Goal: Task Accomplishment & Management: Manage account settings

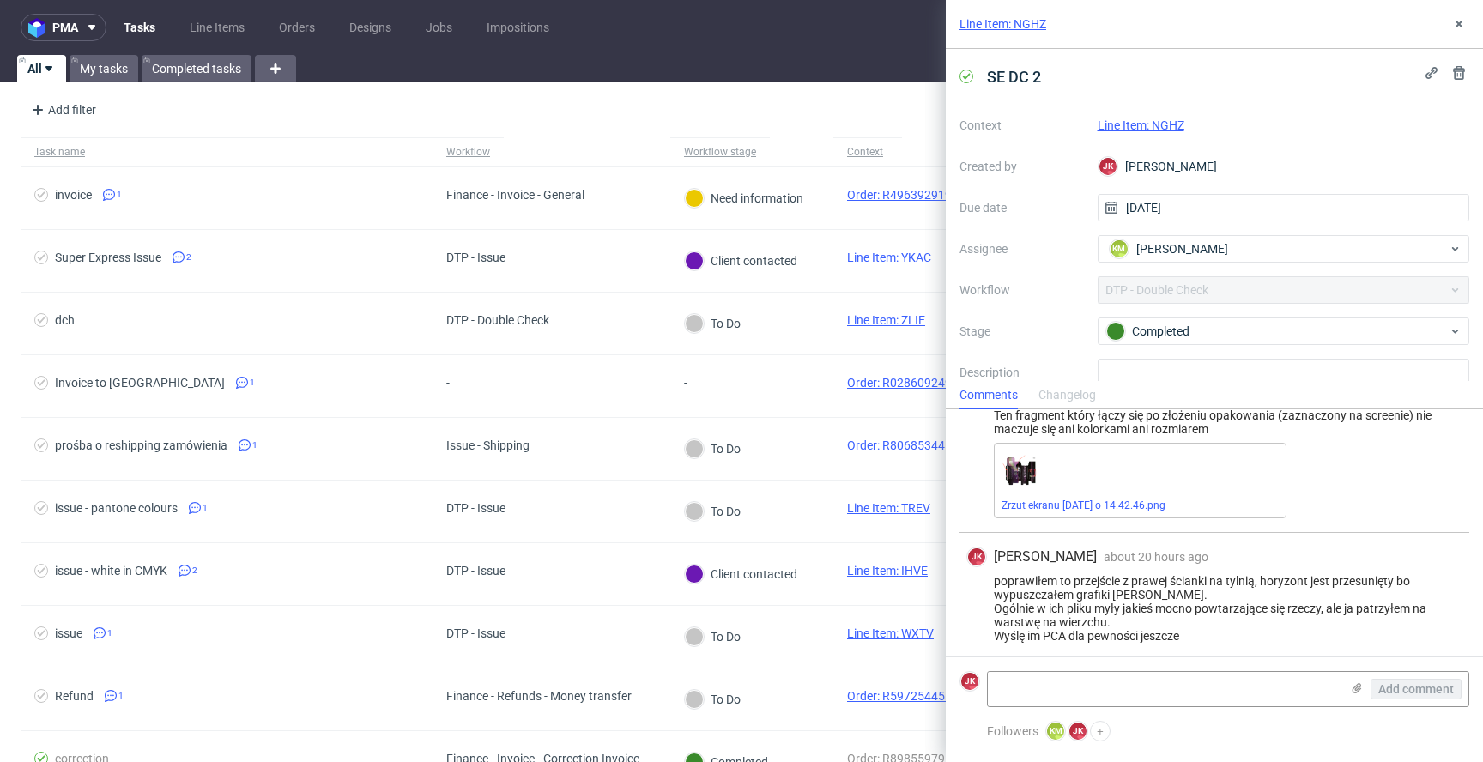
scroll to position [194, 0]
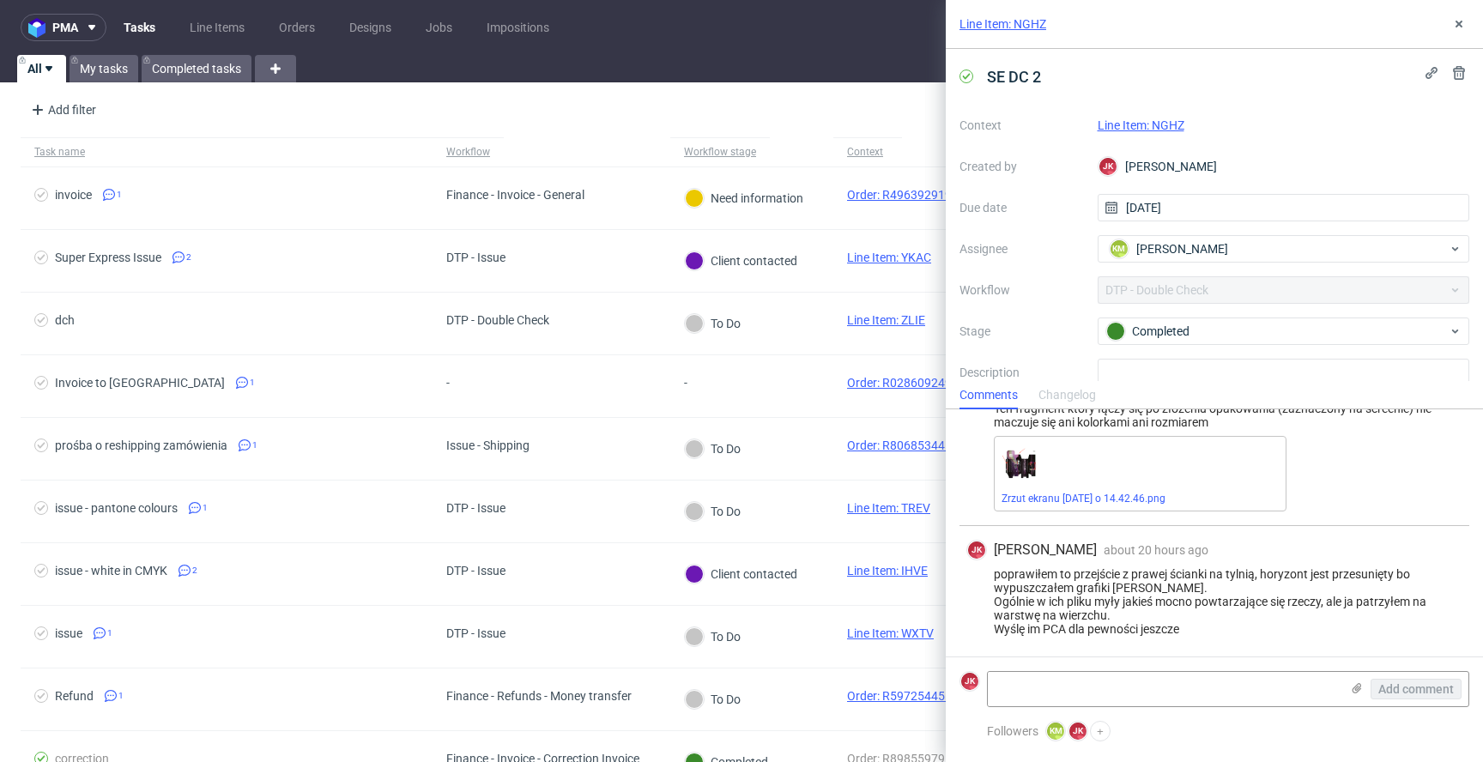
click at [1108, 123] on link "Line Item: NGHZ" at bounding box center [1141, 125] width 87 height 14
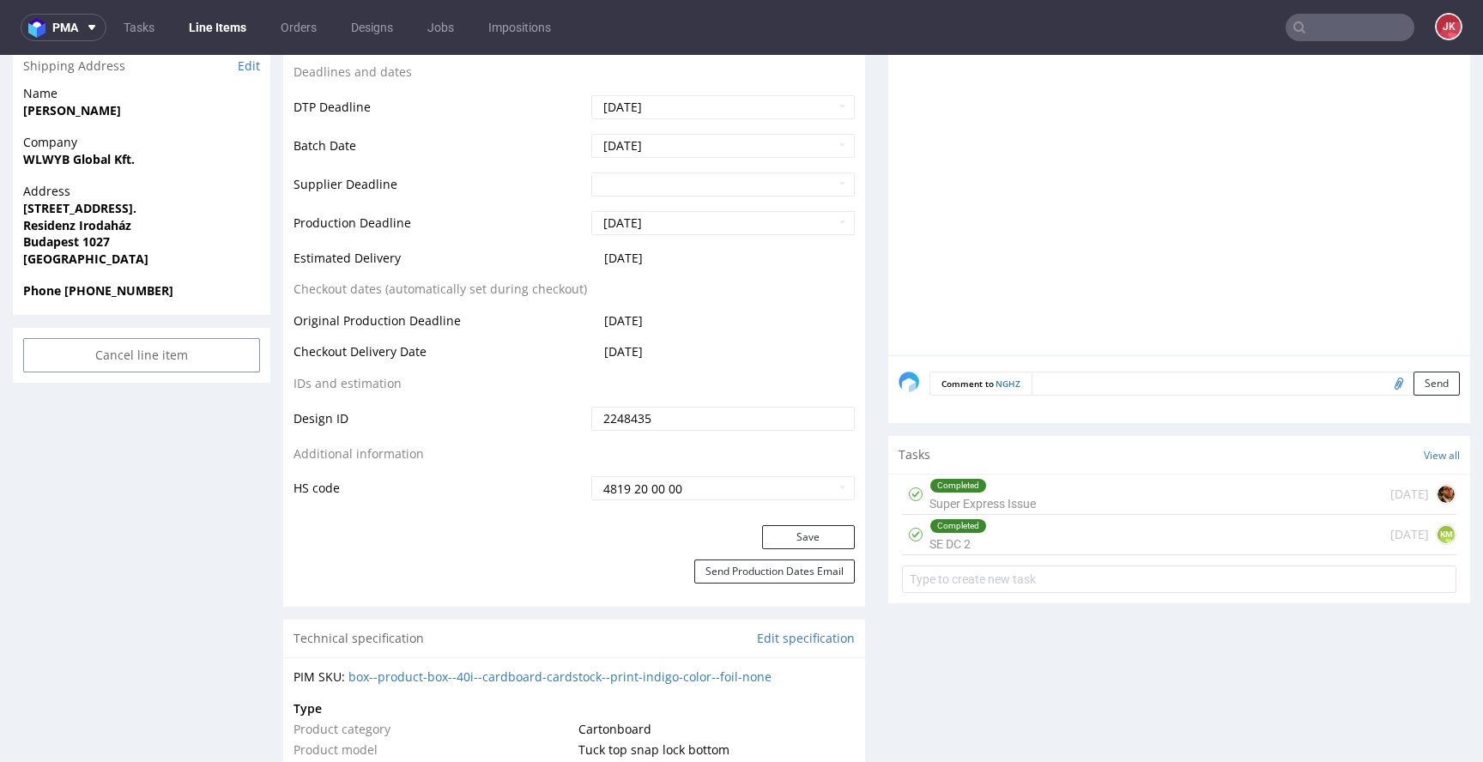
scroll to position [708, 0]
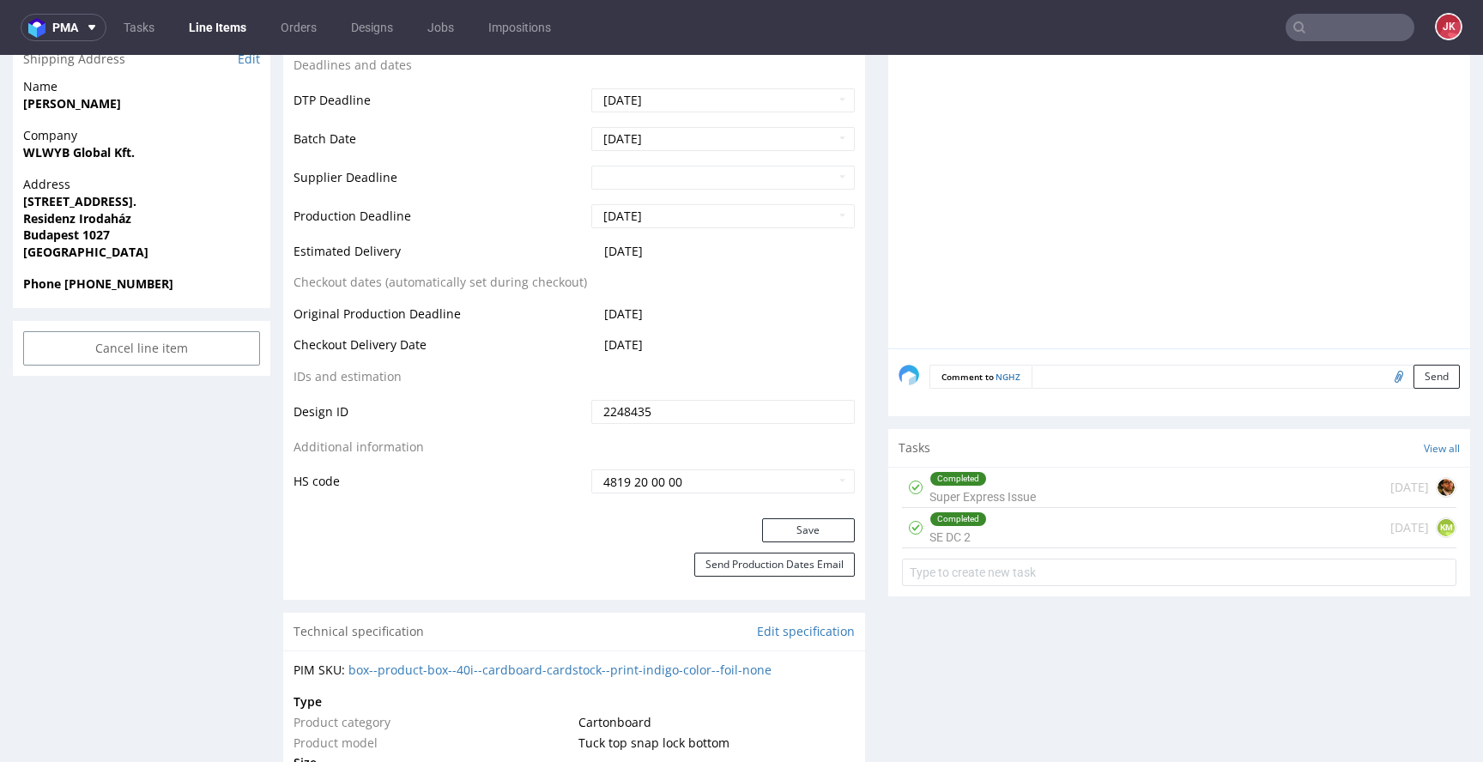
click at [950, 542] on div "Completed SE DC 2" at bounding box center [959, 527] width 58 height 39
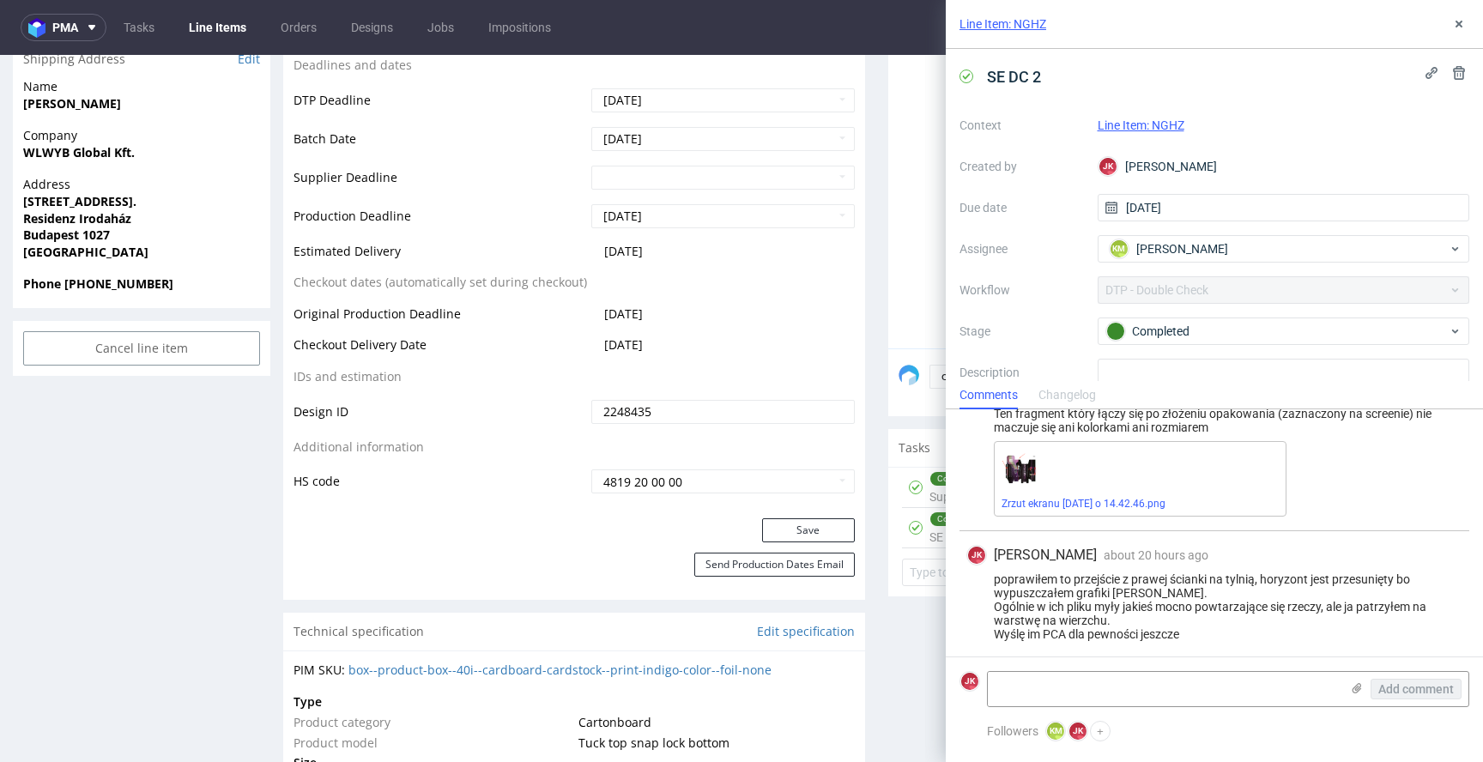
scroll to position [194, 0]
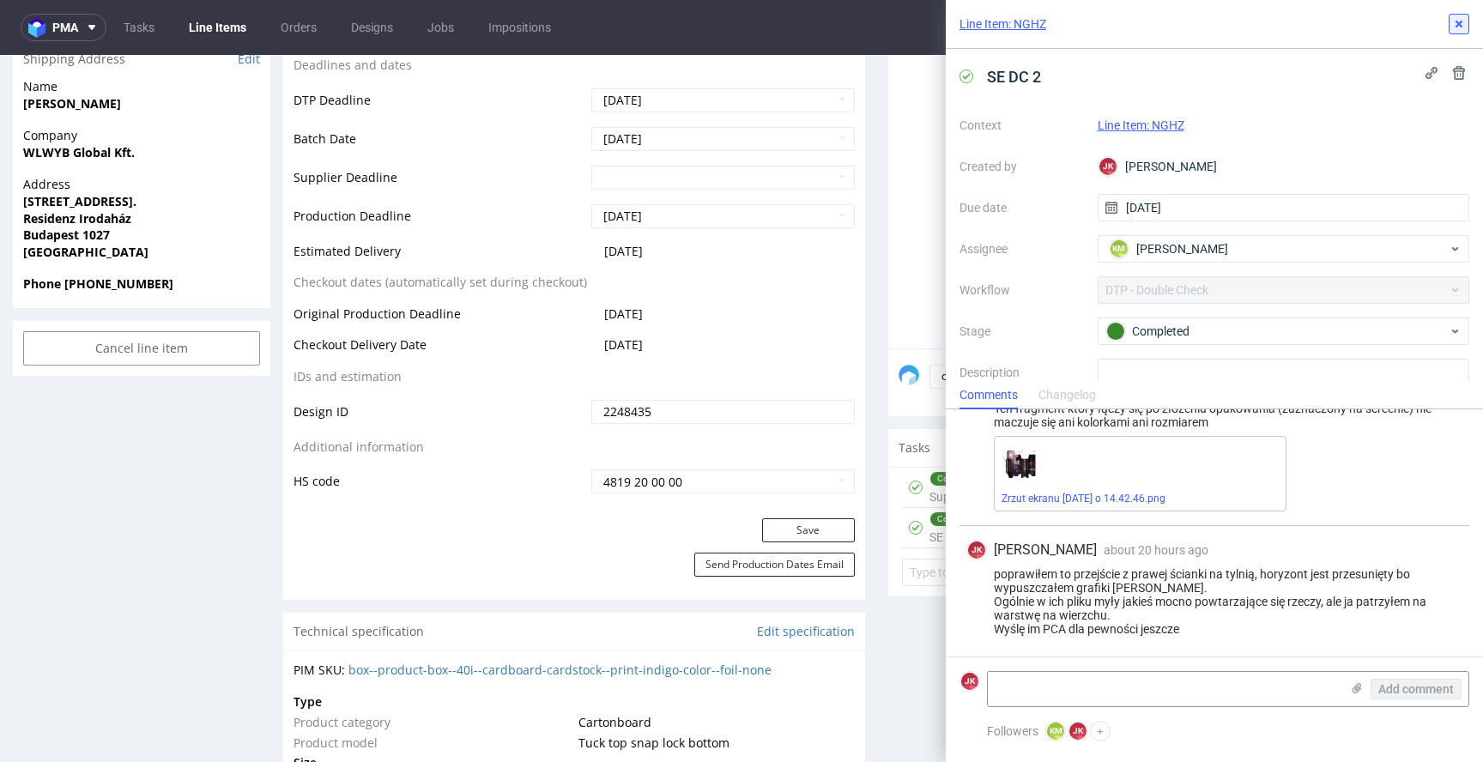
click at [1460, 21] on icon at bounding box center [1459, 24] width 14 height 14
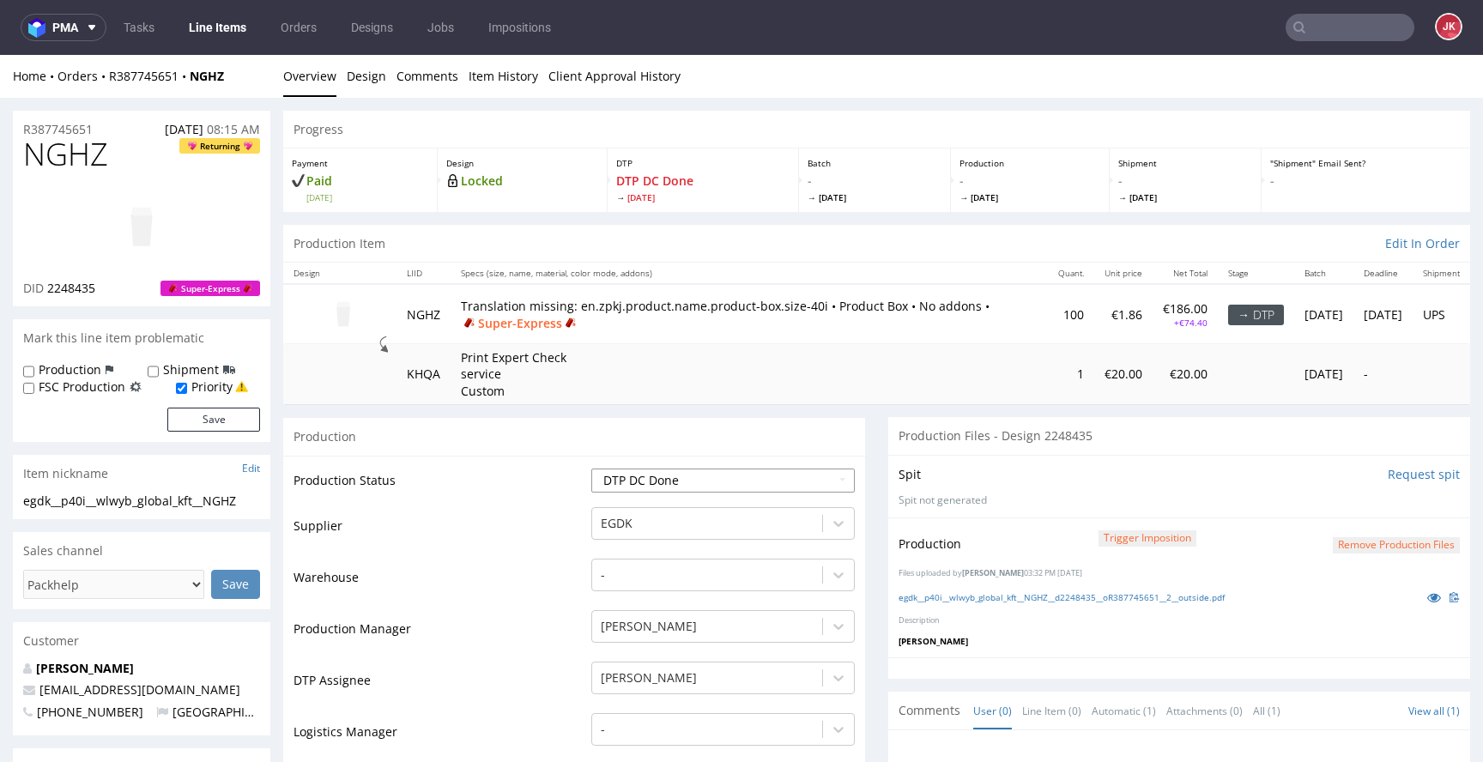
click at [646, 475] on select "Waiting for Artwork Waiting for Diecut Waiting for Mockup Waiting for DTP Waiti…" at bounding box center [723, 481] width 264 height 24
select select "dtp_ca_needed"
click at [591, 469] on select "Waiting for Artwork Waiting for Diecut Waiting for Mockup Waiting for DTP Waiti…" at bounding box center [723, 481] width 264 height 24
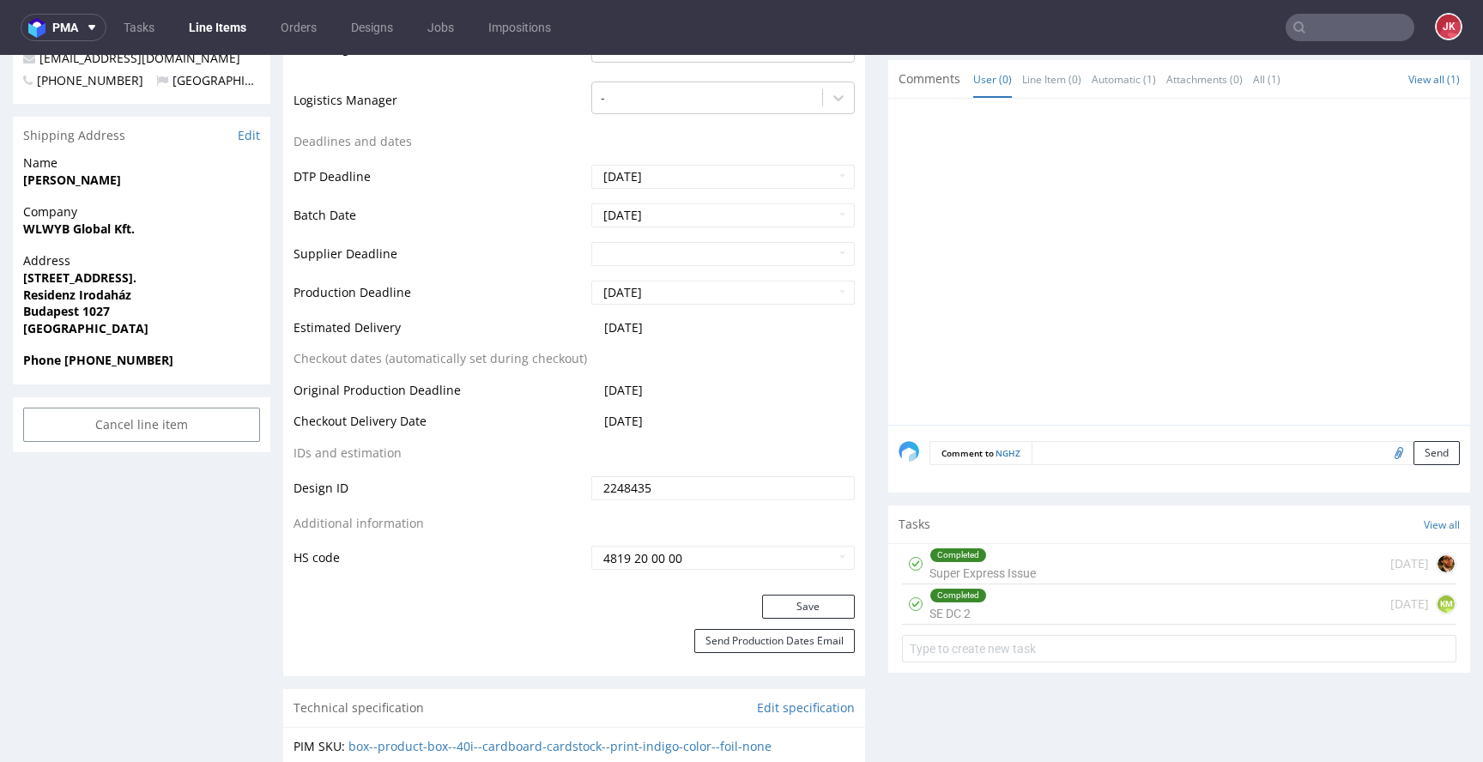
scroll to position [636, 0]
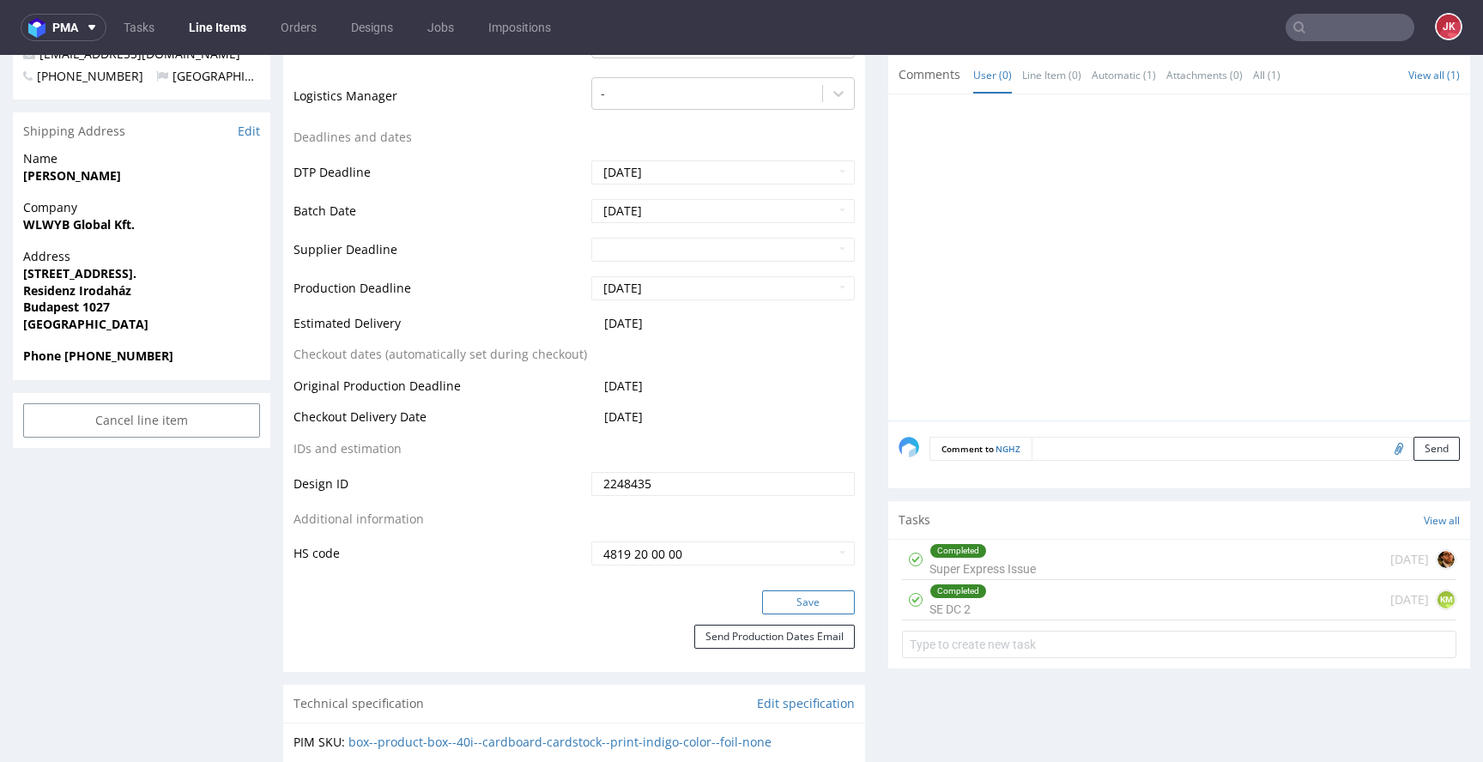
click at [779, 598] on button "Save" at bounding box center [808, 603] width 93 height 24
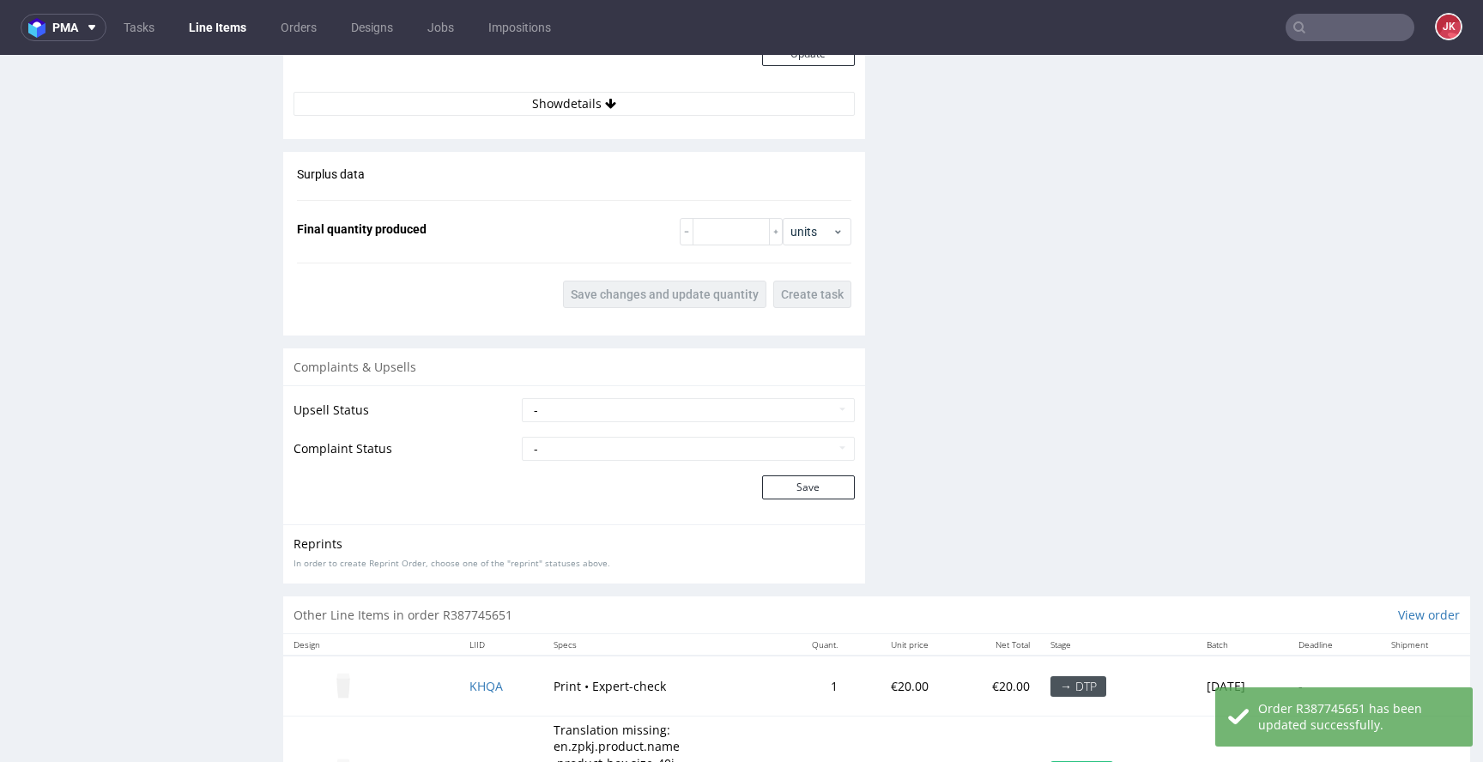
scroll to position [2327, 0]
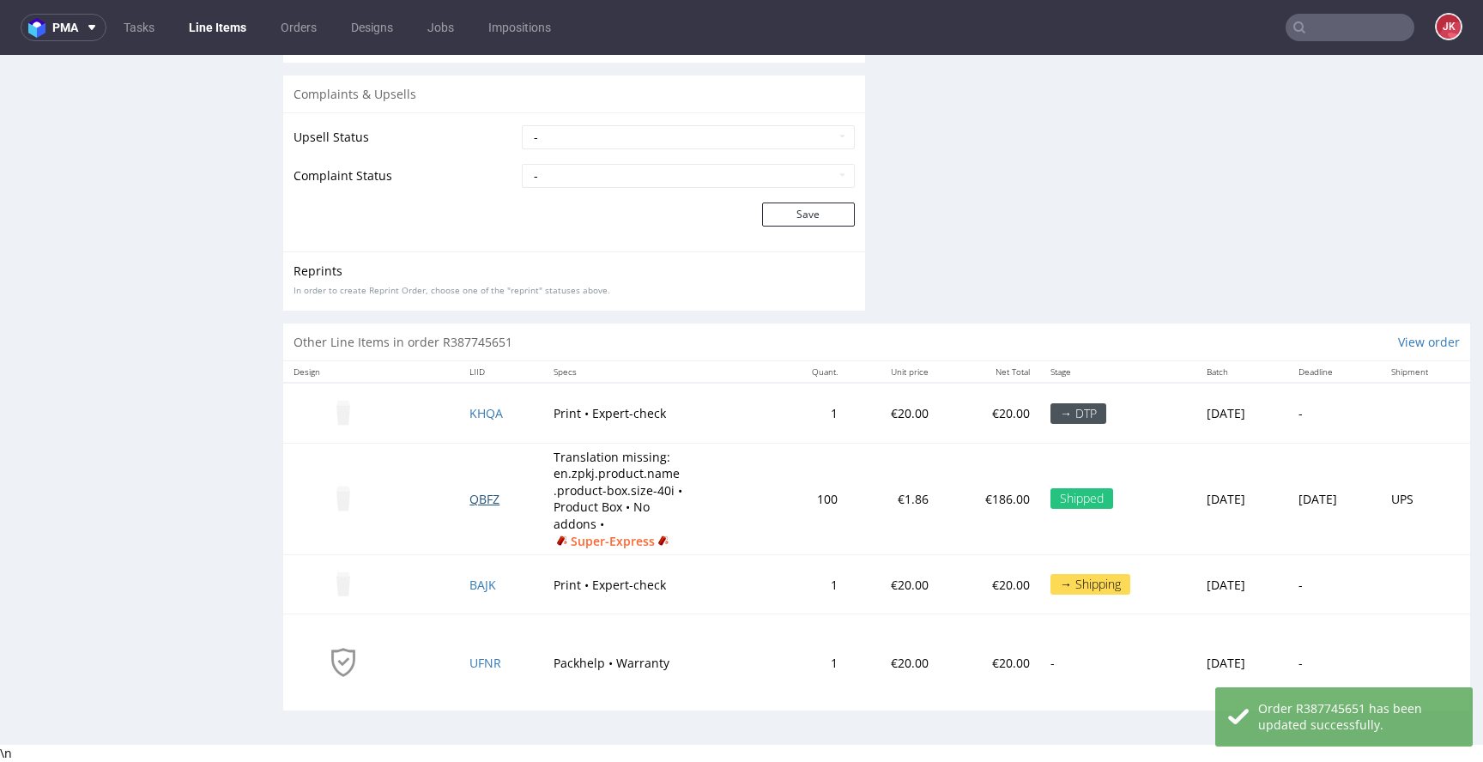
click at [470, 497] on span "QBFZ" at bounding box center [485, 499] width 30 height 16
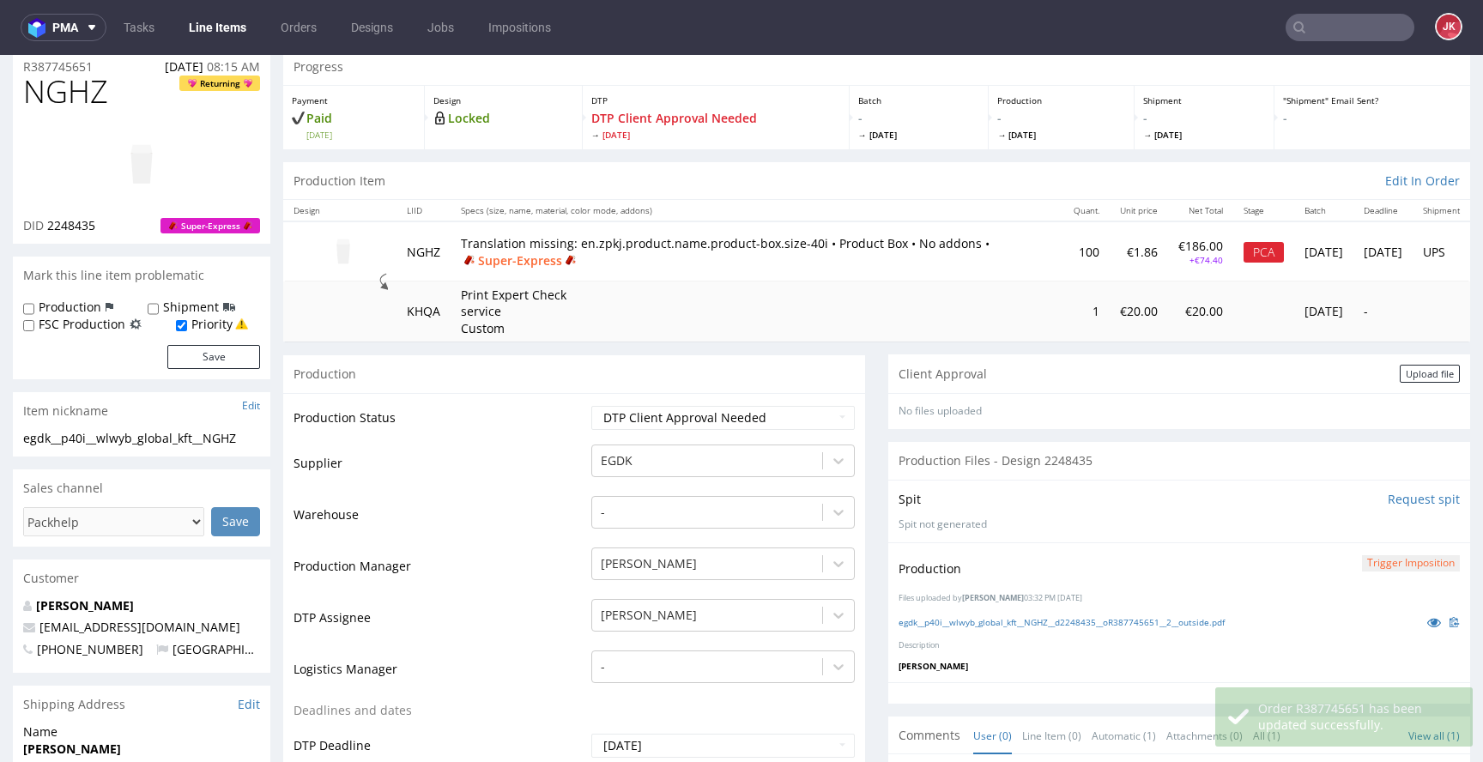
scroll to position [0, 0]
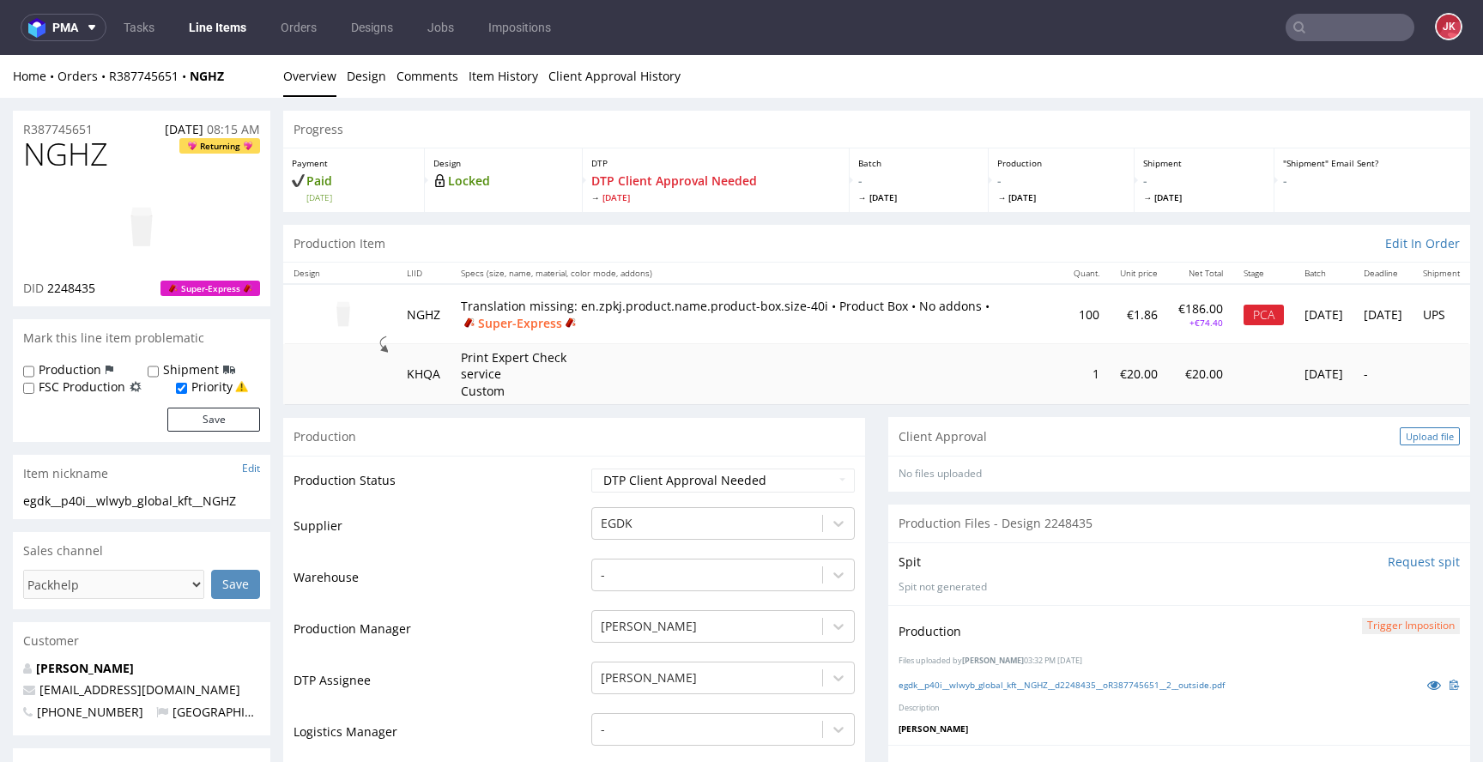
click at [1400, 433] on div "Upload file" at bounding box center [1430, 436] width 60 height 18
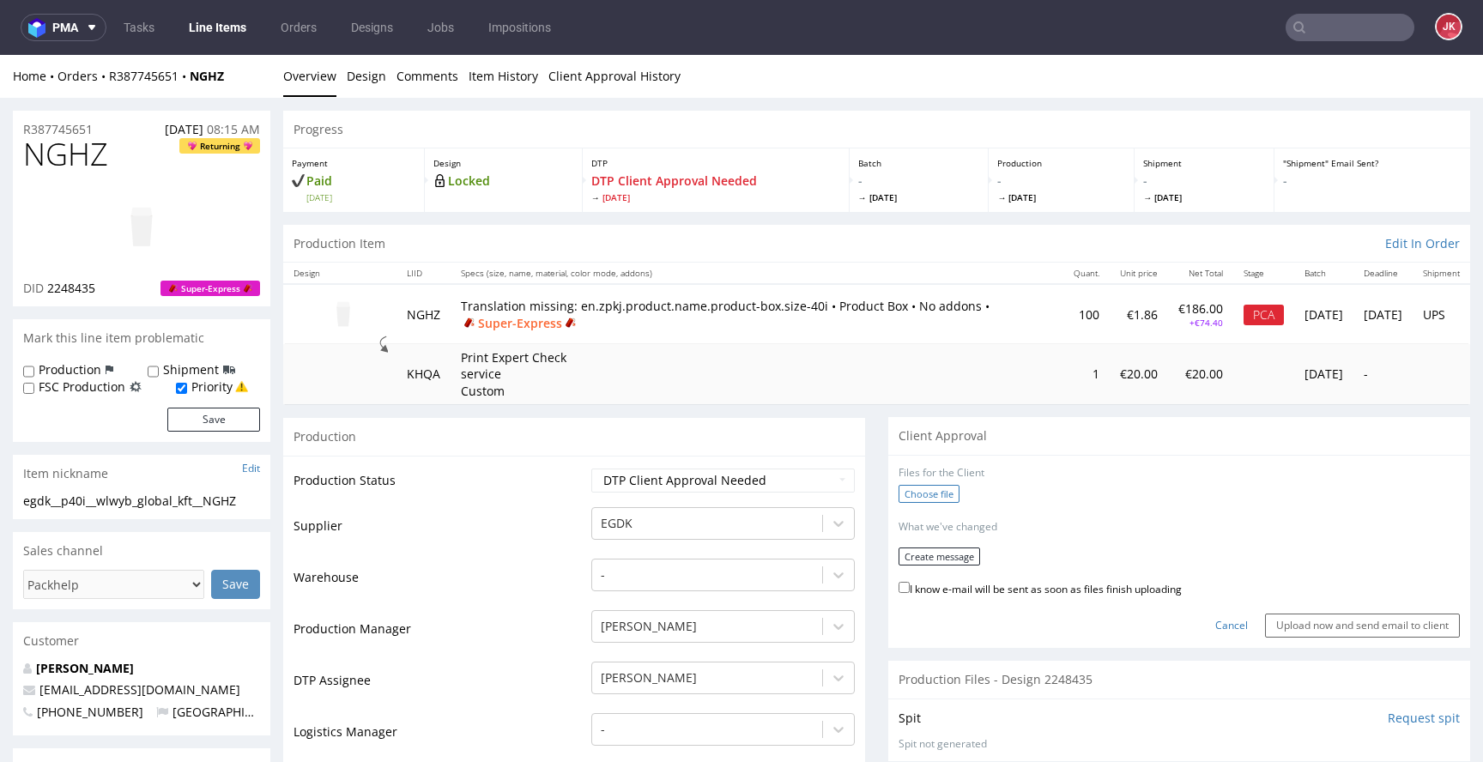
click at [915, 486] on label "Choose file" at bounding box center [929, 494] width 61 height 18
click at [0, 55] on input "Choose file" at bounding box center [0, 55] width 0 height 0
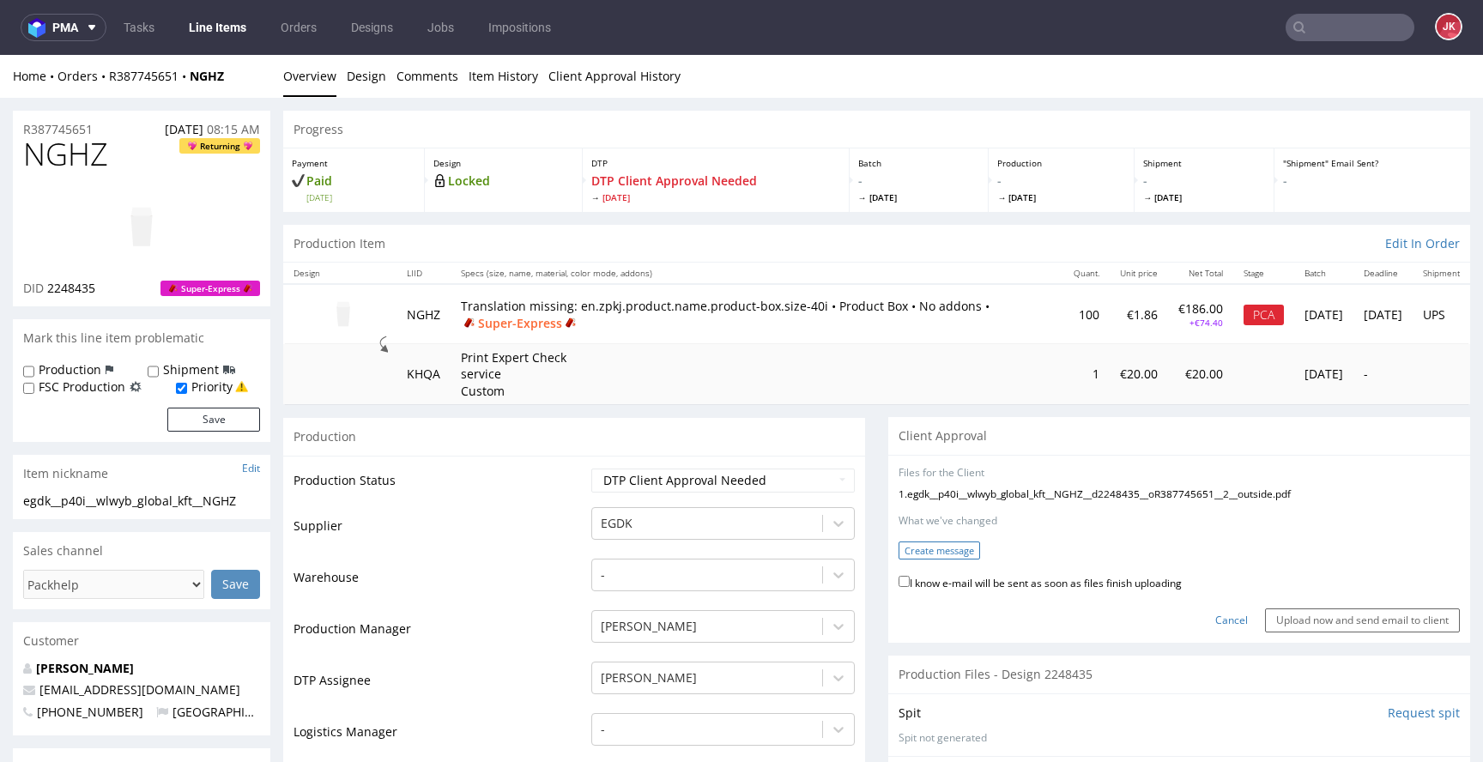
click at [917, 557] on button "Create message" at bounding box center [940, 551] width 82 height 18
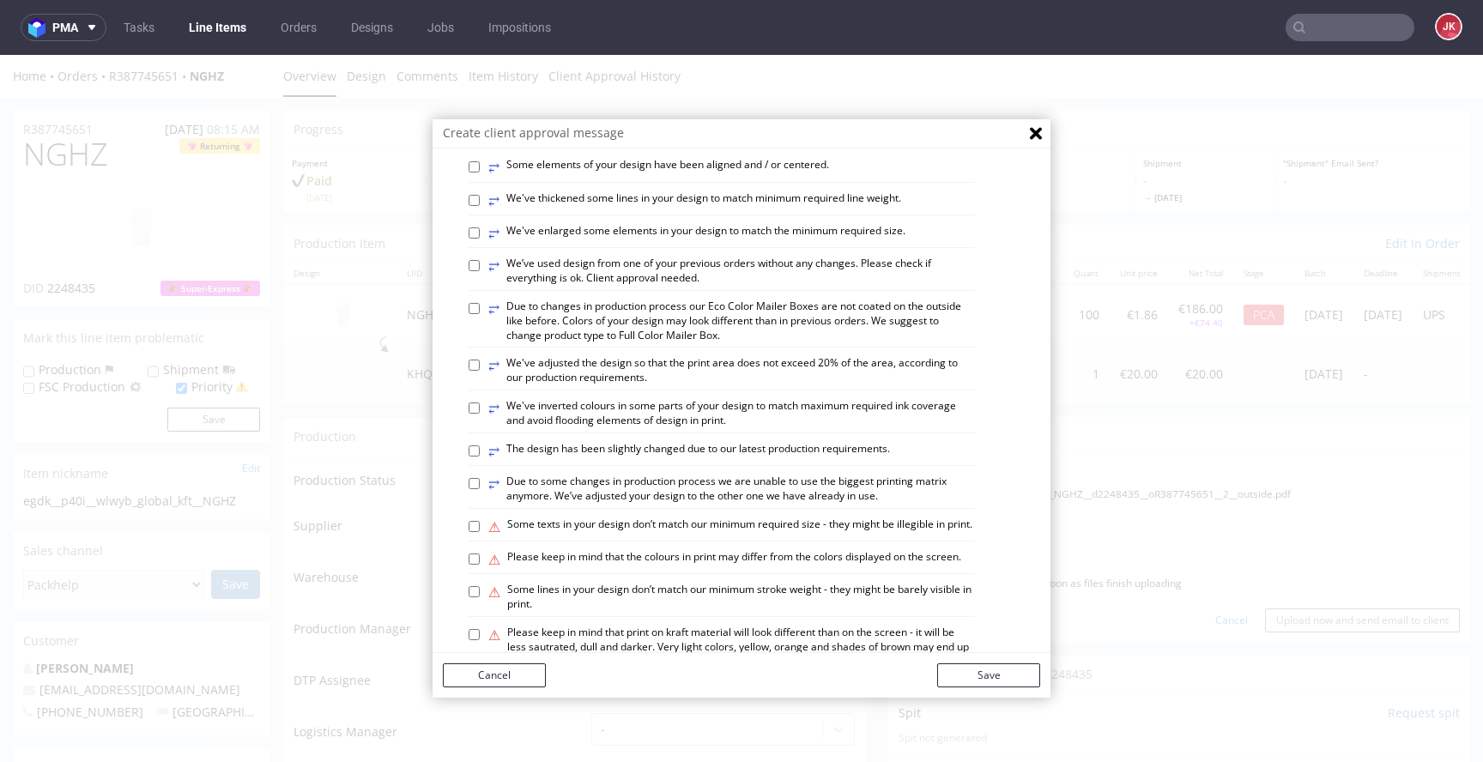
scroll to position [1003, 0]
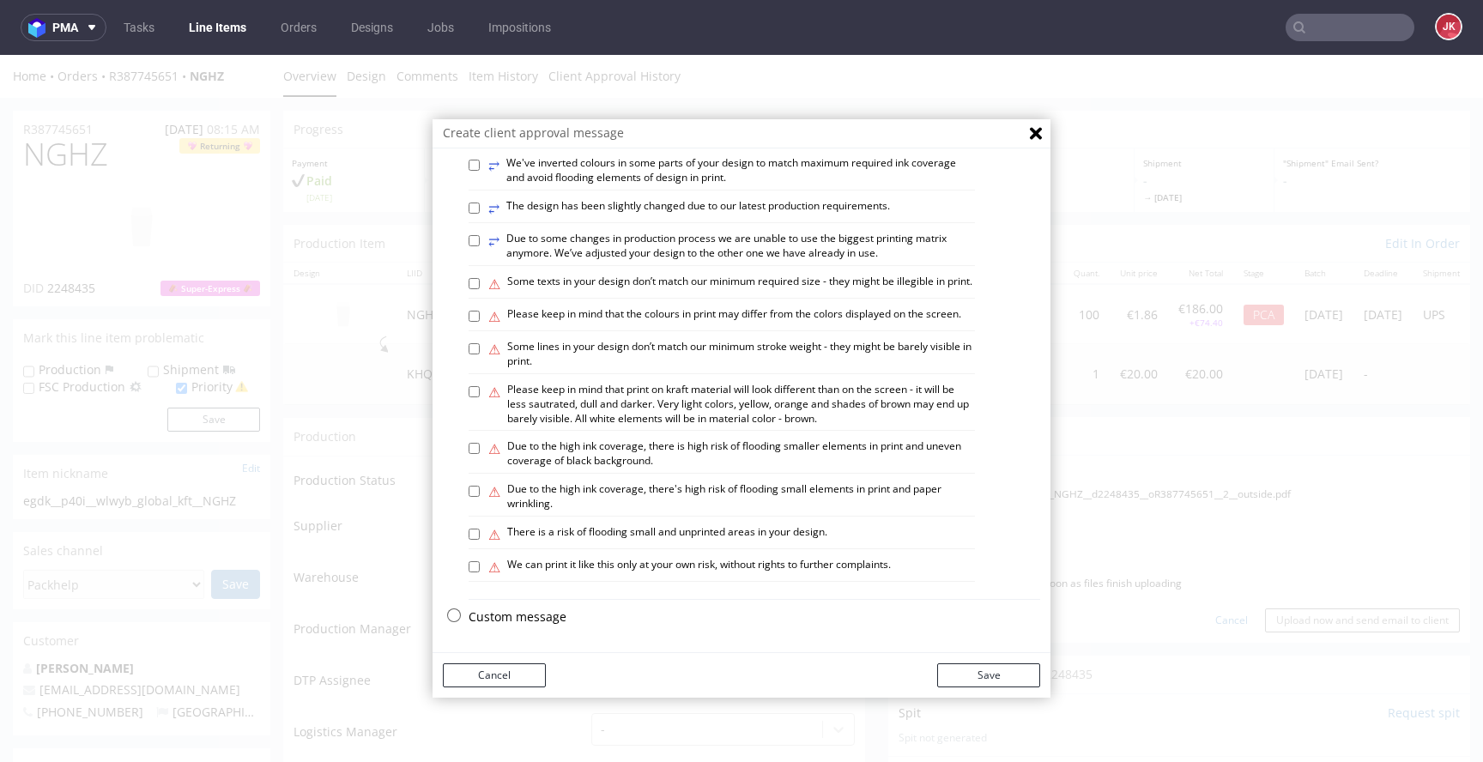
click at [480, 621] on p "Custom message" at bounding box center [755, 617] width 572 height 17
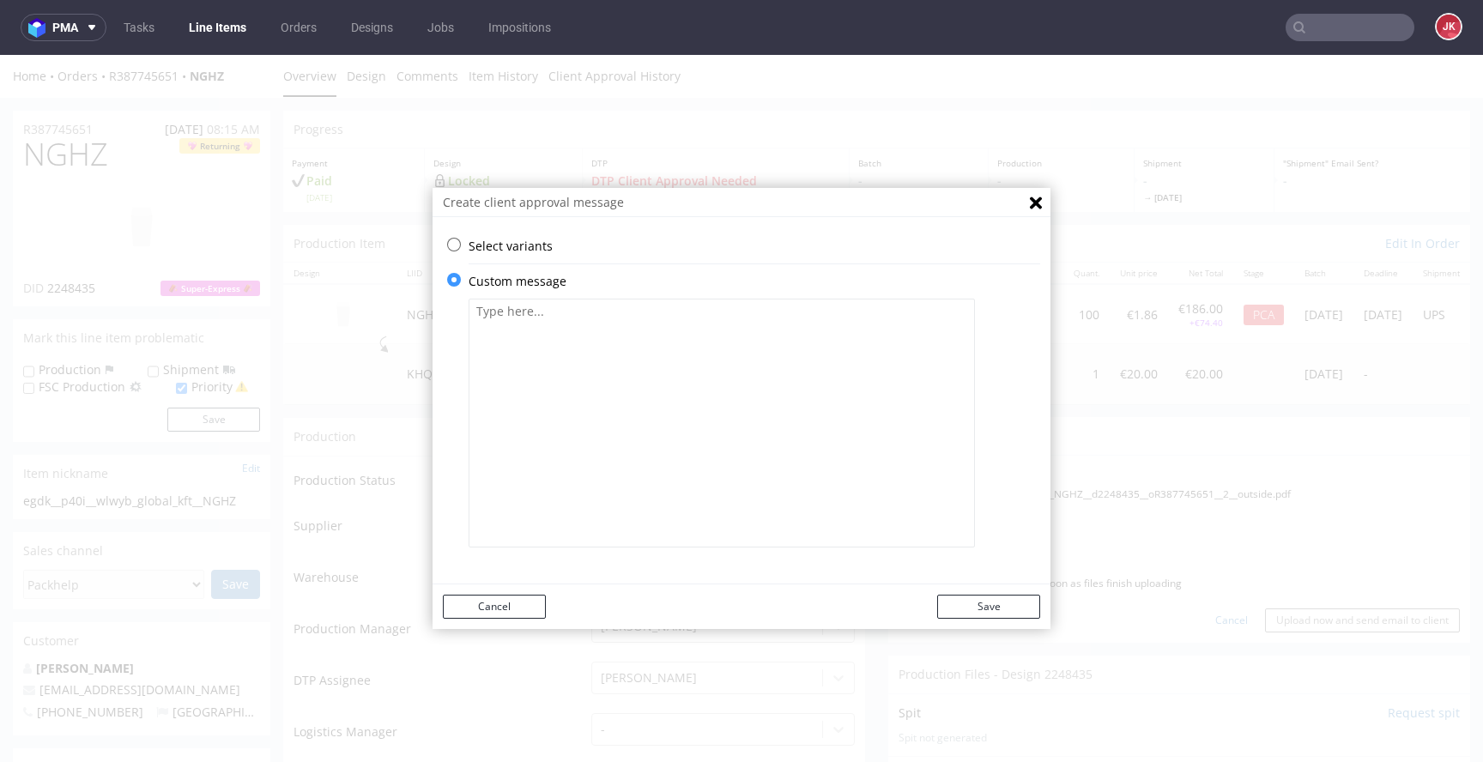
click at [615, 438] on textarea at bounding box center [722, 423] width 506 height 249
paste textarea "Please check if everything is ok. Client approval needed. We've extended your d…"
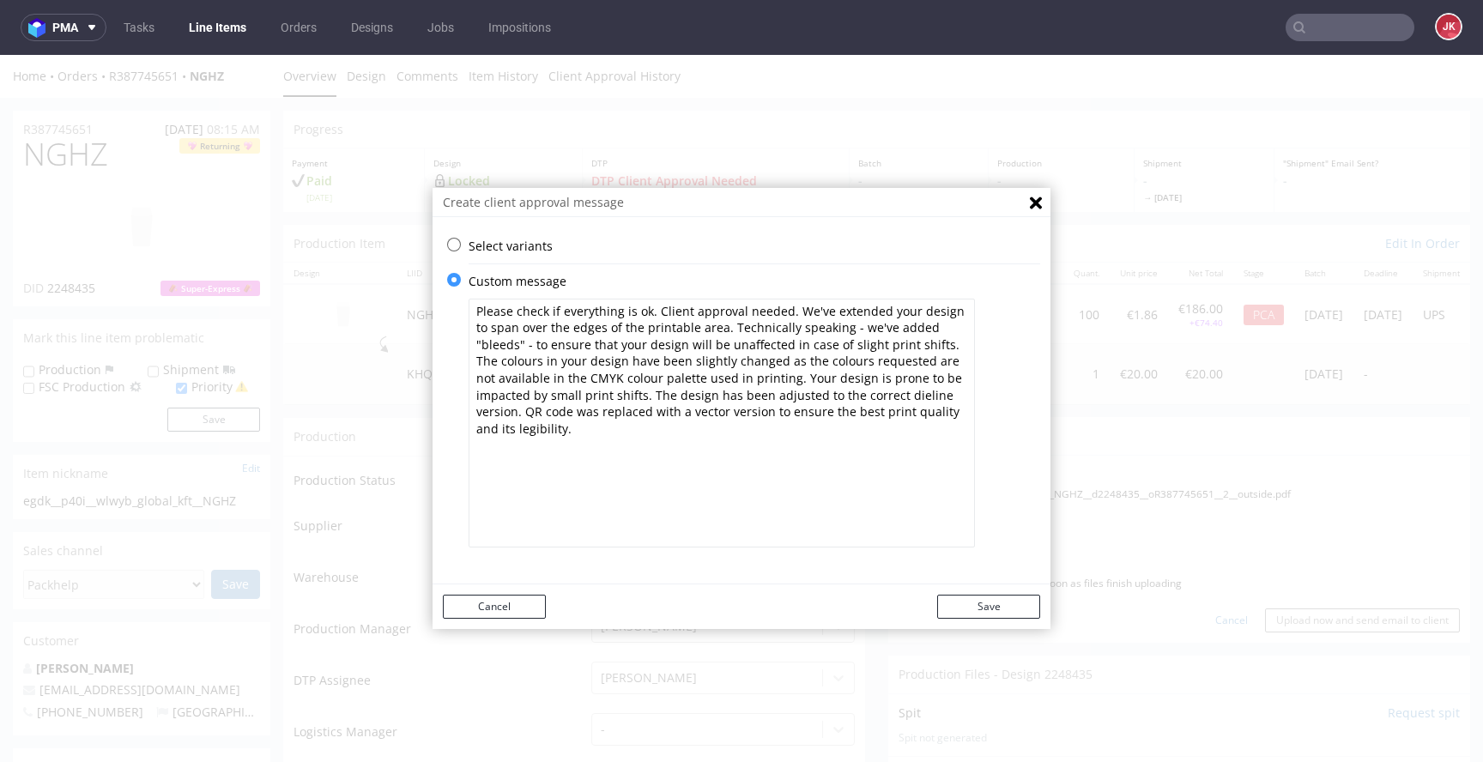
drag, startPoint x: 700, startPoint y: 379, endPoint x: 888, endPoint y: 342, distance: 190.9
click at [888, 342] on textarea "Please check if everything is ok. Client approval needed. We've extended your d…" at bounding box center [722, 423] width 506 height 249
drag, startPoint x: 661, startPoint y: 395, endPoint x: 601, endPoint y: 384, distance: 61.1
click at [601, 384] on textarea "Please check if everything is ok. Client approval needed. We've extended your d…" at bounding box center [722, 423] width 506 height 249
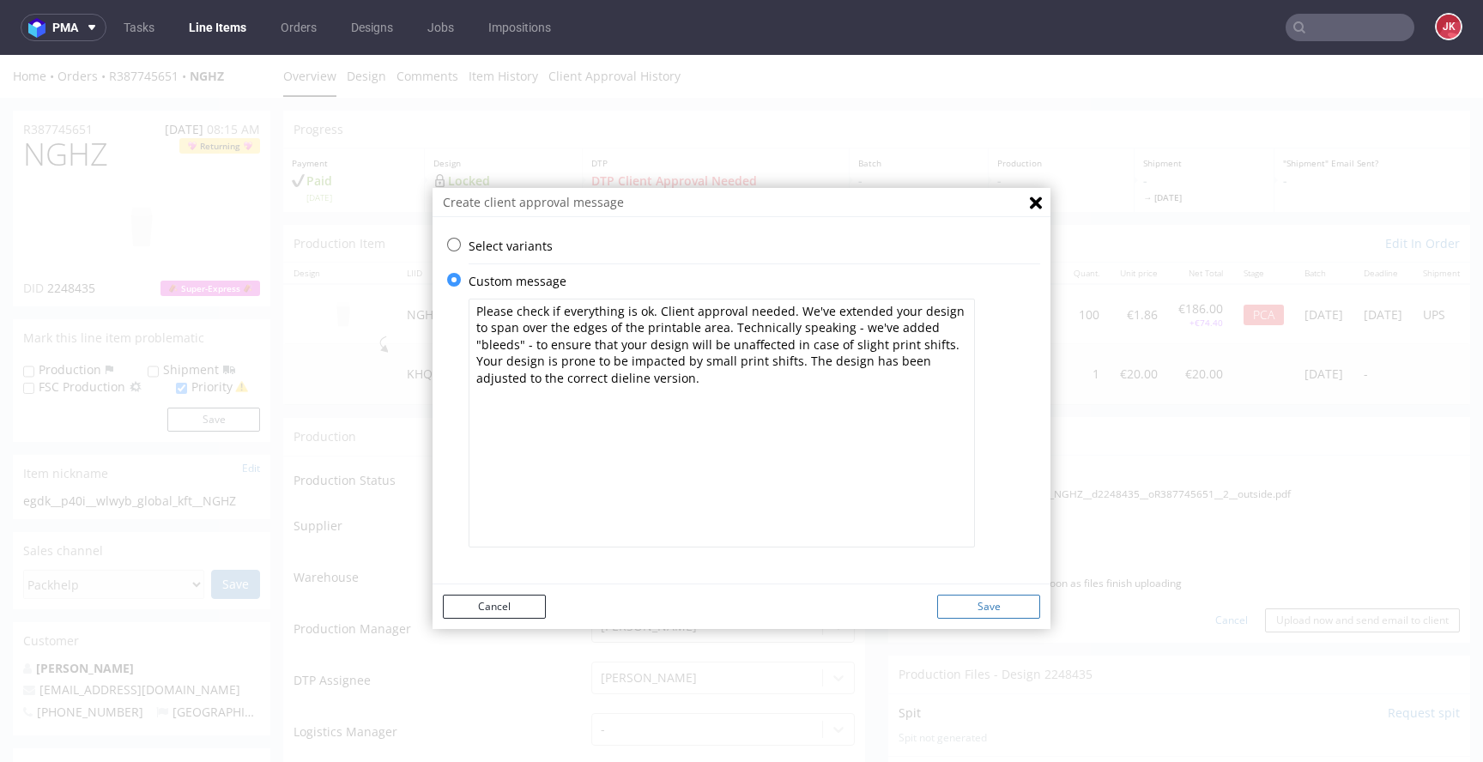
type textarea "Please check if everything is ok. Client approval needed. We've extended your d…"
click at [959, 604] on button "Save" at bounding box center [988, 607] width 103 height 24
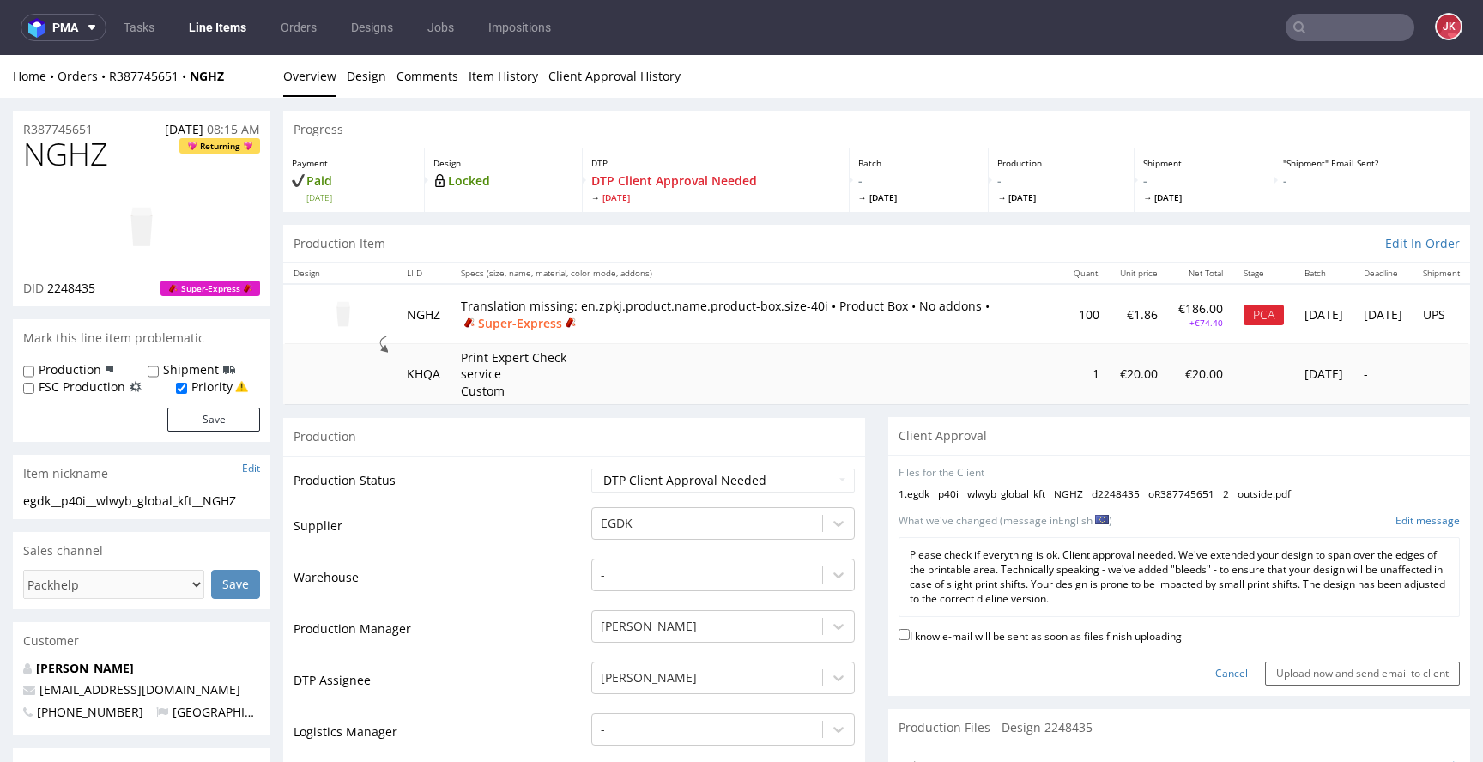
click at [961, 645] on div "I know e-mail will be sent as soon as files finish uploading" at bounding box center [1179, 637] width 561 height 23
click at [959, 640] on label "I know e-mail will be sent as soon as files finish uploading" at bounding box center [1040, 635] width 283 height 19
click at [910, 640] on input "I know e-mail will be sent as soon as files finish uploading" at bounding box center [904, 634] width 11 height 11
checkbox input "true"
click at [1121, 563] on p "Please check if everything is ok. Client approval needed. We've extended your d…" at bounding box center [1179, 578] width 539 height 58
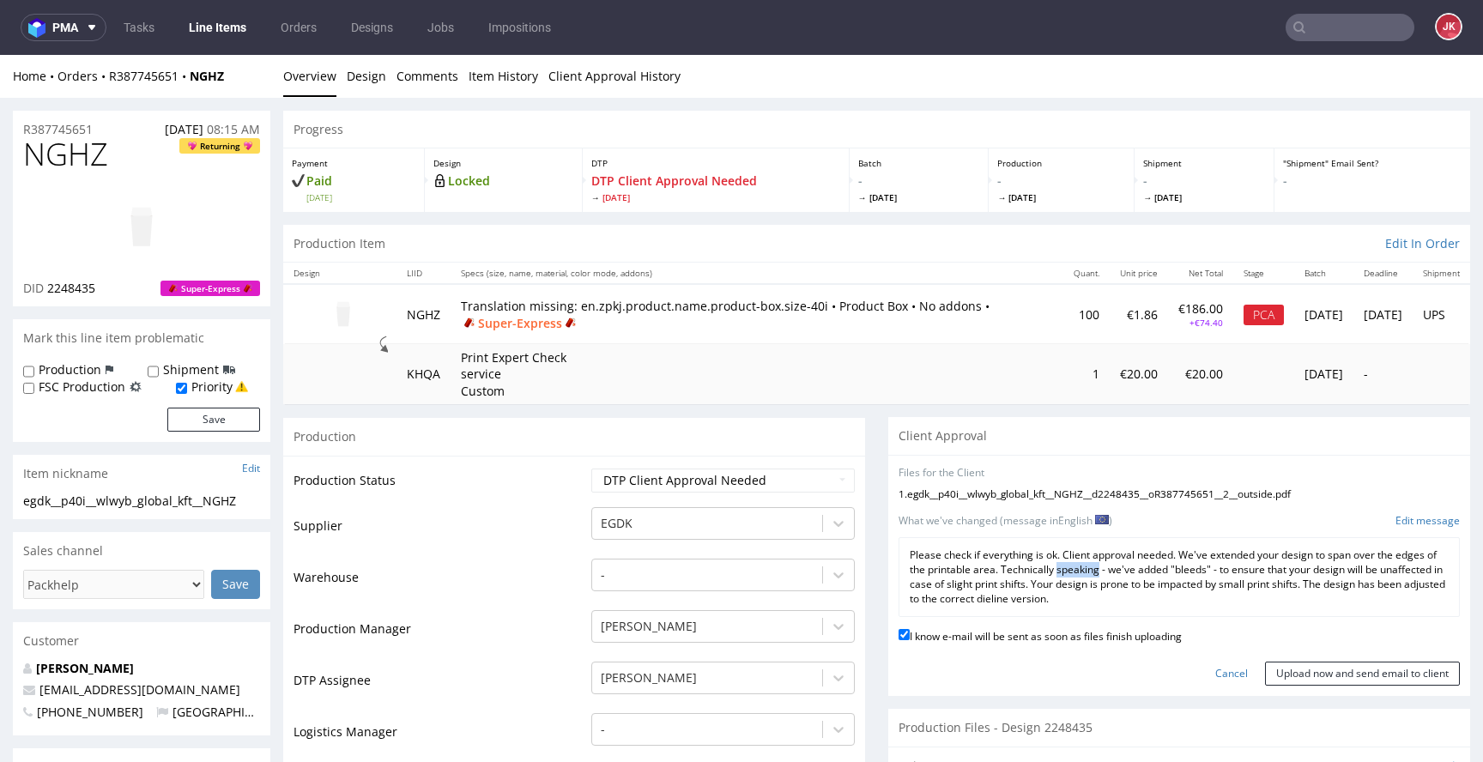
click at [1121, 563] on p "Please check if everything is ok. Client approval needed. We've extended your d…" at bounding box center [1179, 578] width 539 height 58
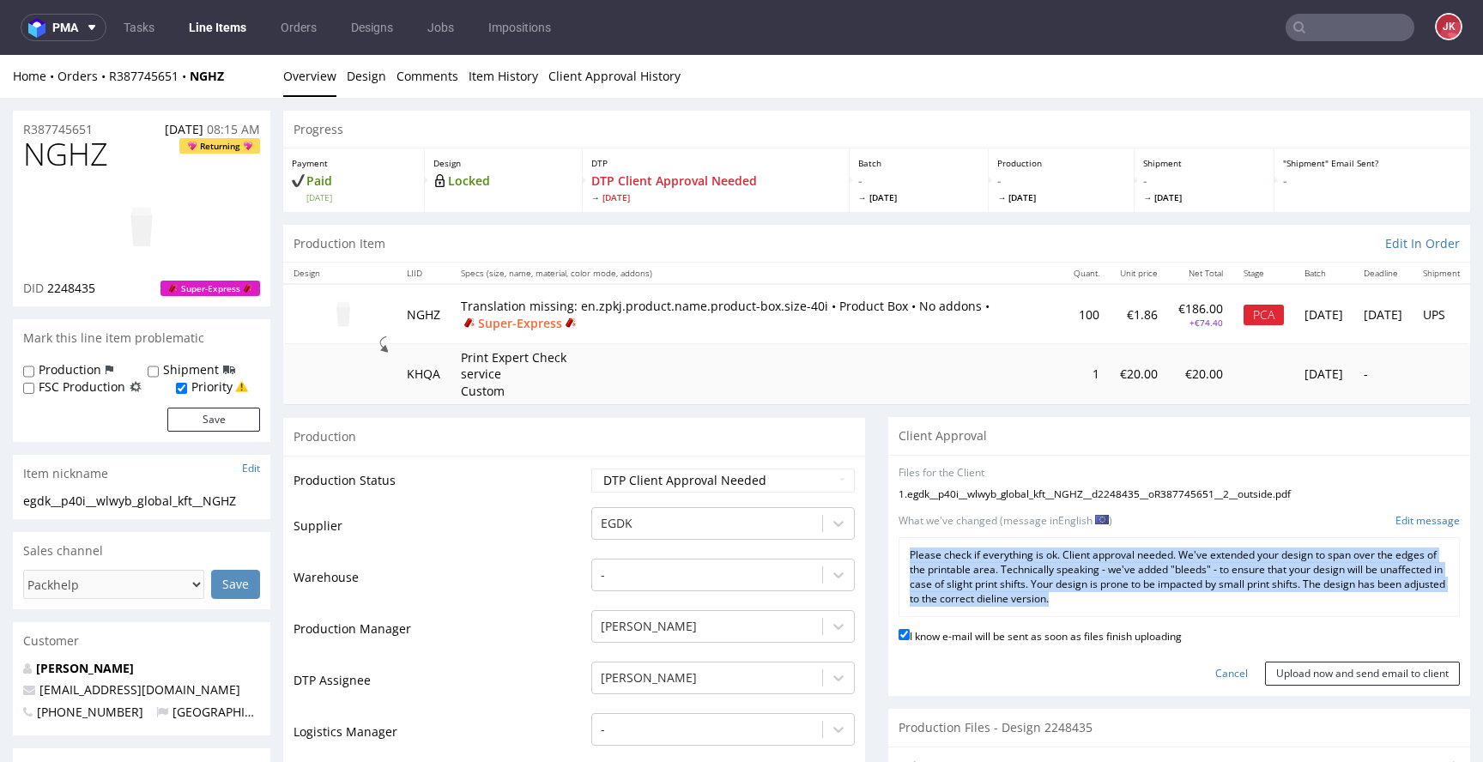
click at [1121, 563] on p "Please check if everything is ok. Client approval needed. We've extended your d…" at bounding box center [1179, 578] width 539 height 58
copy div "Please check if everything is ok. Client approval needed. We've extended your d…"
click at [1320, 679] on input "Upload now and send email to client" at bounding box center [1362, 674] width 195 height 24
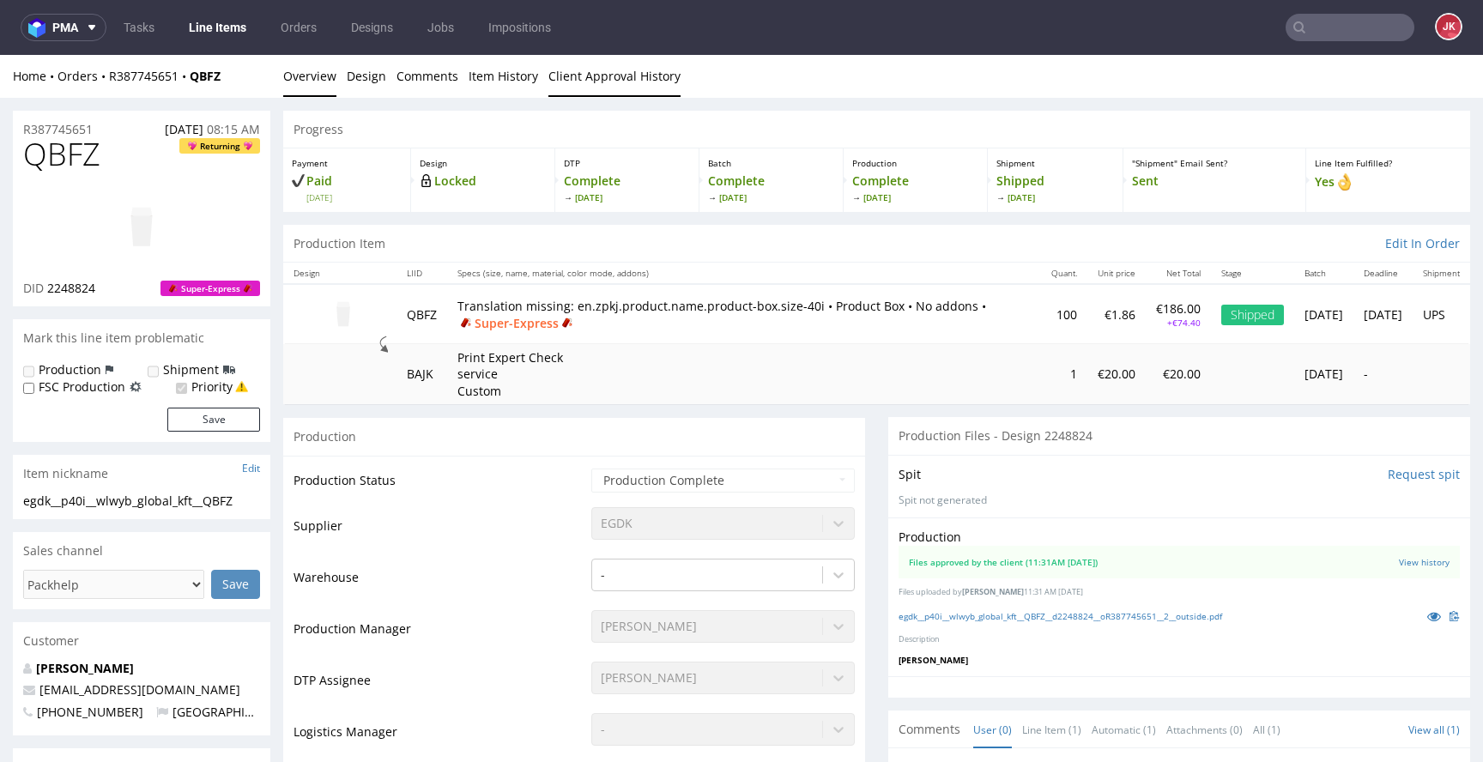
click at [571, 72] on link "Client Approval History" at bounding box center [615, 76] width 132 height 42
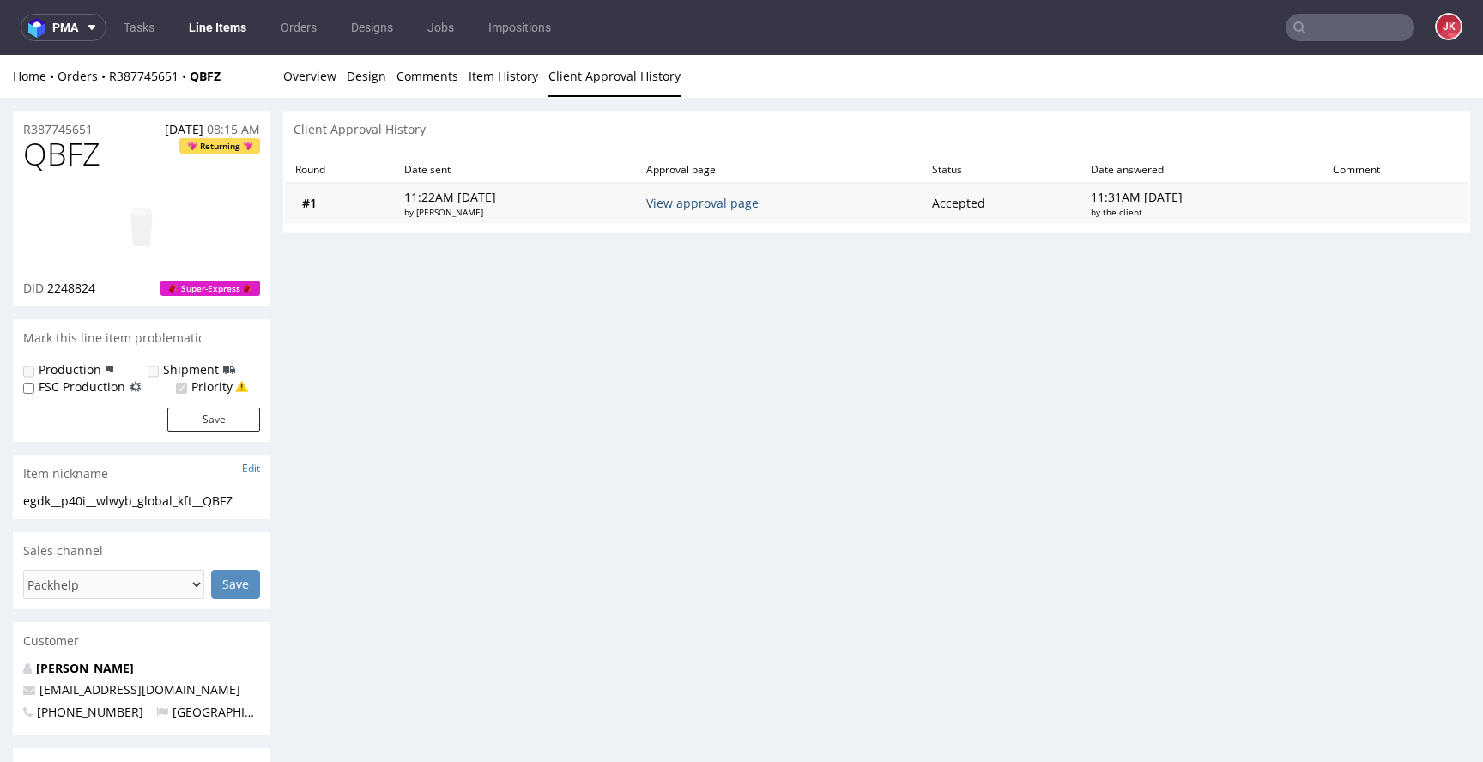
click at [719, 206] on link "View approval page" at bounding box center [702, 203] width 112 height 16
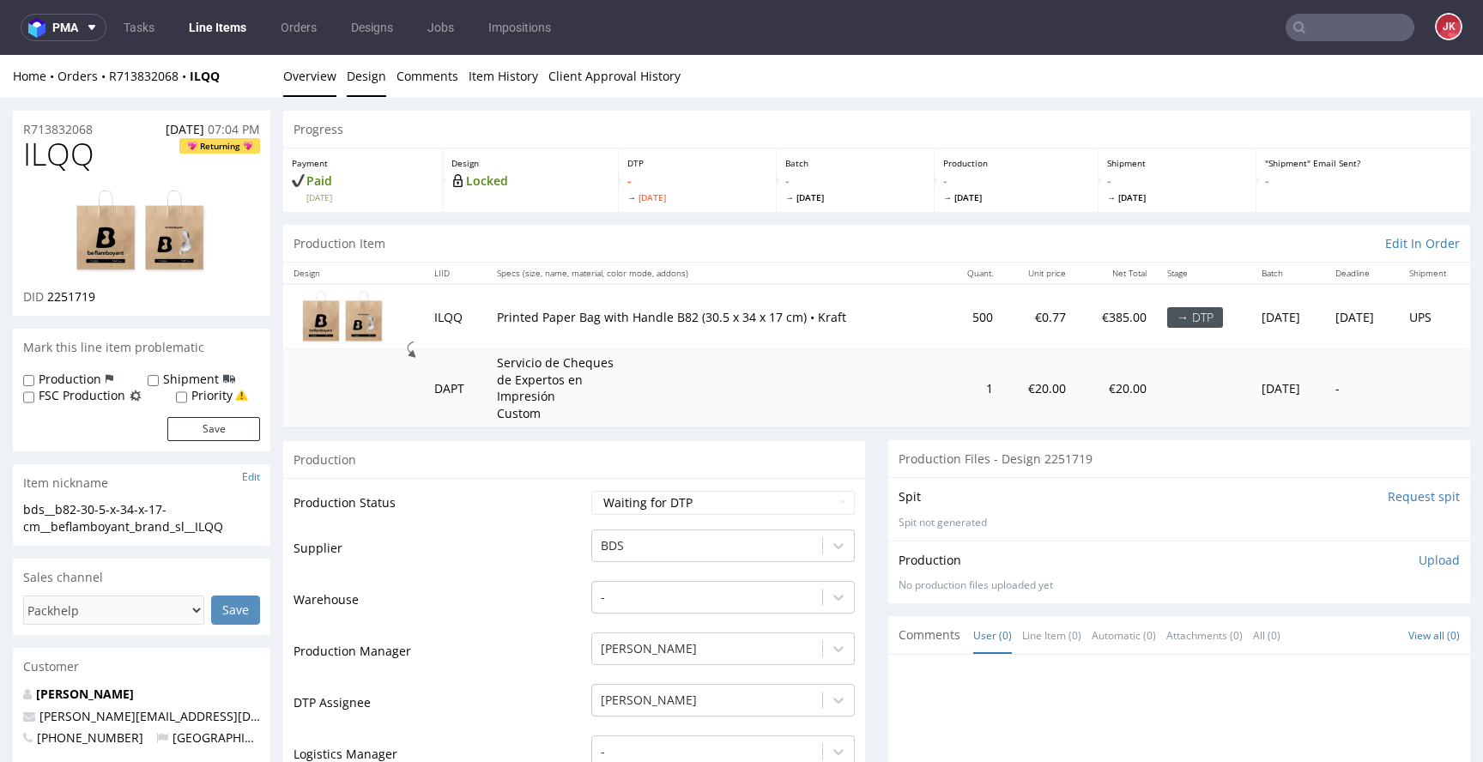
click at [360, 85] on link "Design" at bounding box center [366, 76] width 39 height 42
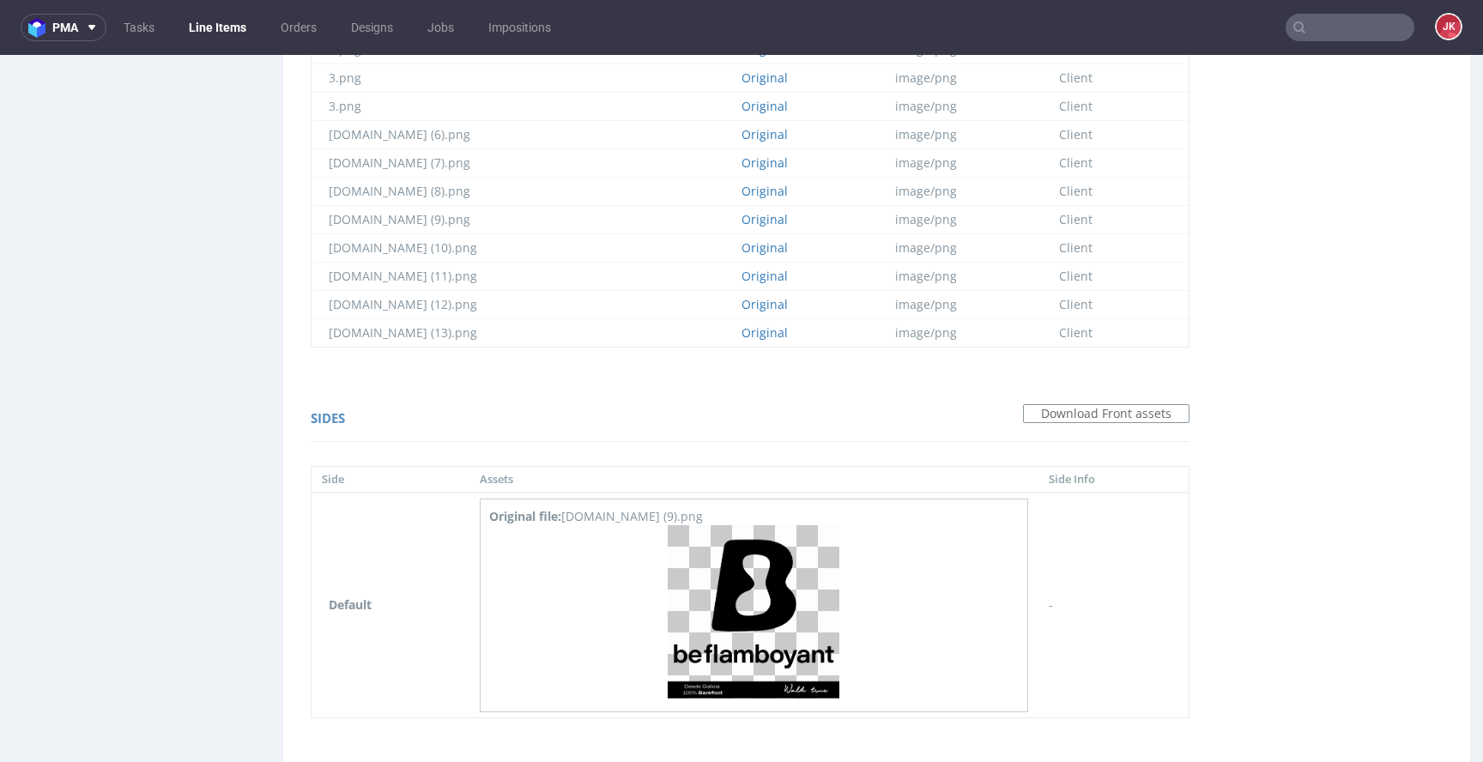
scroll to position [1682, 0]
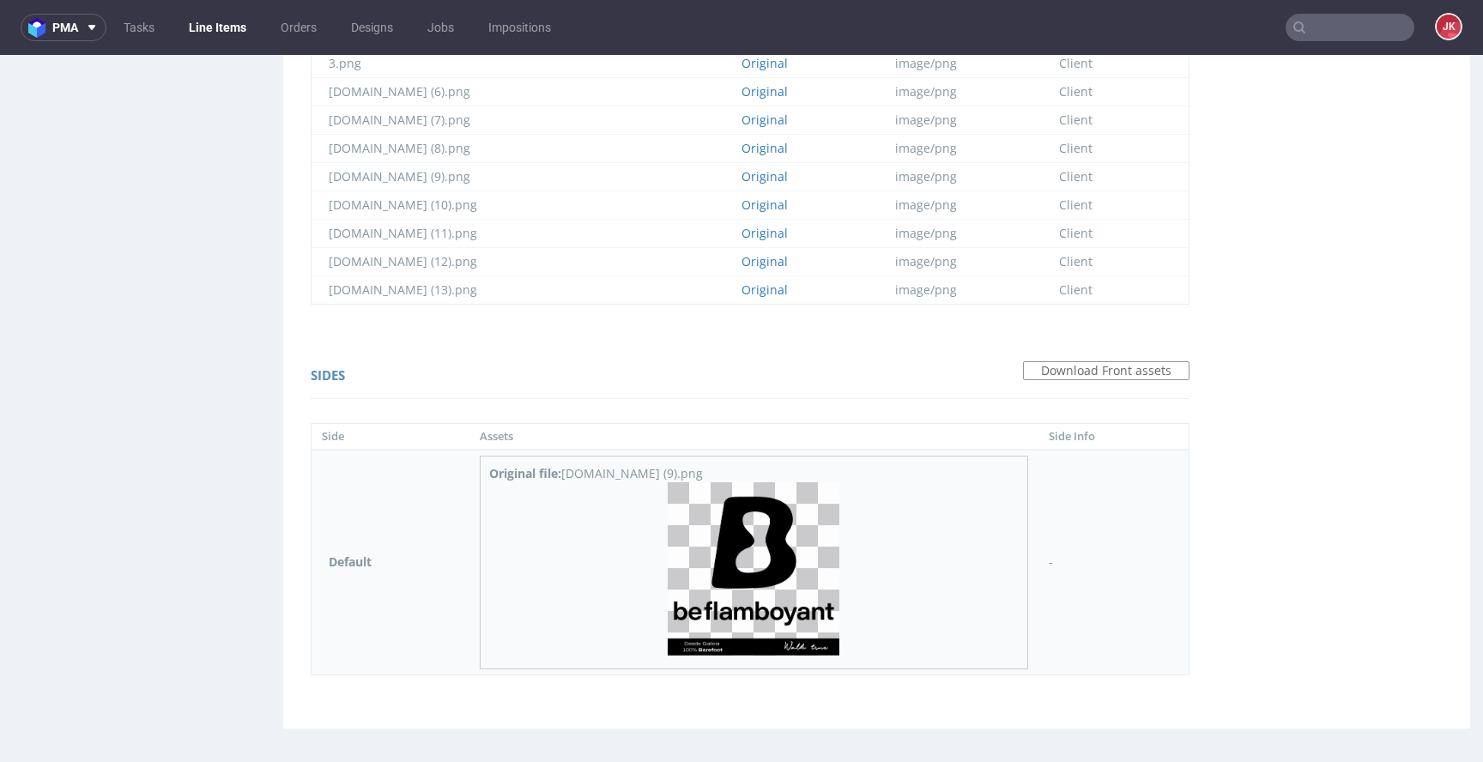
click at [730, 565] on img at bounding box center [754, 568] width 172 height 173
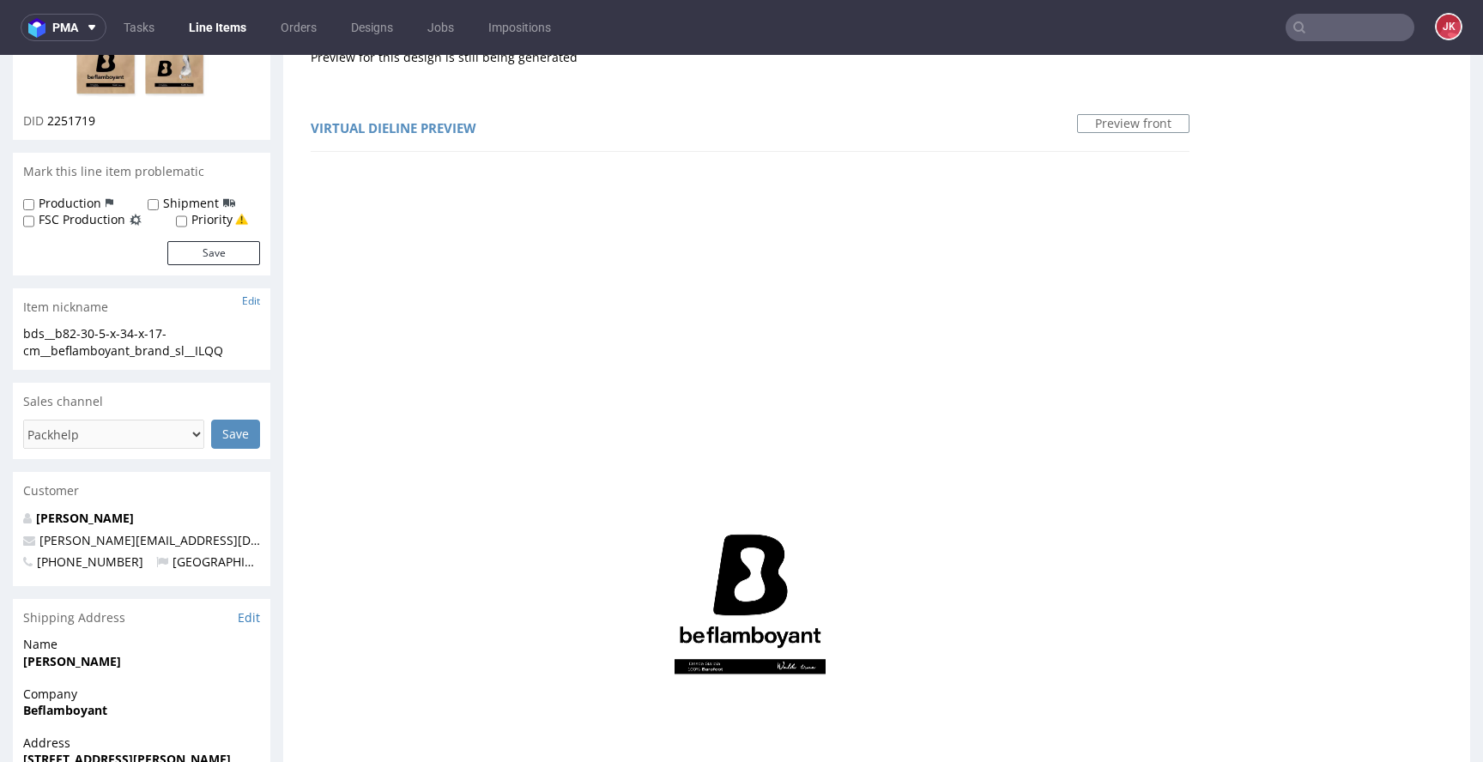
scroll to position [0, 0]
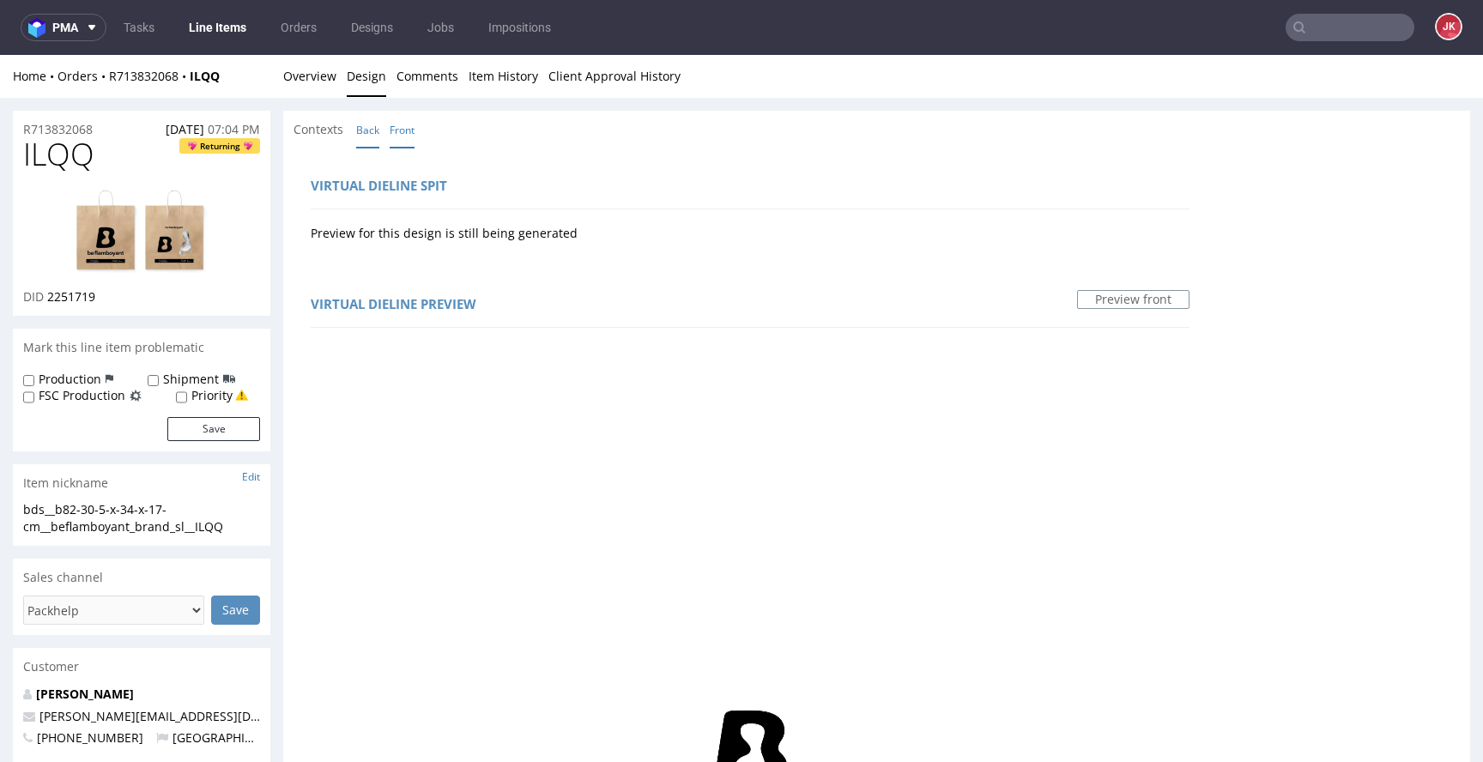
click at [360, 124] on link "Back" at bounding box center [367, 130] width 23 height 37
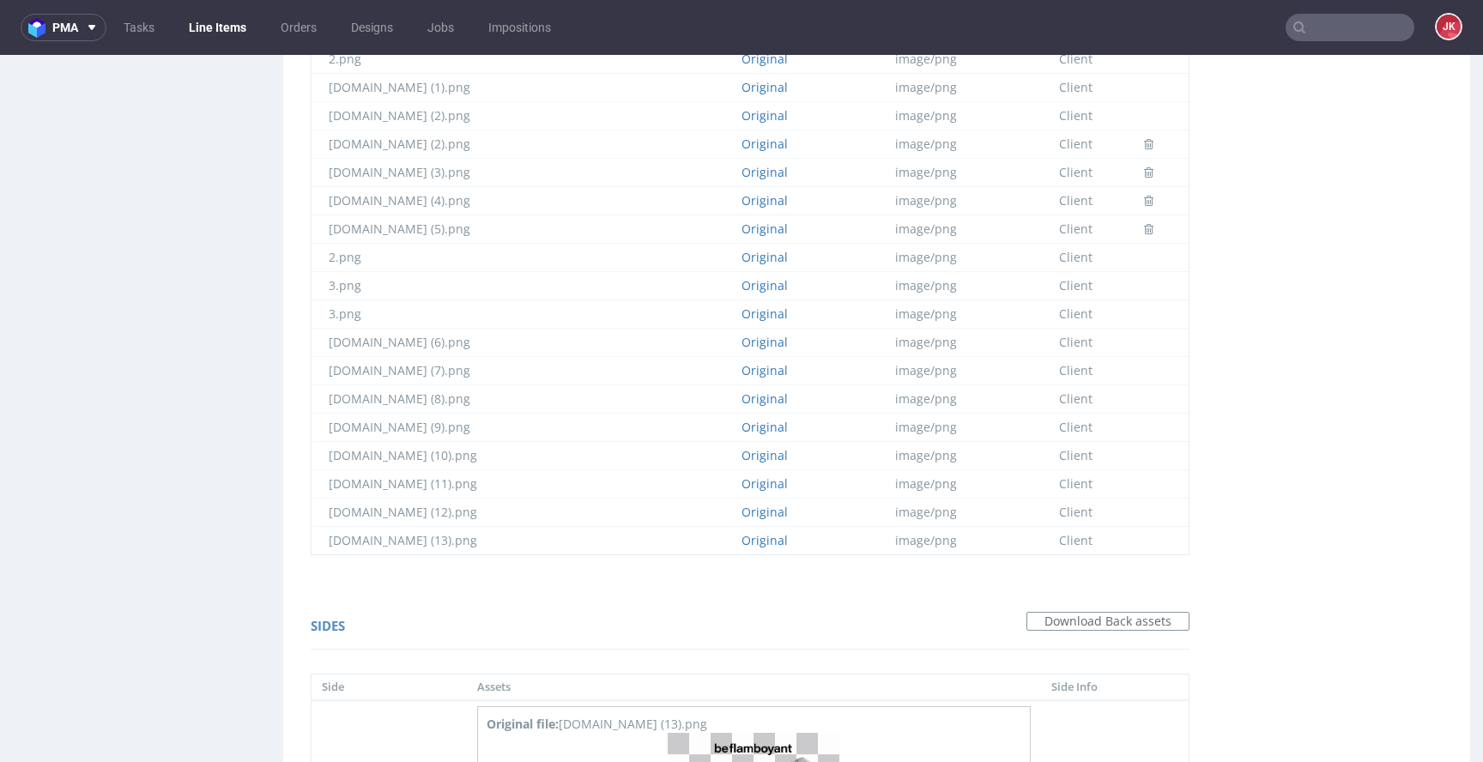
scroll to position [1682, 0]
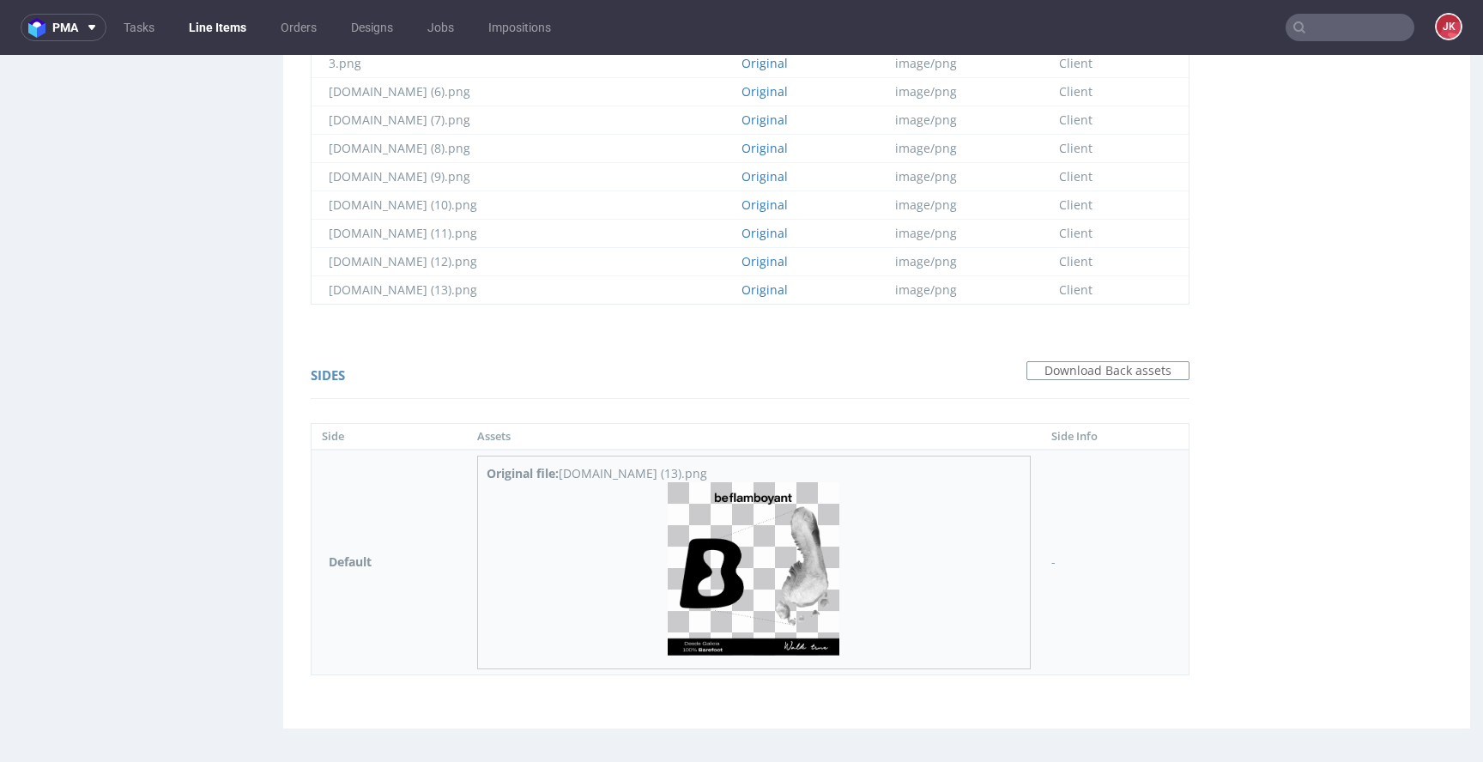
click at [751, 594] on img at bounding box center [754, 568] width 172 height 173
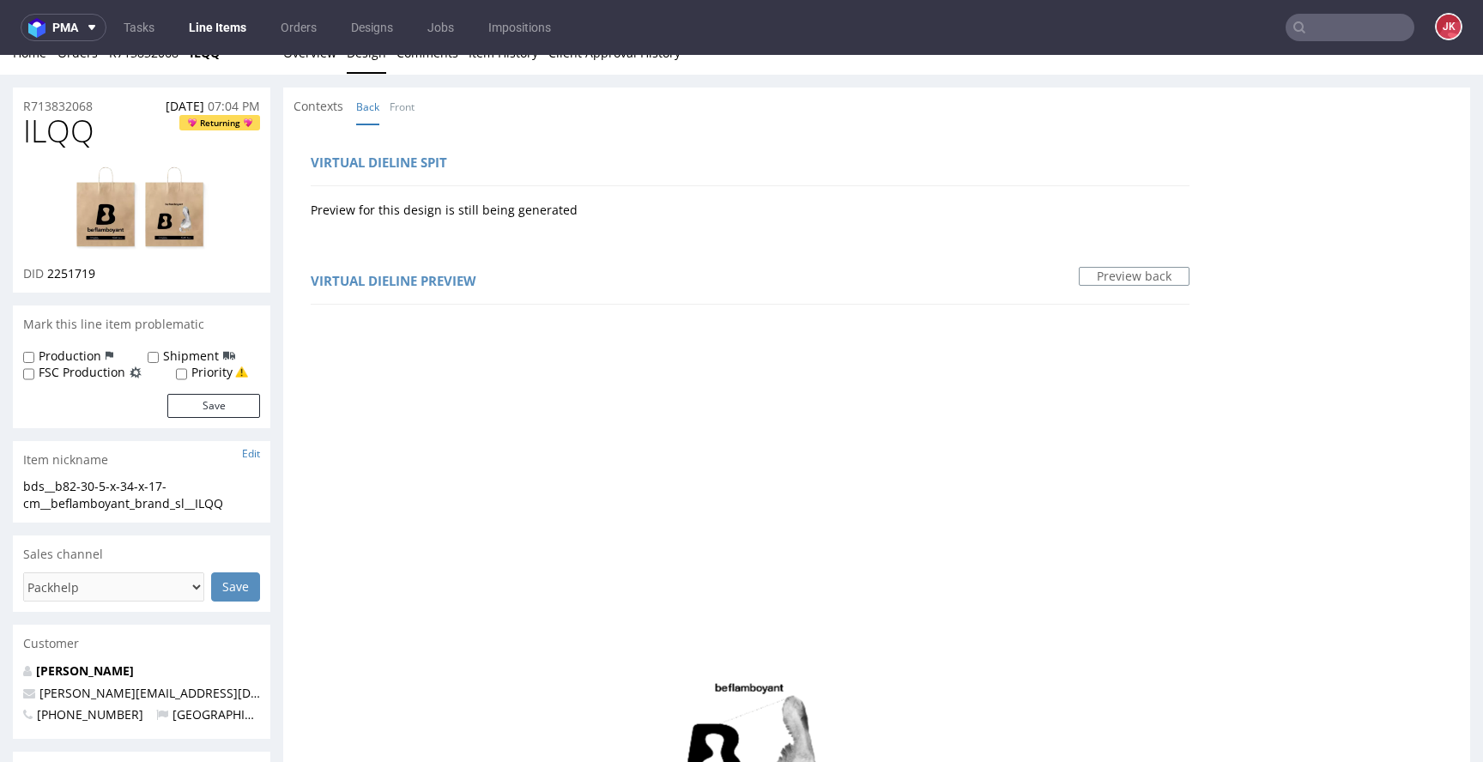
scroll to position [0, 0]
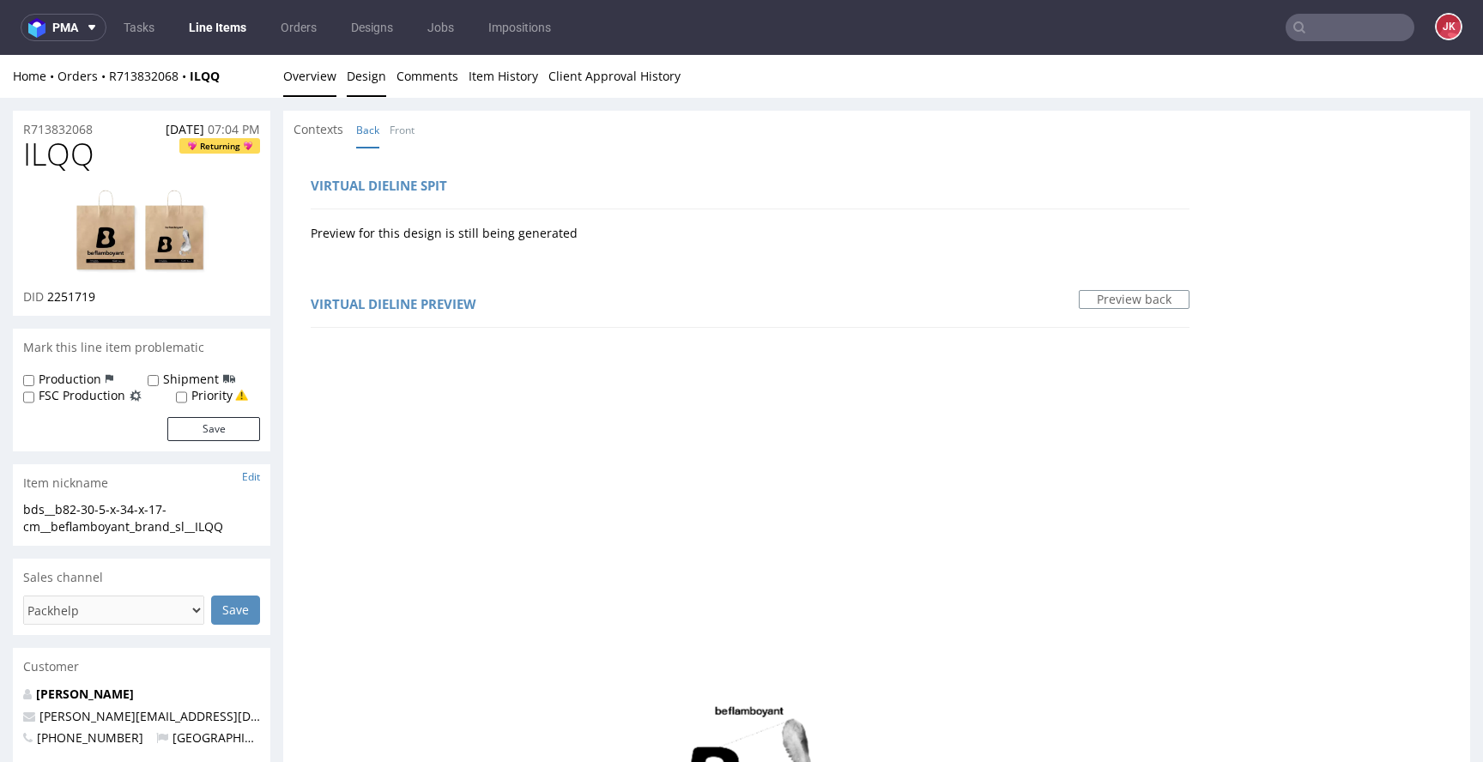
click at [329, 88] on link "Overview" at bounding box center [309, 76] width 53 height 42
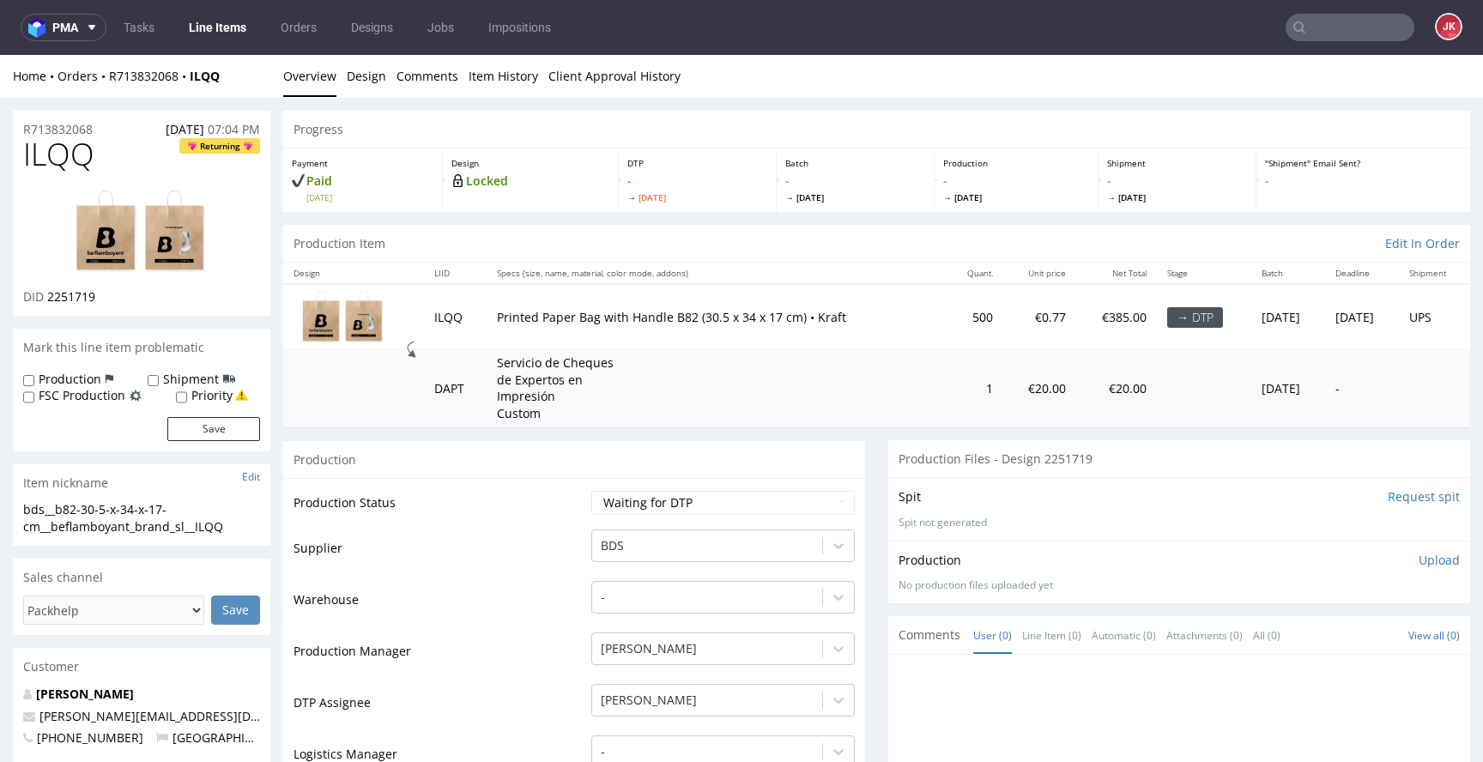
click at [100, 257] on img at bounding box center [141, 232] width 137 height 87
click at [698, 506] on select "Waiting for Artwork Waiting for Diecut Waiting for Mockup Waiting for DTP Waiti…" at bounding box center [723, 503] width 264 height 24
drag, startPoint x: 698, startPoint y: 452, endPoint x: 978, endPoint y: -87, distance: 606.6
click at [978, 0] on html "pma Tasks Line Items Orders Designs Jobs Impositions JK Unknown error. if you'r…" at bounding box center [741, 381] width 1483 height 762
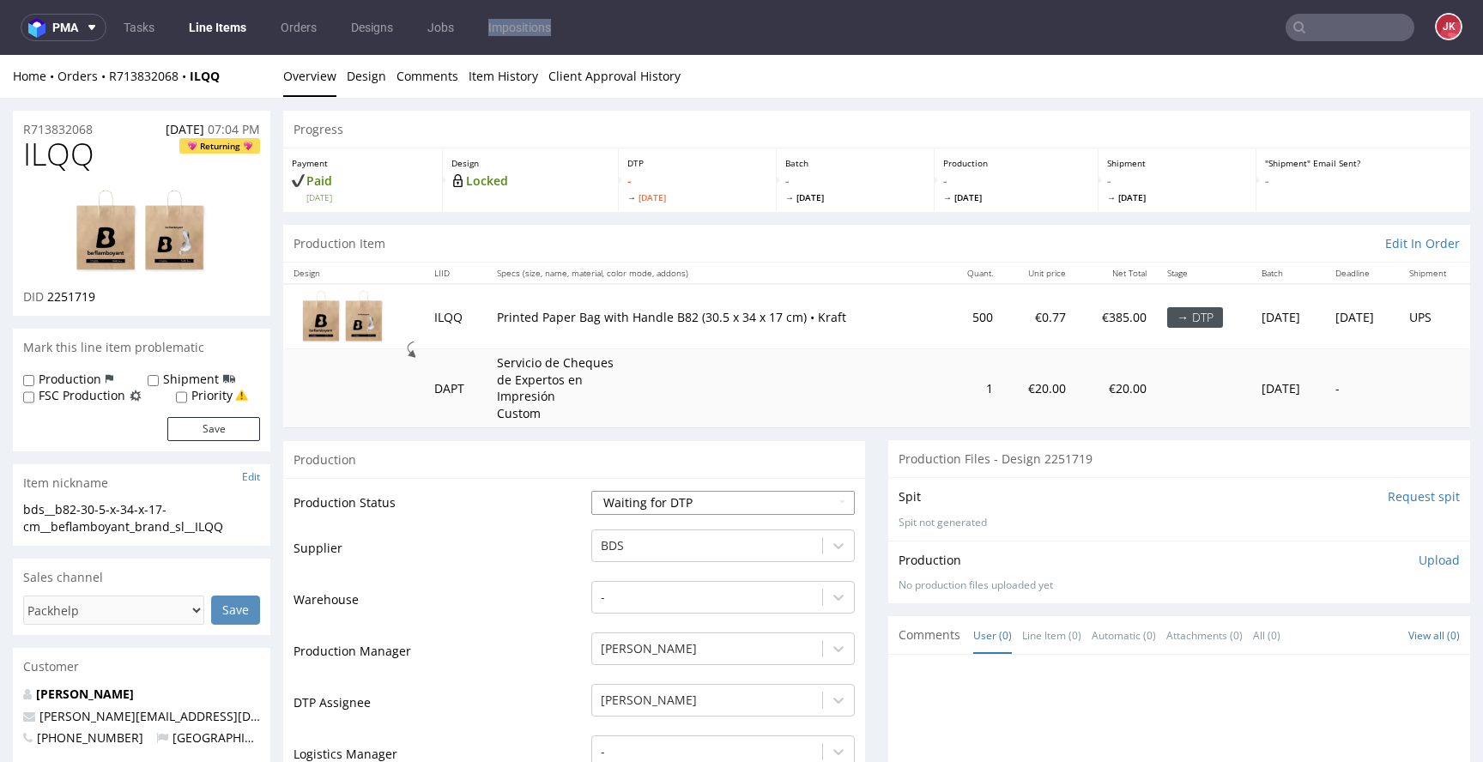
click at [696, 506] on select "Waiting for Artwork Waiting for Diecut Waiting for Mockup Waiting for DTP Waiti…" at bounding box center [723, 503] width 264 height 24
click at [591, 491] on select "Waiting for Artwork Waiting for Diecut Waiting for Mockup Waiting for DTP Waiti…" at bounding box center [723, 503] width 264 height 24
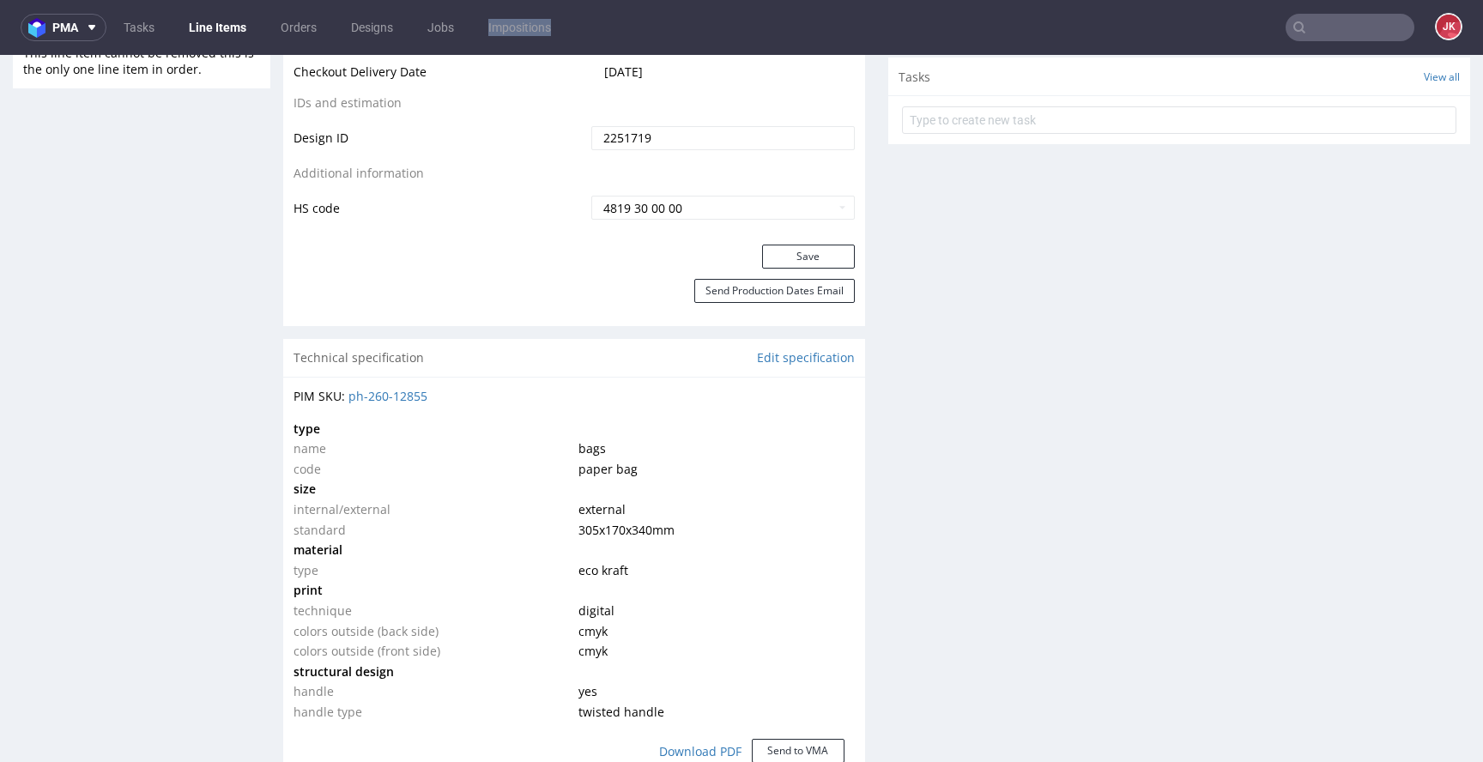
scroll to position [1013, 0]
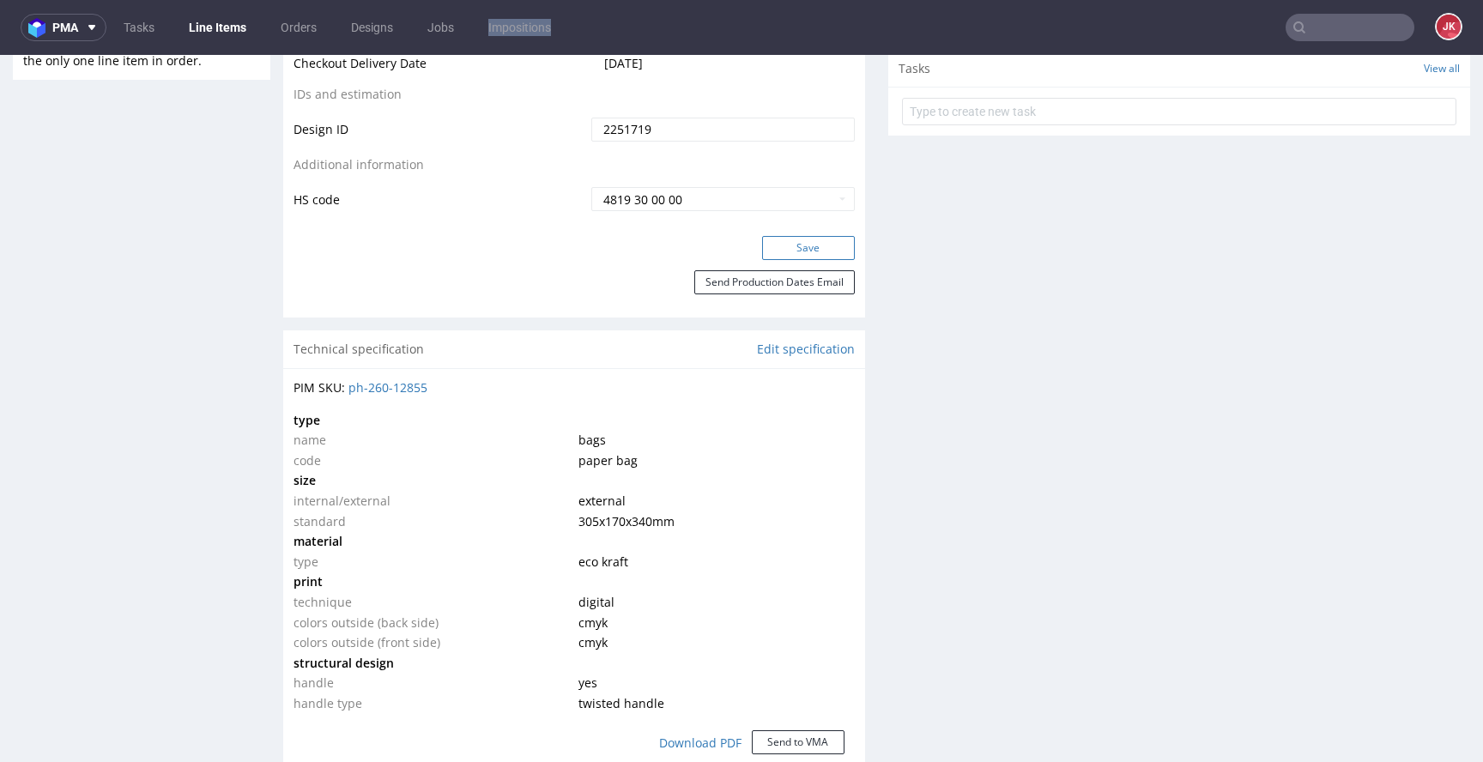
click at [762, 247] on button "Save" at bounding box center [808, 248] width 93 height 24
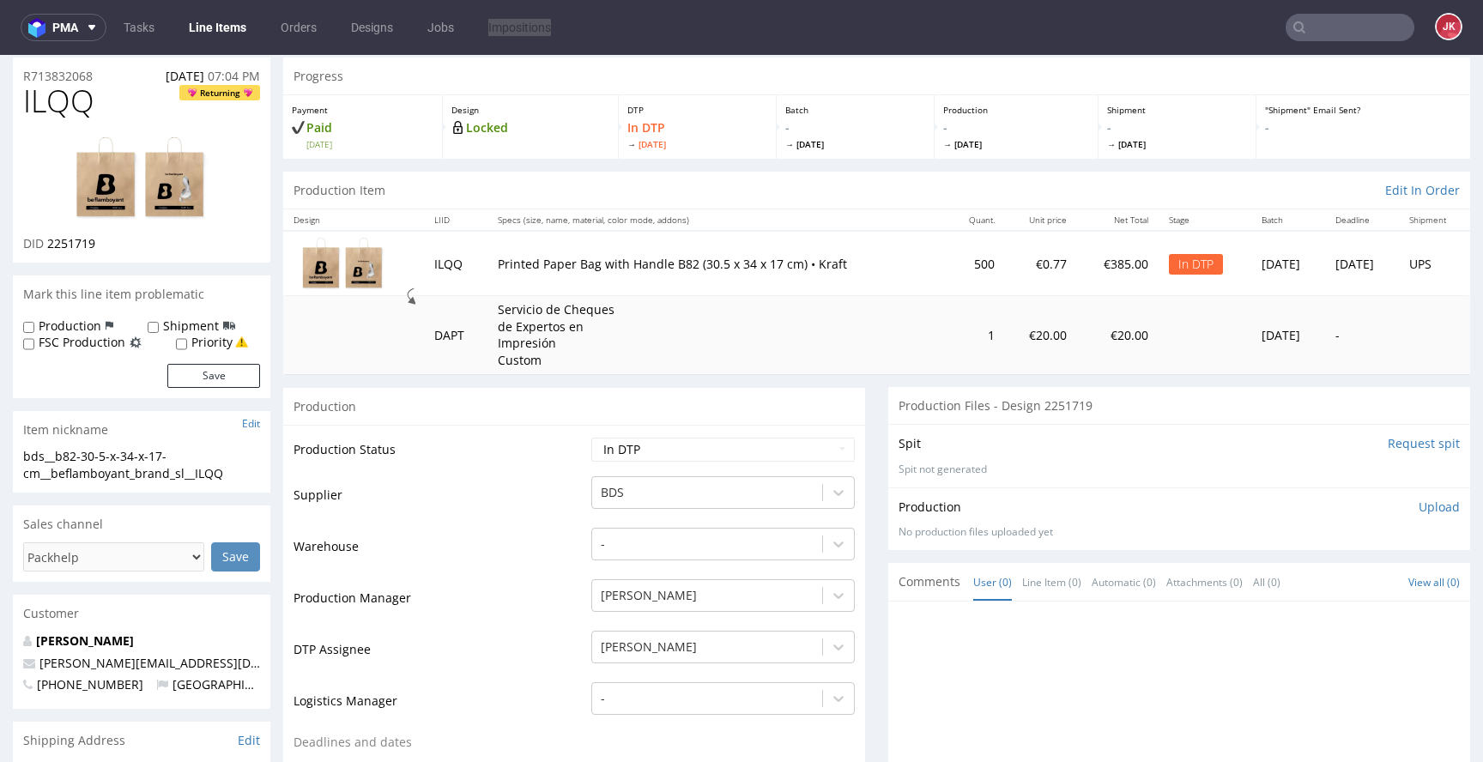
scroll to position [0, 0]
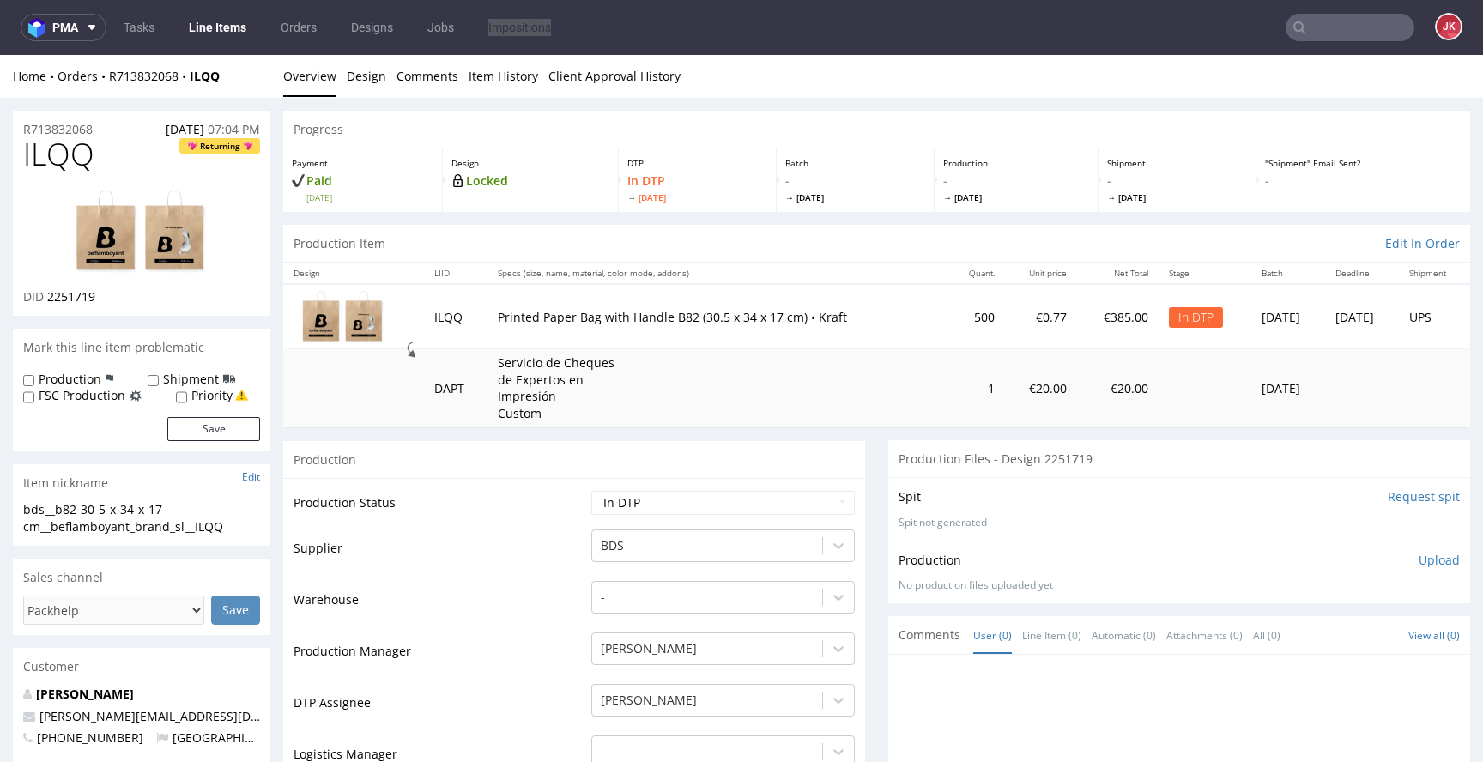
click at [548, 514] on td "Production Status" at bounding box center [441, 508] width 294 height 39
click at [526, 505] on td "Production Status" at bounding box center [441, 508] width 294 height 39
click at [52, 156] on span "ILQQ" at bounding box center [58, 154] width 71 height 34
copy span "ILQQ"
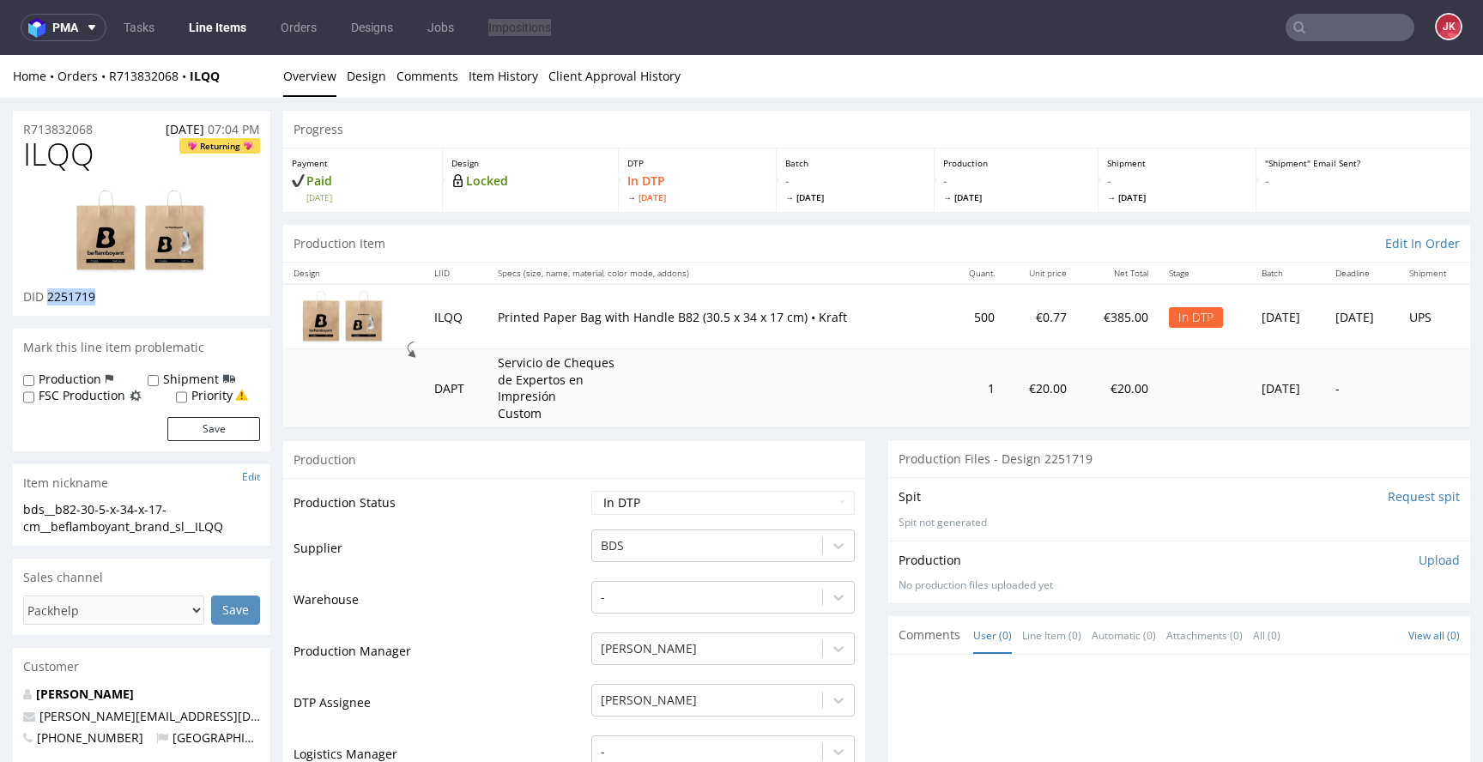
drag, startPoint x: 46, startPoint y: 300, endPoint x: 114, endPoint y: 301, distance: 67.8
click at [114, 301] on div "DID 2251719" at bounding box center [141, 296] width 237 height 17
copy span "2251719"
click at [524, 495] on td "Production Status" at bounding box center [441, 508] width 294 height 39
click at [497, 537] on td "Supplier" at bounding box center [441, 554] width 294 height 52
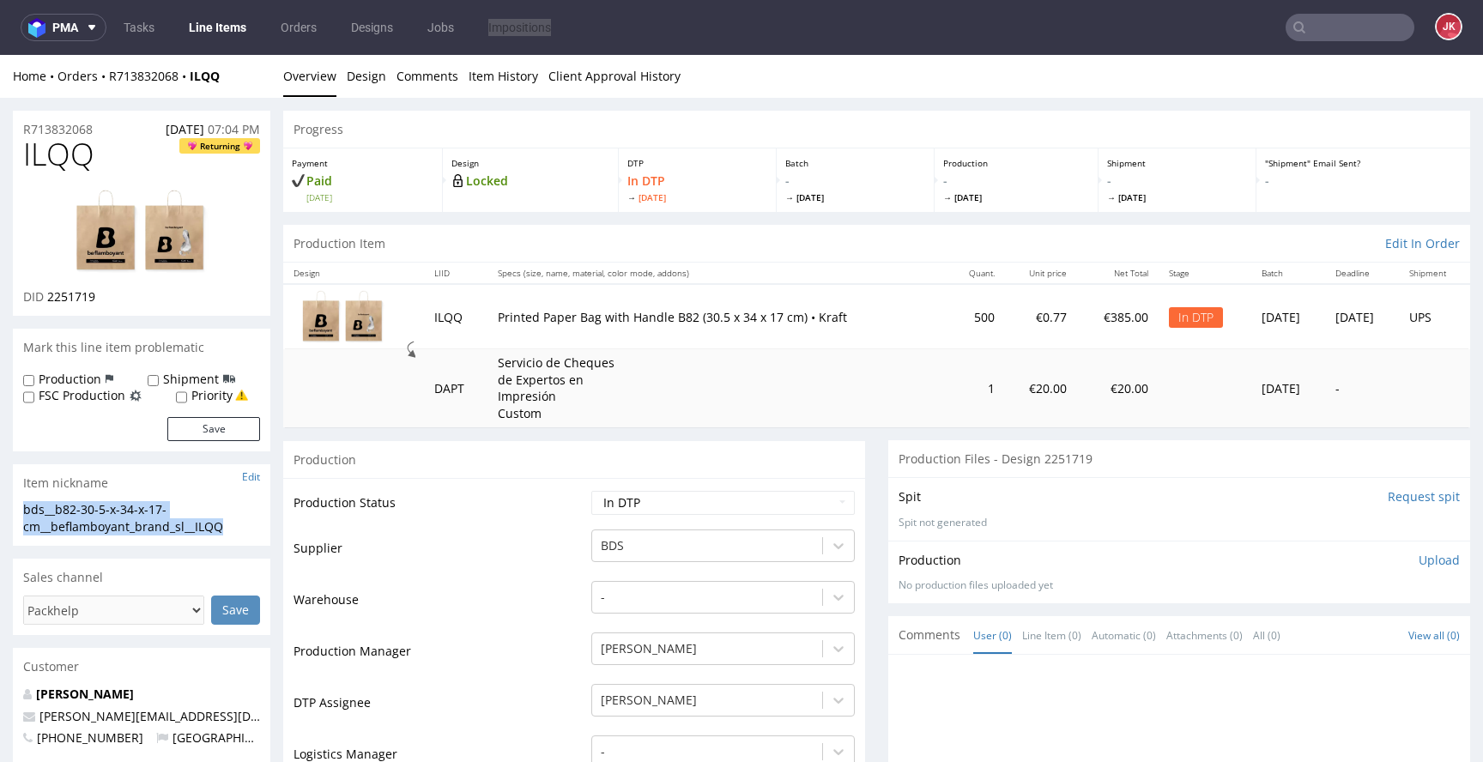
drag, startPoint x: 244, startPoint y: 529, endPoint x: 0, endPoint y: 505, distance: 245.0
copy div "bds__b82-30-5-x-34-x-17-cm__beflamboyant_brand_sl__ILQQ"
drag, startPoint x: 109, startPoint y: 126, endPoint x: 0, endPoint y: 130, distance: 109.1
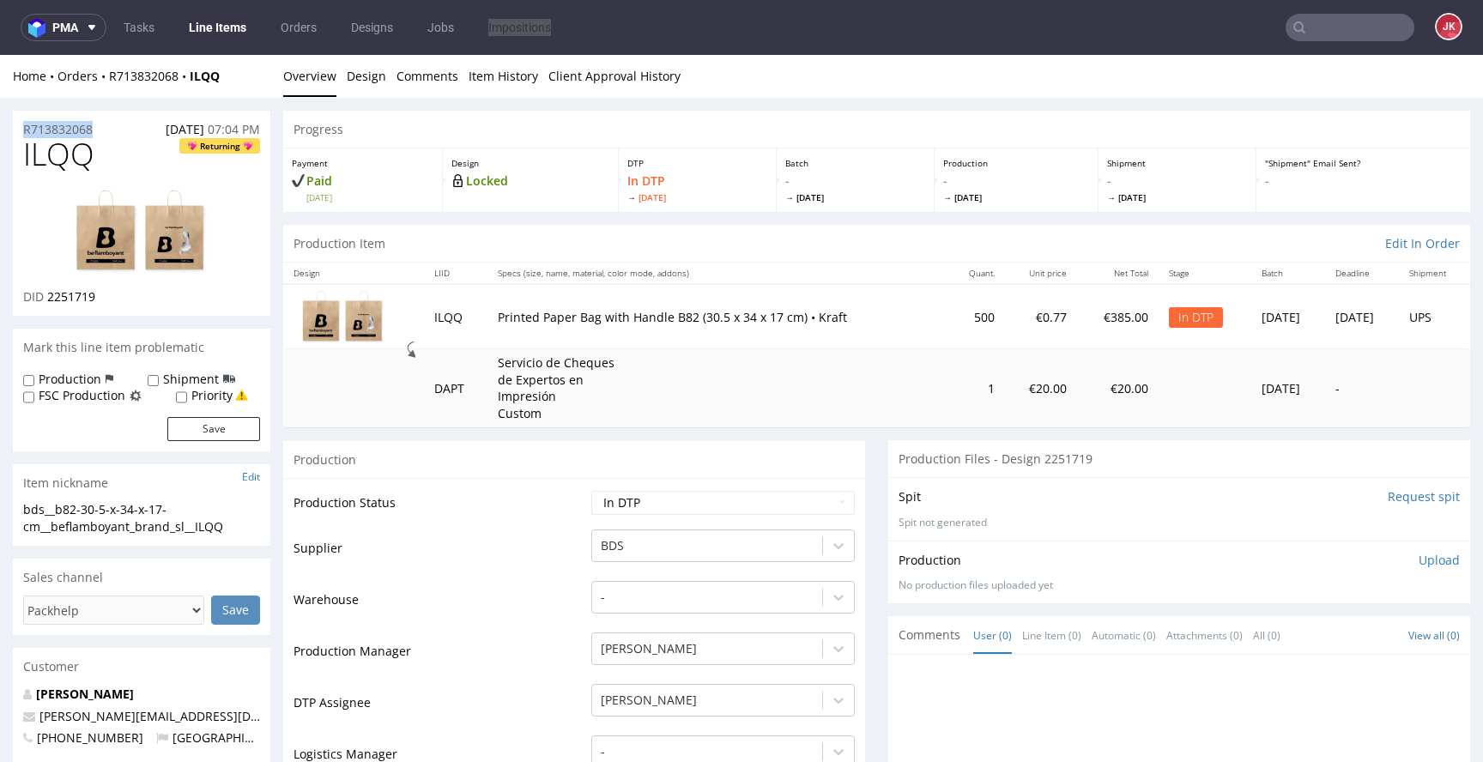
copy p "R713832068"
drag, startPoint x: 45, startPoint y: 299, endPoint x: 136, endPoint y: 298, distance: 90.1
click at [136, 298] on div "DID 2251719" at bounding box center [141, 296] width 237 height 17
copy span "2251719"
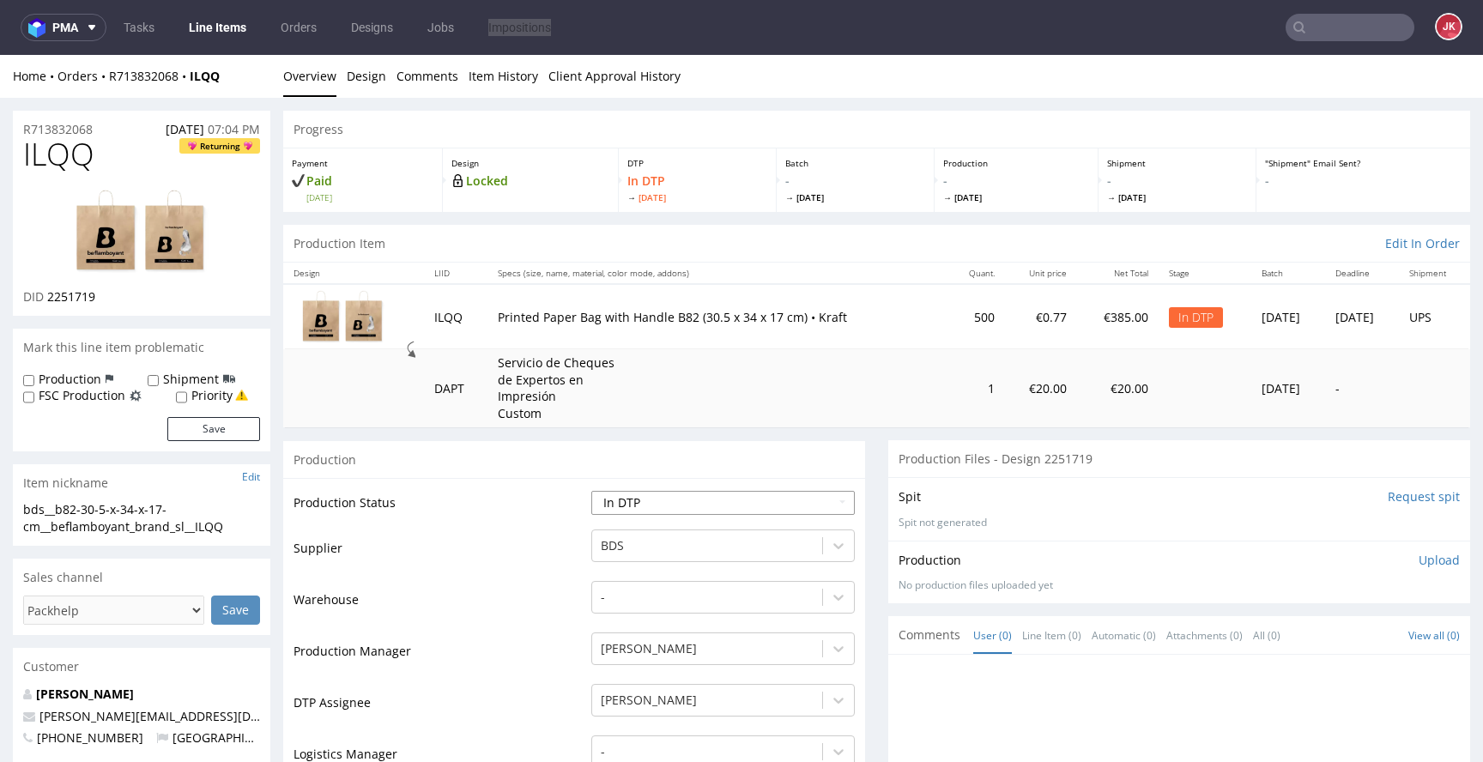
click at [710, 500] on select "Waiting for Artwork Waiting for Diecut Waiting for Mockup Waiting for DTP Waiti…" at bounding box center [723, 503] width 264 height 24
select select "dtp_ca_needed"
click at [591, 491] on select "Waiting for Artwork Waiting for Diecut Waiting for Mockup Waiting for DTP Waiti…" at bounding box center [723, 503] width 264 height 24
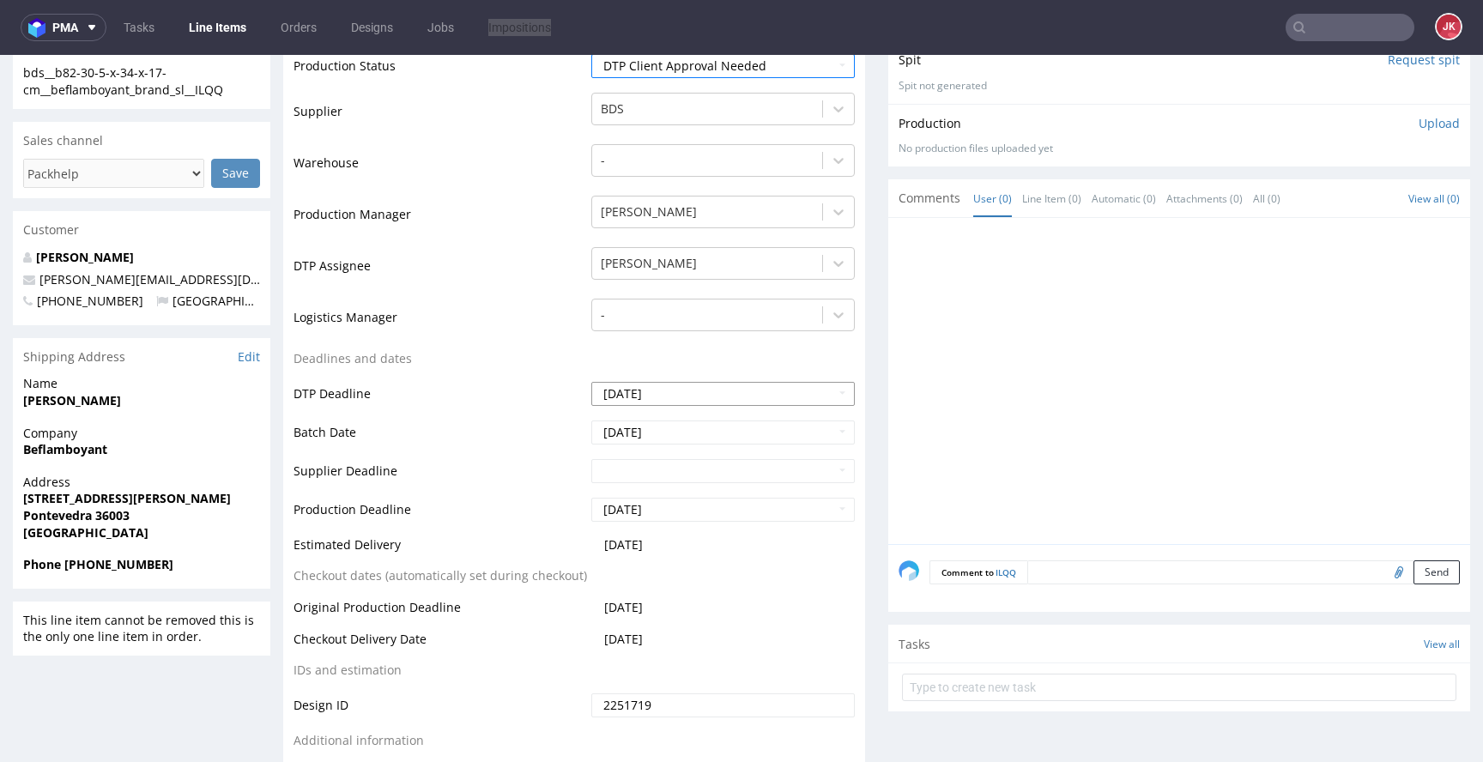
scroll to position [629, 0]
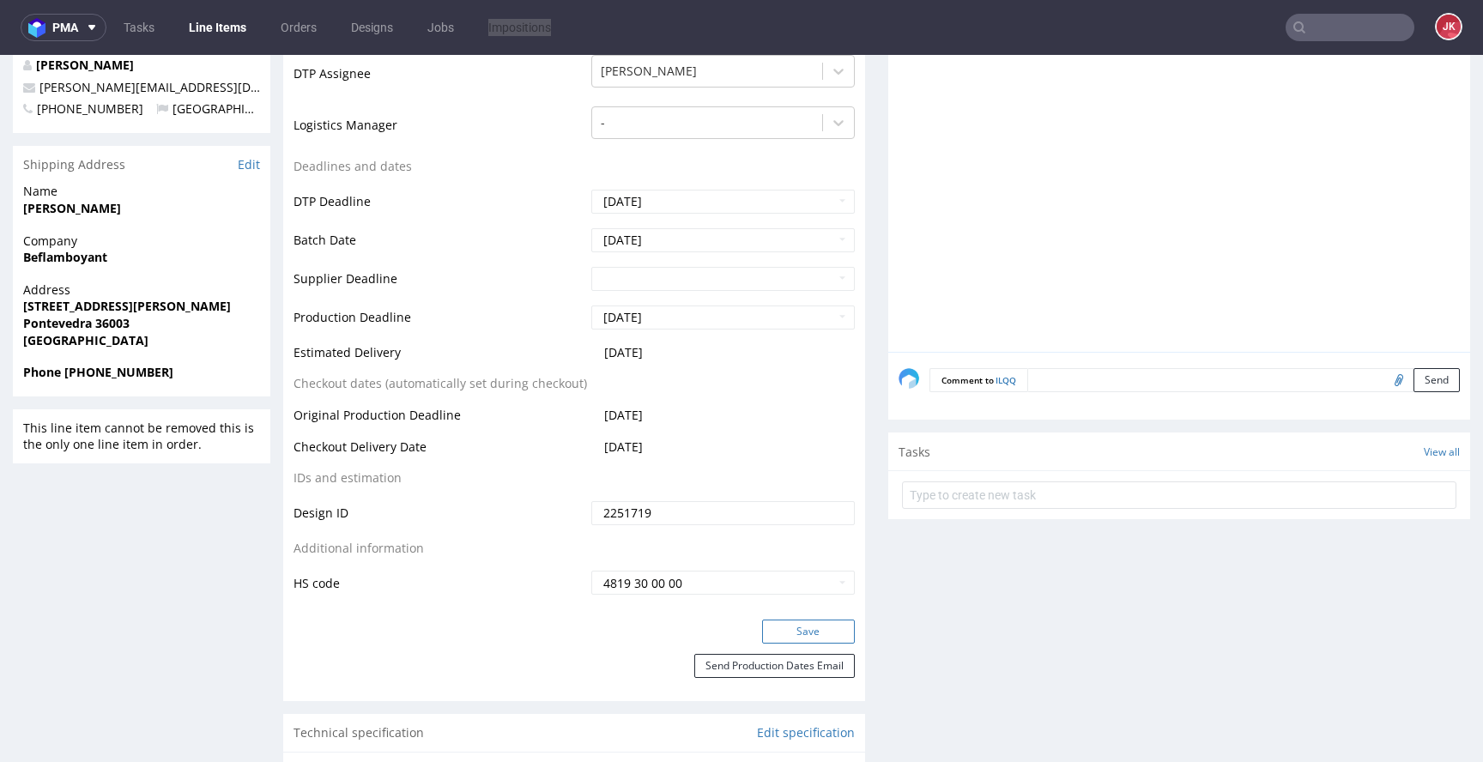
click at [810, 637] on button "Save" at bounding box center [808, 632] width 93 height 24
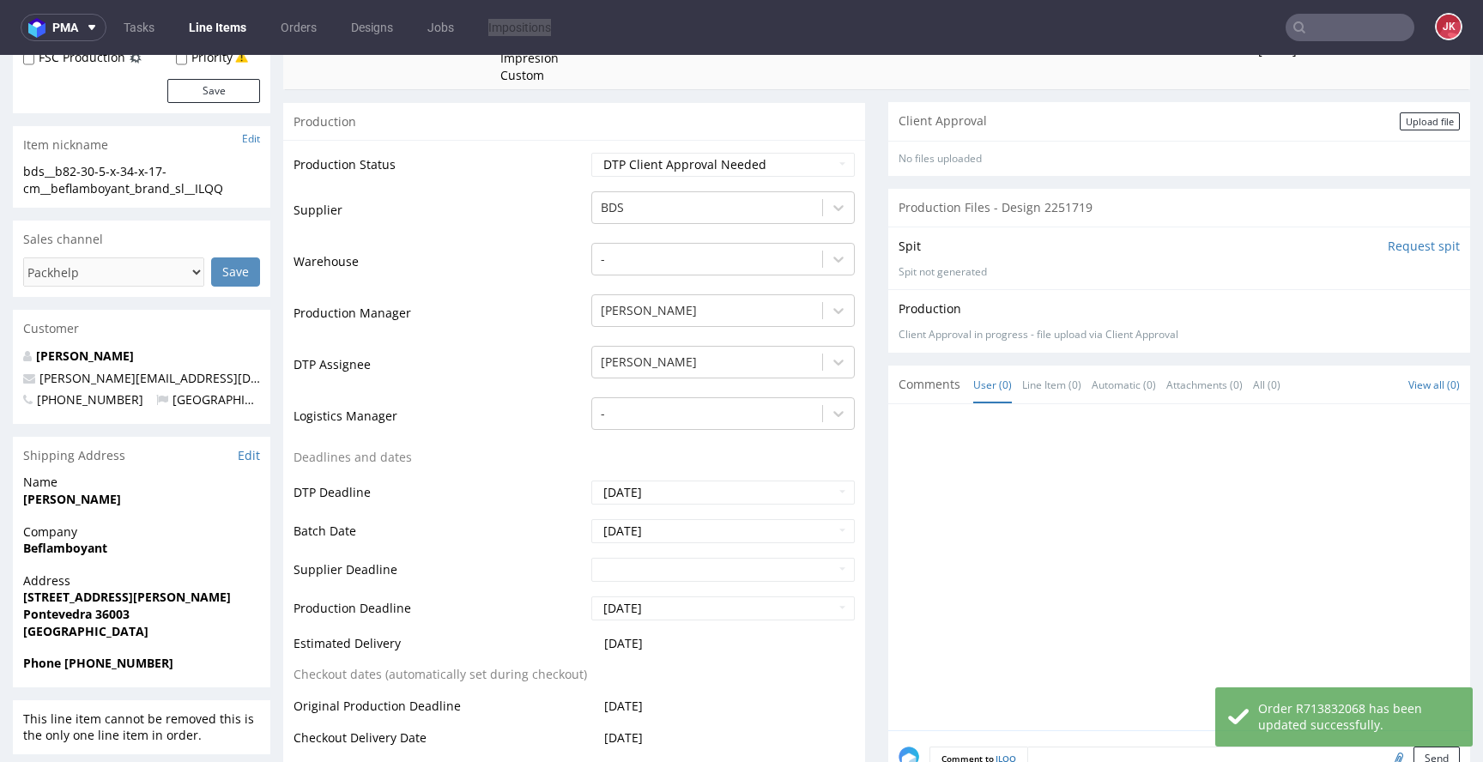
scroll to position [0, 0]
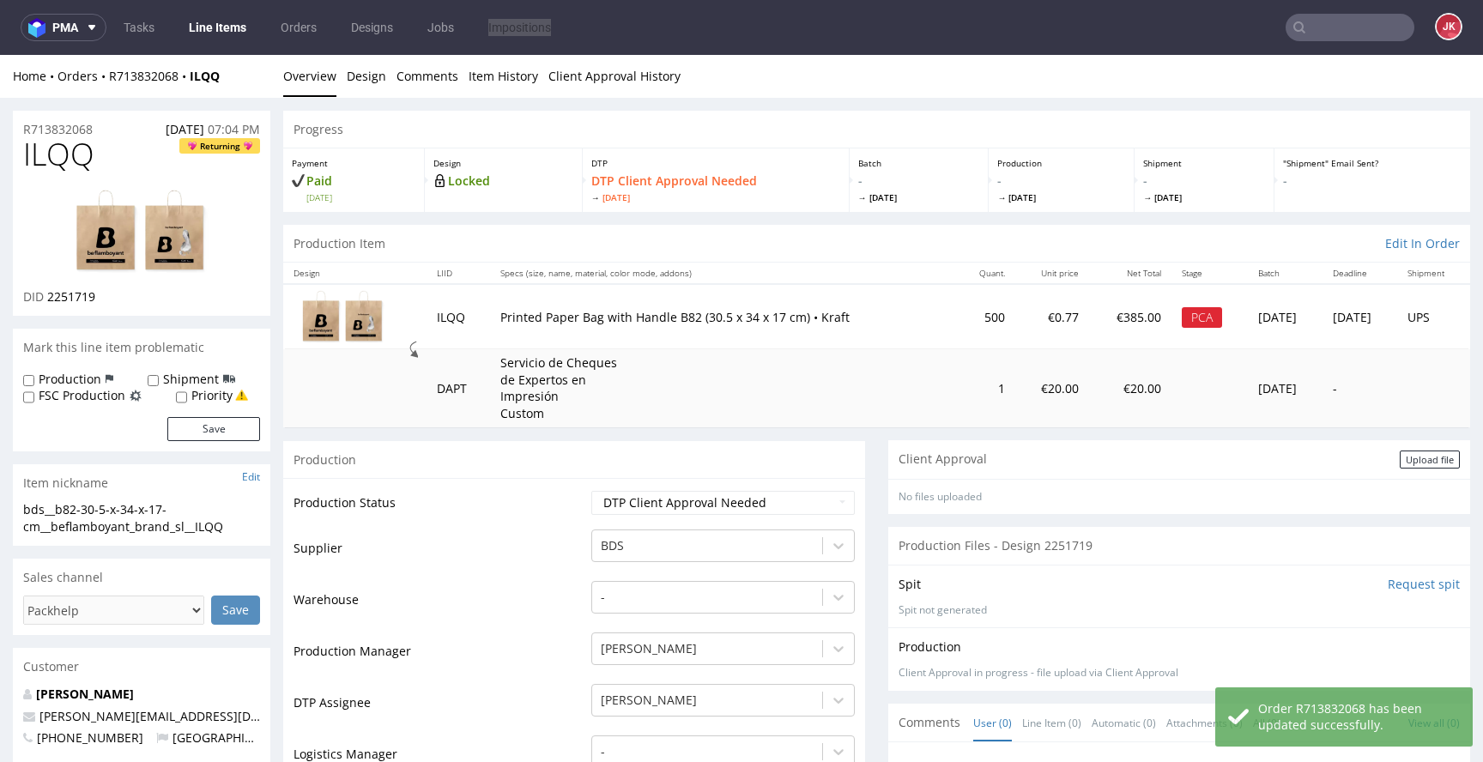
click at [1410, 460] on div "Upload file" at bounding box center [1430, 460] width 60 height 18
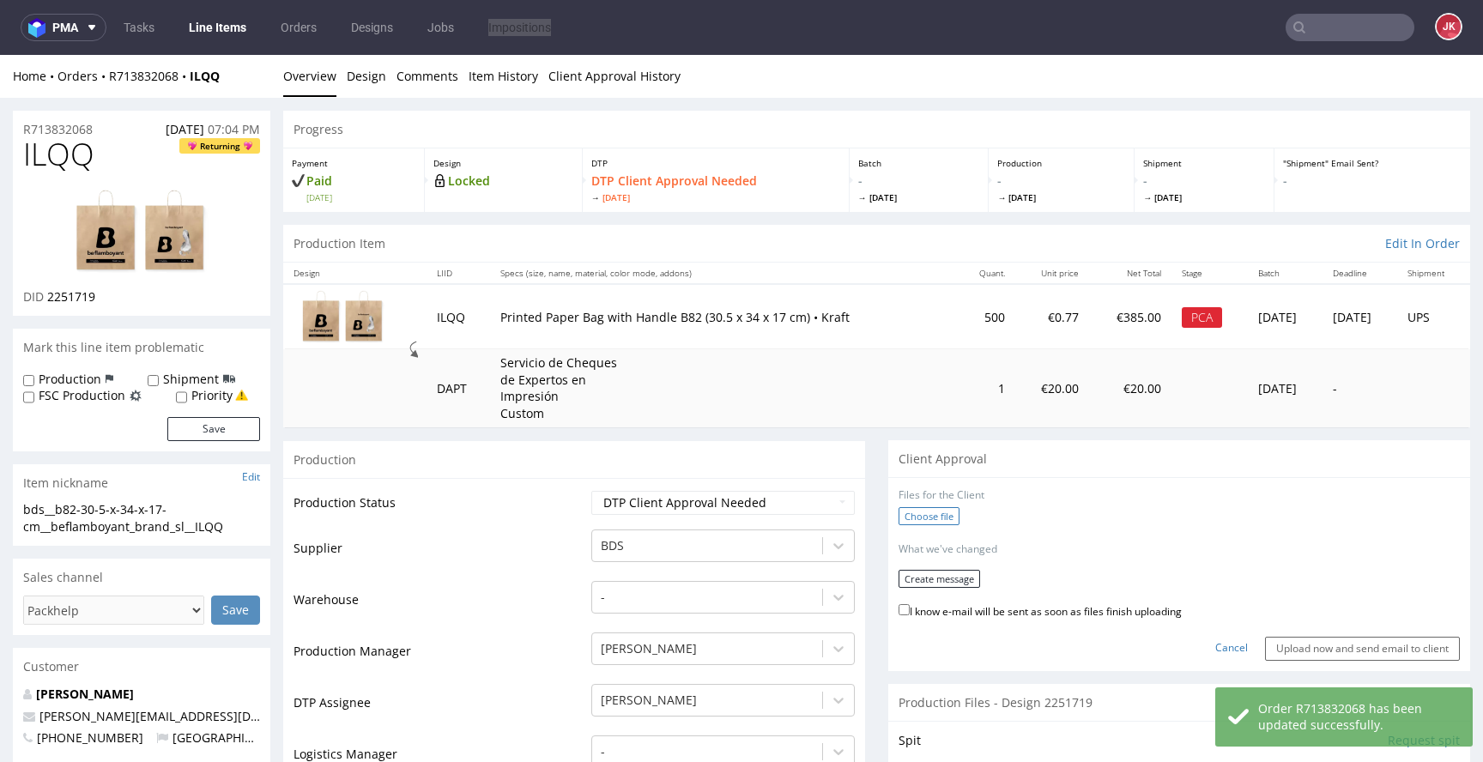
click at [907, 515] on label "Choose file" at bounding box center [929, 516] width 61 height 18
click at [0, 55] on input "Choose file" at bounding box center [0, 55] width 0 height 0
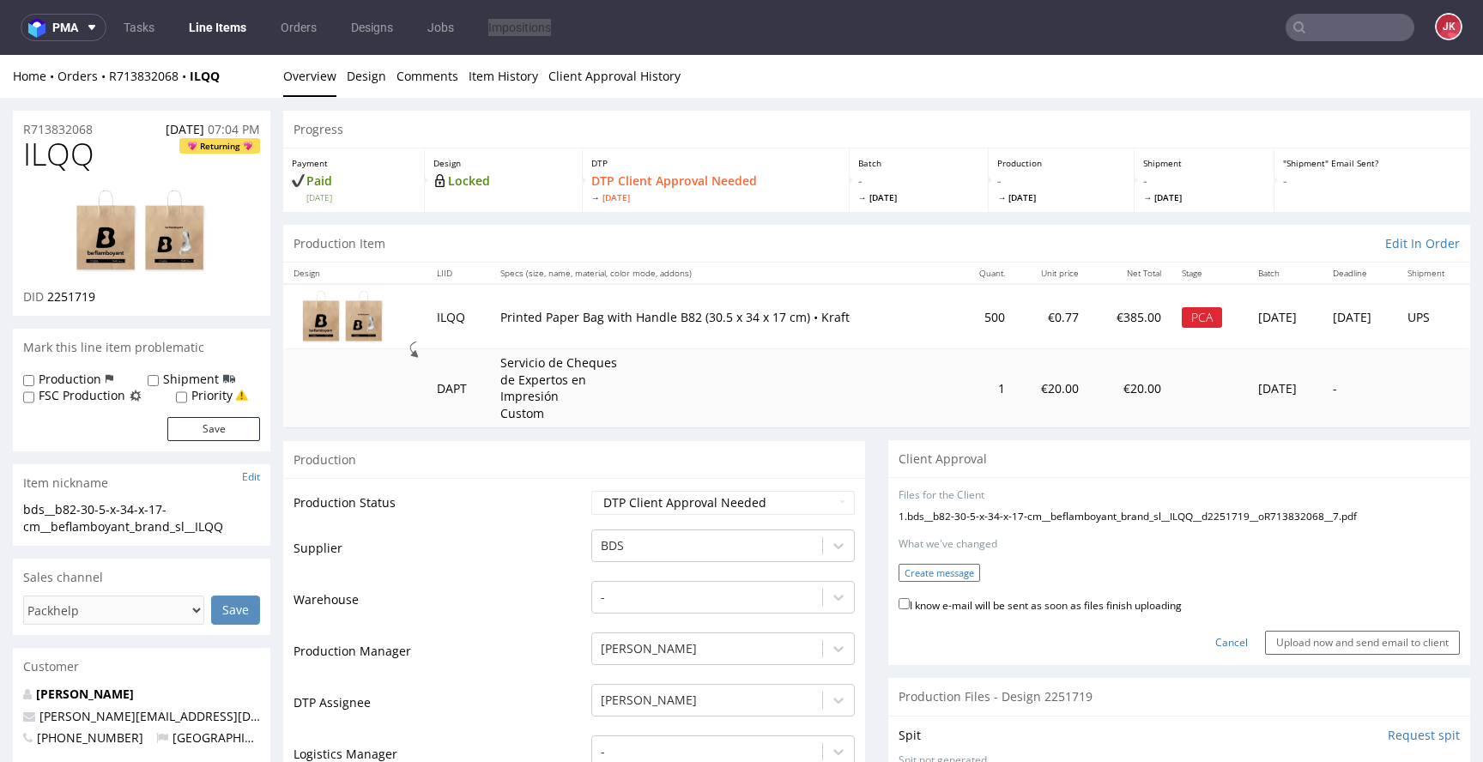
click at [950, 571] on button "Create message" at bounding box center [940, 573] width 82 height 18
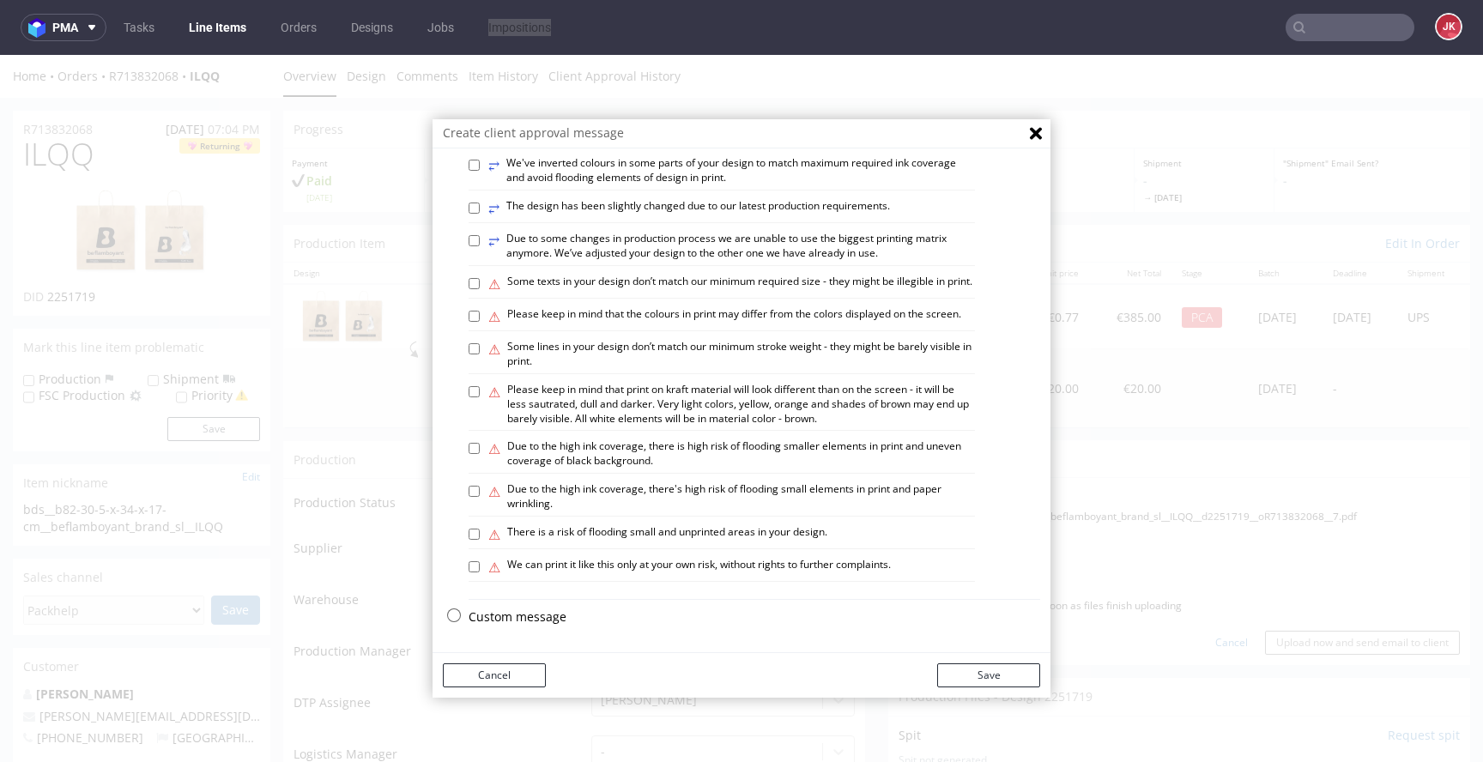
scroll to position [1003, 0]
click at [615, 405] on label "⚠ Please keep in mind that print on kraft material will look different than on …" at bounding box center [731, 404] width 487 height 43
click at [480, 397] on input "⚠ Please keep in mind that print on kraft material will look different than on …" at bounding box center [474, 391] width 11 height 11
checkbox input "true"
click at [972, 674] on button "Save" at bounding box center [988, 676] width 103 height 24
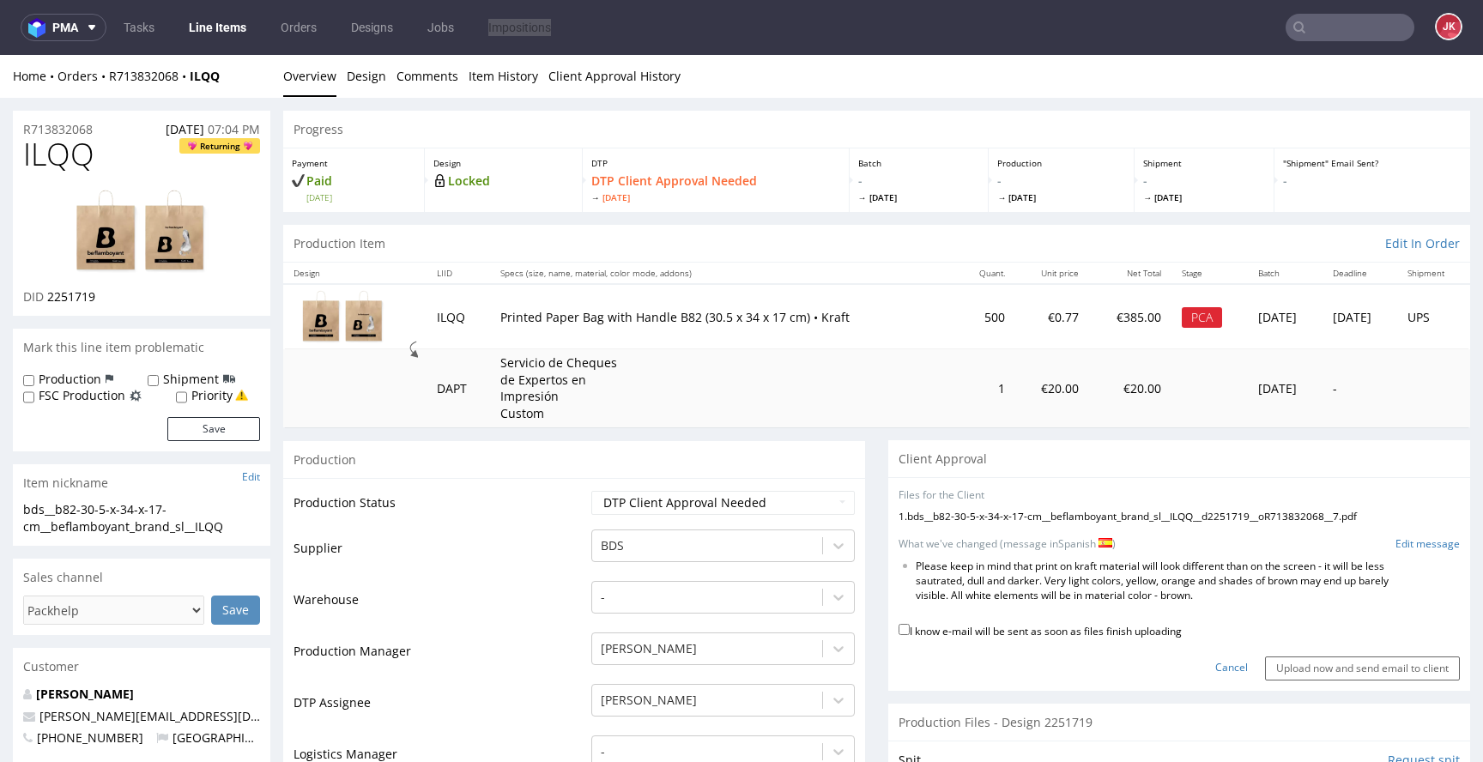
click at [954, 629] on label "I know e-mail will be sent as soon as files finish uploading" at bounding box center [1040, 630] width 283 height 19
click at [910, 629] on input "I know e-mail will be sent as soon as files finish uploading" at bounding box center [904, 629] width 11 height 11
checkbox input "true"
click at [1265, 672] on input "Upload now and send email to client" at bounding box center [1362, 669] width 195 height 24
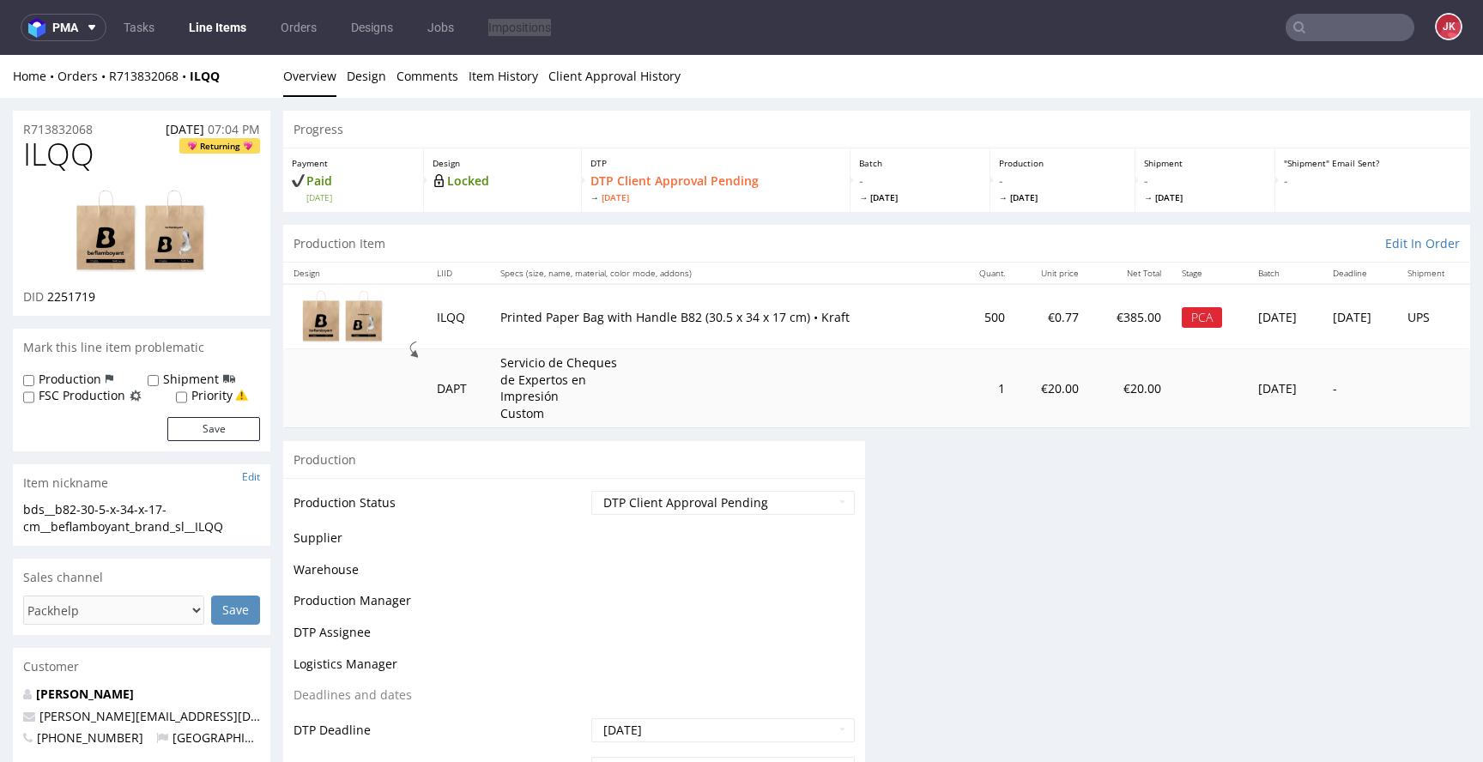
scroll to position [0, 0]
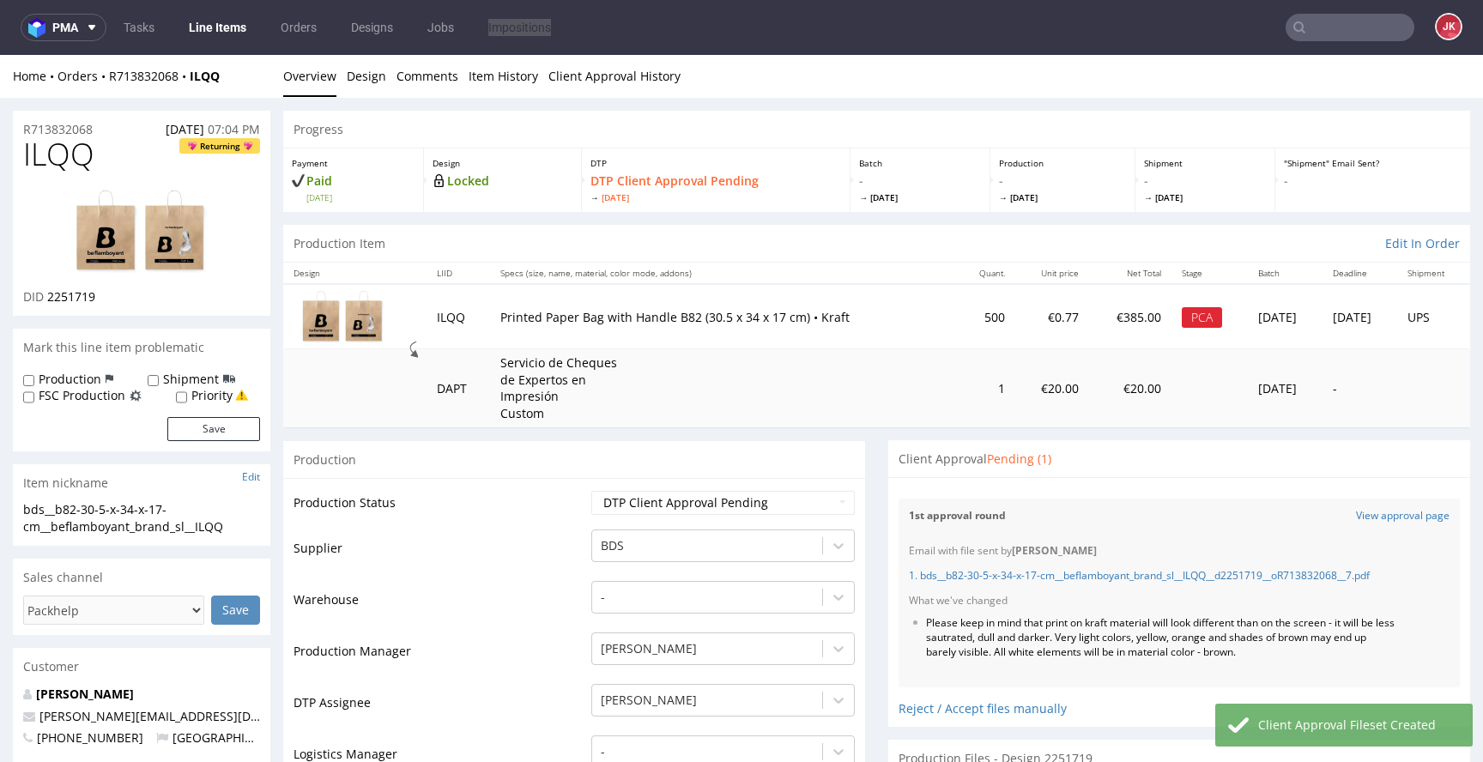
click at [1001, 639] on li "Please keep in mind that print on kraft material will look different than on th…" at bounding box center [1161, 637] width 471 height 43
click at [1017, 639] on li "Please keep in mind that print on kraft material will look different than on th…" at bounding box center [1161, 637] width 471 height 43
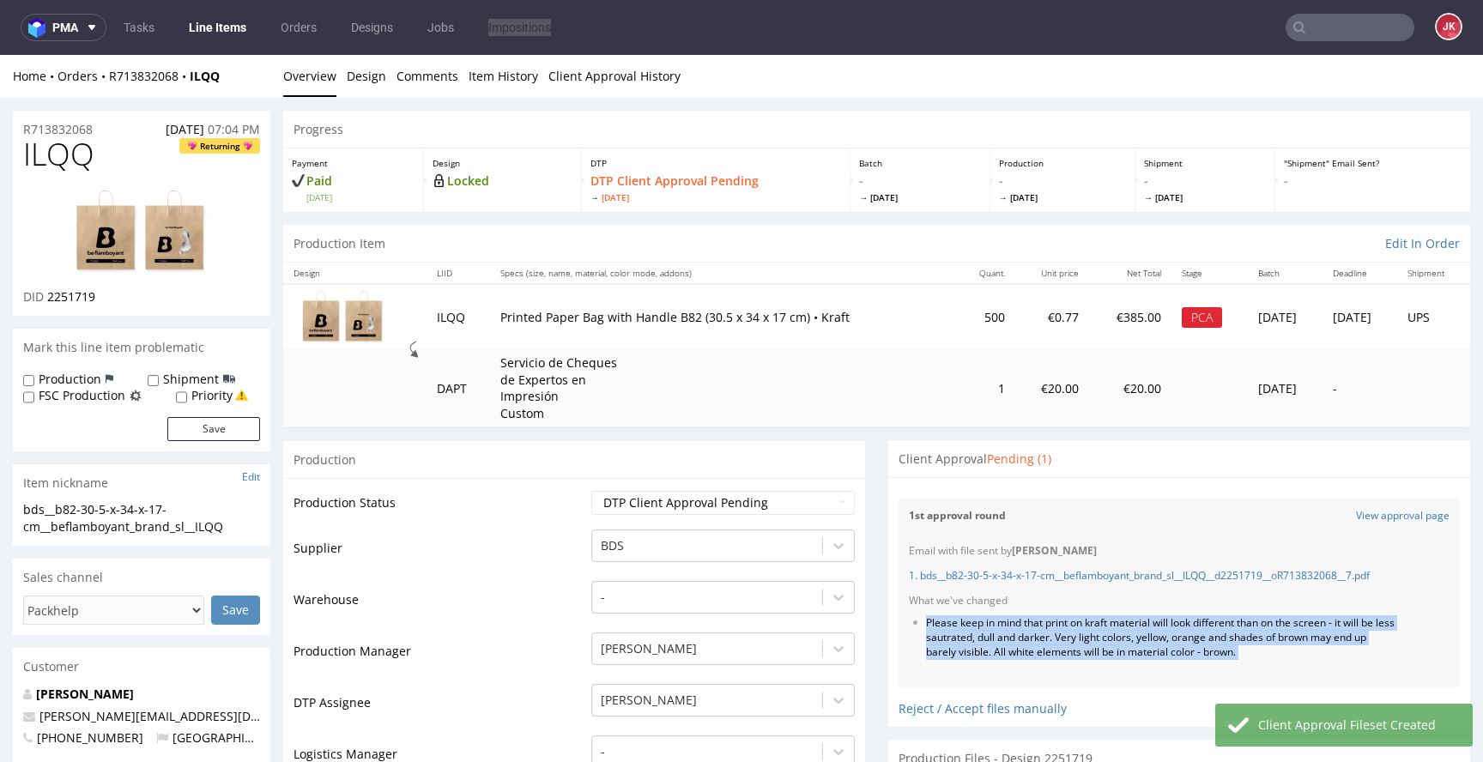
click at [1017, 639] on li "Please keep in mind that print on kraft material will look different than on th…" at bounding box center [1161, 637] width 471 height 43
copy li "Please keep in mind that print on kraft material will look different than on th…"
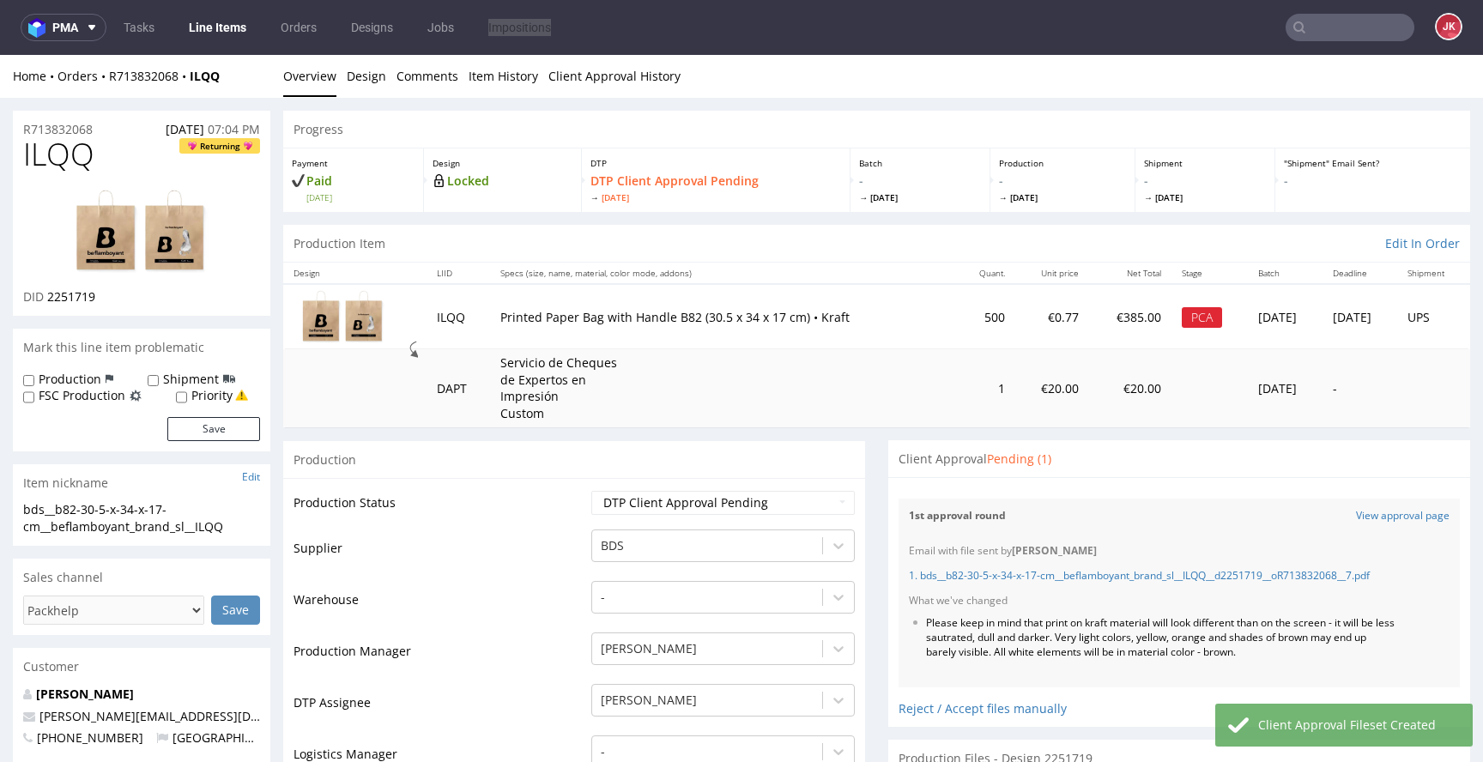
click at [1031, 602] on div "What we've changed" at bounding box center [1179, 601] width 541 height 15
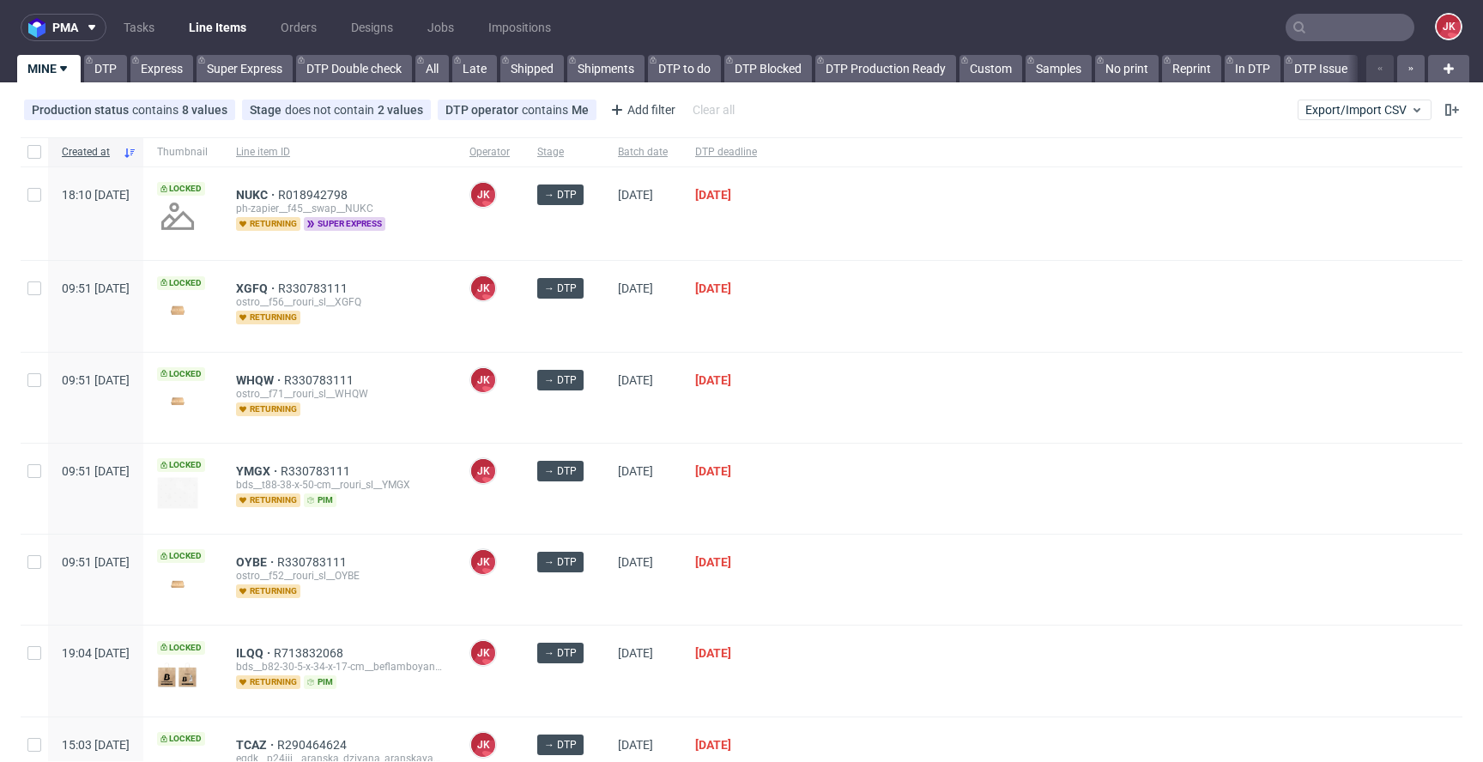
click at [876, 424] on div at bounding box center [1117, 398] width 692 height 90
click at [948, 444] on div at bounding box center [1117, 489] width 692 height 90
click at [660, 315] on div "27/08/2025" at bounding box center [642, 306] width 77 height 90
click at [278, 191] on span "NUKC" at bounding box center [257, 195] width 42 height 14
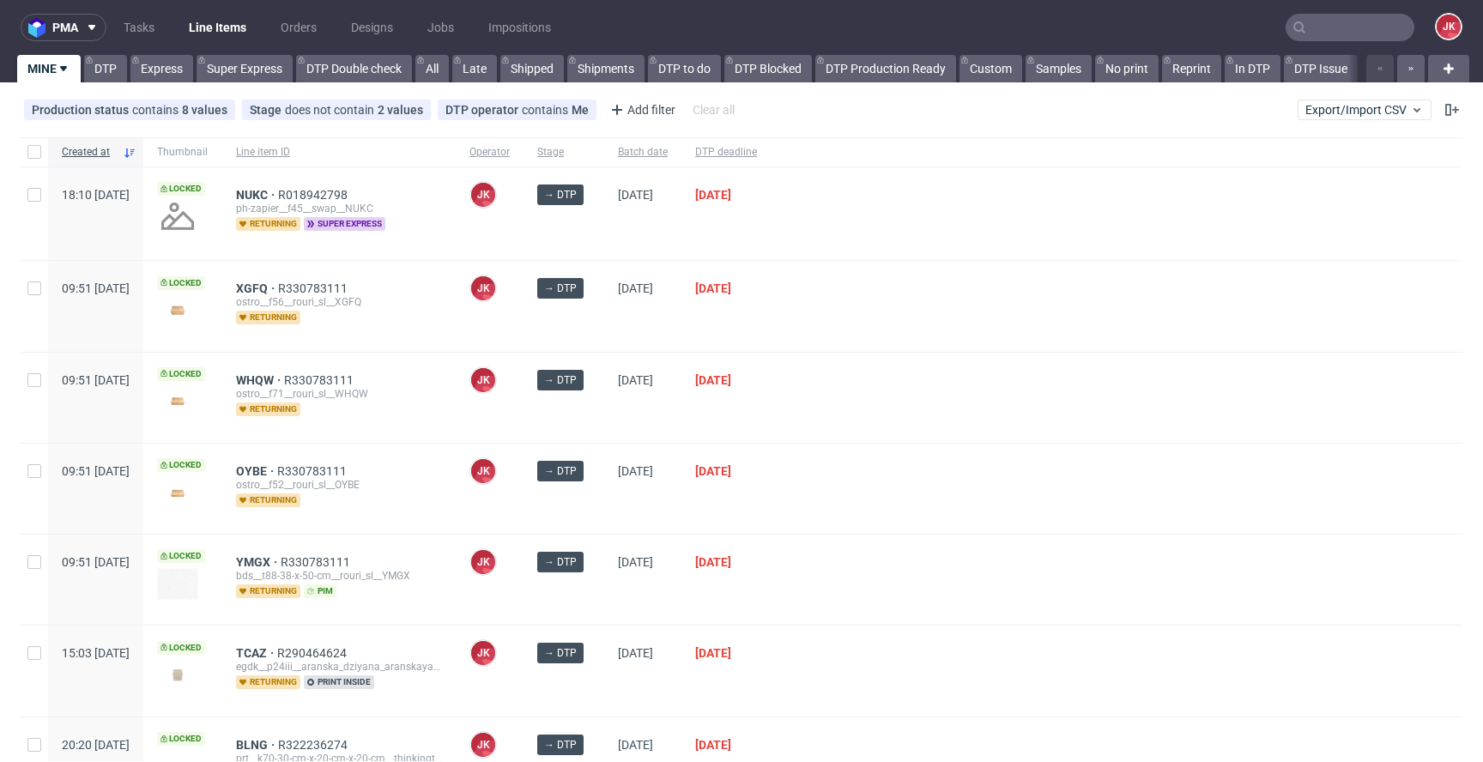
click at [882, 331] on div at bounding box center [1117, 306] width 692 height 90
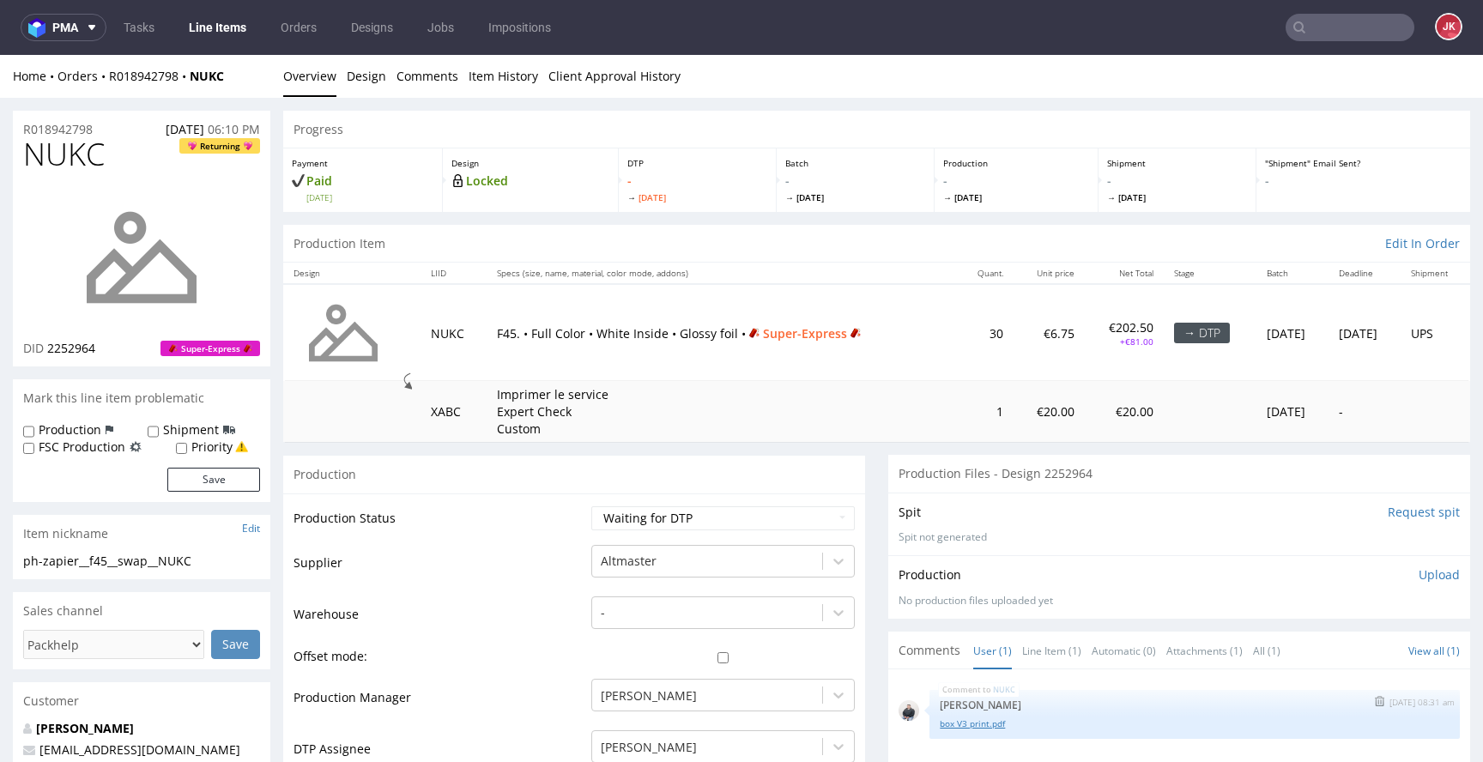
click at [955, 724] on link "box V3 print.pdf" at bounding box center [1195, 724] width 510 height 13
click at [235, 446] on img at bounding box center [241, 446] width 13 height 13
click at [207, 447] on label "Priority" at bounding box center [211, 447] width 41 height 17
click at [187, 447] on input "Priority" at bounding box center [181, 449] width 11 height 14
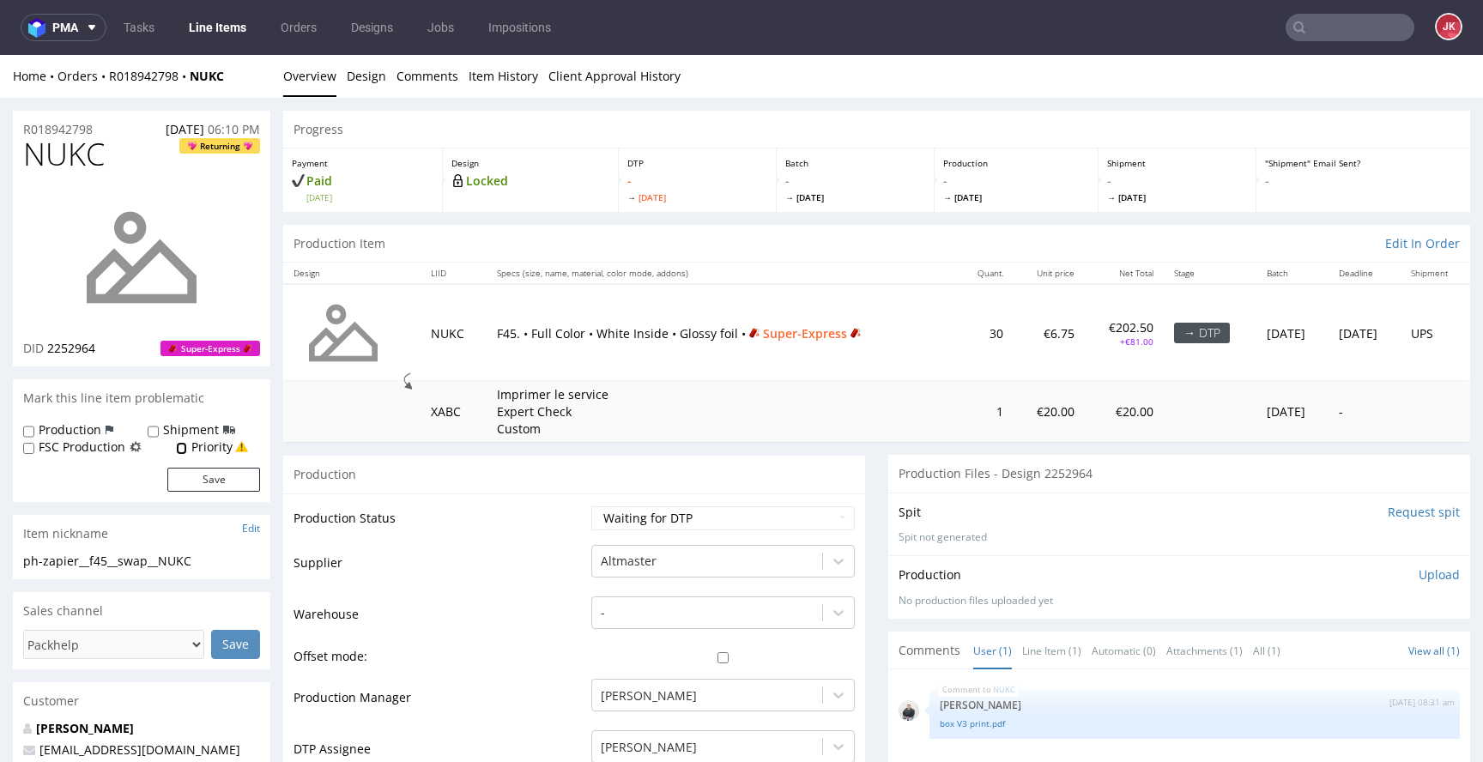
checkbox input "true"
click at [209, 472] on button "Save" at bounding box center [213, 480] width 93 height 24
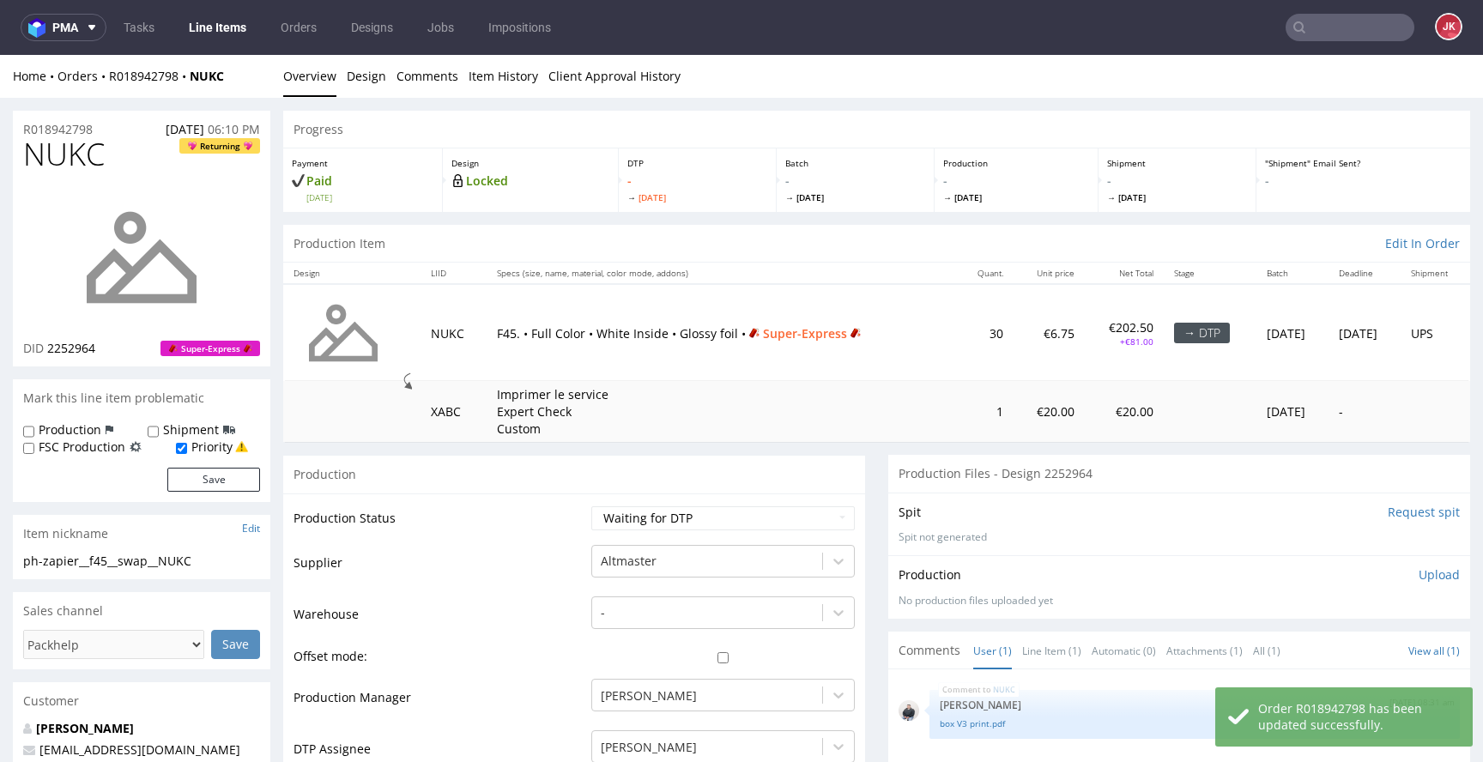
click at [568, 536] on td "Production Status" at bounding box center [441, 524] width 294 height 39
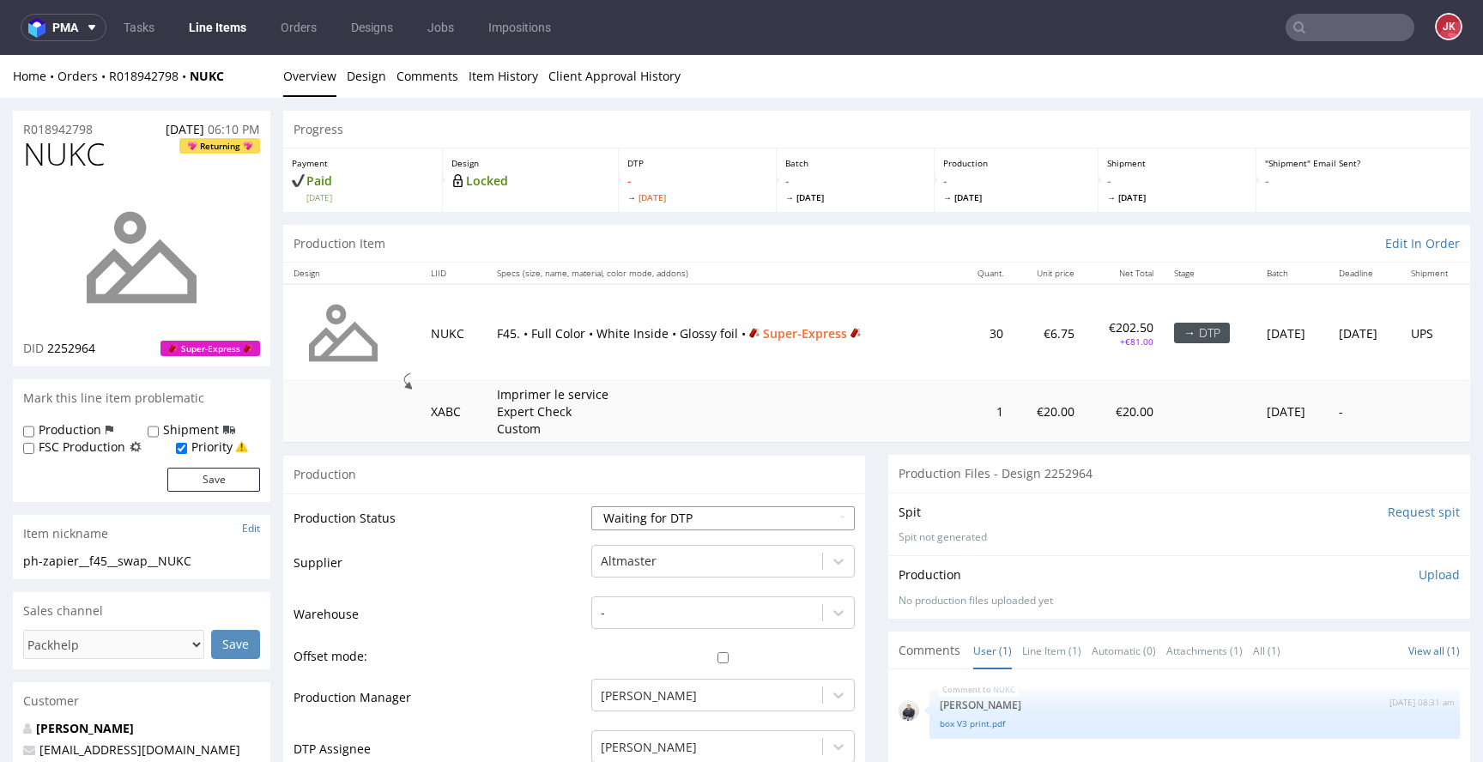
click at [627, 506] on select "Waiting for Artwork Waiting for Diecut Waiting for Mockup Waiting for DTP Waiti…" at bounding box center [723, 518] width 264 height 24
select select "dtp_issue"
click at [591, 506] on select "Waiting for Artwork Waiting for Diecut Waiting for Mockup Waiting for DTP Waiti…" at bounding box center [723, 518] width 264 height 24
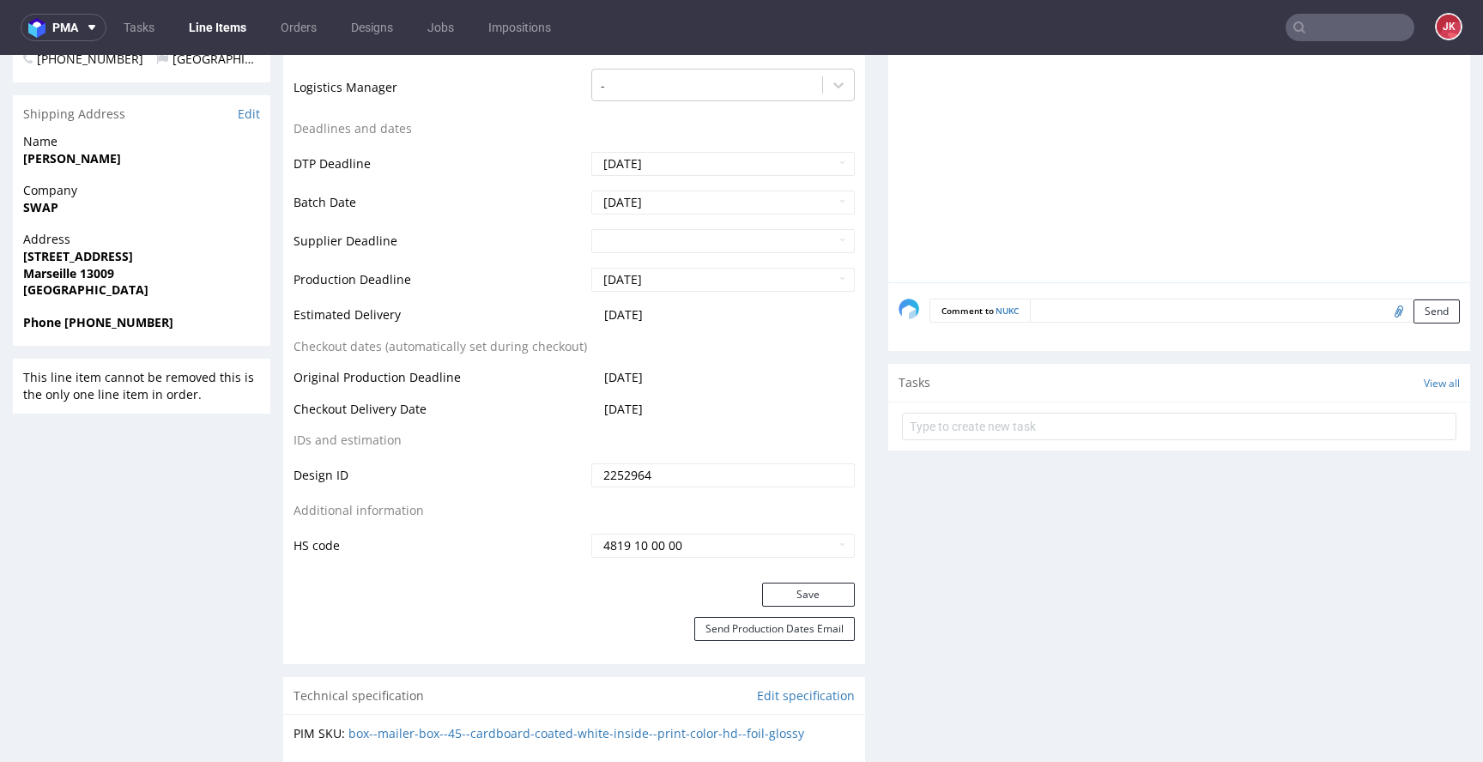
scroll to position [726, 0]
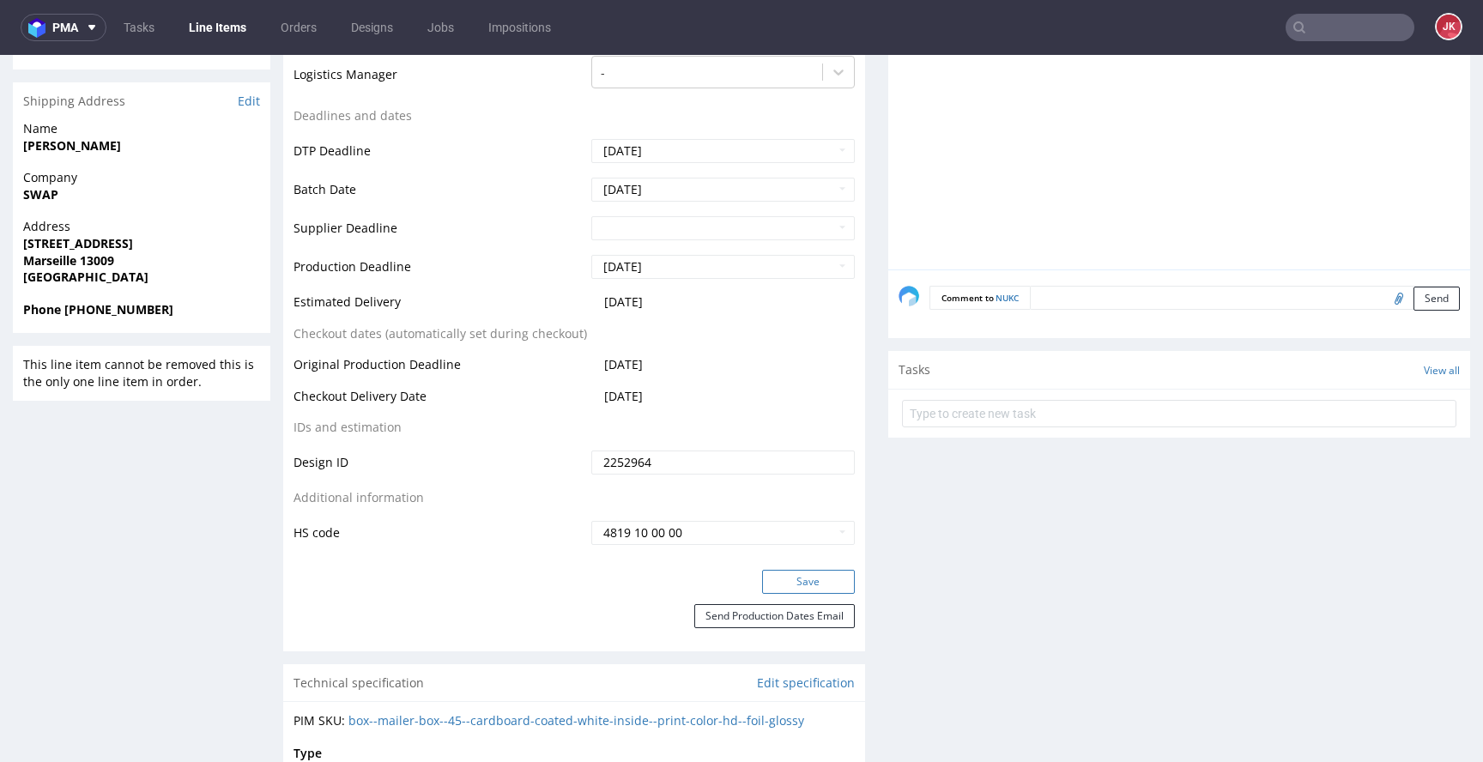
click at [779, 573] on button "Save" at bounding box center [808, 582] width 93 height 24
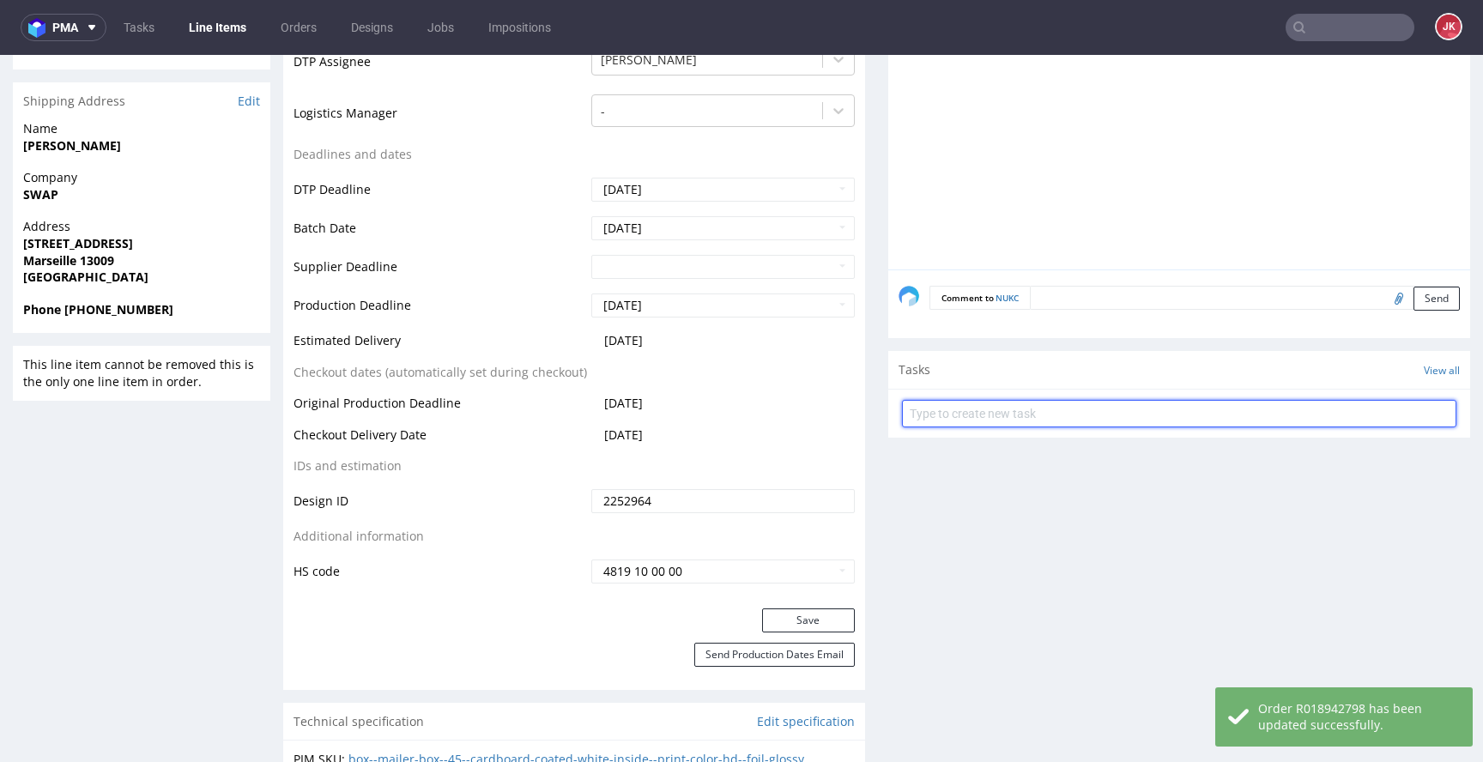
click at [954, 420] on input "text" at bounding box center [1179, 413] width 555 height 27
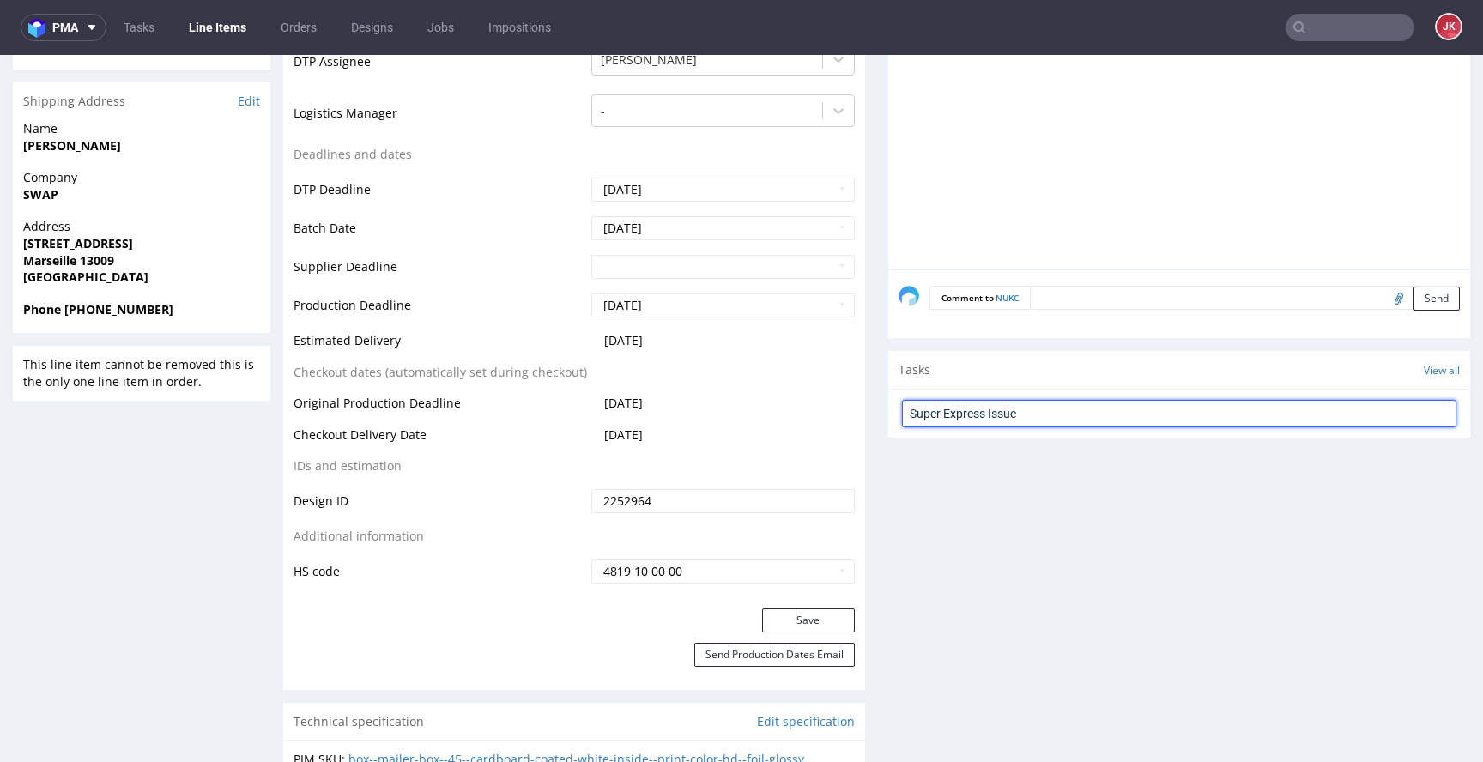
type input "Super Express Issue"
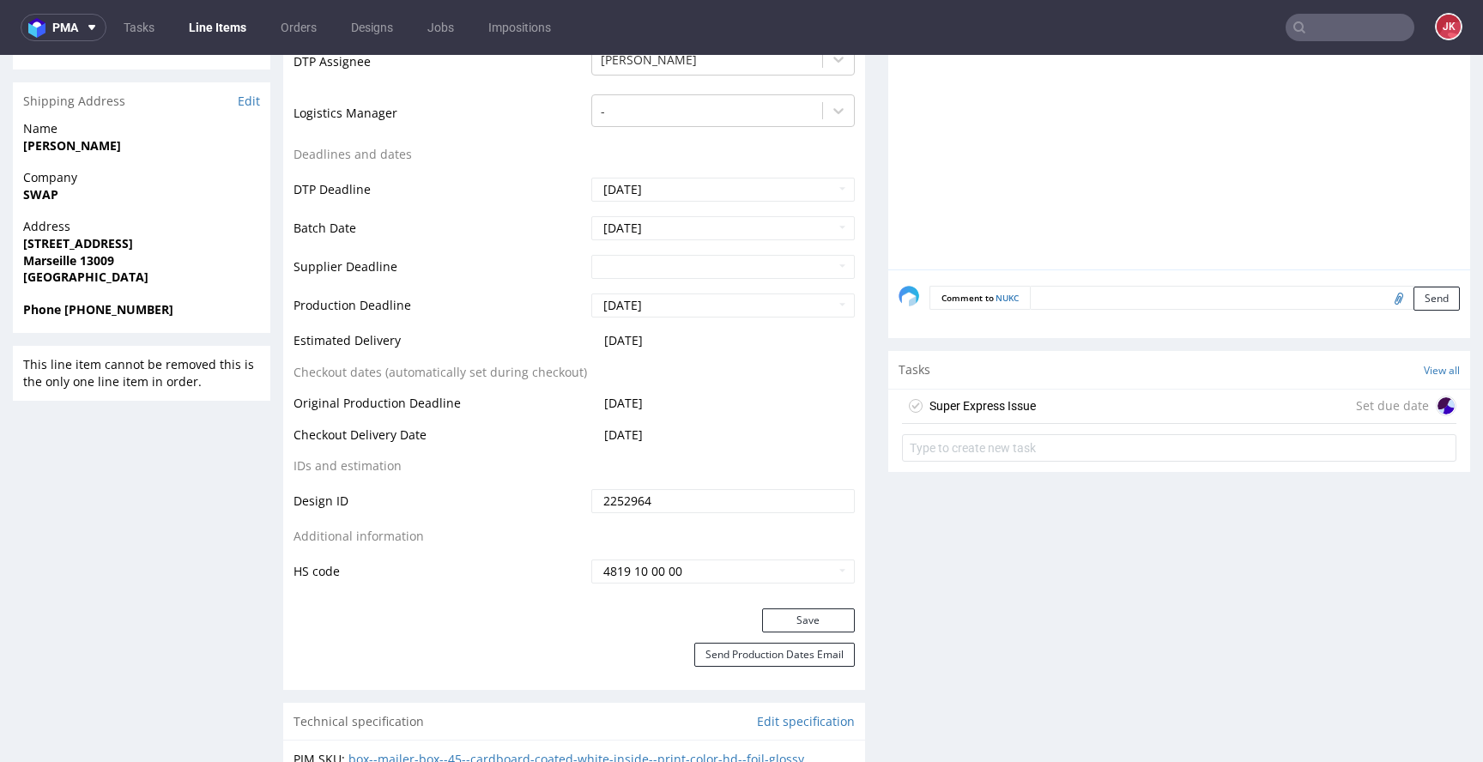
click at [1002, 403] on div "Super Express Issue" at bounding box center [983, 406] width 106 height 21
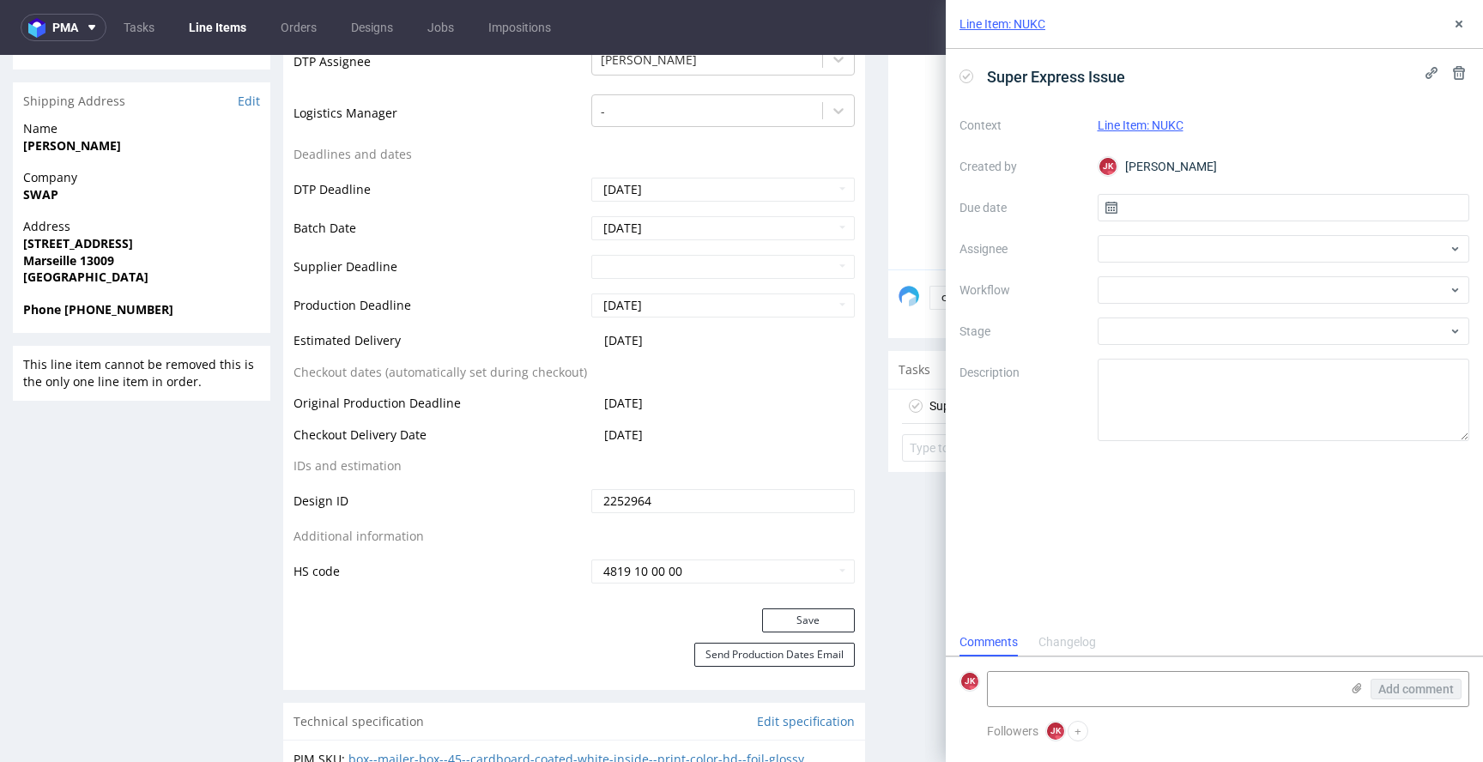
scroll to position [14, 0]
click at [1131, 216] on input "text" at bounding box center [1284, 207] width 373 height 27
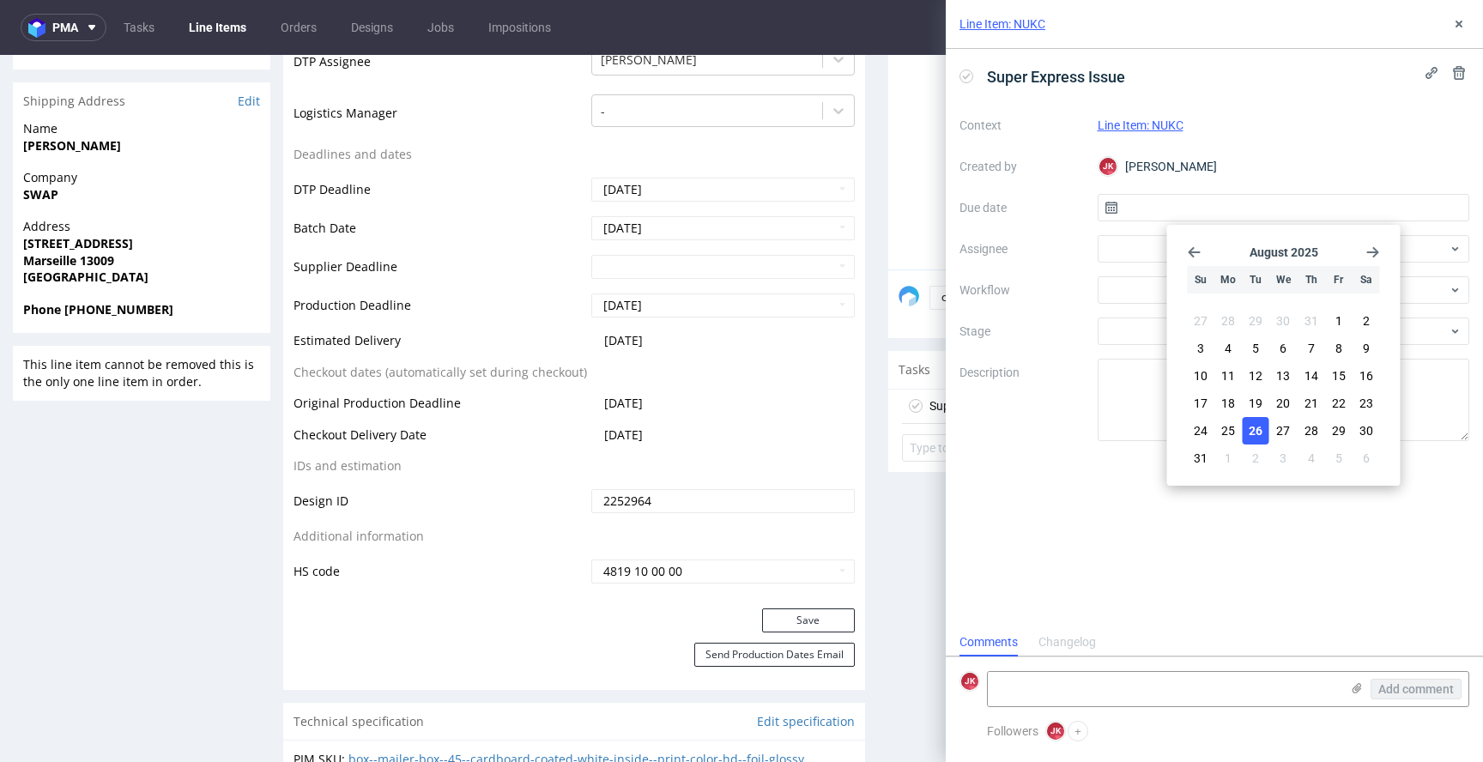
click at [1250, 425] on span "26" at bounding box center [1256, 430] width 14 height 17
type input "[DATE]"
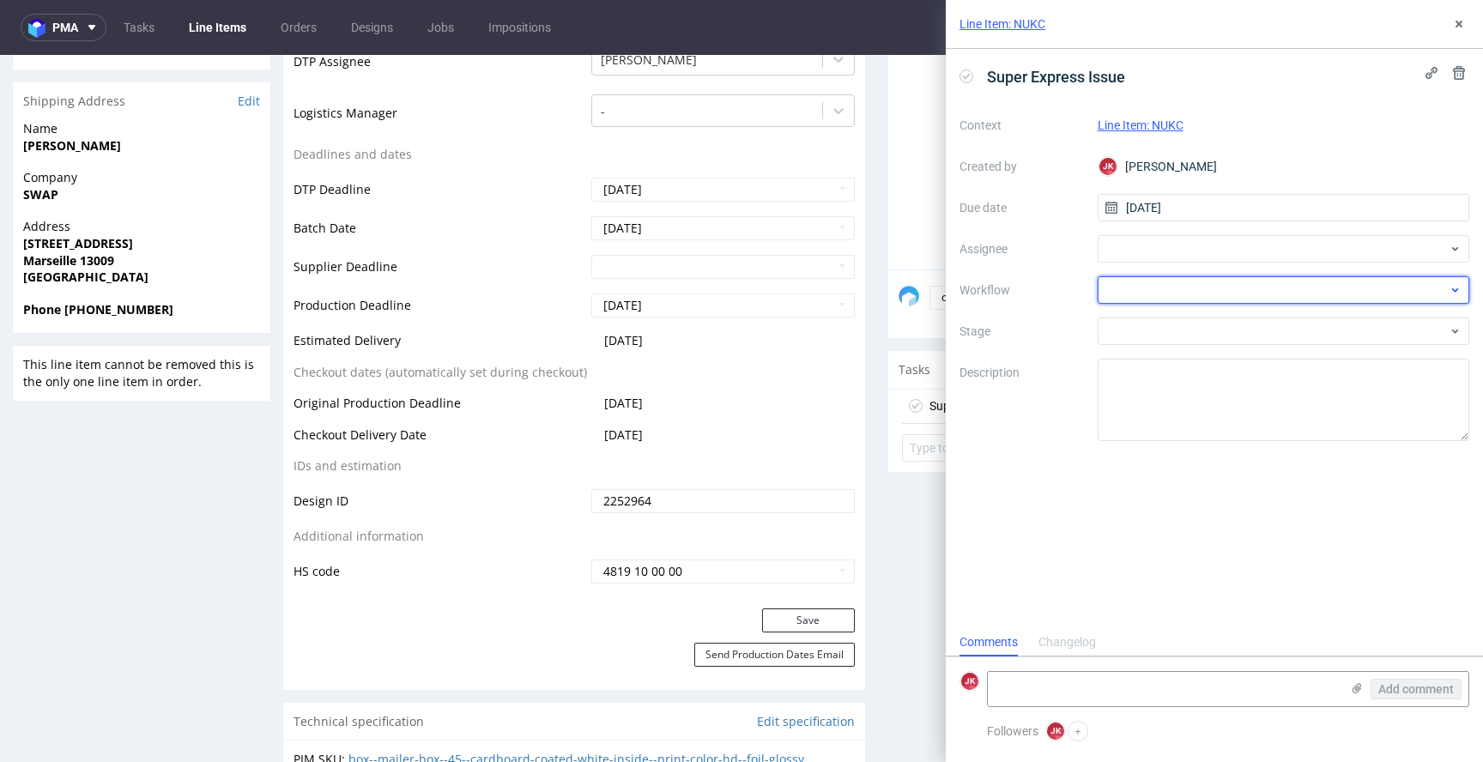
click at [1116, 289] on div at bounding box center [1284, 289] width 373 height 27
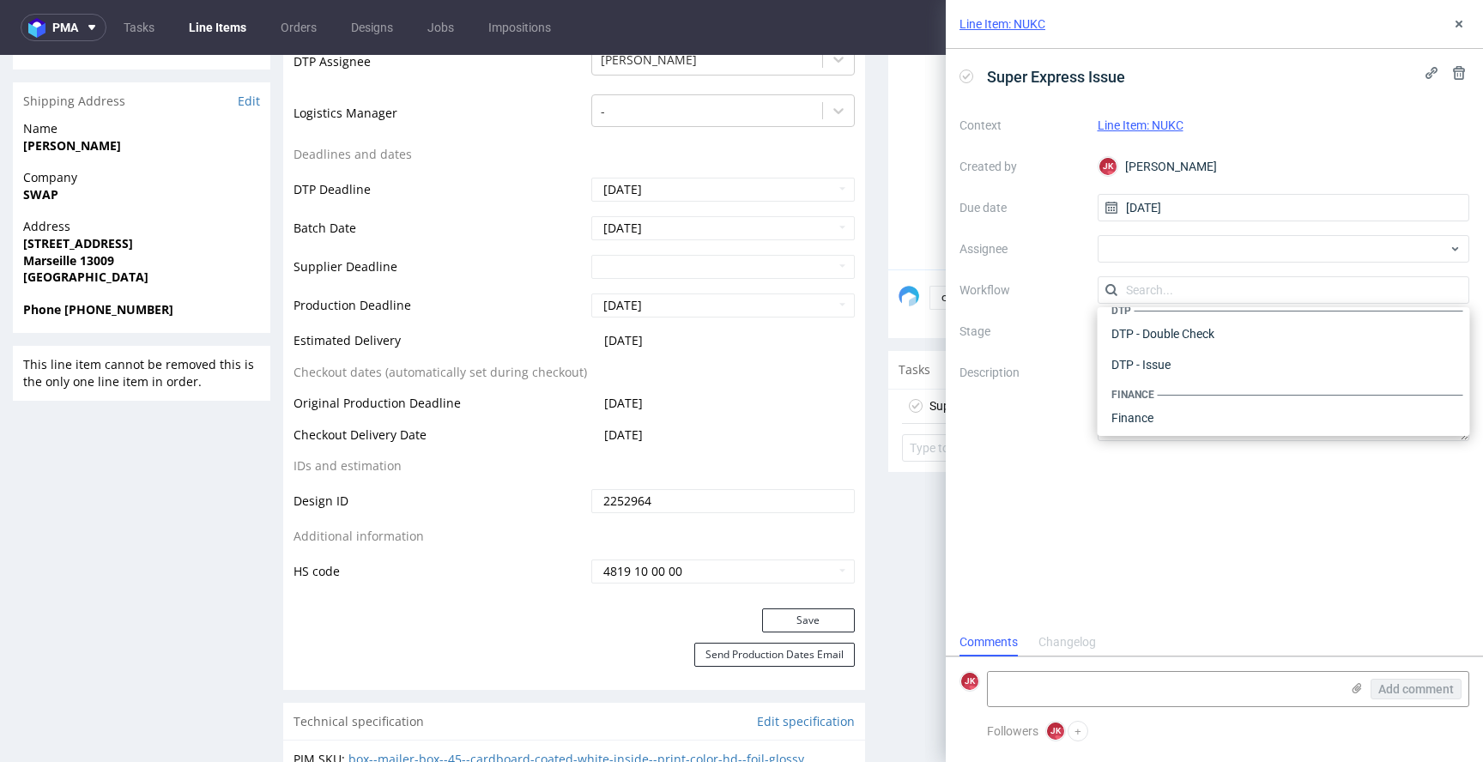
scroll to position [0, 0]
click at [1158, 365] on div "DTP - Double Check" at bounding box center [1284, 351] width 359 height 31
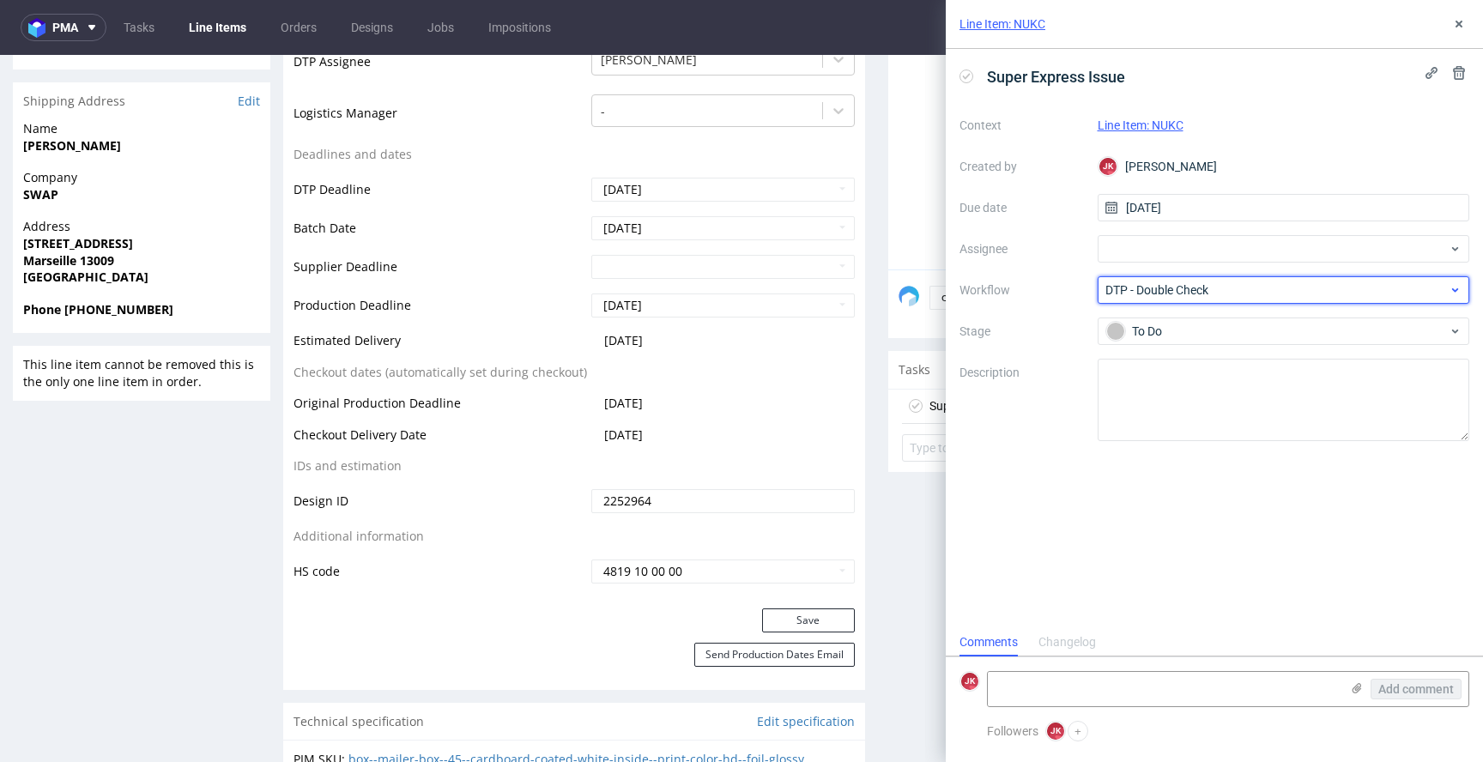
click at [1162, 295] on span "DTP - Double Check" at bounding box center [1277, 290] width 343 height 17
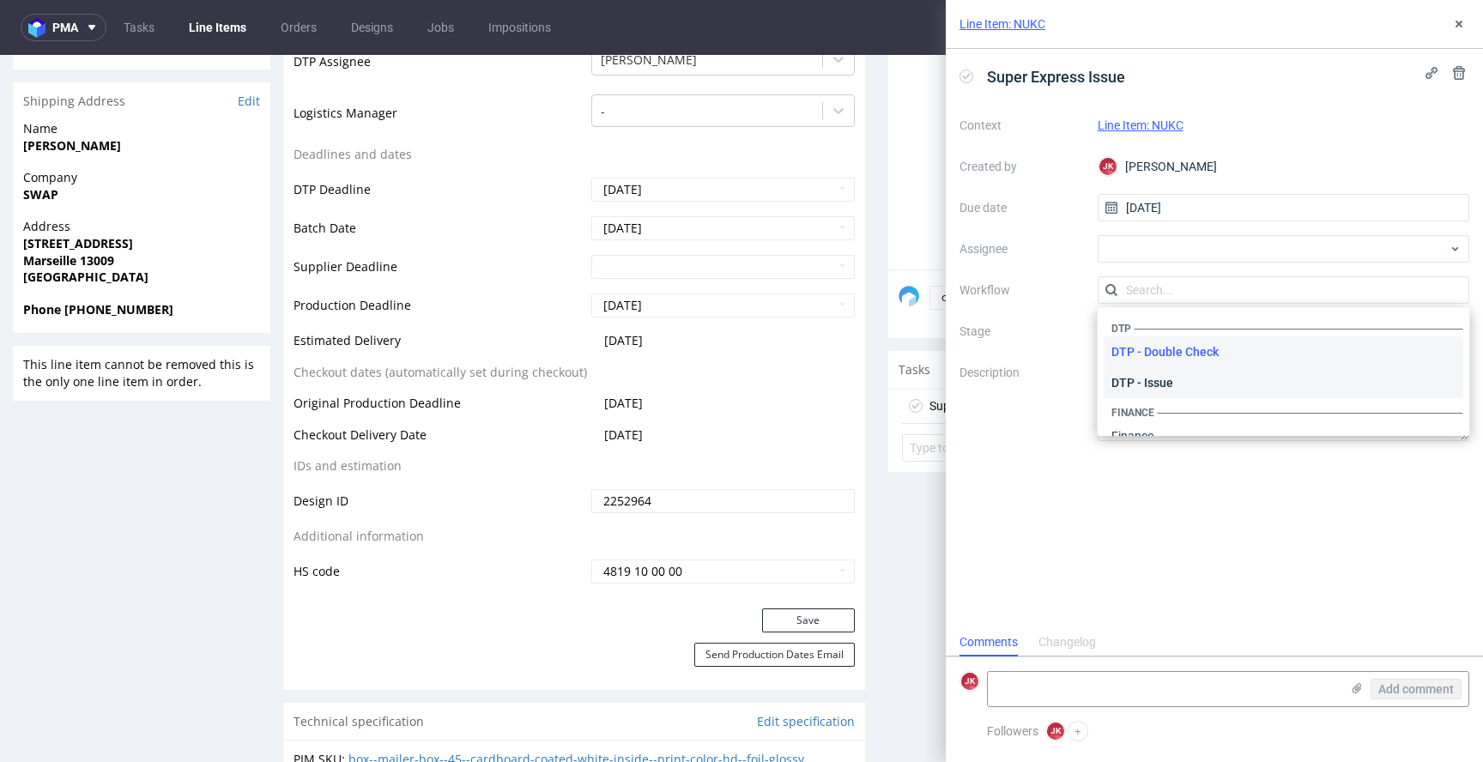
click at [1169, 382] on div "DTP - Issue" at bounding box center [1284, 382] width 359 height 31
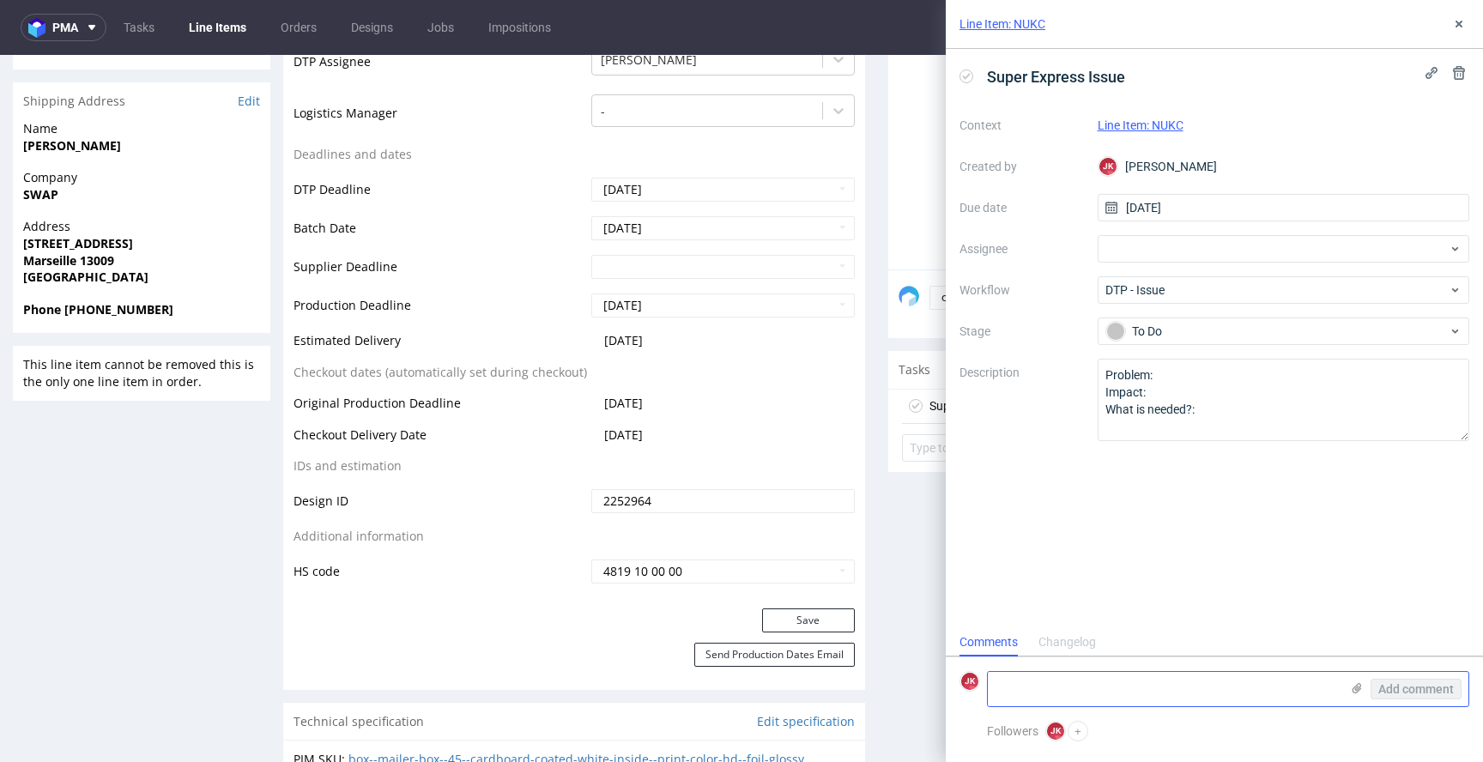
click at [1076, 689] on textarea at bounding box center [1164, 689] width 352 height 34
type textarea "A lot of elements are not linked inside clients file. Please contact client abo…"
click at [1355, 691] on icon at bounding box center [1357, 689] width 14 height 14
click at [0, 0] on input "file" at bounding box center [0, 0] width 0 height 0
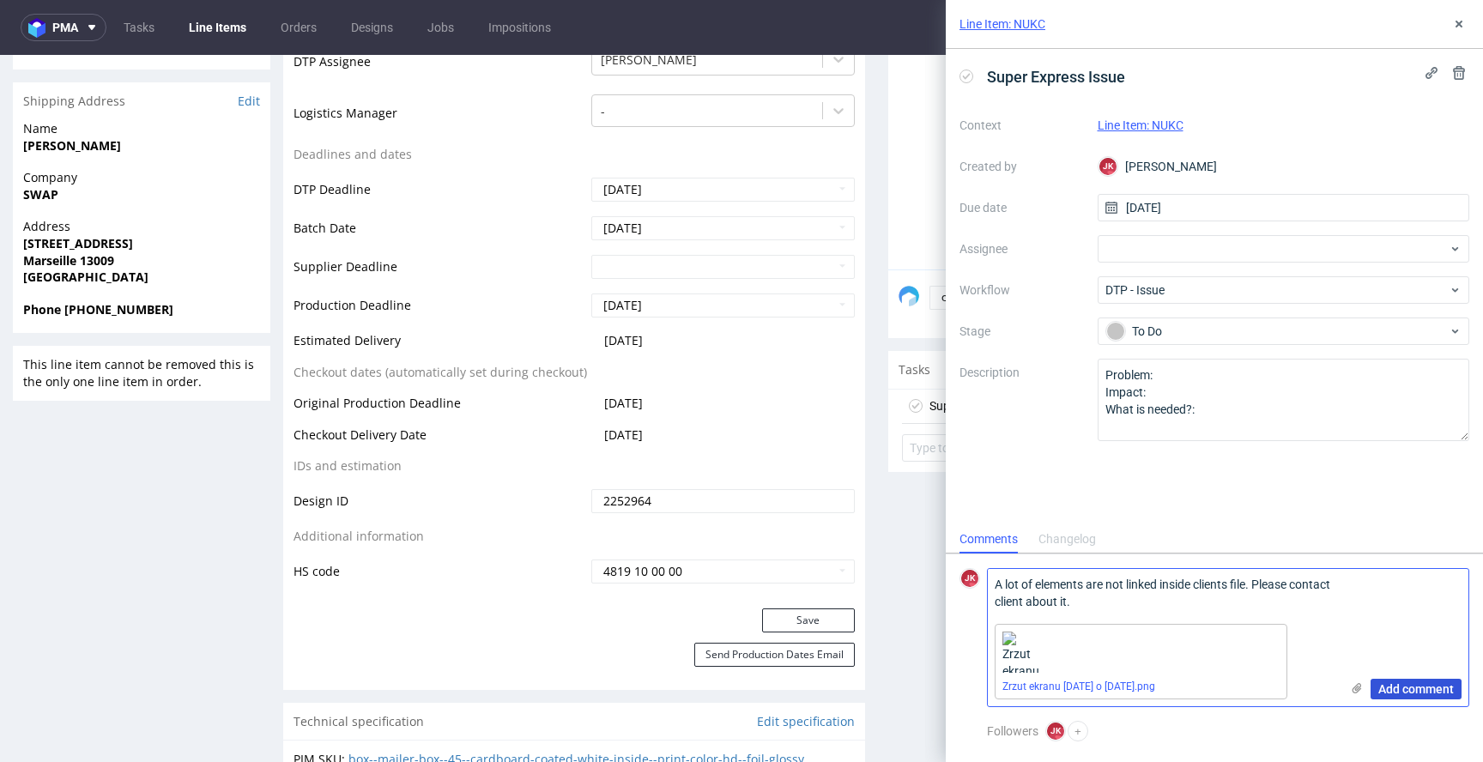
click at [1404, 693] on span "Add comment" at bounding box center [1417, 689] width 76 height 12
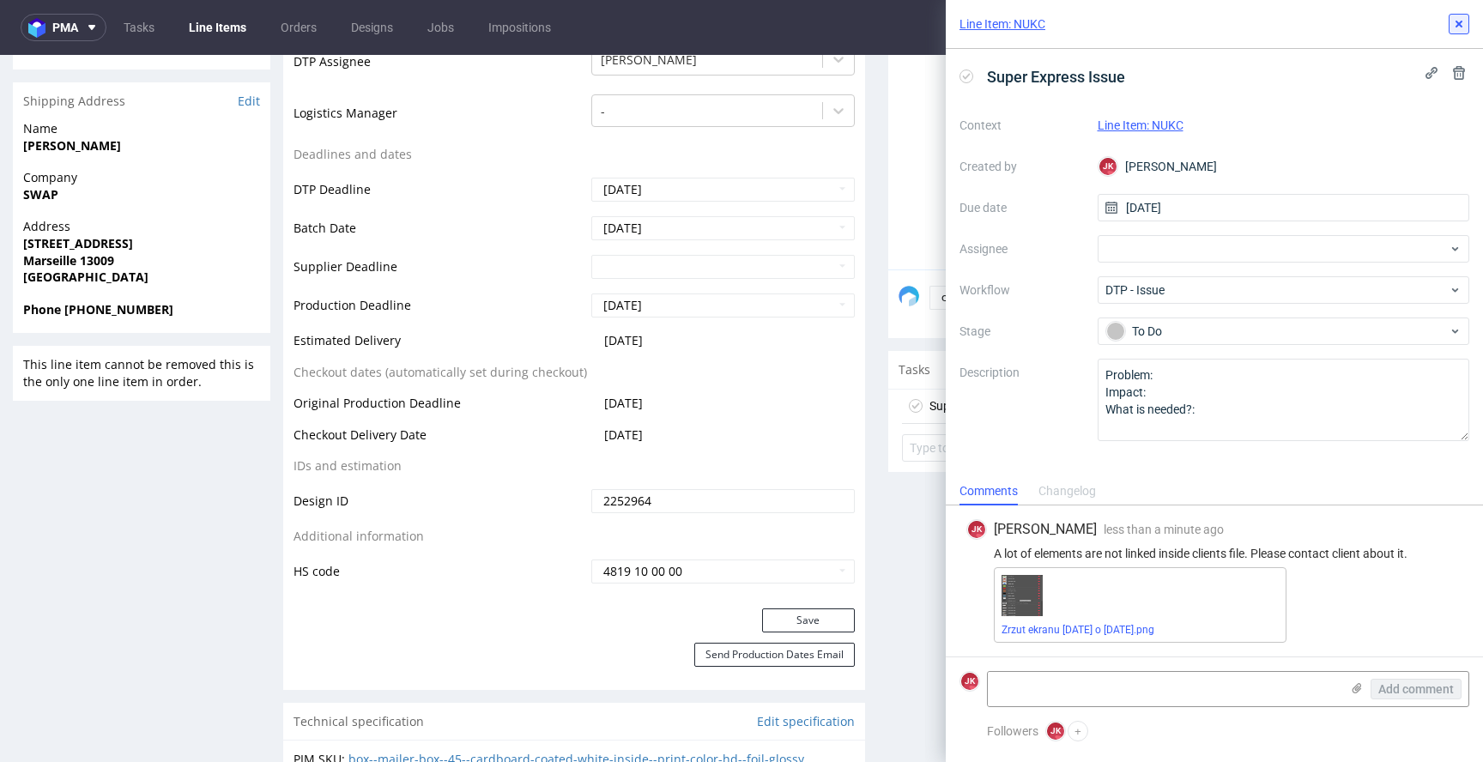
click at [1456, 24] on icon at bounding box center [1459, 24] width 14 height 14
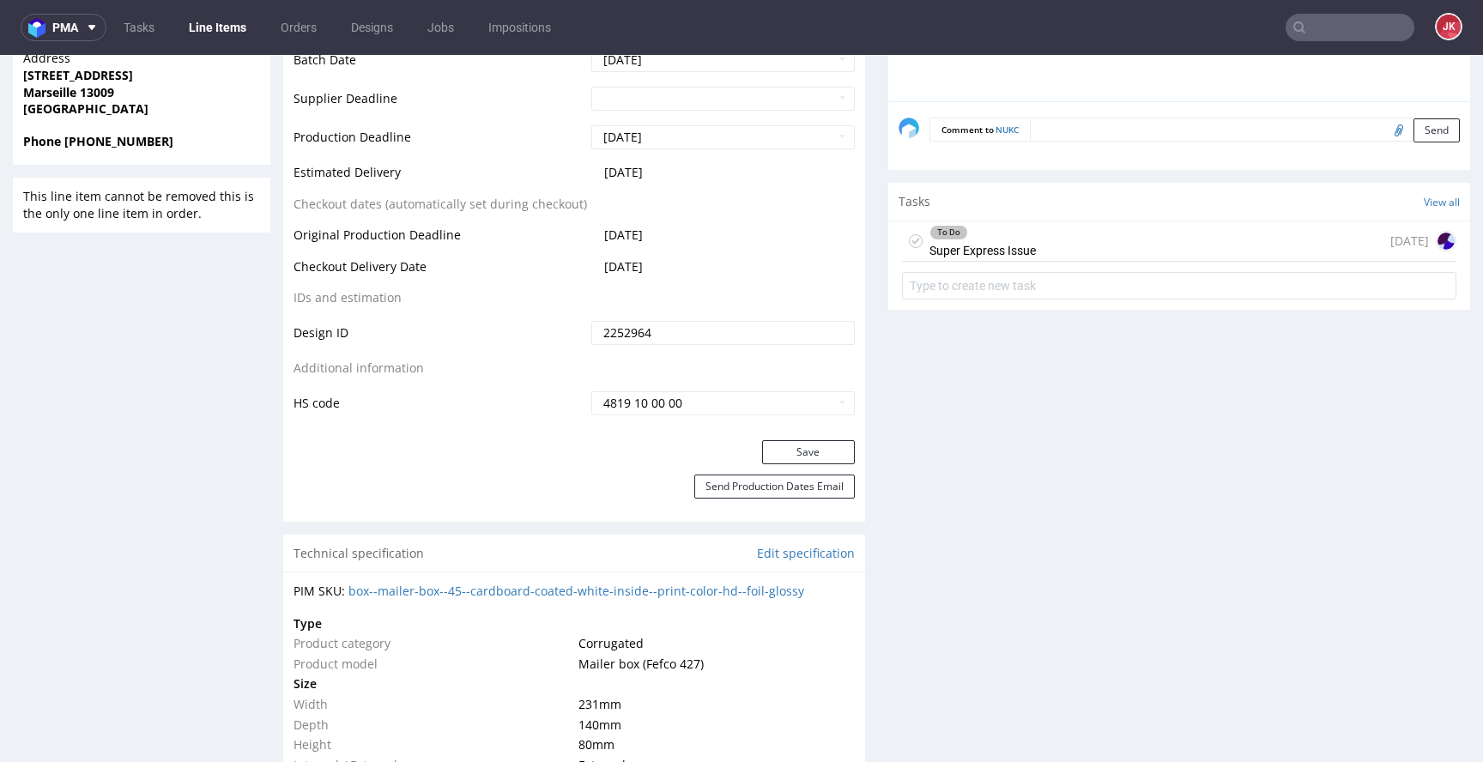
scroll to position [897, 0]
click at [958, 249] on div "To Do Super Express Issue" at bounding box center [983, 238] width 106 height 39
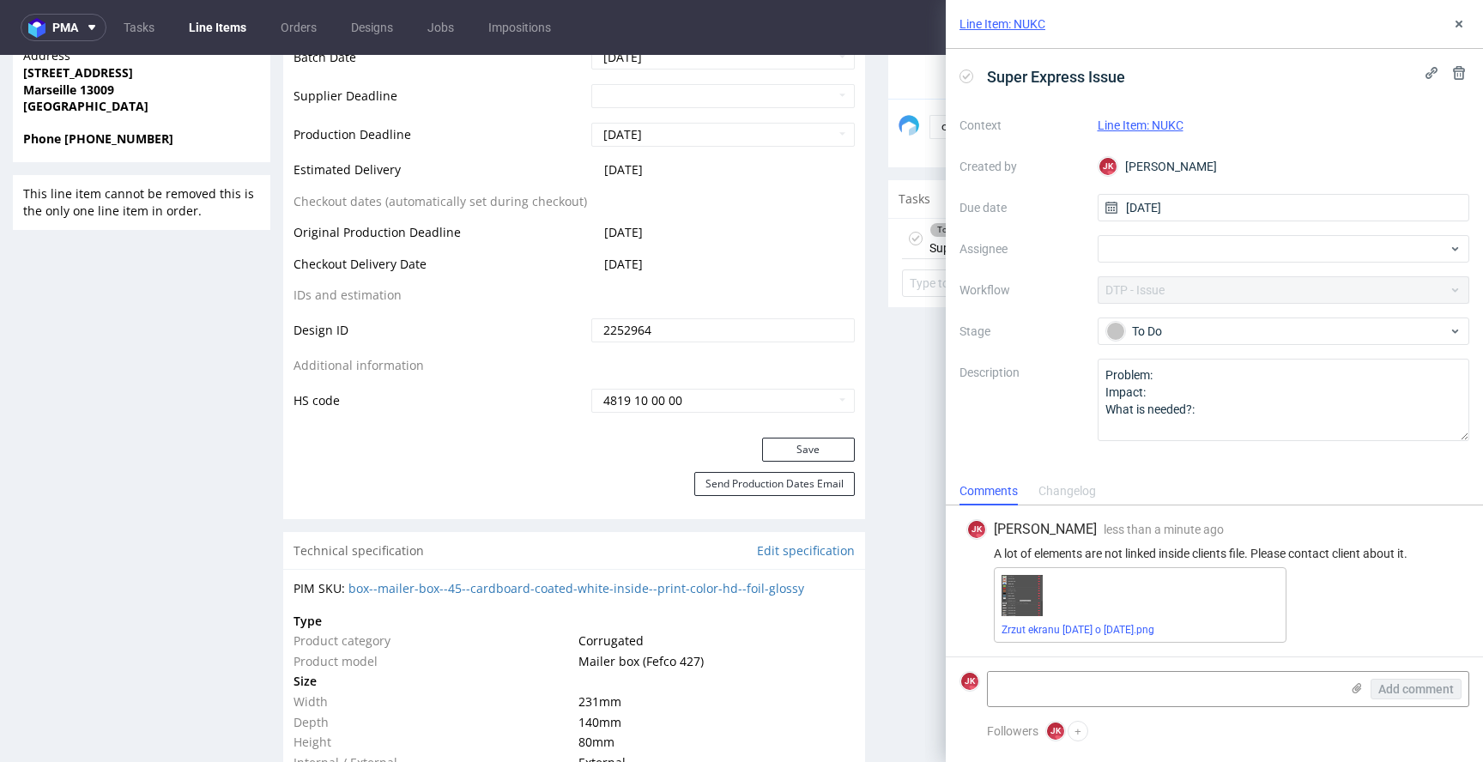
click at [1133, 557] on div "A lot of elements are not linked inside clients file. Please contact client abo…" at bounding box center [1215, 554] width 496 height 14
copy div "A lot of elements are not linked inside clients file. Please contact client abo…"
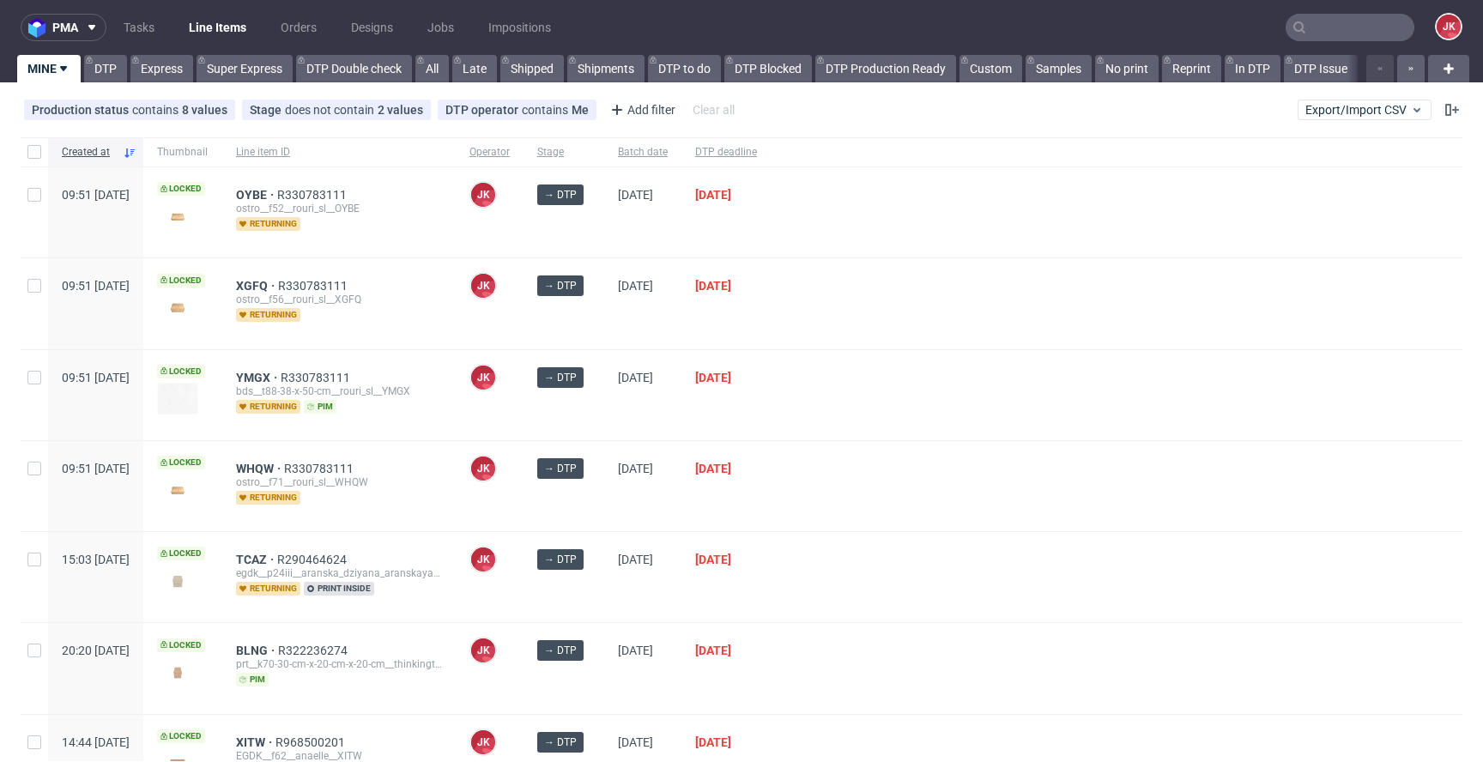
click at [442, 325] on span "XGFQ R330783111 ostro__f56__rouri_sl__XGFQ returning" at bounding box center [339, 303] width 206 height 49
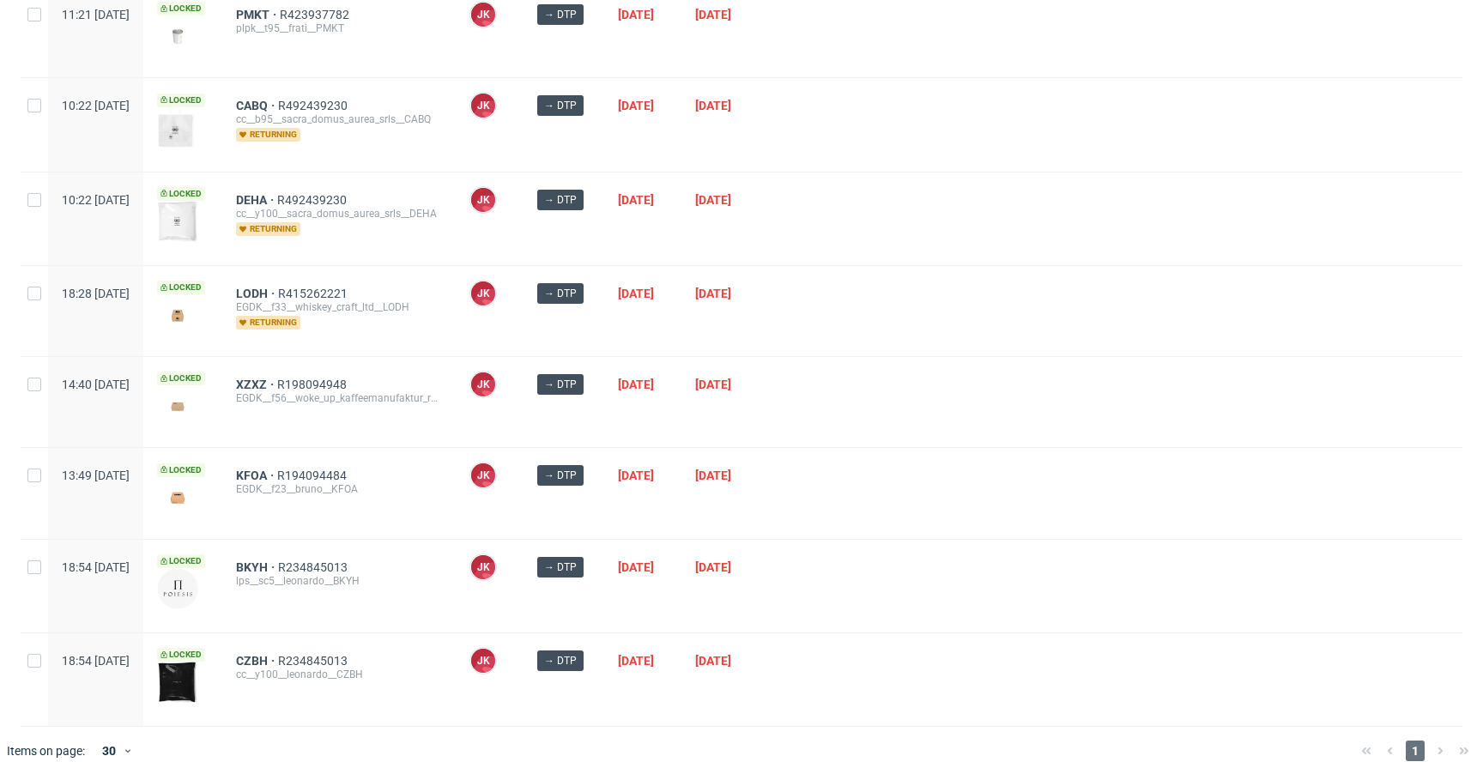
scroll to position [1107, 0]
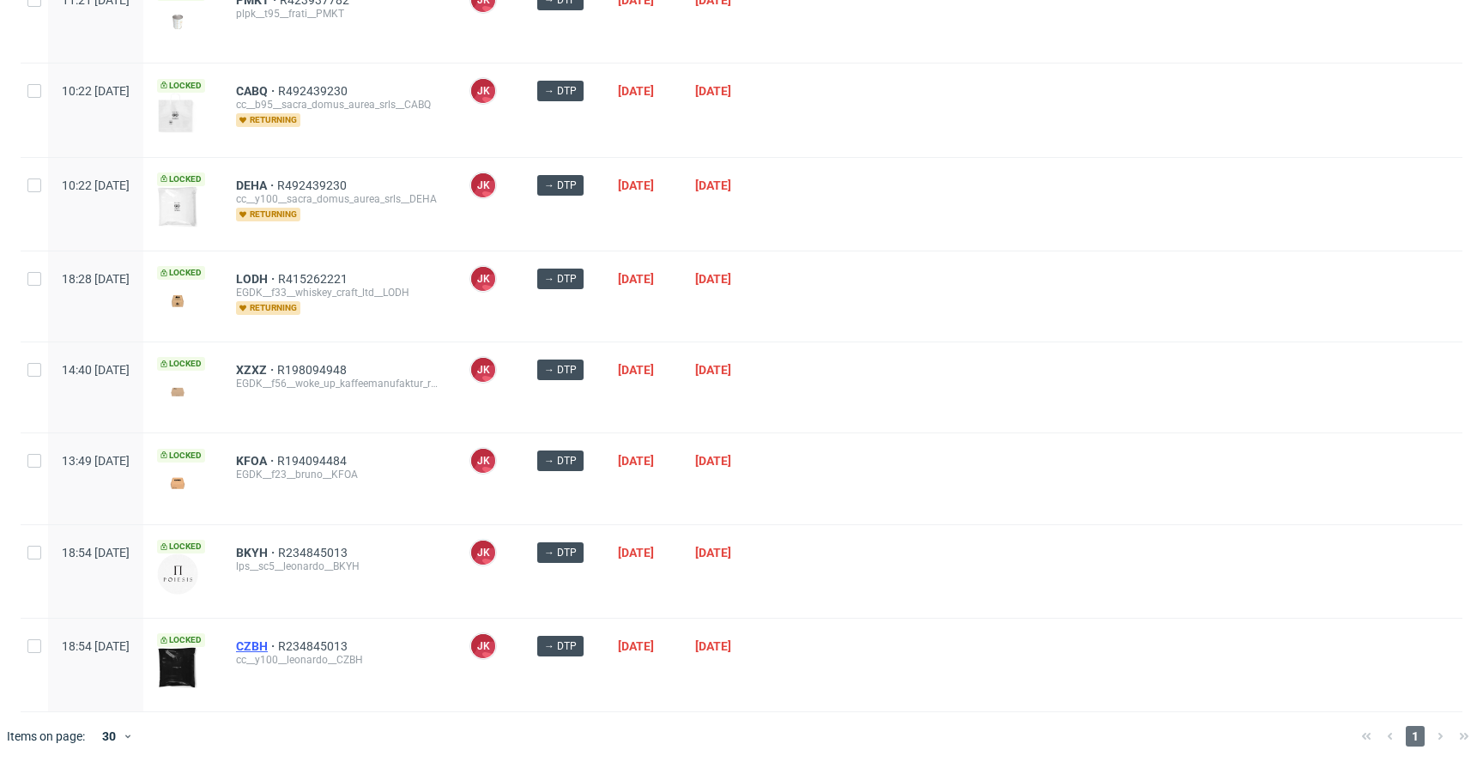
click at [278, 640] on span "CZBH" at bounding box center [257, 647] width 42 height 14
click at [879, 411] on div at bounding box center [1117, 388] width 692 height 90
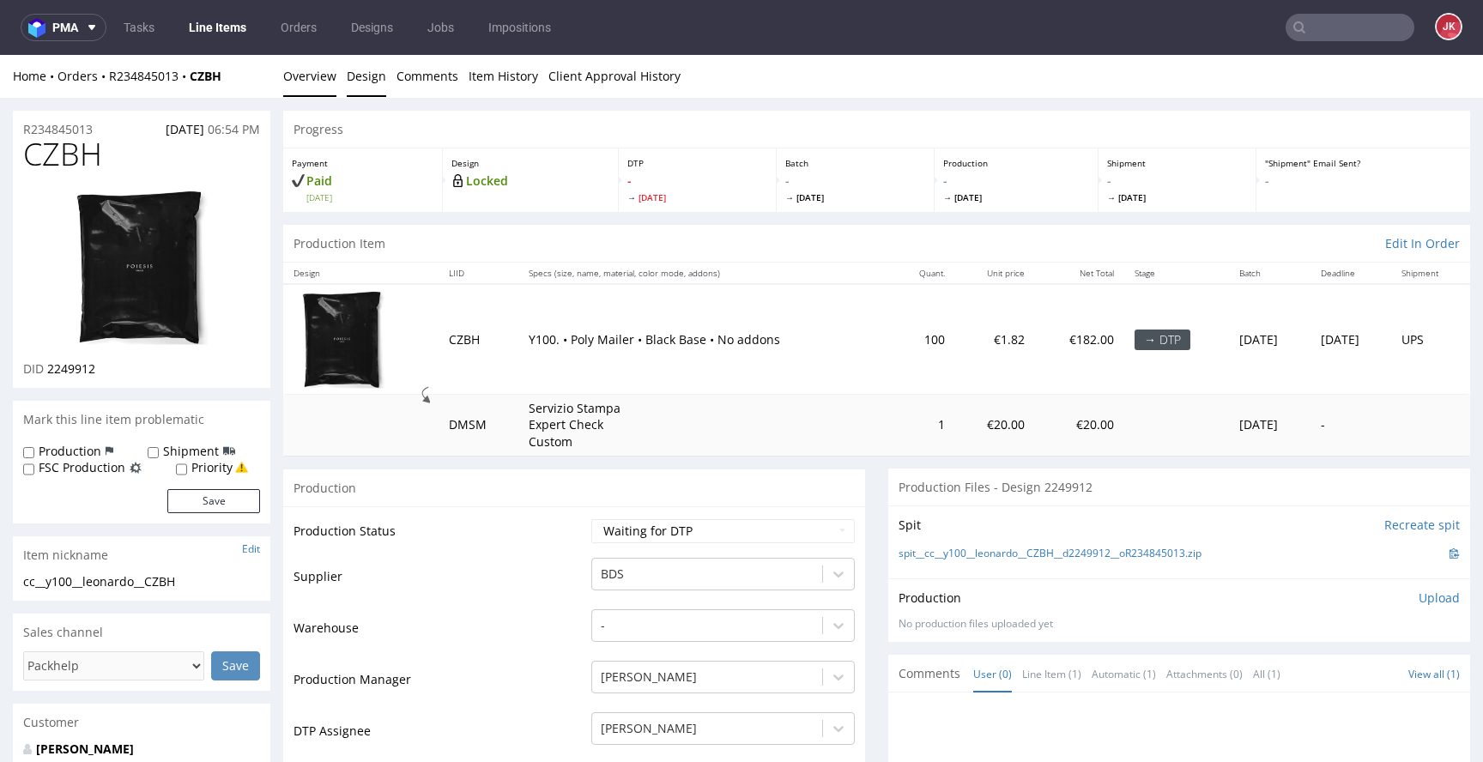
click at [356, 86] on link "Design" at bounding box center [366, 76] width 39 height 42
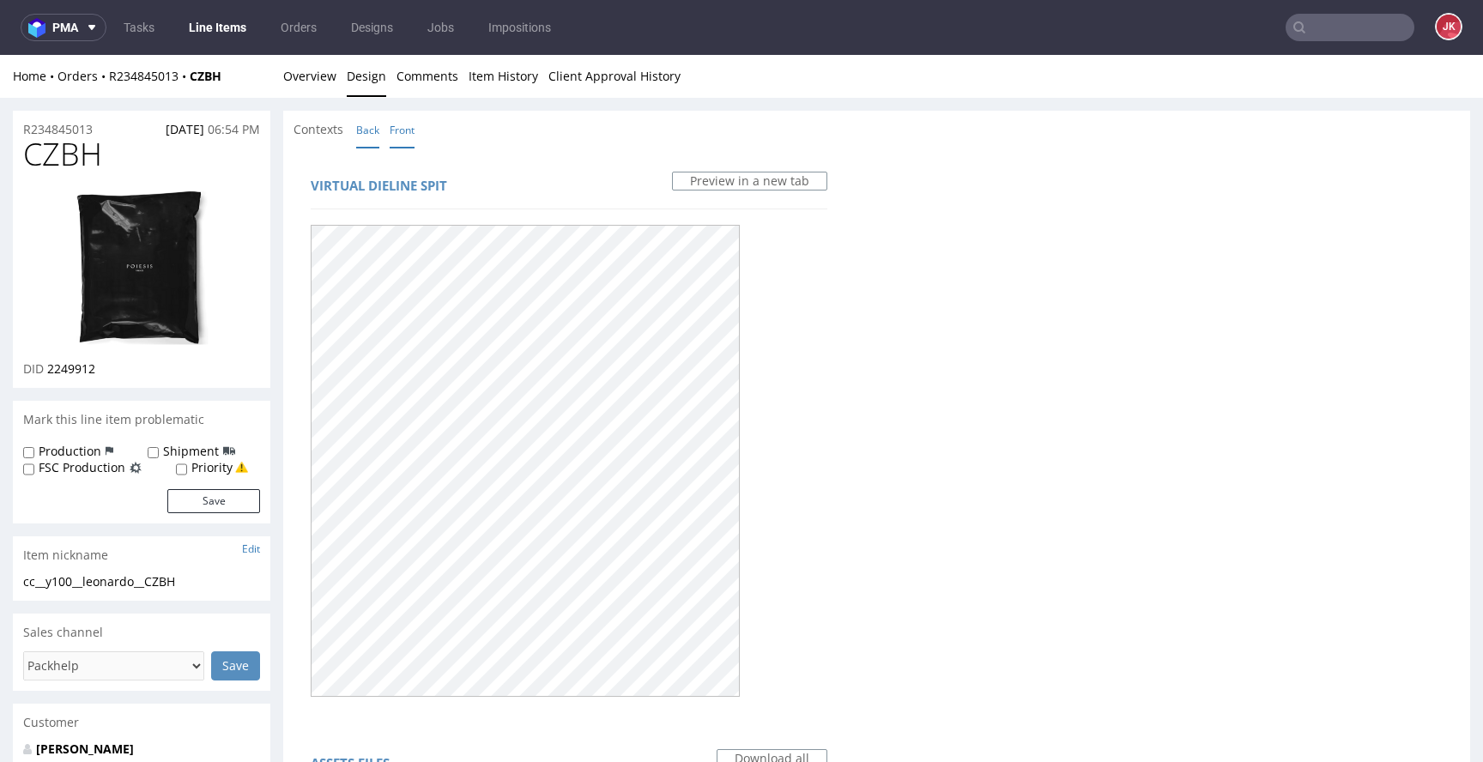
click at [365, 137] on link "Back" at bounding box center [367, 130] width 23 height 37
click at [396, 140] on link "Front" at bounding box center [402, 130] width 25 height 37
click at [323, 88] on link "Overview" at bounding box center [309, 76] width 53 height 42
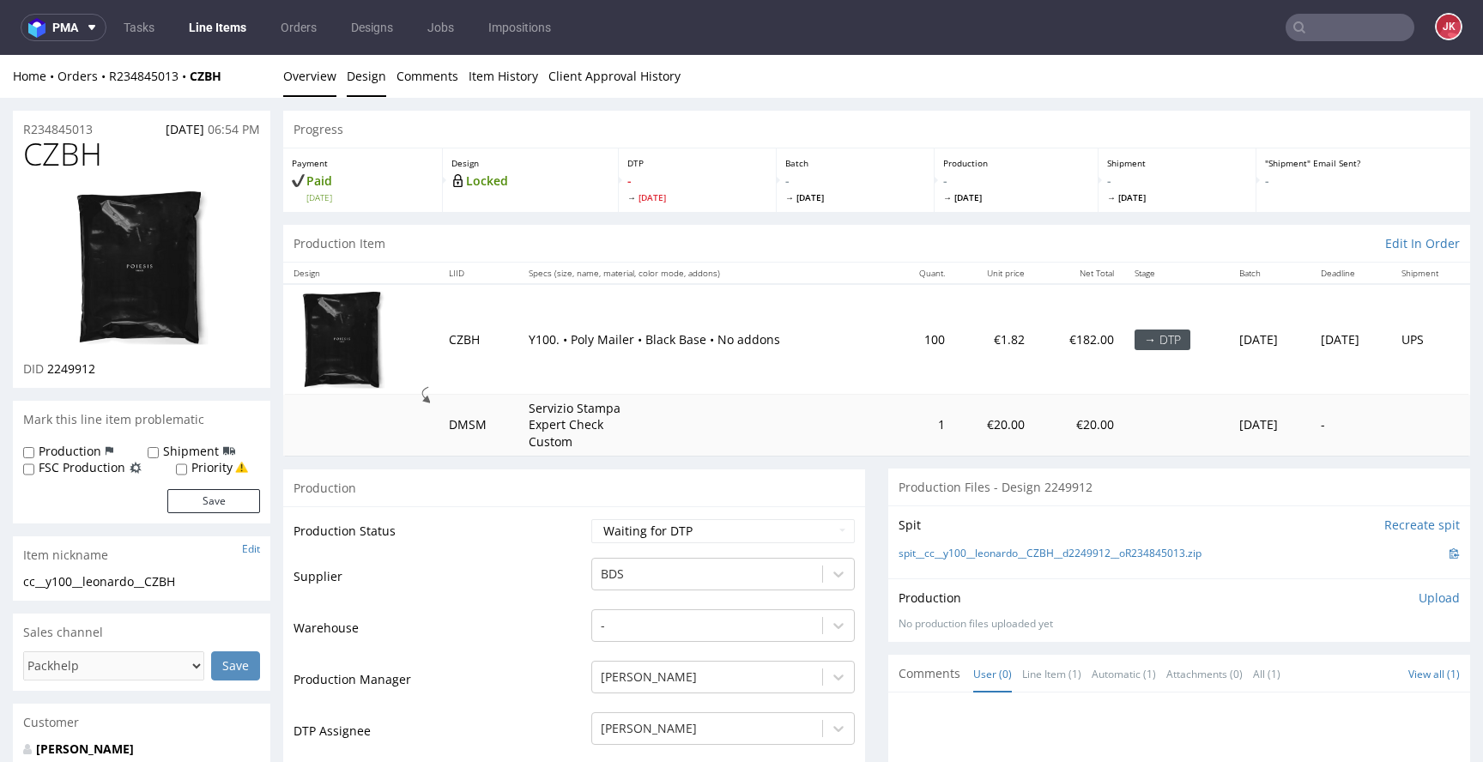
click at [356, 82] on link "Design" at bounding box center [366, 76] width 39 height 42
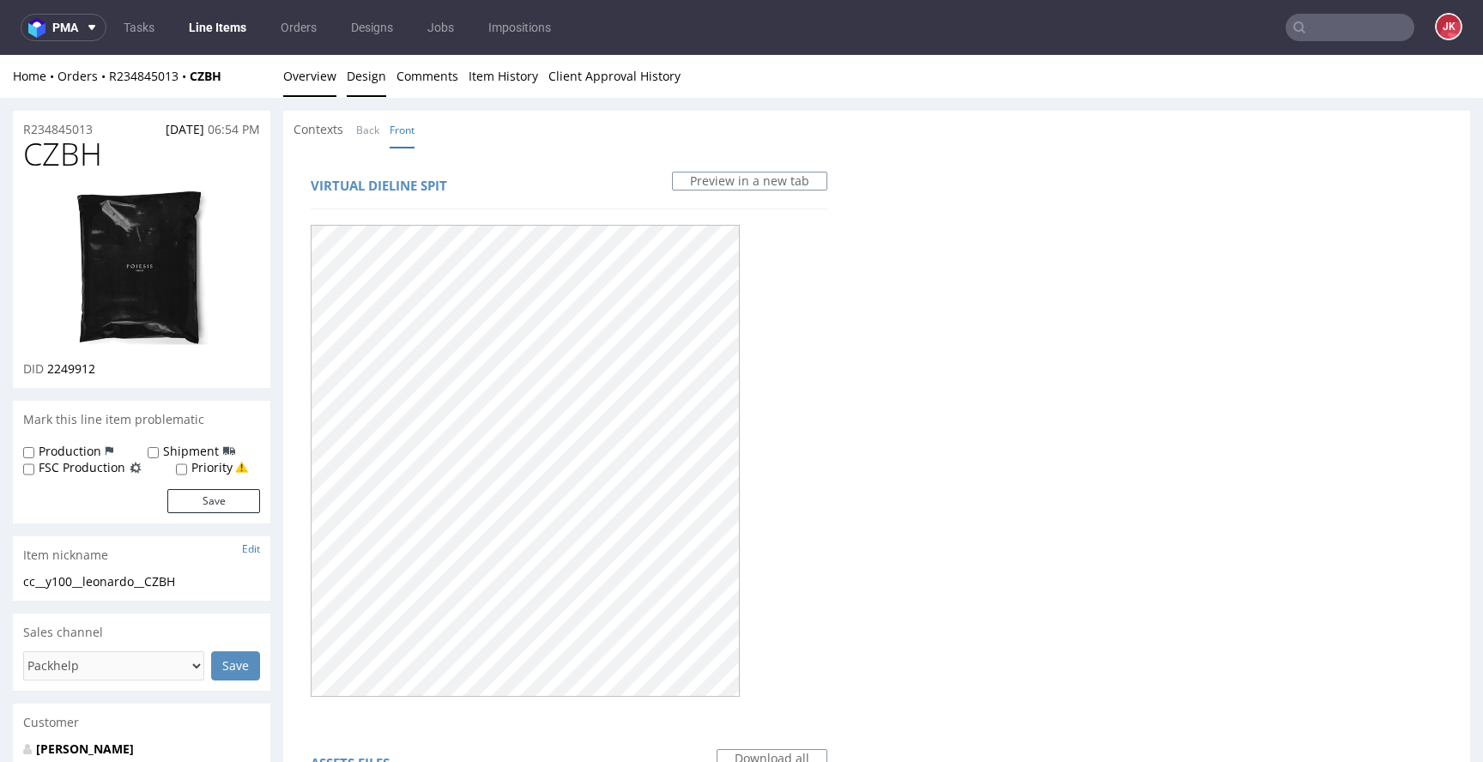
click at [294, 71] on link "Overview" at bounding box center [309, 76] width 53 height 42
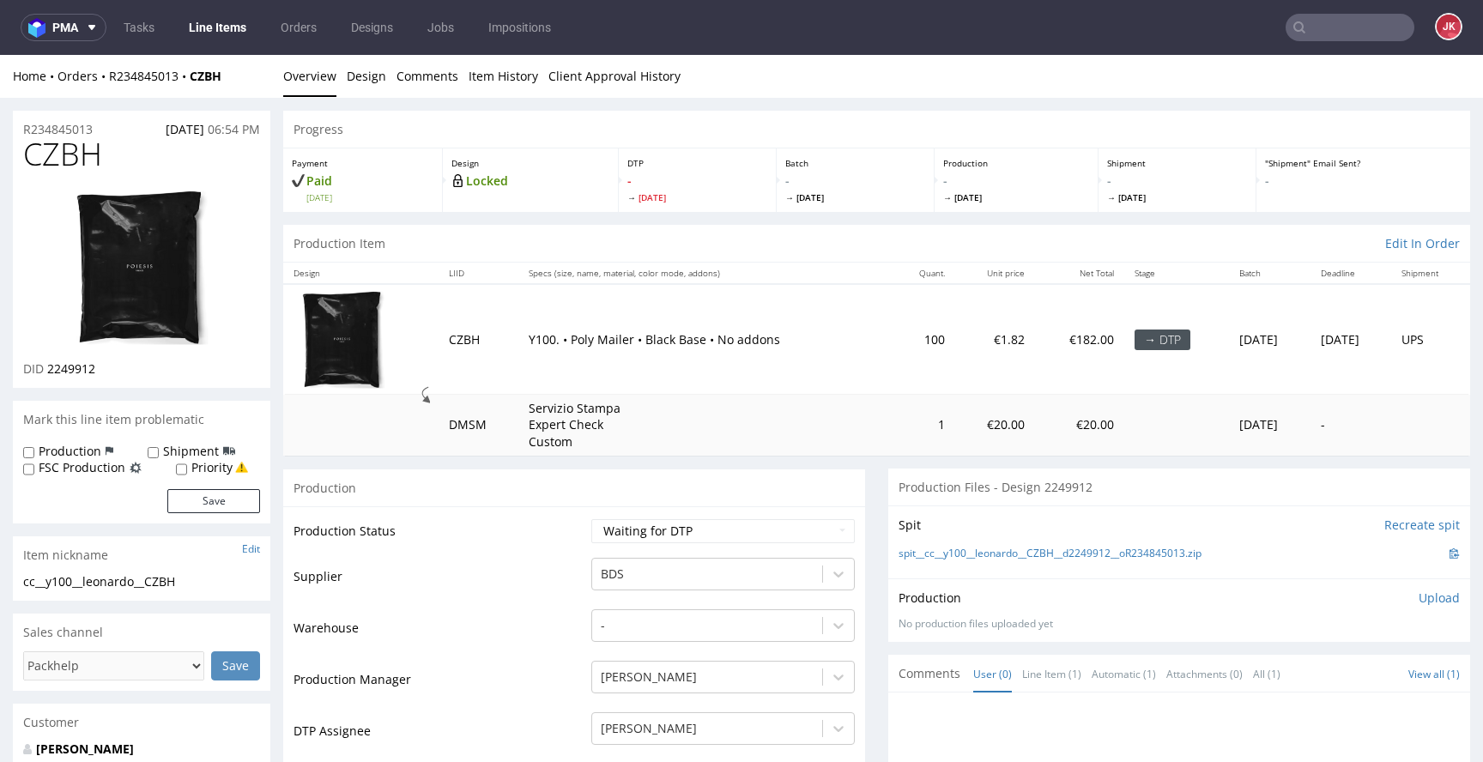
click at [77, 157] on span "CZBH" at bounding box center [62, 154] width 79 height 34
copy span "CZBH"
click at [628, 523] on select "Waiting for Artwork Waiting for Diecut Waiting for Mockup Waiting for DTP Waiti…" at bounding box center [723, 531] width 264 height 24
select select "dtp_in_process"
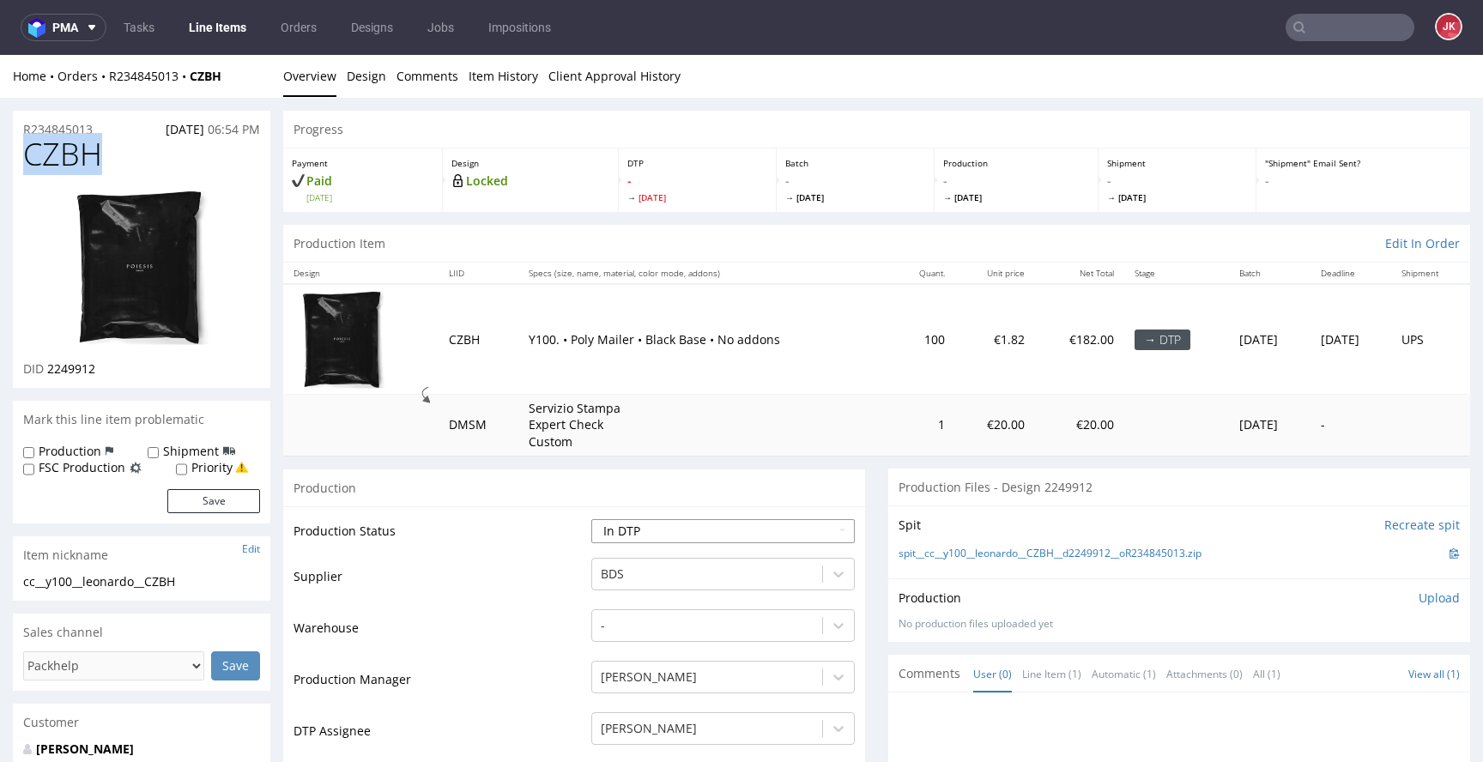
click at [591, 519] on select "Waiting for Artwork Waiting for Diecut Waiting for Mockup Waiting for DTP Waiti…" at bounding box center [723, 531] width 264 height 24
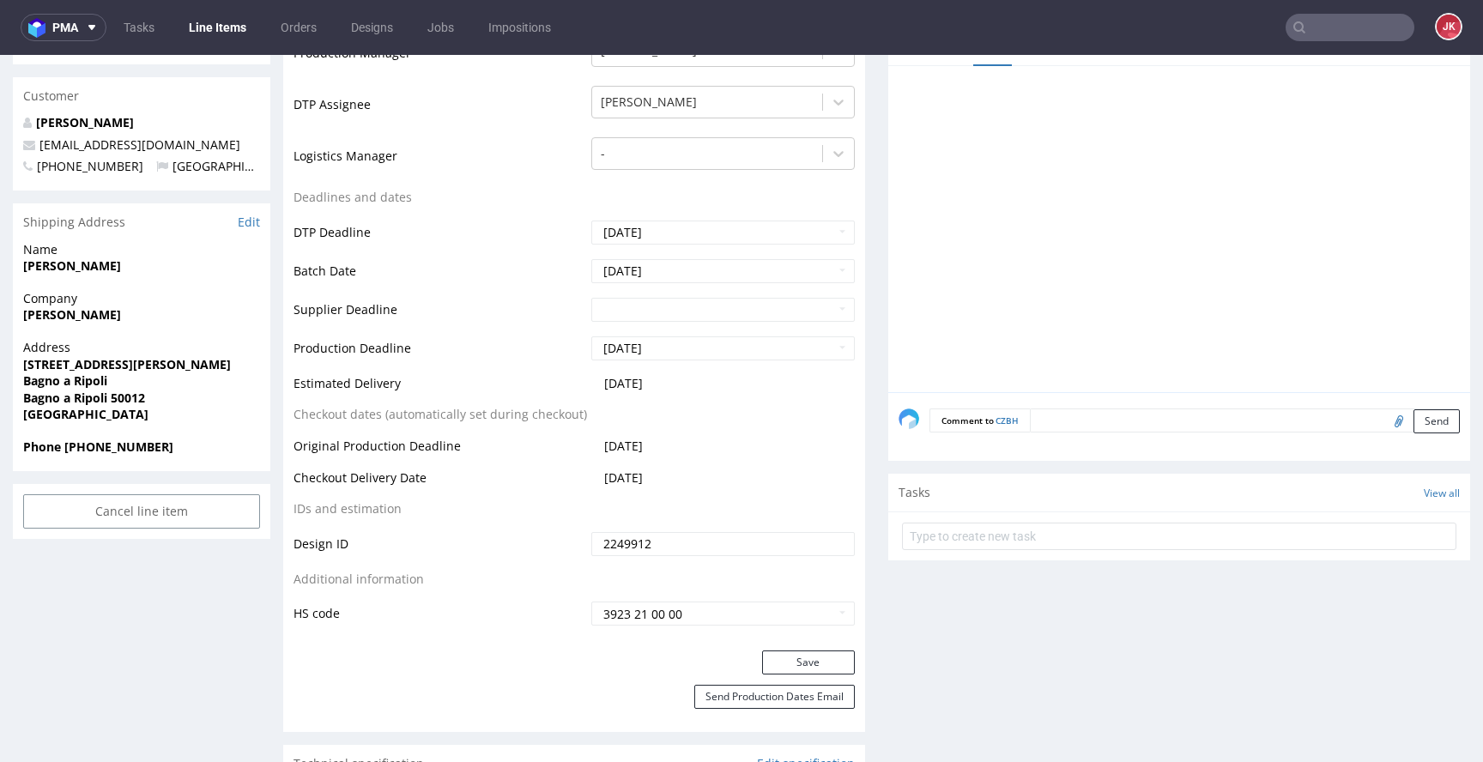
scroll to position [661, 0]
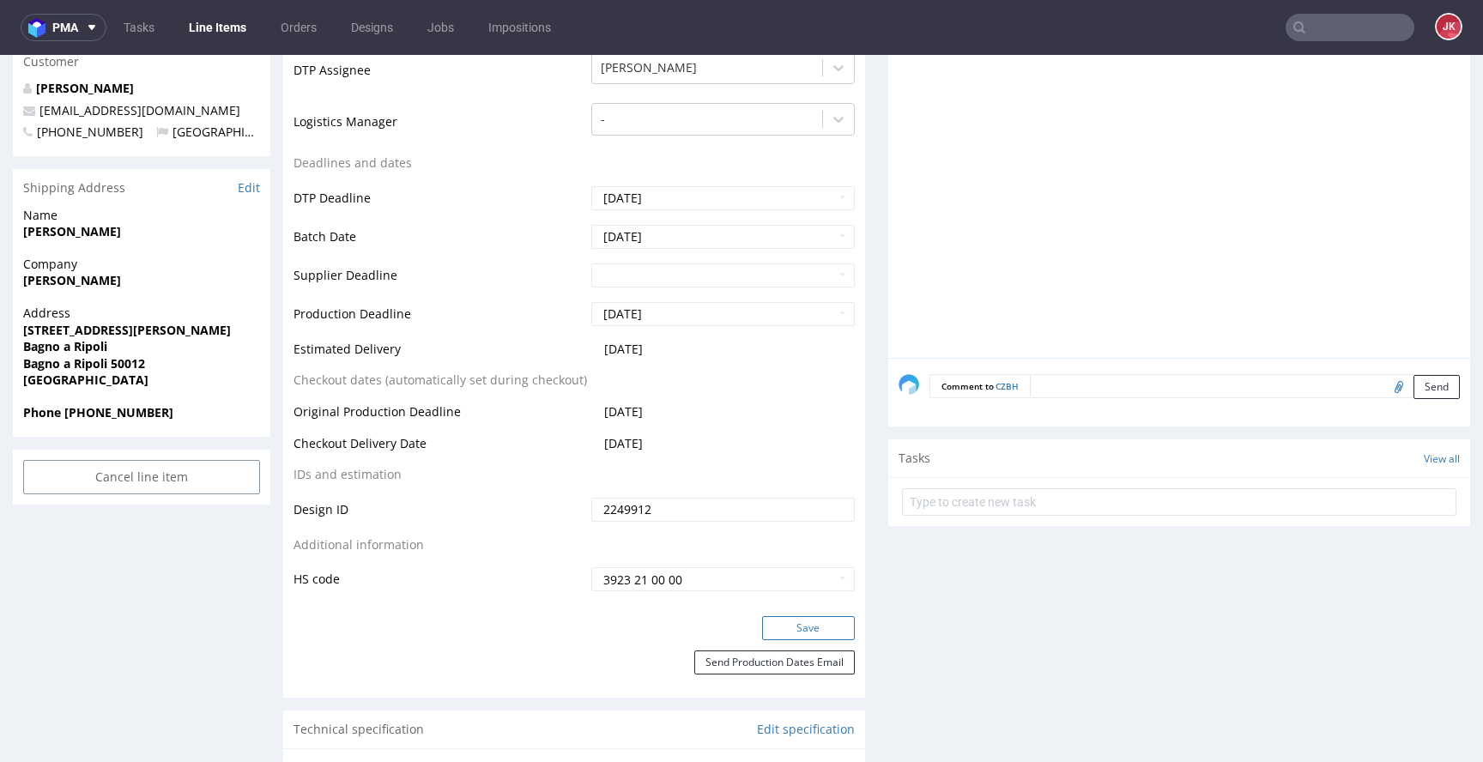
click at [791, 627] on button "Save" at bounding box center [808, 628] width 93 height 24
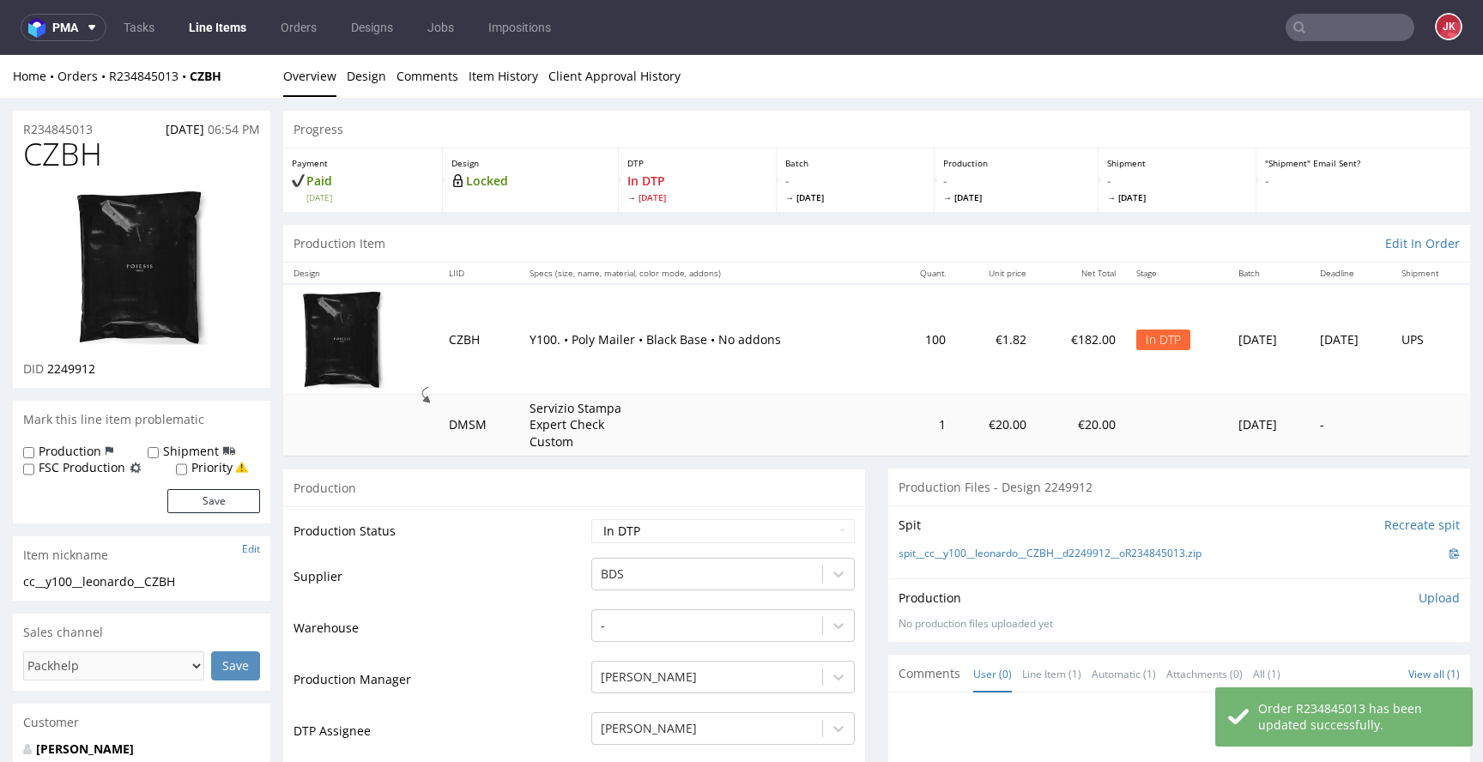
scroll to position [0, 0]
click at [167, 243] on img at bounding box center [141, 268] width 137 height 159
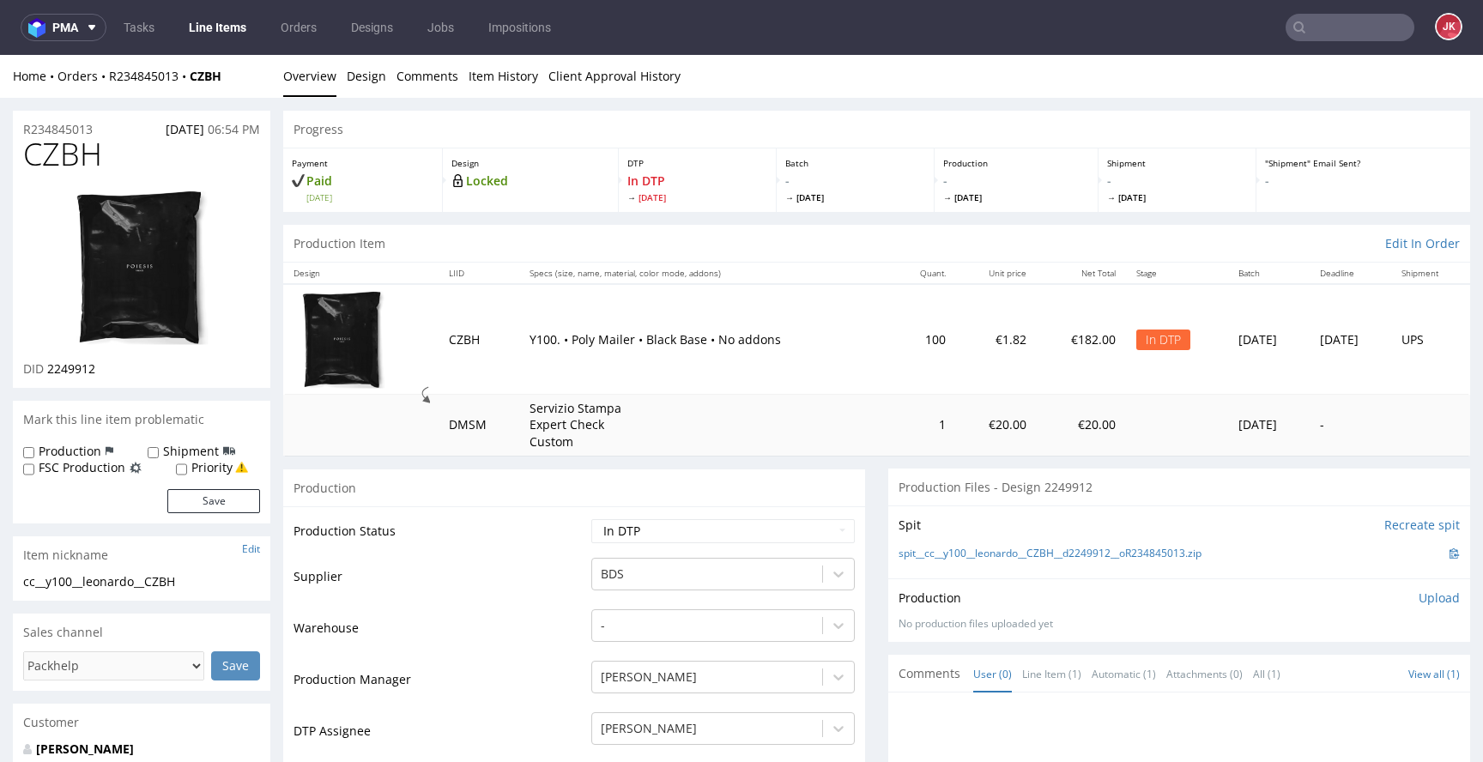
click at [58, 155] on span "CZBH" at bounding box center [62, 154] width 79 height 34
copy span "CZBH"
click at [457, 494] on div "Production" at bounding box center [574, 488] width 582 height 39
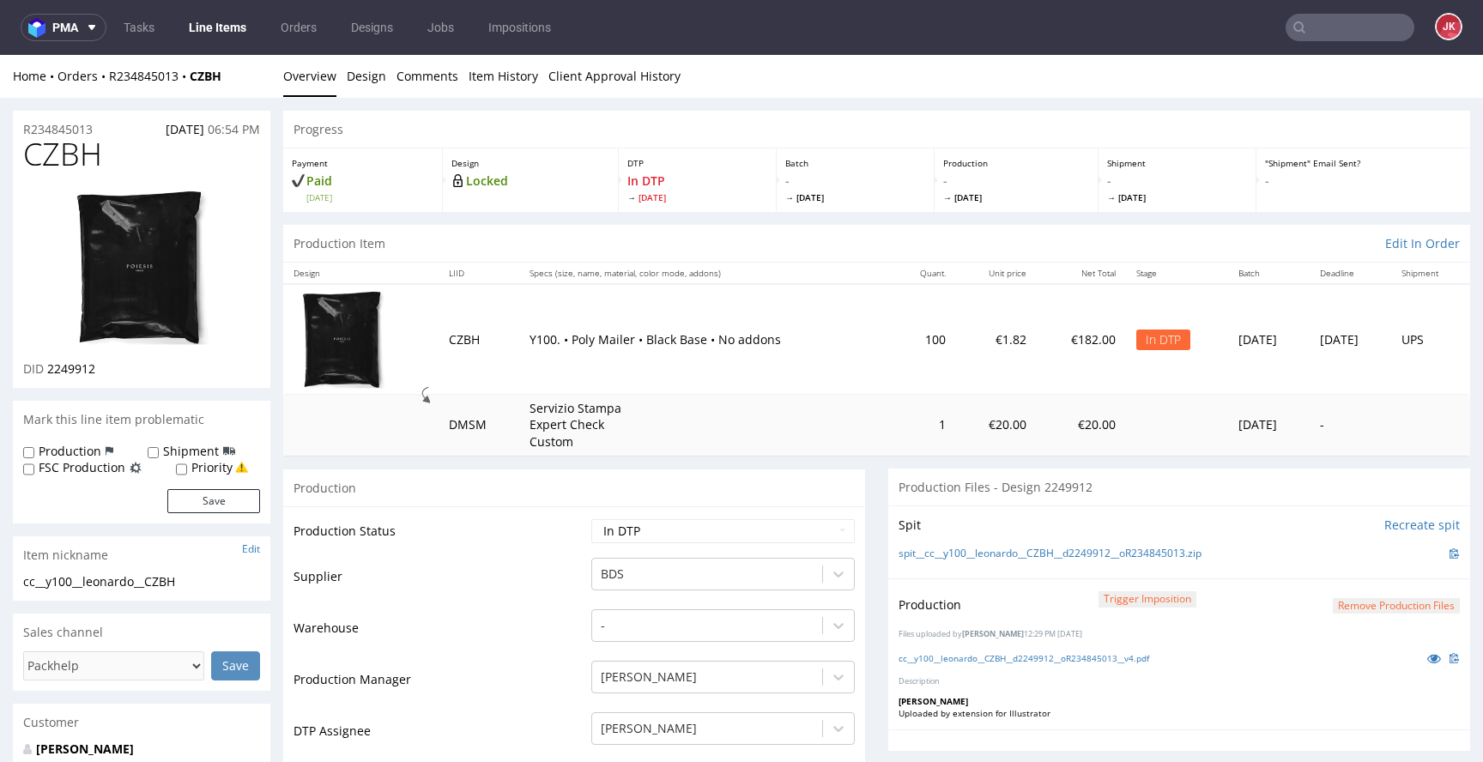
click at [749, 531] on select "Waiting for Artwork Waiting for Diecut Waiting for Mockup Waiting for DTP Waiti…" at bounding box center [723, 531] width 264 height 24
select select "dtp_production_ready"
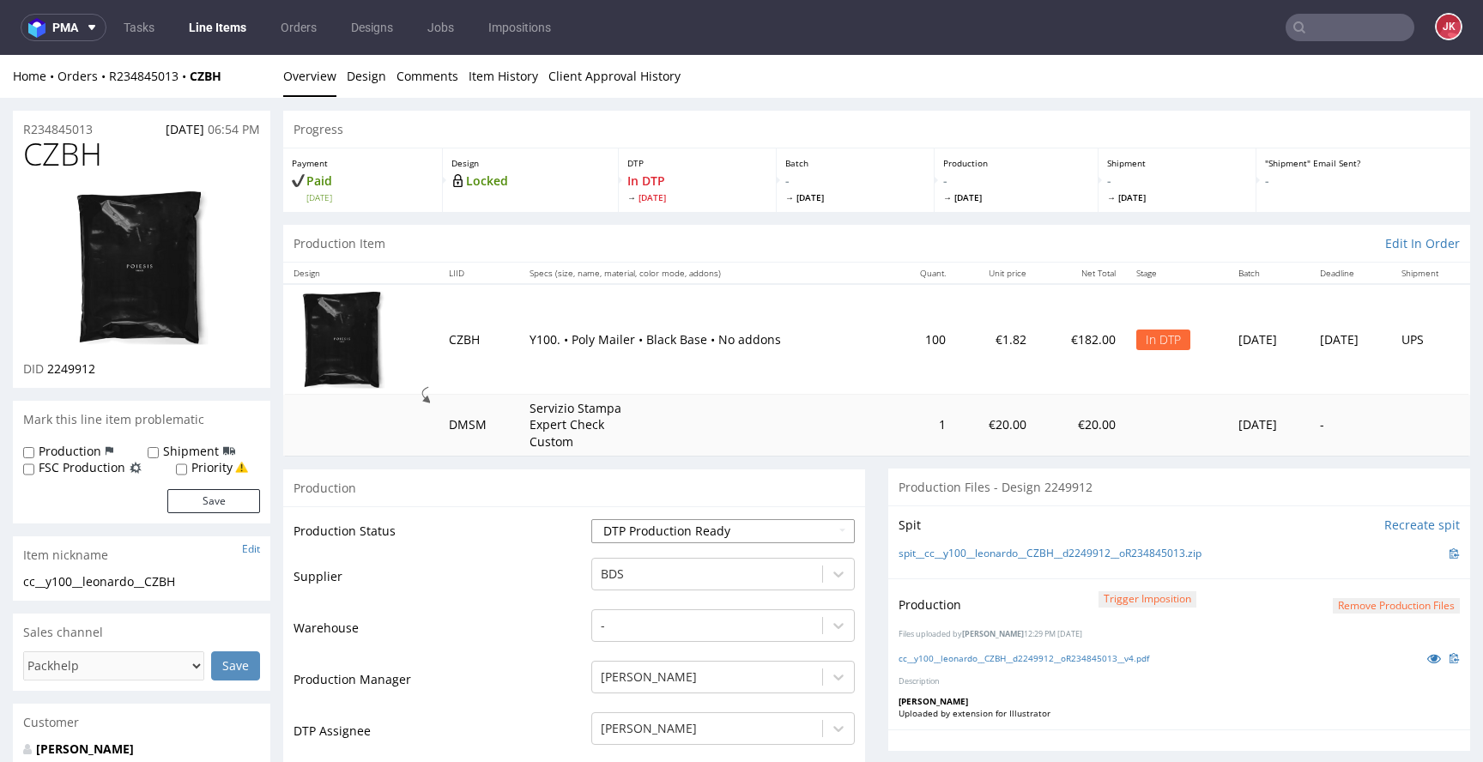
click at [591, 519] on select "Waiting for Artwork Waiting for Diecut Waiting for Mockup Waiting for DTP Waiti…" at bounding box center [723, 531] width 264 height 24
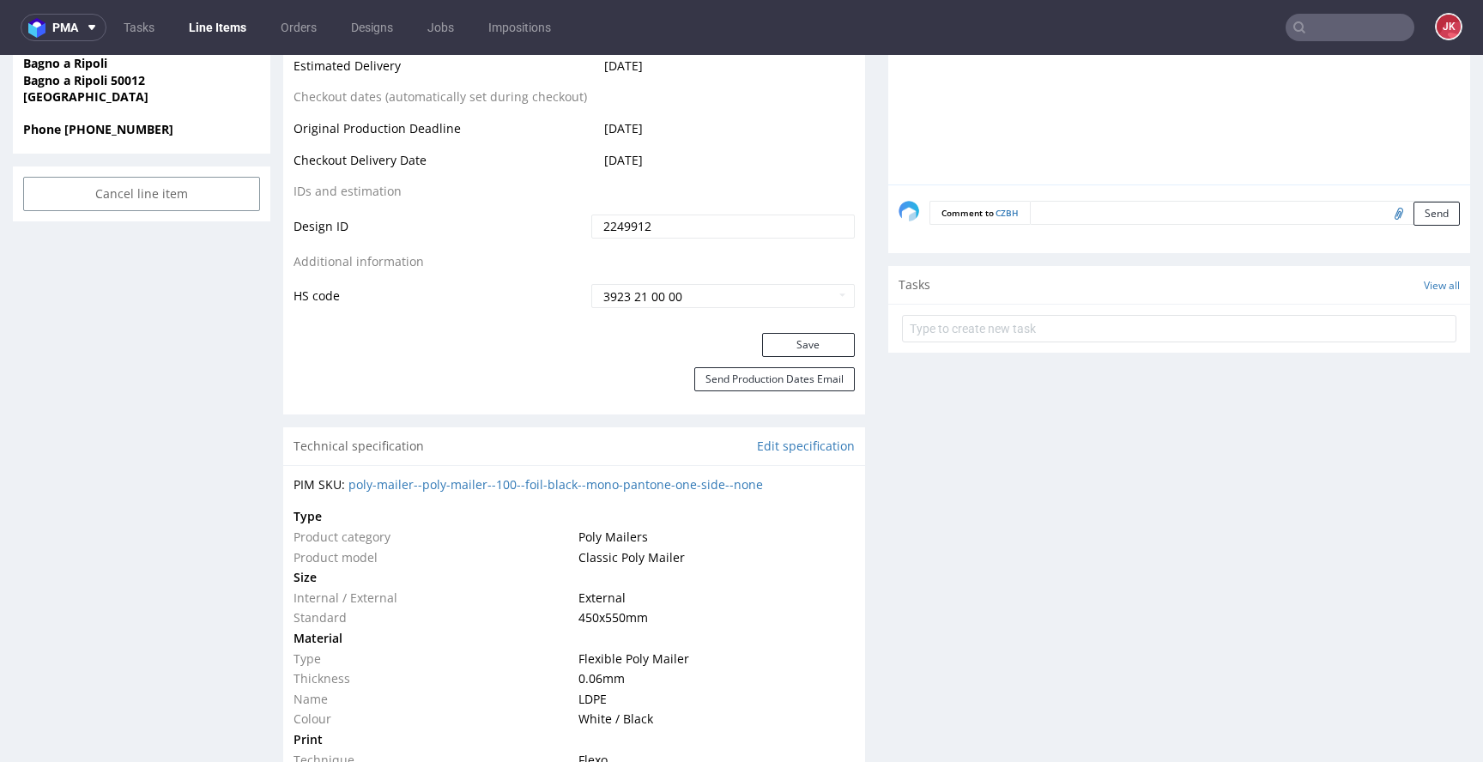
scroll to position [942, 0]
click at [796, 351] on button "Save" at bounding box center [808, 348] width 93 height 24
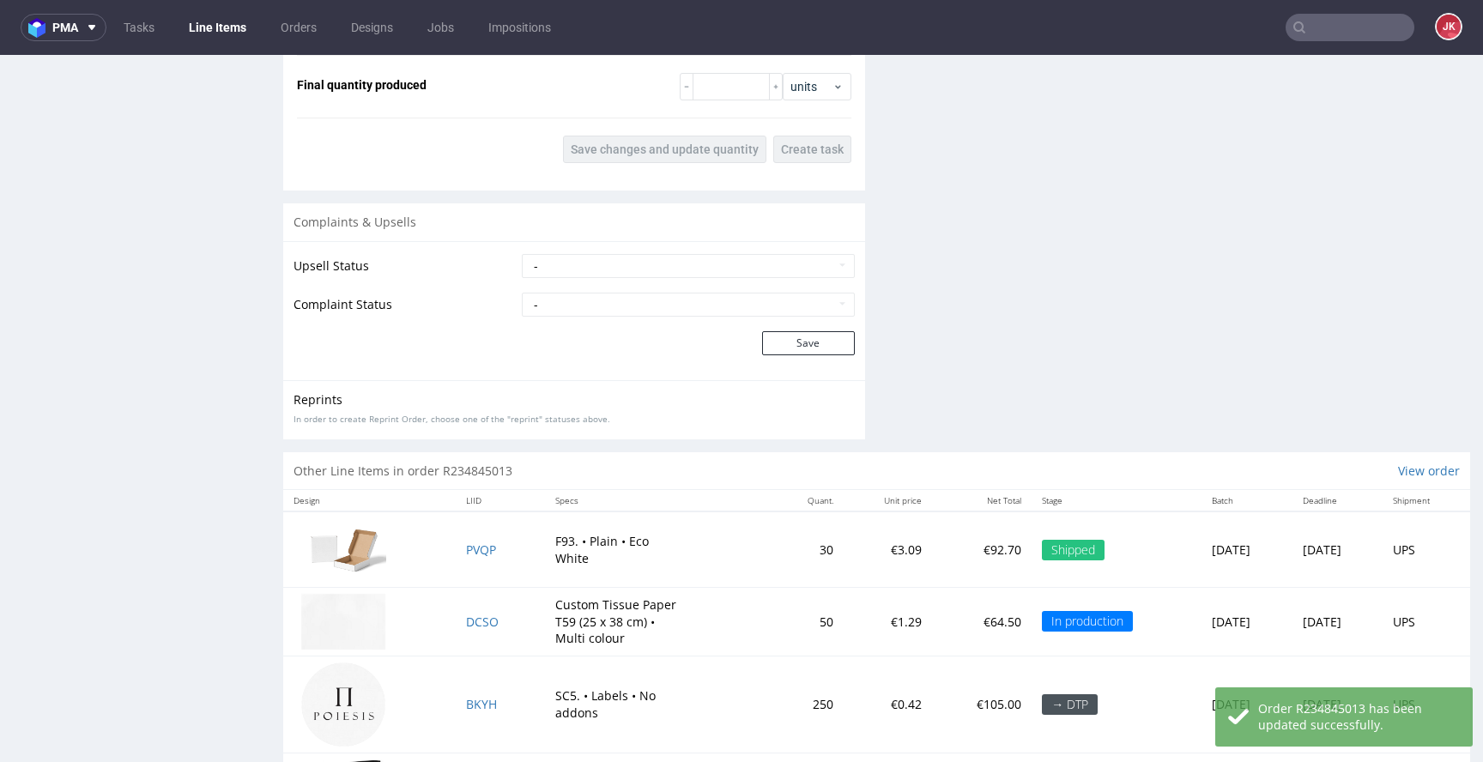
scroll to position [2421, 0]
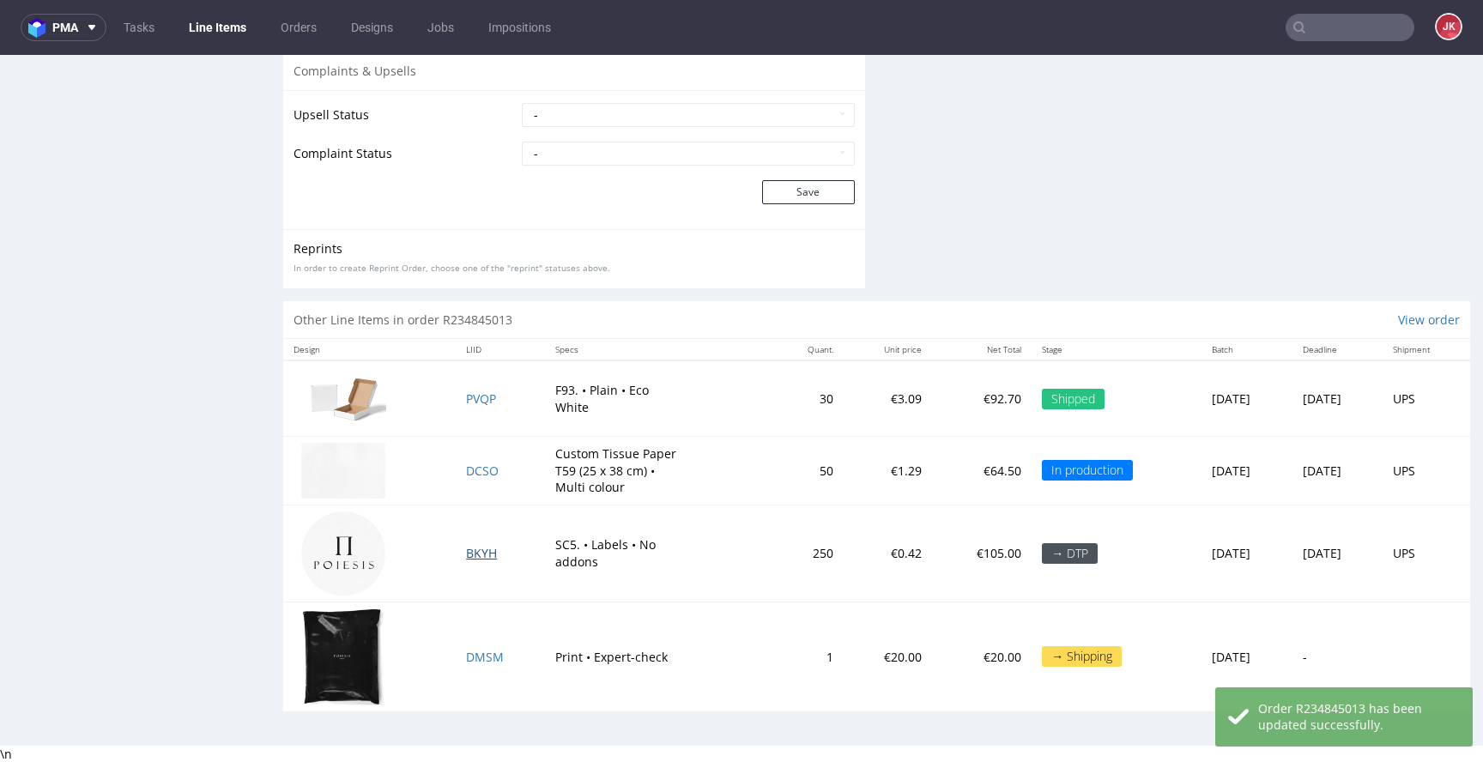
click at [466, 555] on span "BKYH" at bounding box center [481, 553] width 31 height 16
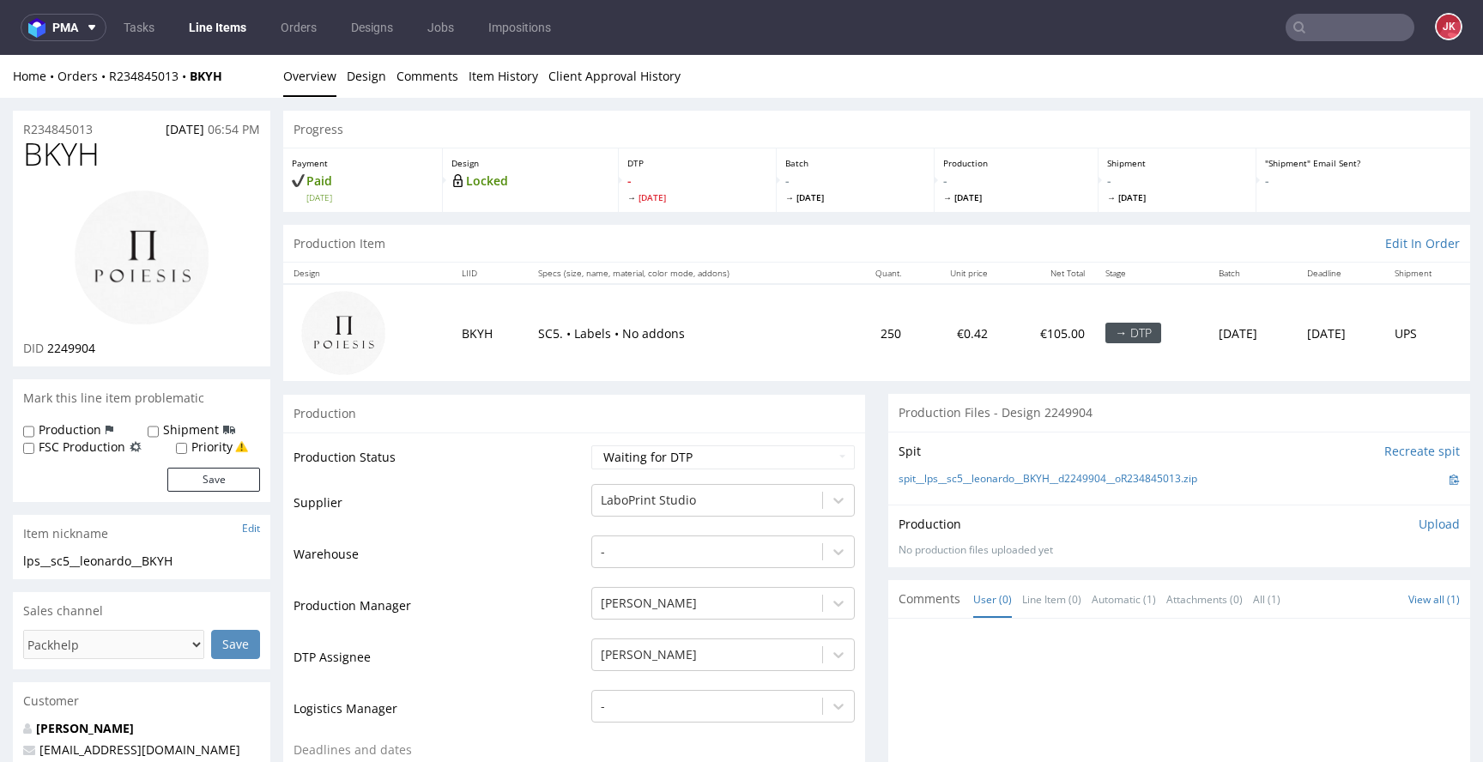
click at [68, 154] on span "BKYH" at bounding box center [61, 154] width 76 height 34
copy span "BKYH"
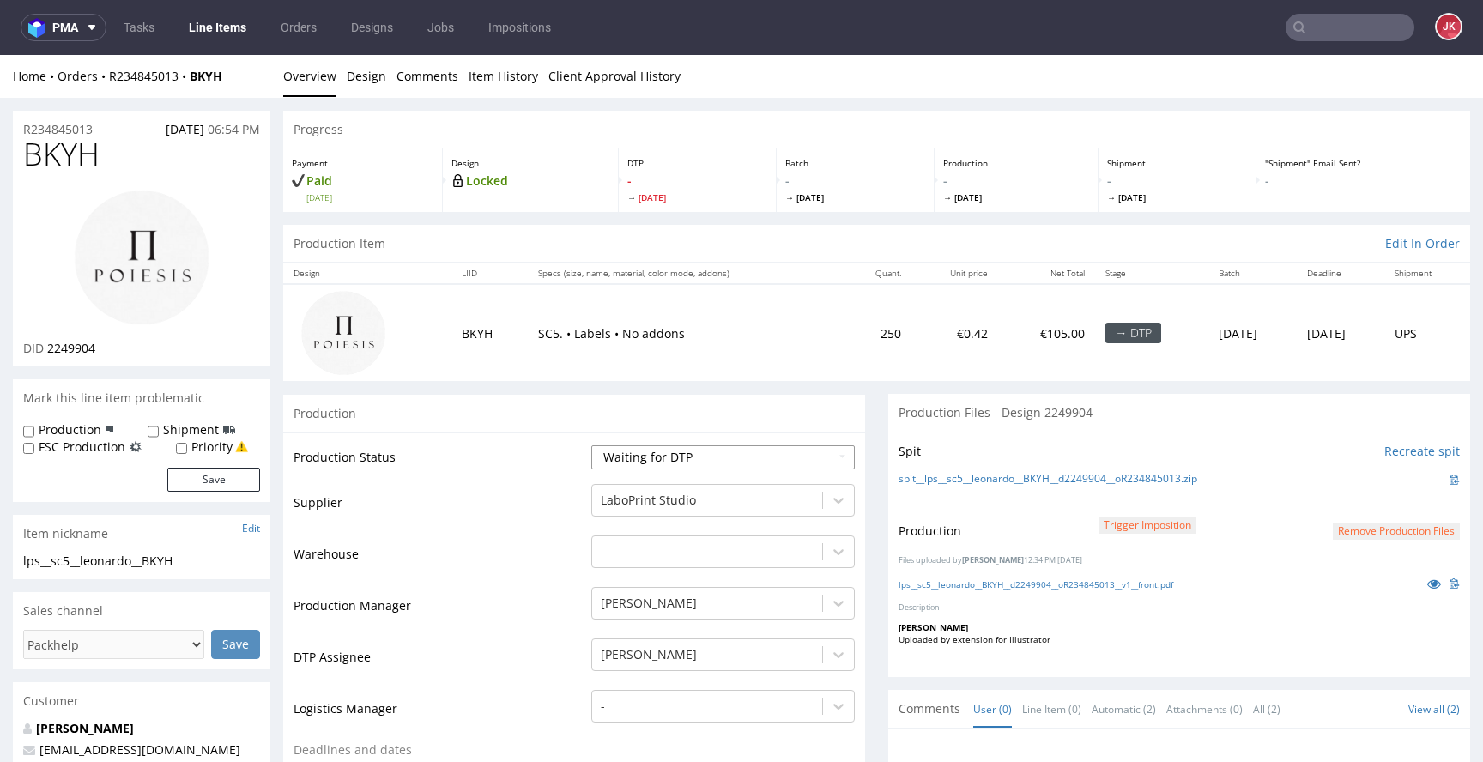
click at [742, 462] on select "Waiting for Artwork Waiting for Diecut Waiting for Mockup Waiting for DTP Waiti…" at bounding box center [723, 458] width 264 height 24
select select "dtp_production_ready"
click at [591, 446] on select "Waiting for Artwork Waiting for Diecut Waiting for Mockup Waiting for DTP Waiti…" at bounding box center [723, 458] width 264 height 24
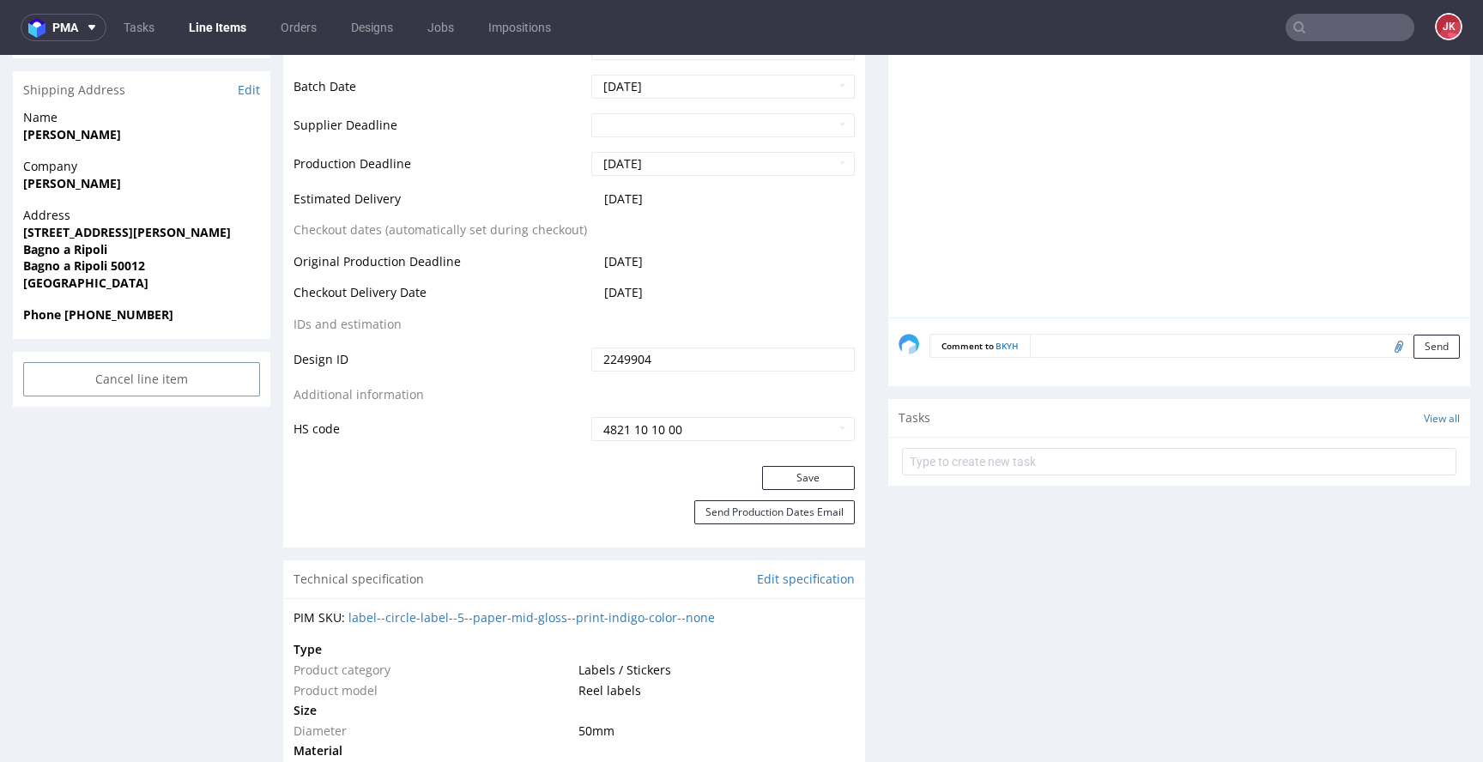
scroll to position [744, 0]
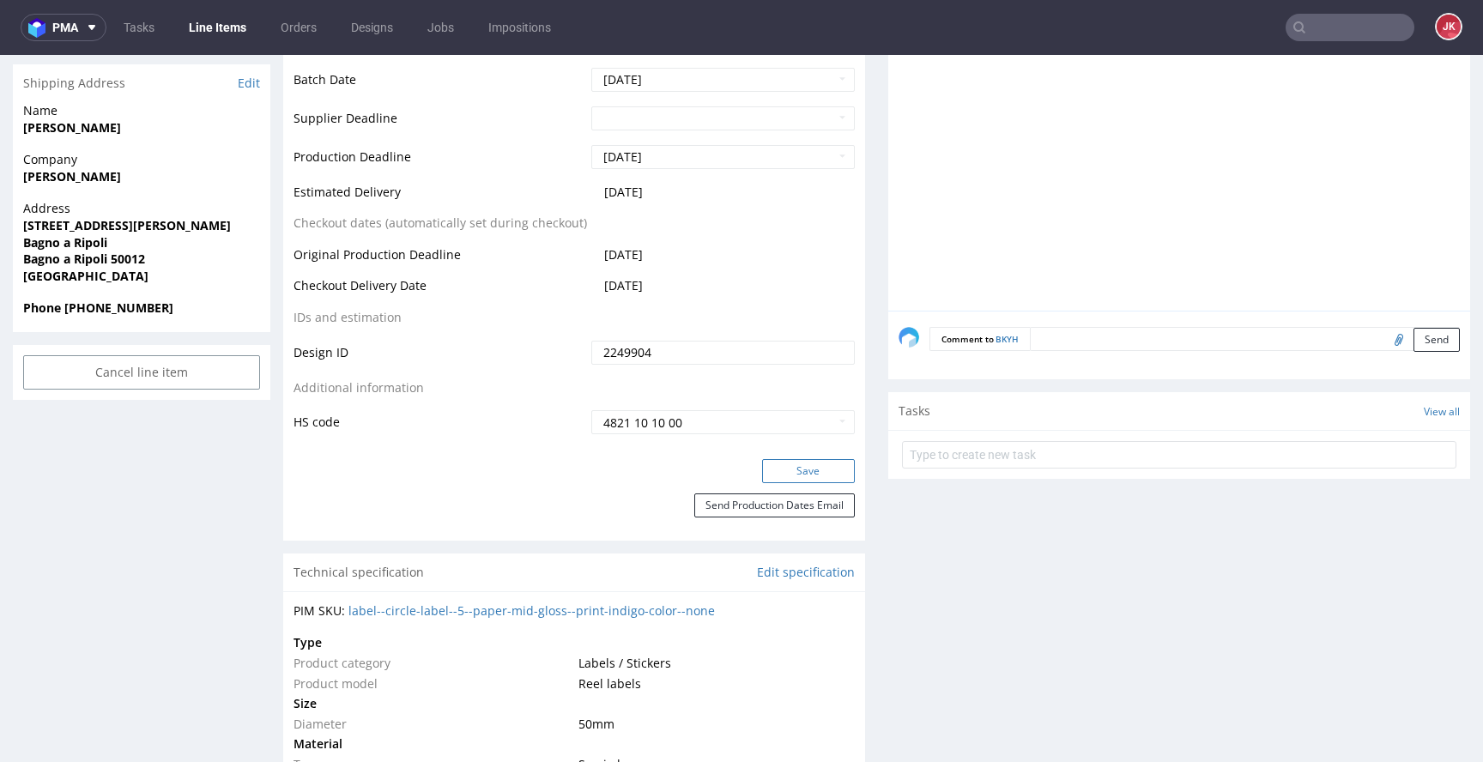
click at [772, 471] on button "Save" at bounding box center [808, 471] width 93 height 24
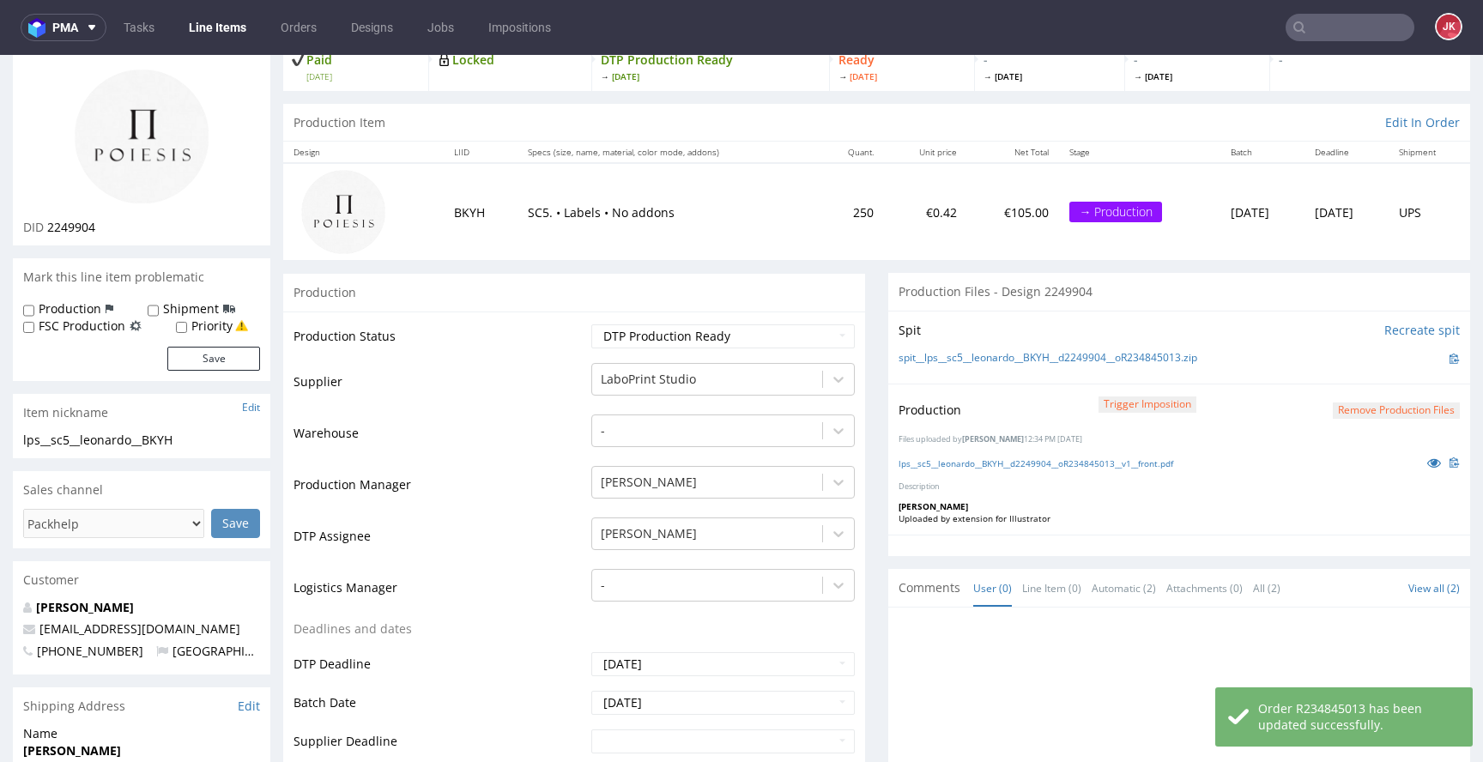
scroll to position [0, 0]
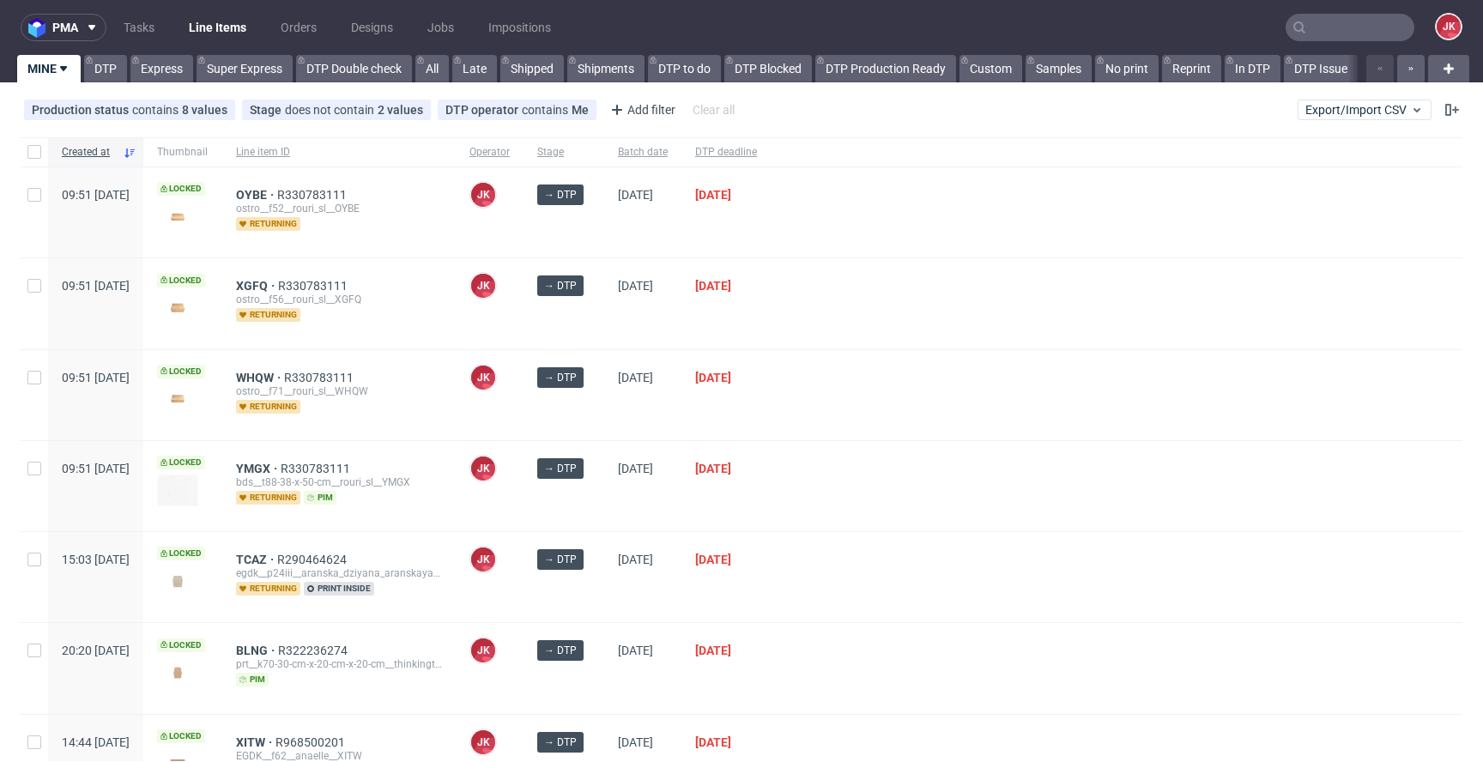
click at [524, 246] on div "[PERSON_NAME] [PERSON_NAME]" at bounding box center [490, 212] width 68 height 90
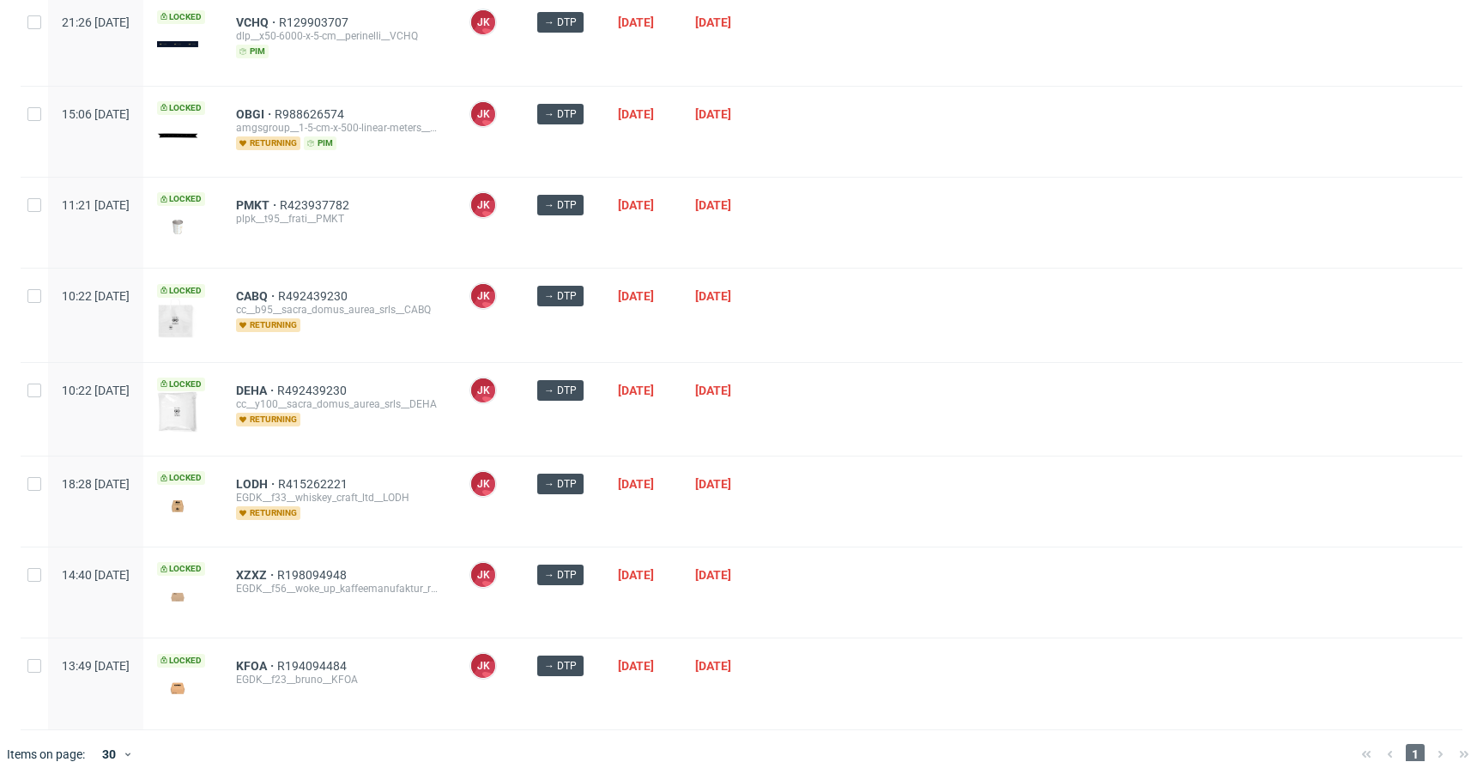
scroll to position [920, 0]
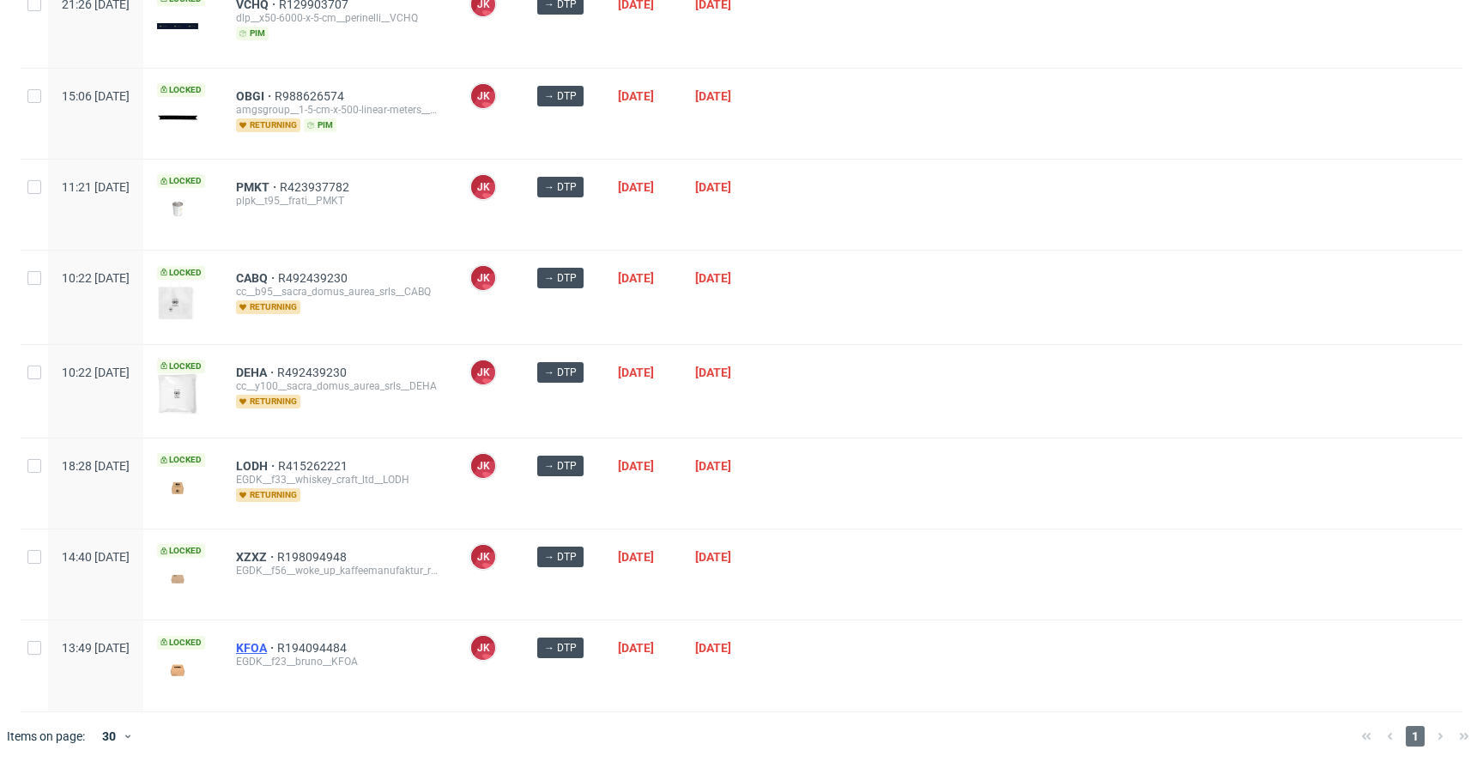
click at [277, 641] on span "KFOA" at bounding box center [256, 648] width 41 height 14
click at [955, 402] on div at bounding box center [1117, 391] width 692 height 93
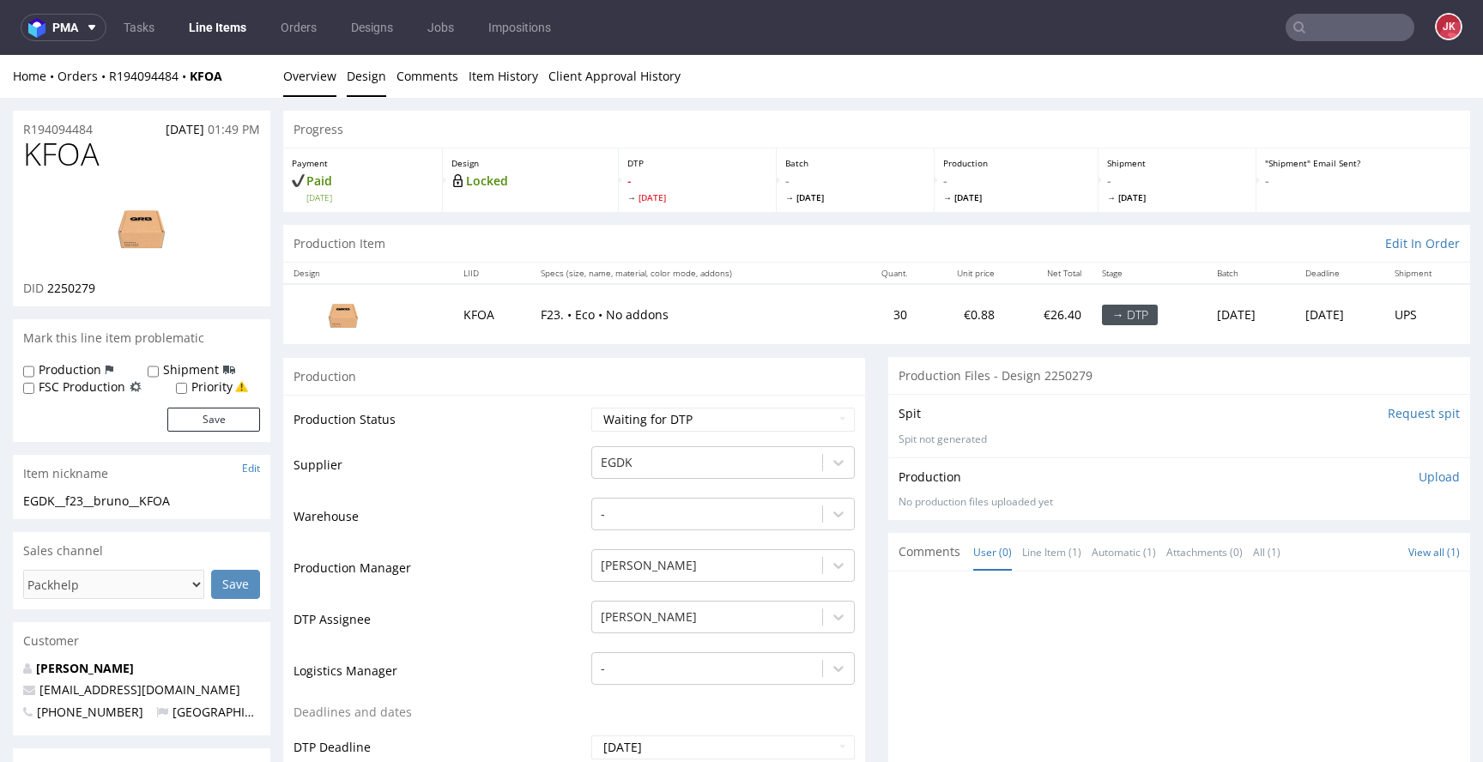
click at [347, 75] on link "Design" at bounding box center [366, 76] width 39 height 42
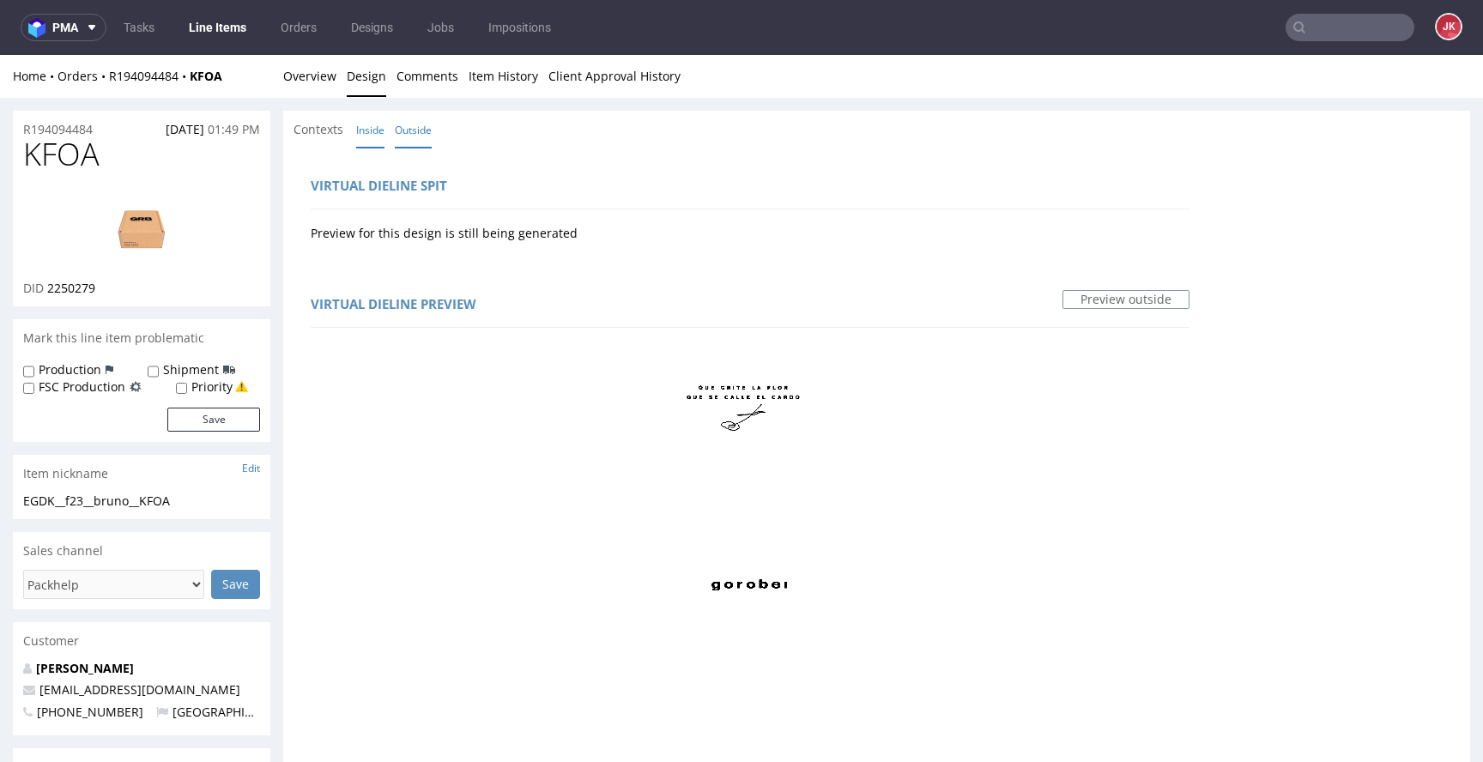
click at [360, 131] on link "Inside" at bounding box center [370, 130] width 28 height 37
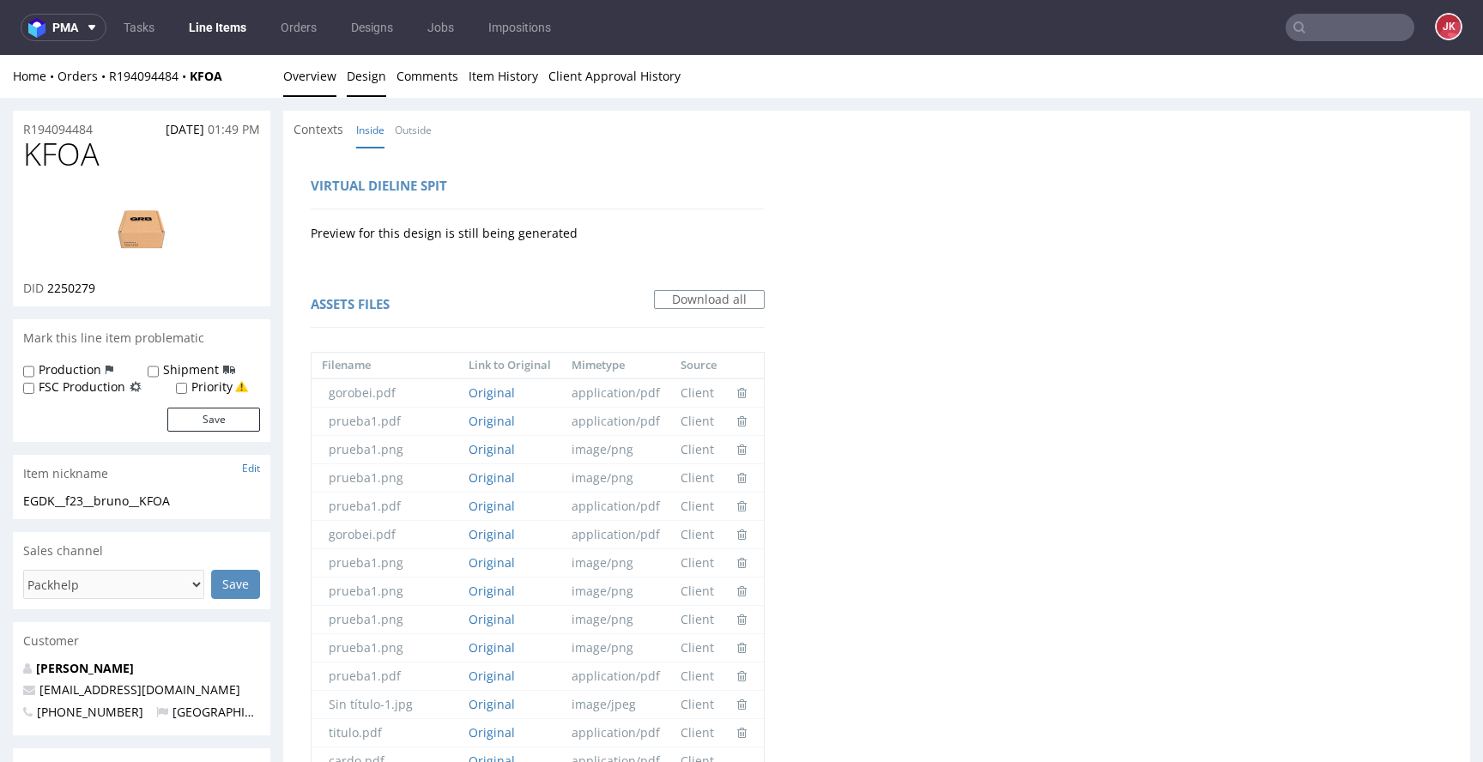
click at [312, 82] on link "Overview" at bounding box center [309, 76] width 53 height 42
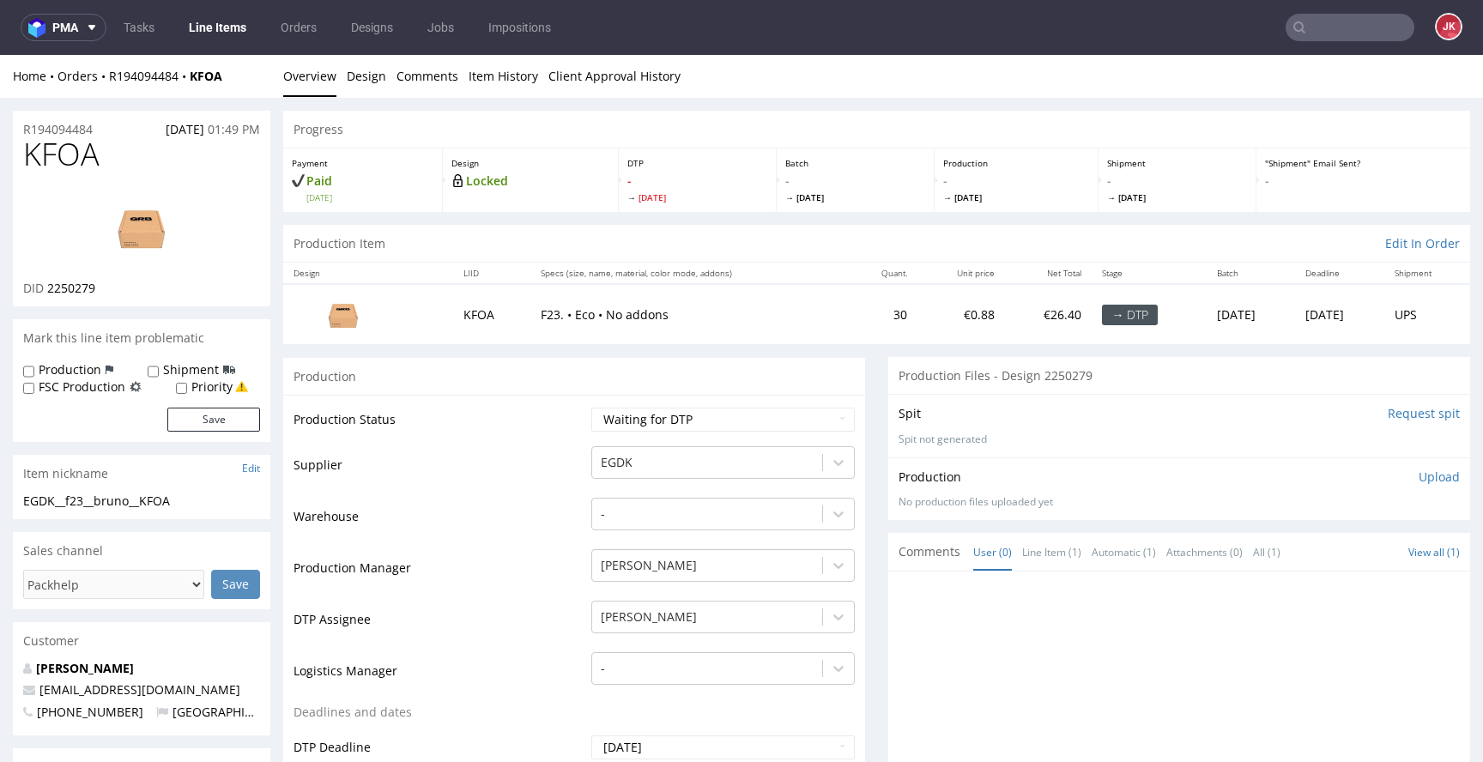
click at [162, 215] on img at bounding box center [141, 227] width 137 height 77
click at [490, 408] on td "Production Status" at bounding box center [441, 425] width 294 height 39
click at [73, 291] on span "2250279" at bounding box center [71, 288] width 48 height 16
copy span "2250279"
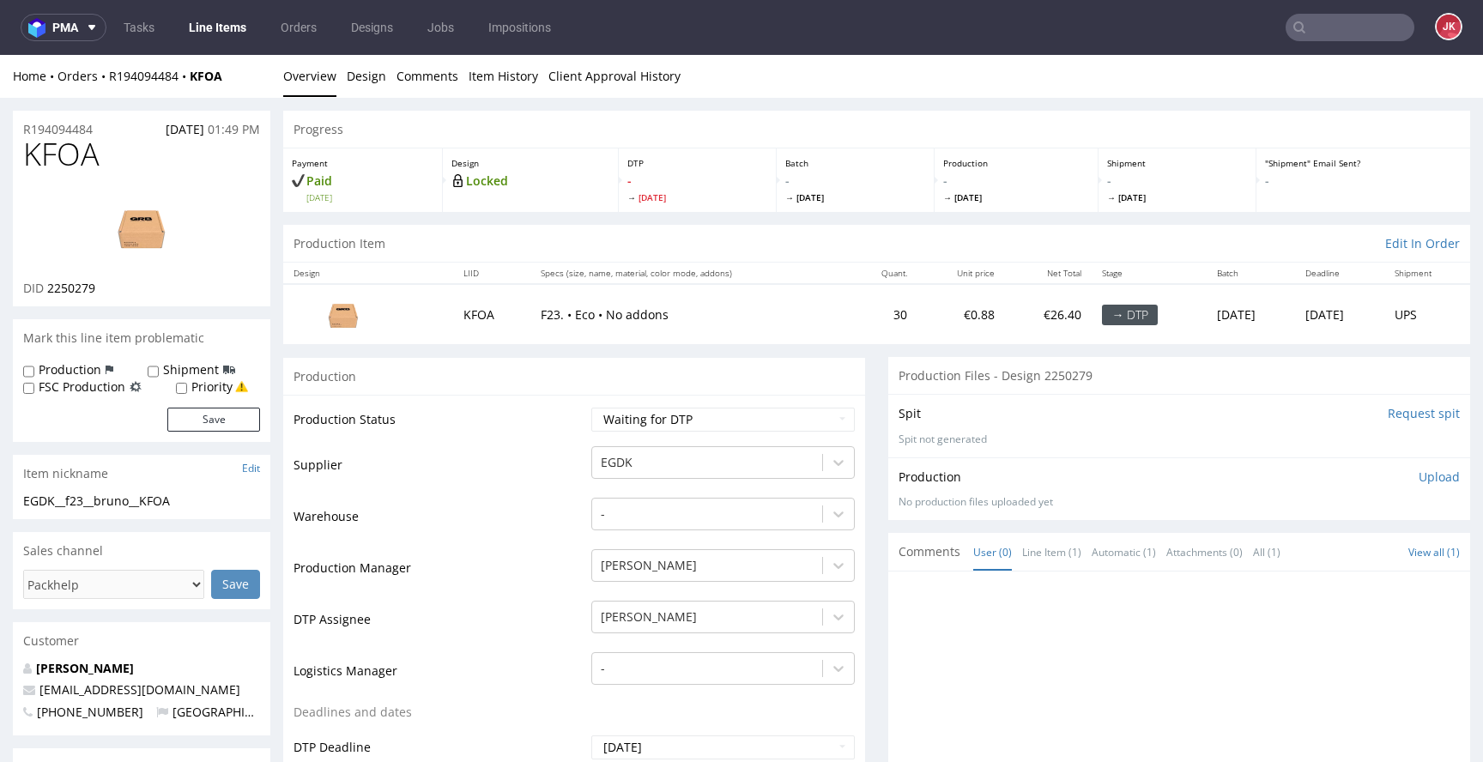
click at [533, 456] on td "Supplier" at bounding box center [441, 471] width 294 height 52
click at [639, 423] on select "Waiting for Artwork Waiting for Diecut Waiting for Mockup Waiting for DTP Waiti…" at bounding box center [723, 420] width 264 height 24
select select "dtp_in_process"
click at [591, 408] on select "Waiting for Artwork Waiting for Diecut Waiting for Mockup Waiting for DTP Waiti…" at bounding box center [723, 420] width 264 height 24
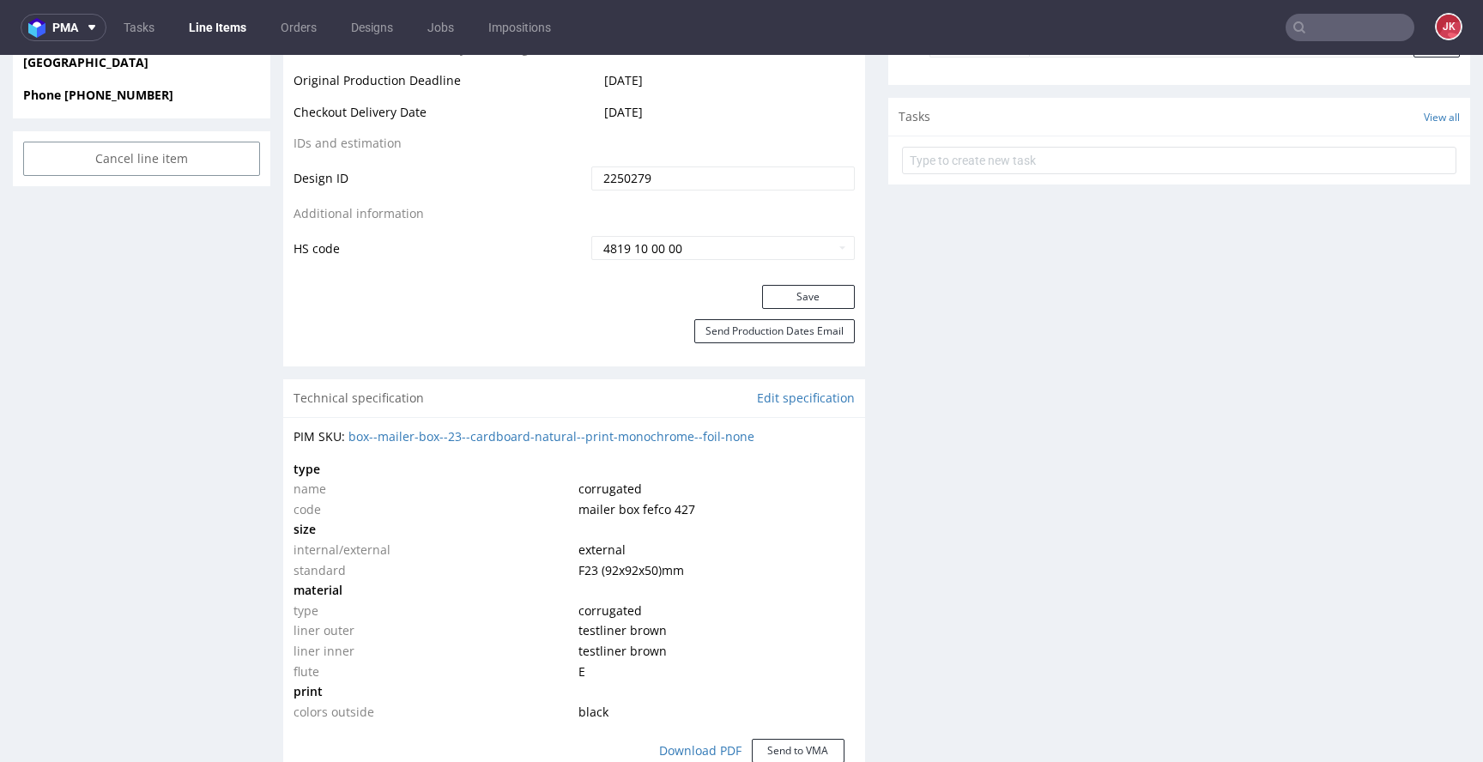
scroll to position [919, 0]
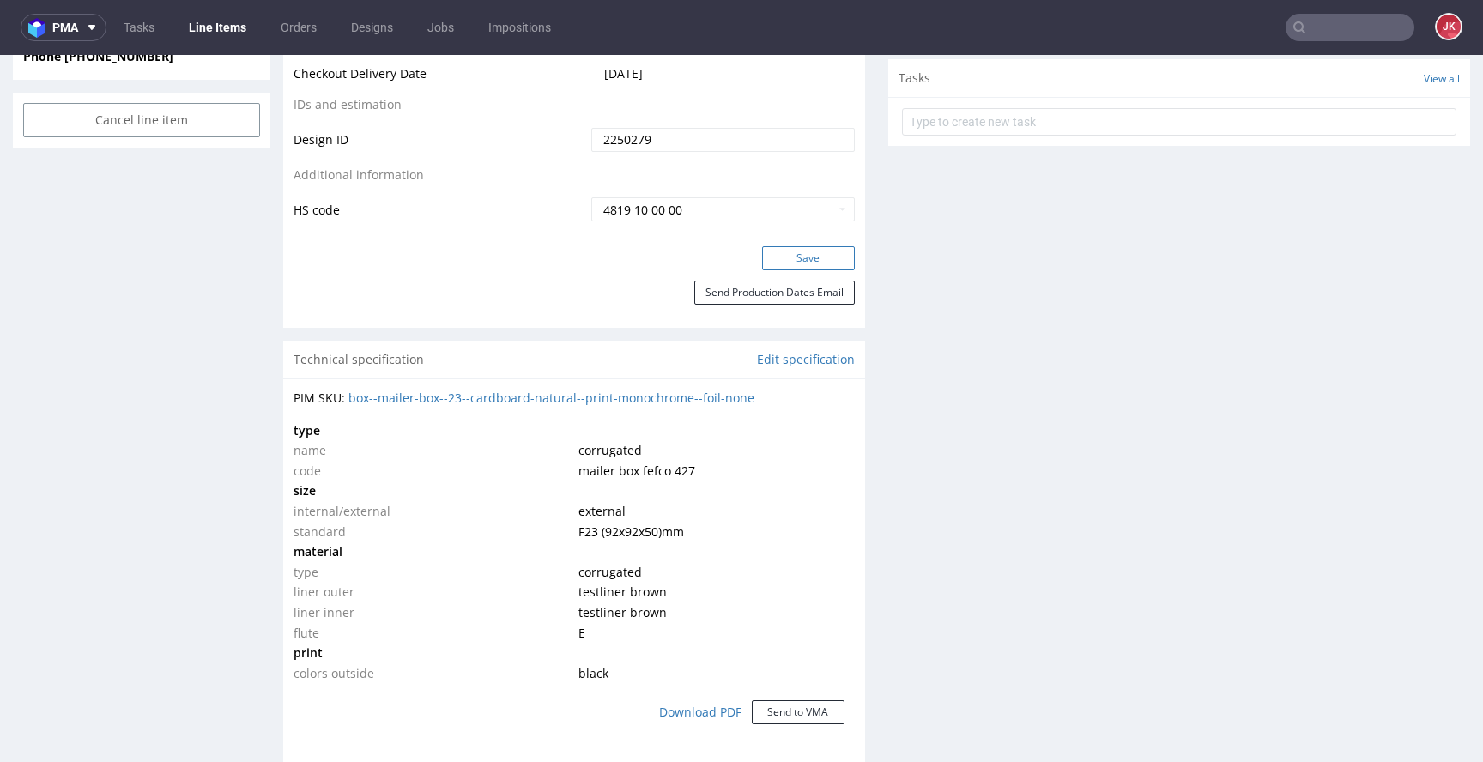
click at [767, 250] on button "Save" at bounding box center [808, 258] width 93 height 24
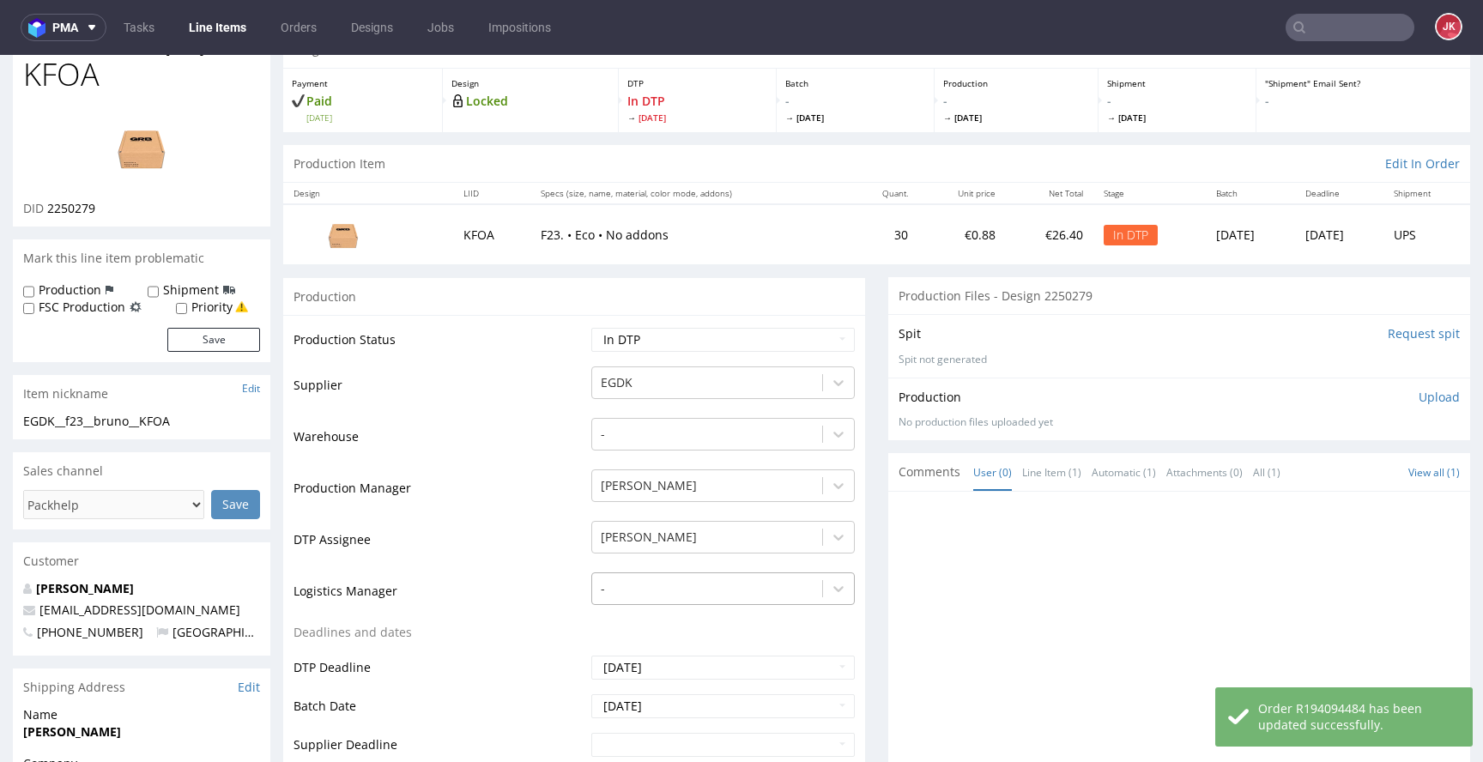
scroll to position [0, 0]
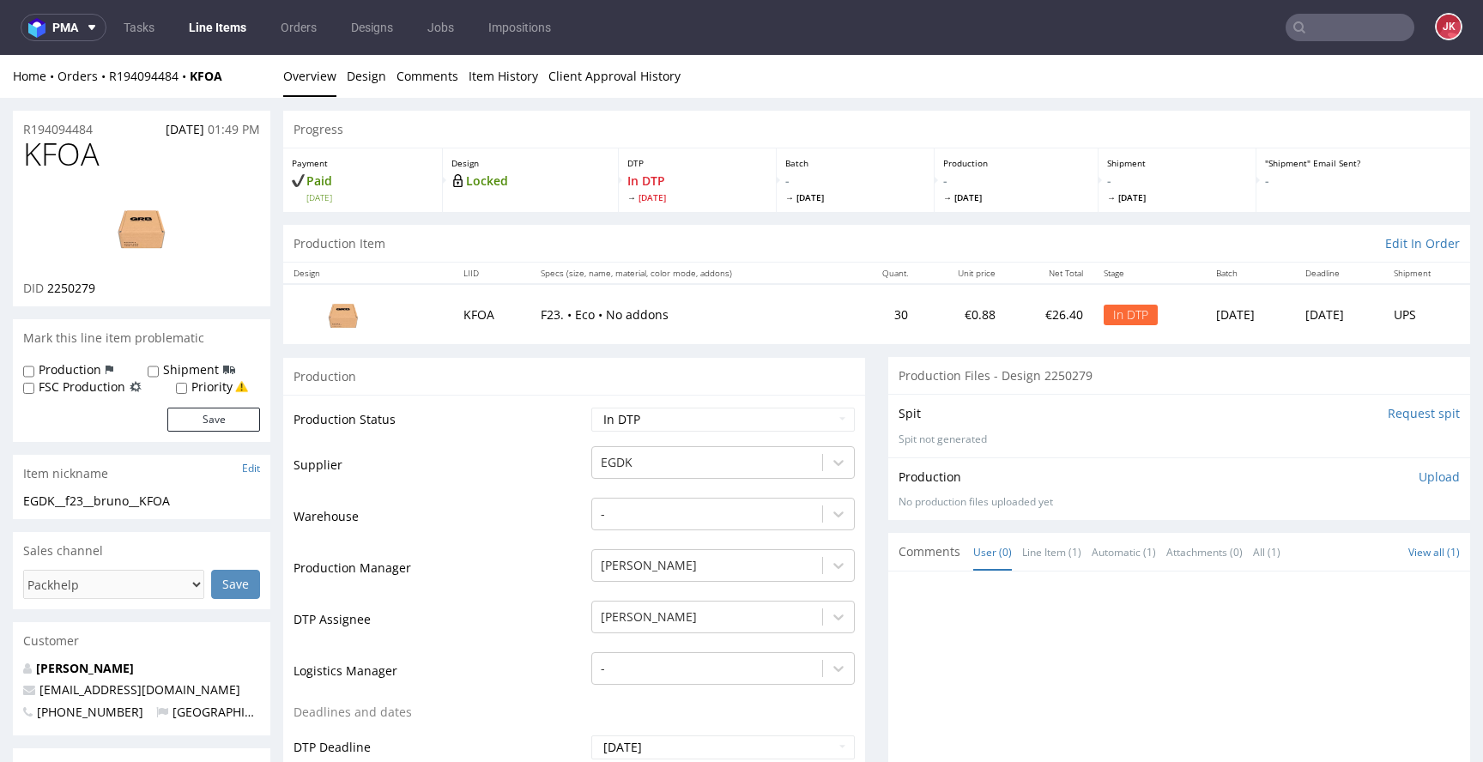
click at [63, 156] on span "KFOA" at bounding box center [61, 154] width 76 height 34
copy span "KFOA"
click at [519, 470] on td "Supplier" at bounding box center [441, 471] width 294 height 52
click at [118, 203] on img at bounding box center [141, 227] width 137 height 77
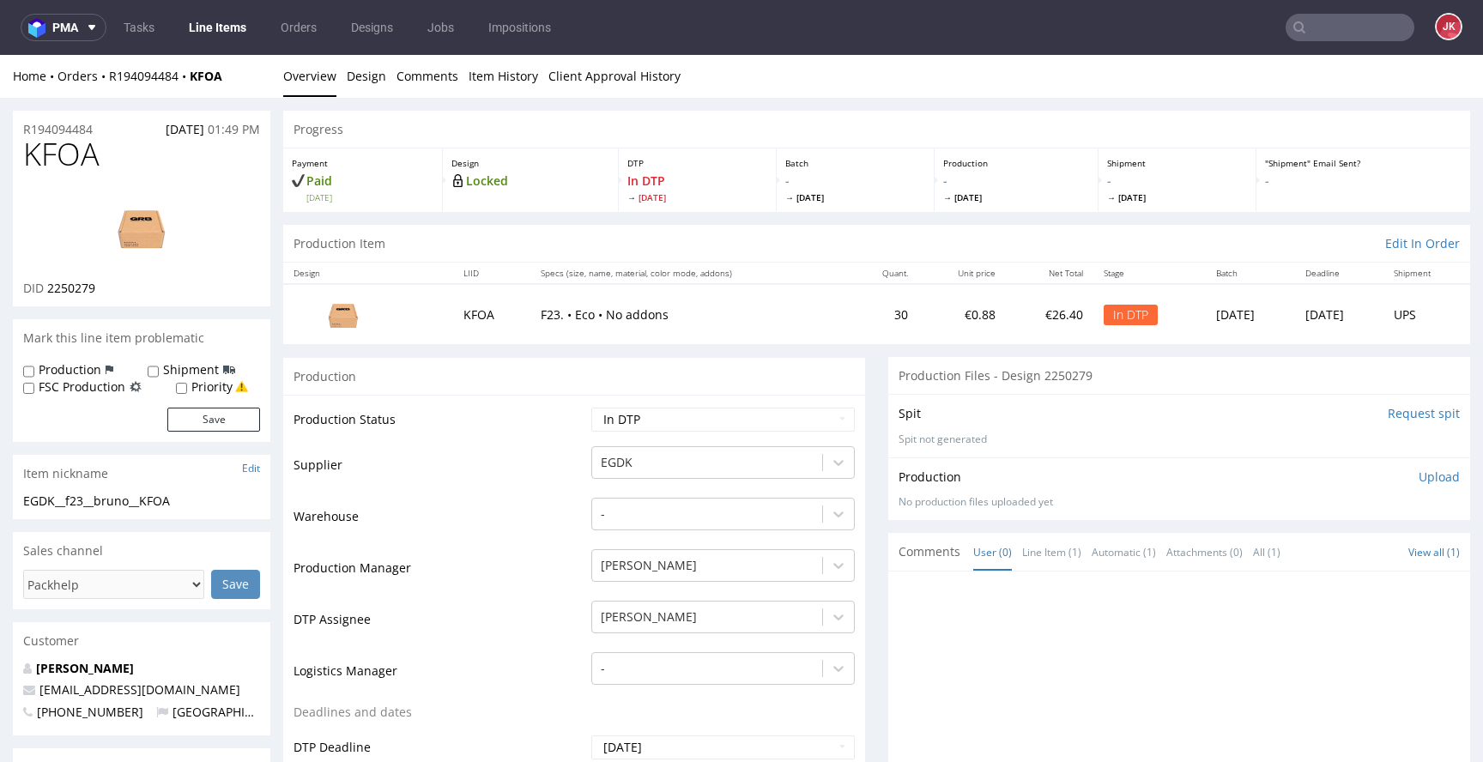
click at [526, 512] on td "Warehouse" at bounding box center [441, 522] width 294 height 52
drag, startPoint x: 214, startPoint y: 502, endPoint x: 0, endPoint y: 509, distance: 213.9
copy div "EGDK__f23__bruno__KFOA"
drag, startPoint x: 107, startPoint y: 127, endPoint x: 0, endPoint y: 131, distance: 107.4
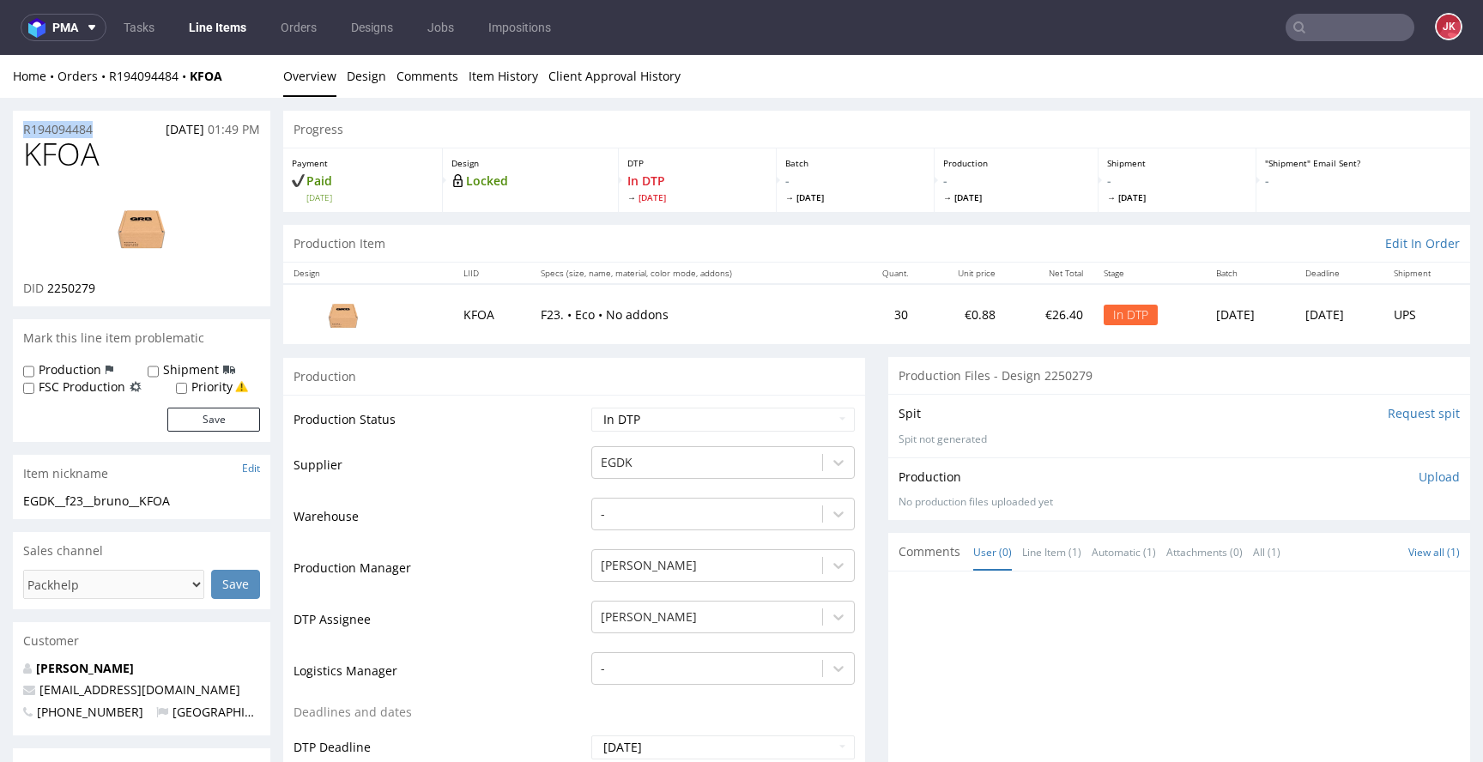
copy p "R194094484"
click at [538, 506] on td "Warehouse" at bounding box center [441, 522] width 294 height 52
click at [1419, 474] on p "Upload" at bounding box center [1439, 477] width 41 height 17
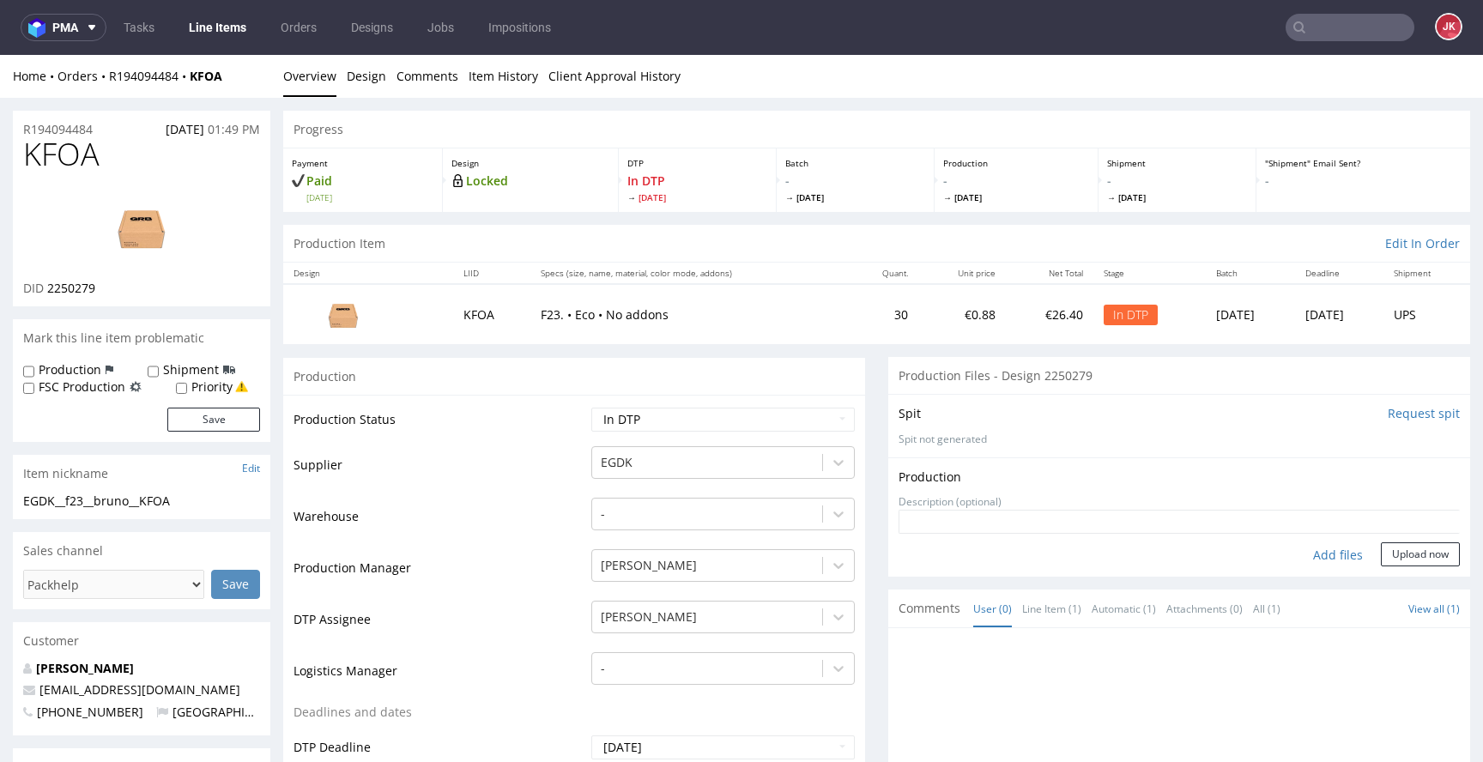
click at [1305, 553] on div "Add files" at bounding box center [1338, 556] width 86 height 26
type input "C:\fakepath\EGDK__f23__bruno__KFOA__d2250279__oR194094484__outside.pdf"
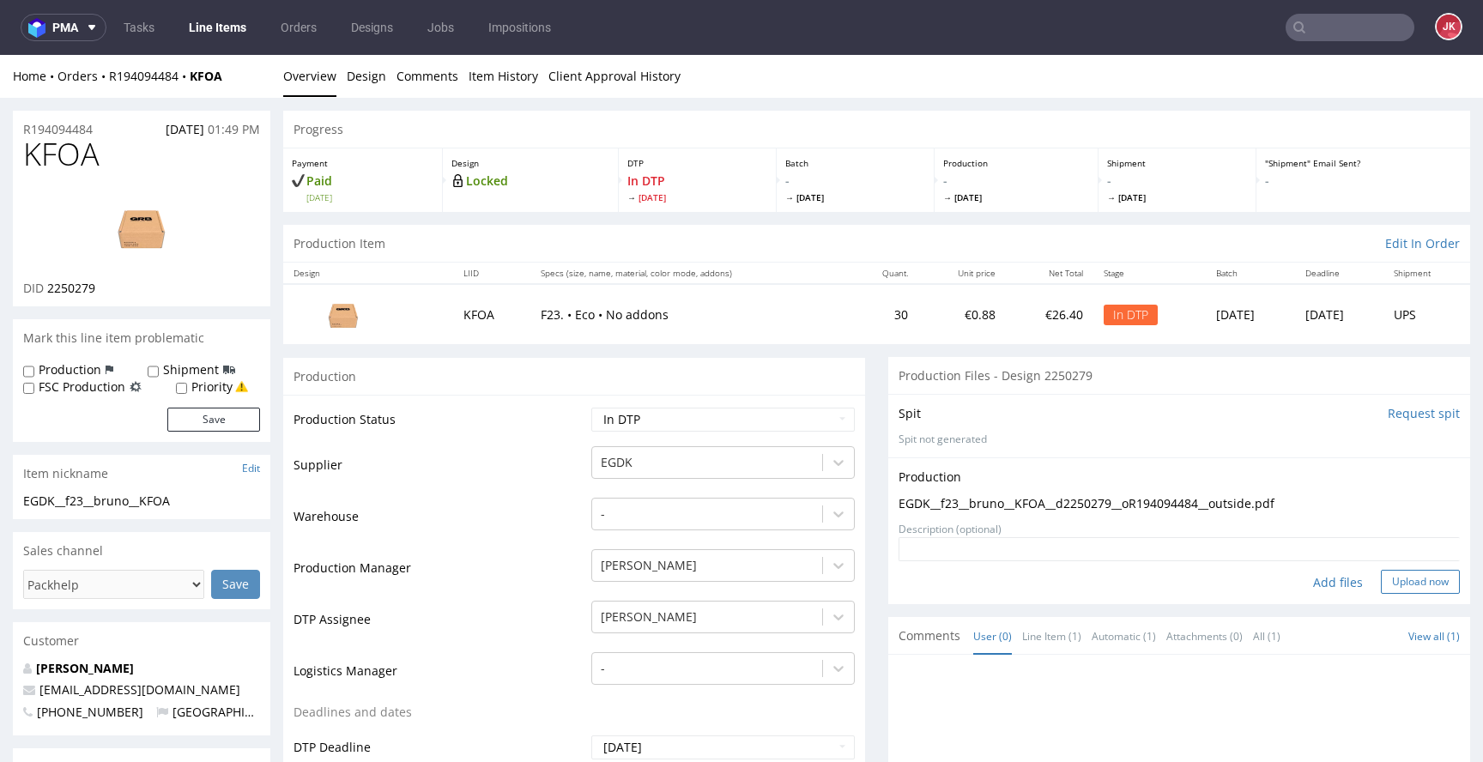
click at [1408, 589] on button "Upload now" at bounding box center [1420, 582] width 79 height 24
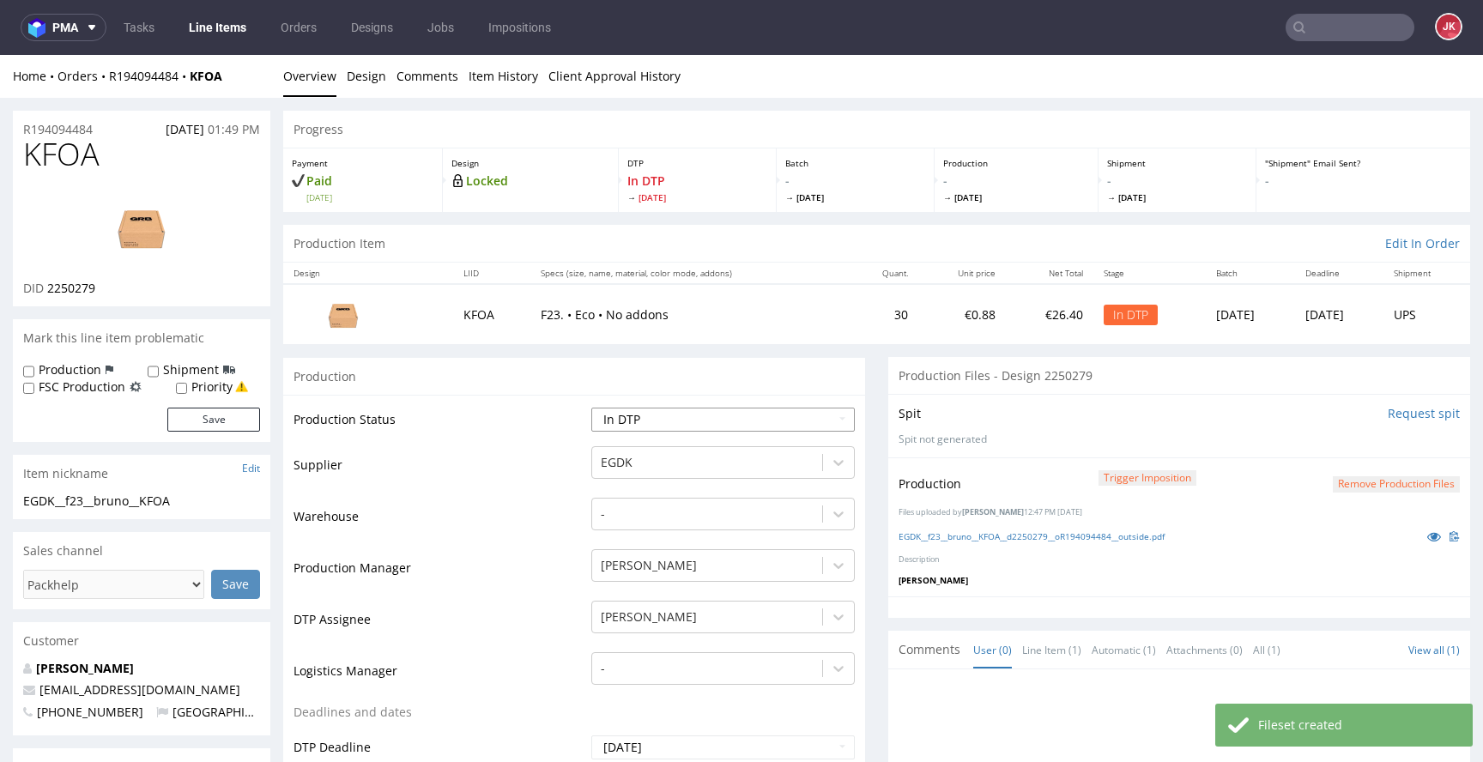
click at [744, 427] on select "Waiting for Artwork Waiting for Diecut Waiting for Mockup Waiting for DTP Waiti…" at bounding box center [723, 420] width 264 height 24
select select "dtp_production_ready"
click at [591, 408] on select "Waiting for Artwork Waiting for Diecut Waiting for Mockup Waiting for DTP Waiti…" at bounding box center [723, 420] width 264 height 24
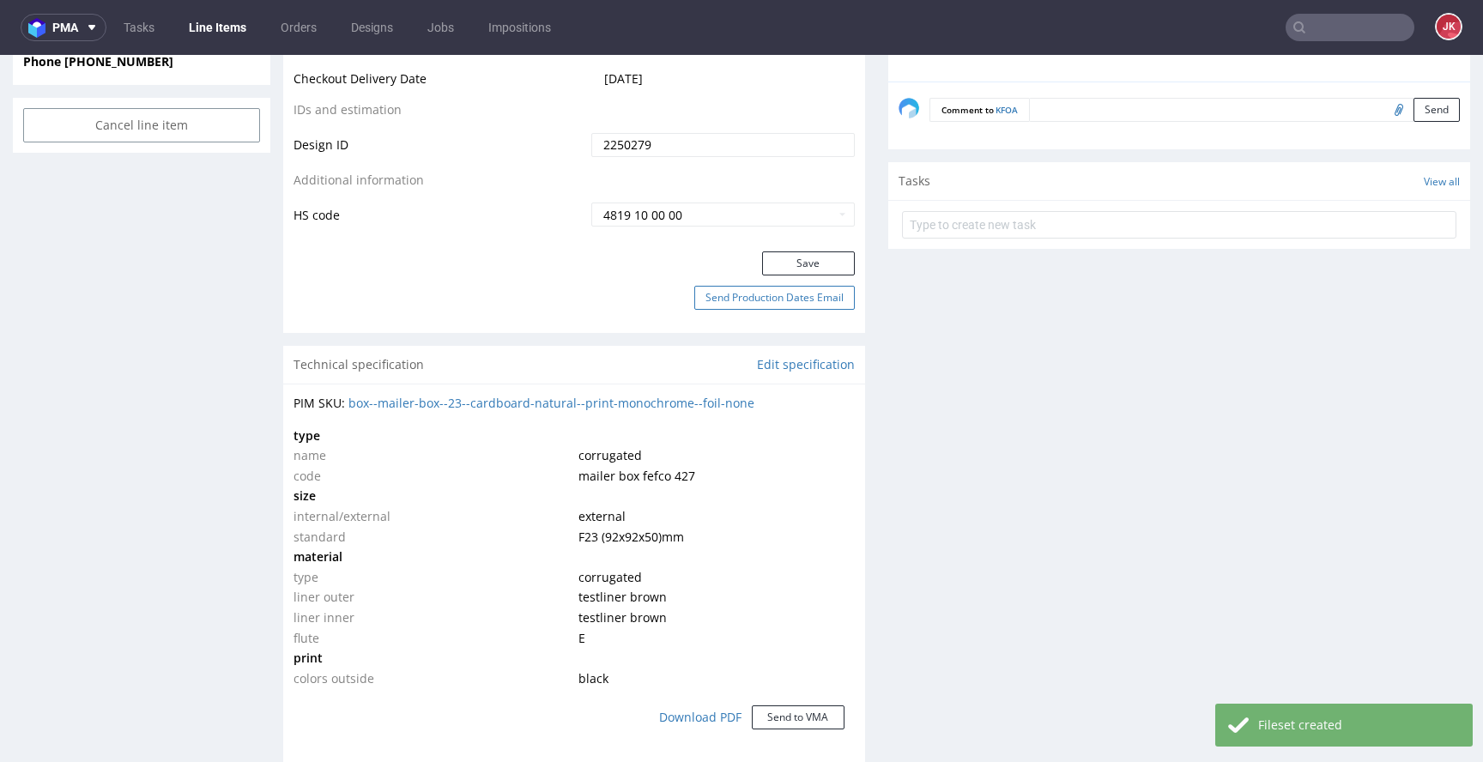
scroll to position [934, 0]
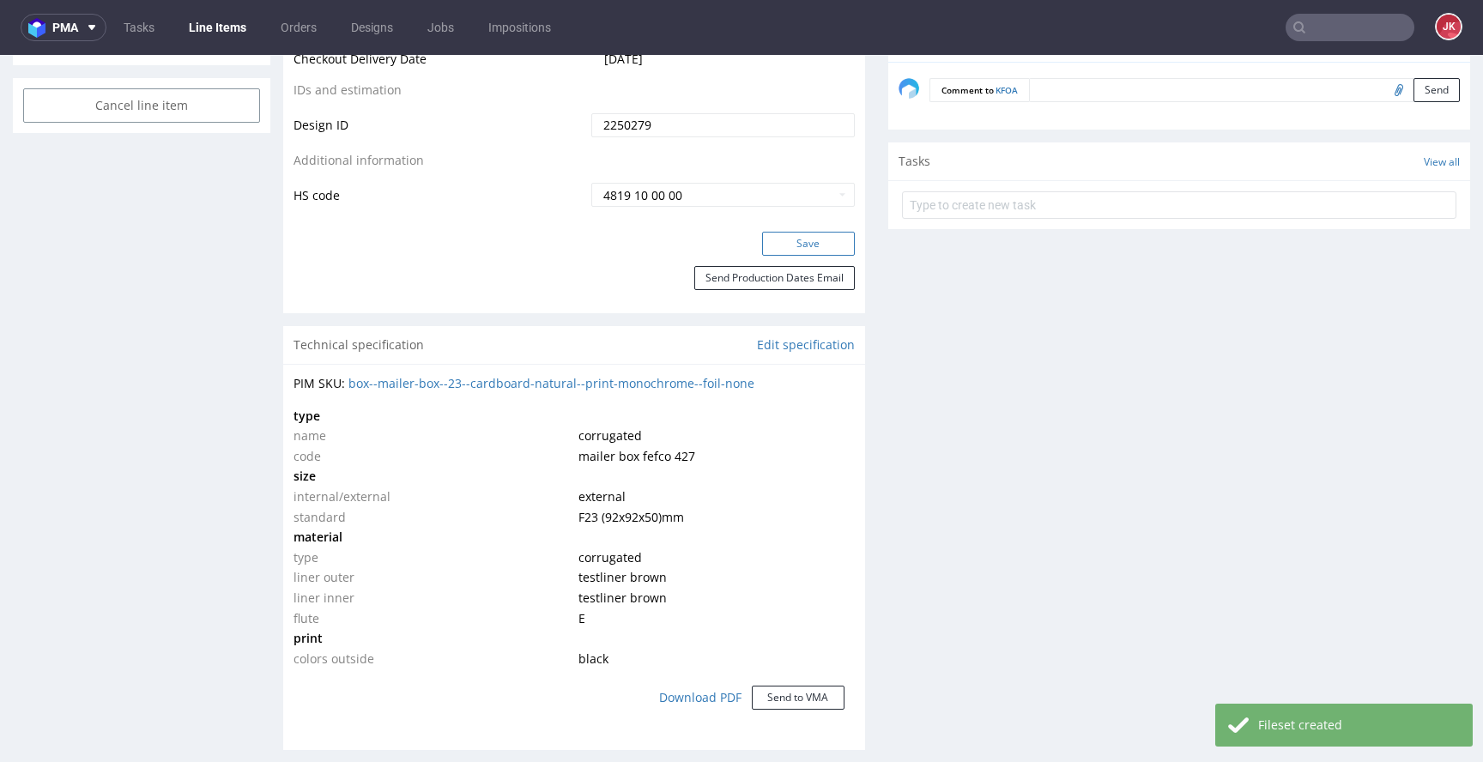
click at [794, 242] on button "Save" at bounding box center [808, 244] width 93 height 24
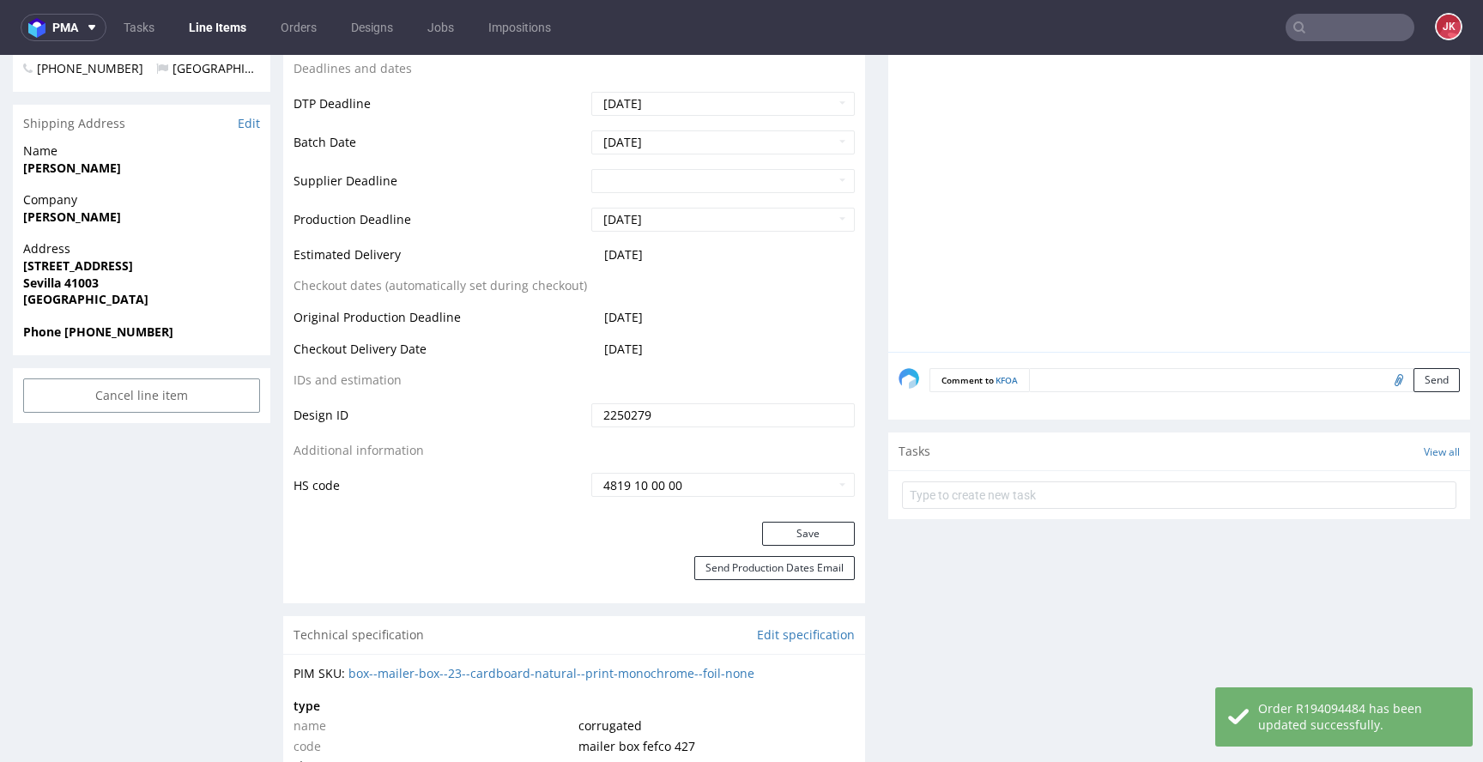
scroll to position [0, 0]
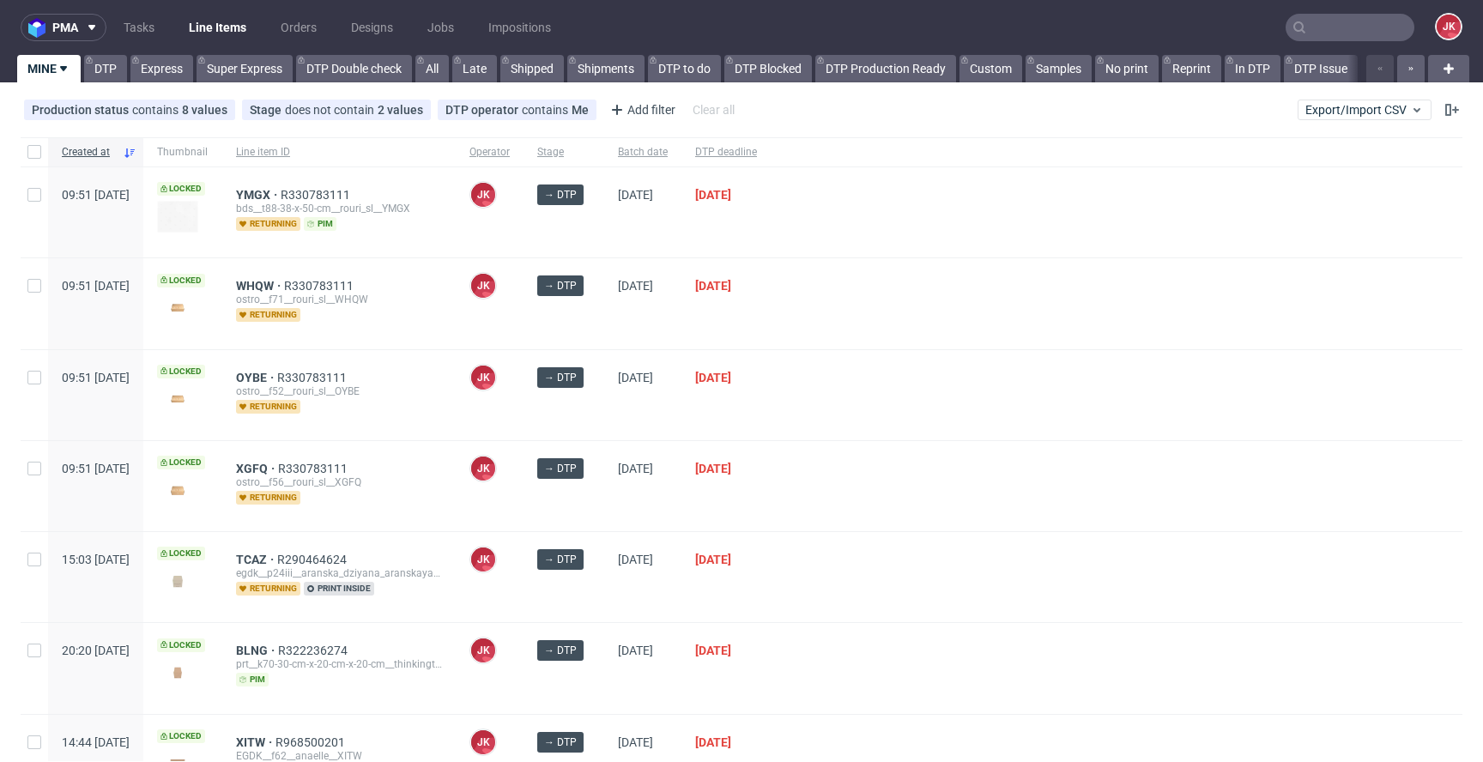
click at [847, 311] on div at bounding box center [1117, 303] width 692 height 90
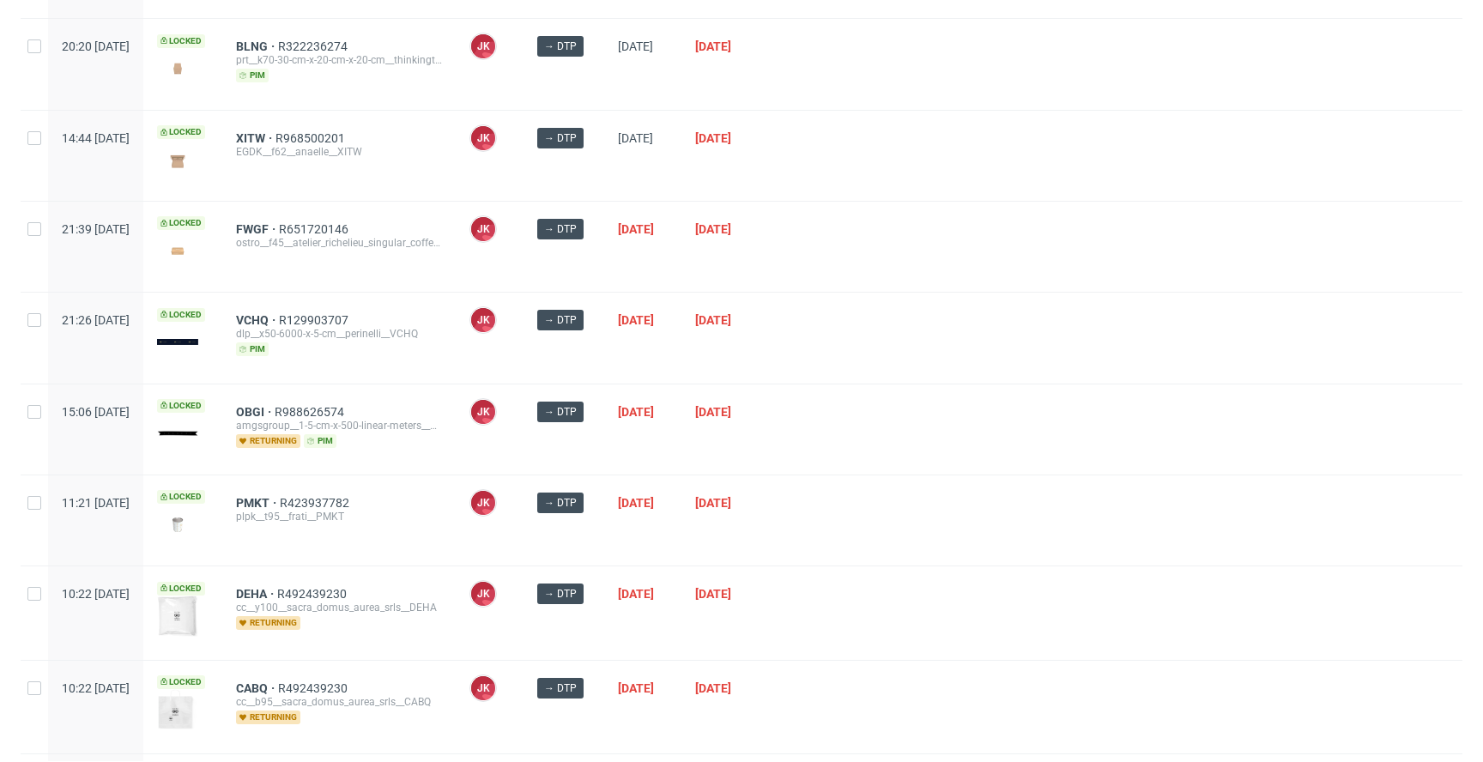
scroll to position [829, 0]
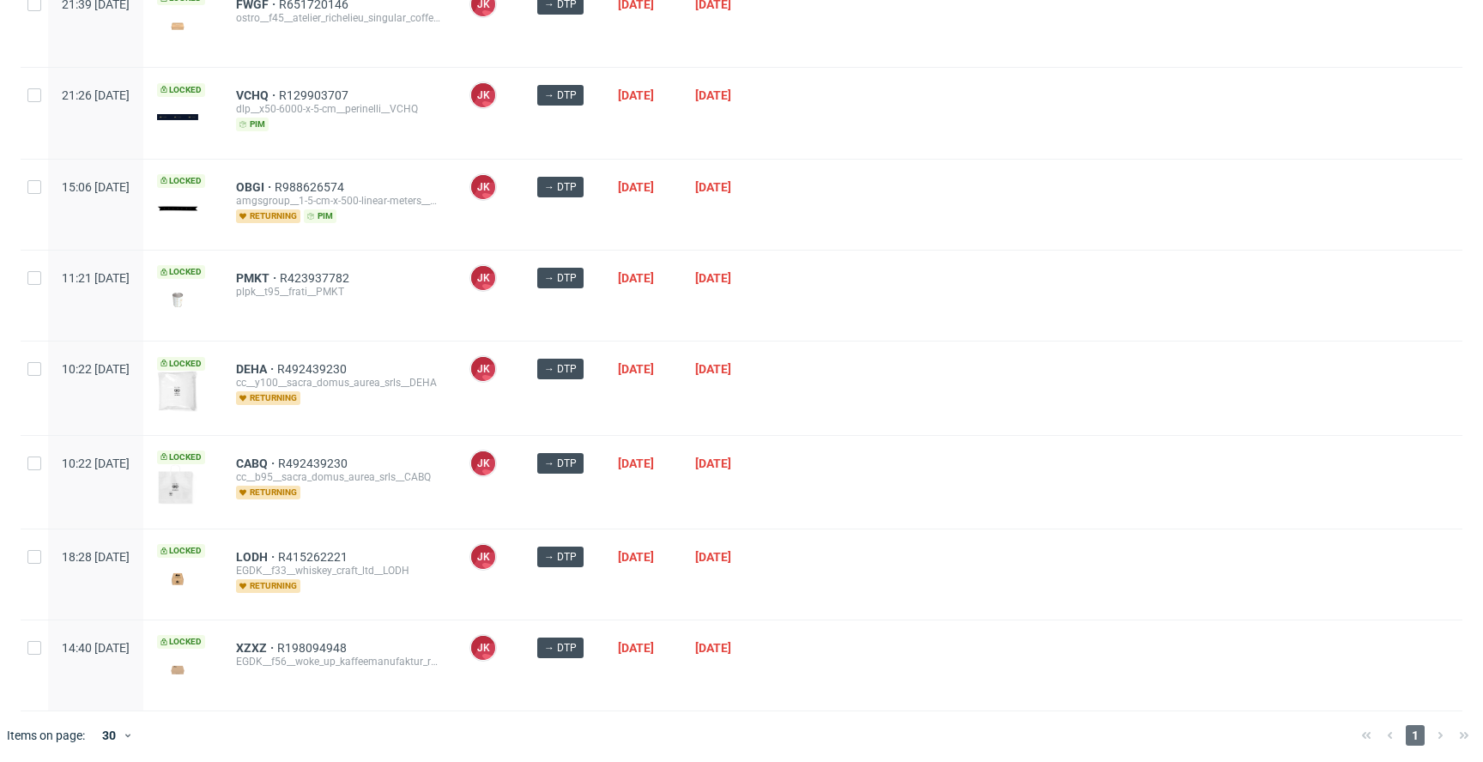
click at [901, 470] on div at bounding box center [1117, 482] width 692 height 93
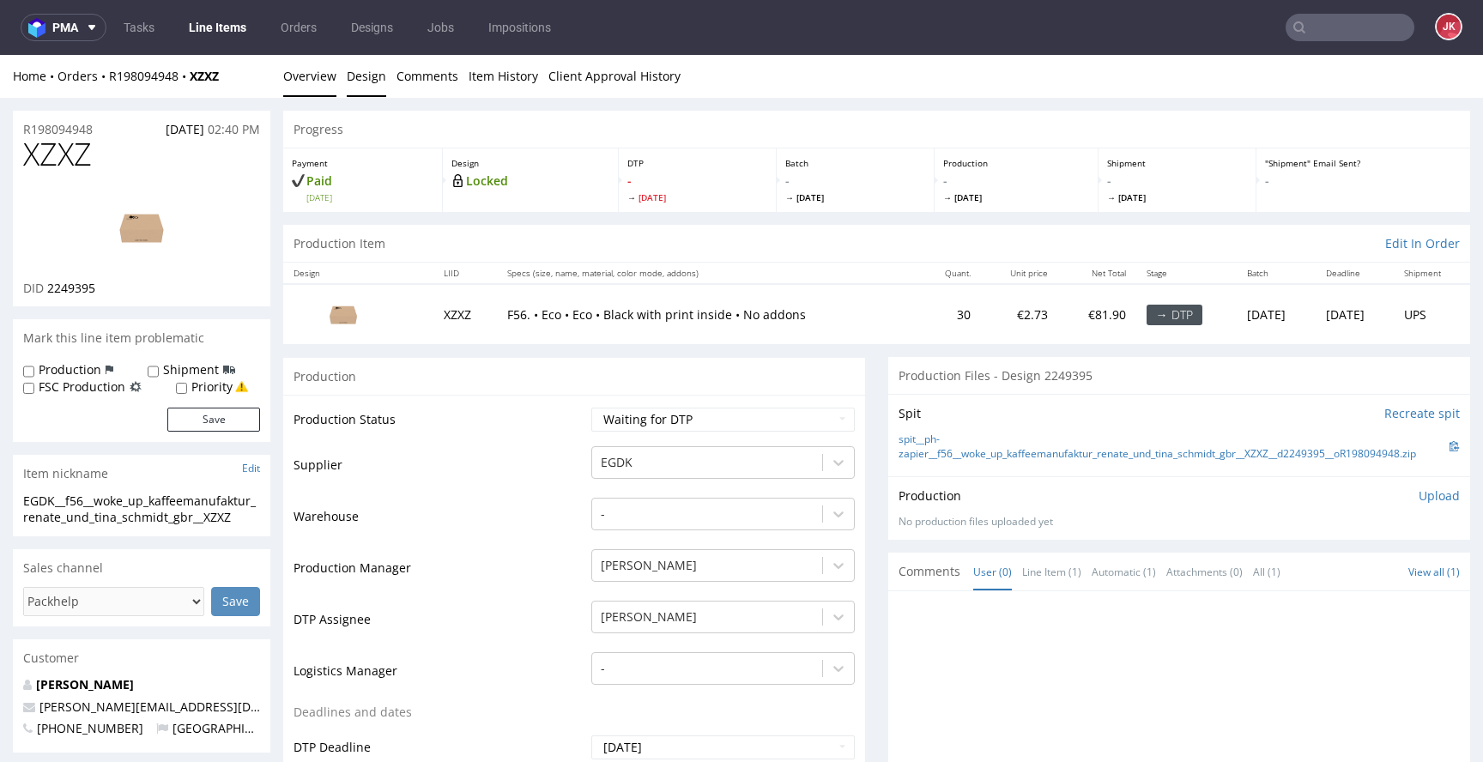
click at [365, 83] on link "Design" at bounding box center [366, 76] width 39 height 42
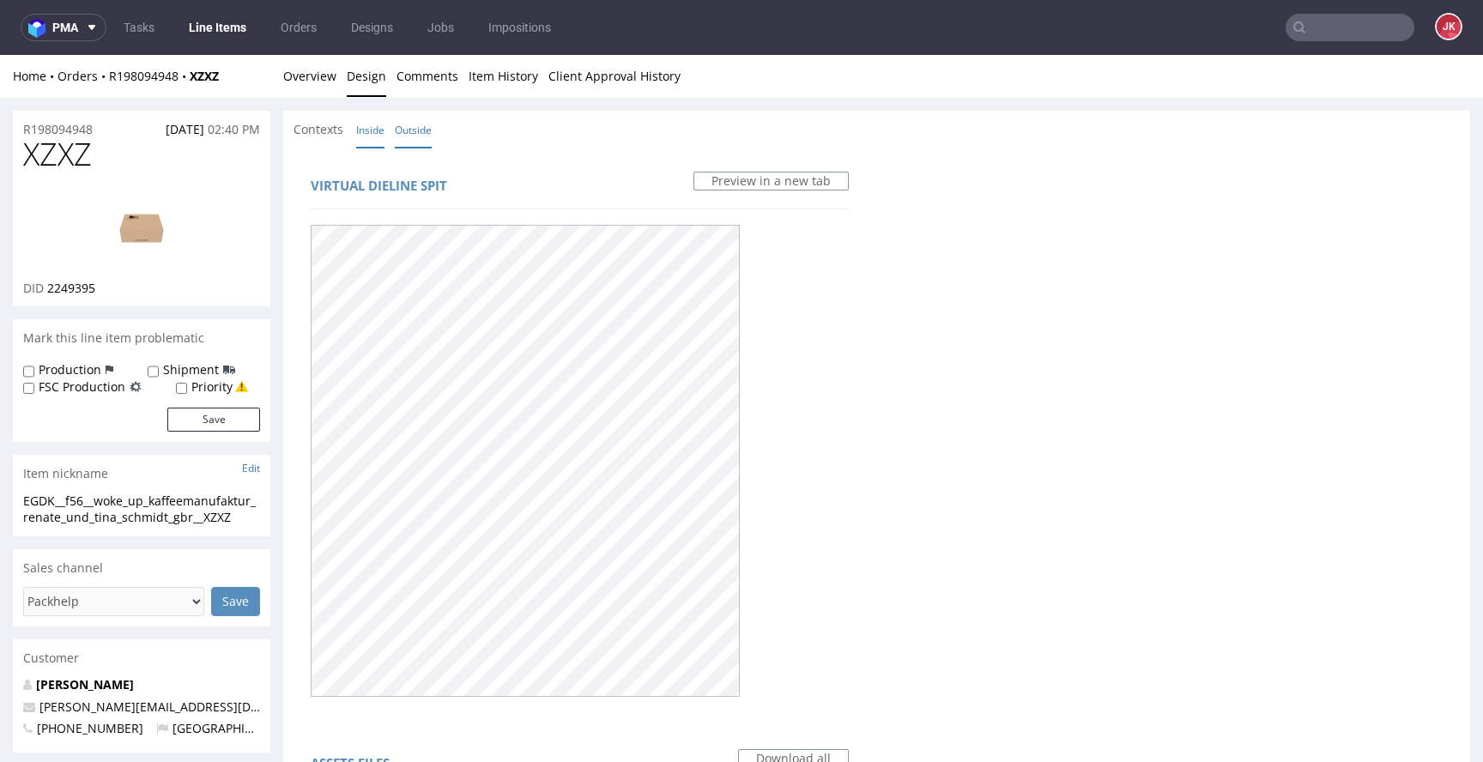
click at [374, 127] on link "Inside" at bounding box center [370, 130] width 28 height 37
click at [409, 128] on link "Outside" at bounding box center [413, 130] width 37 height 37
click at [373, 126] on link "Inside" at bounding box center [370, 130] width 28 height 37
click at [320, 83] on link "Overview" at bounding box center [309, 76] width 53 height 42
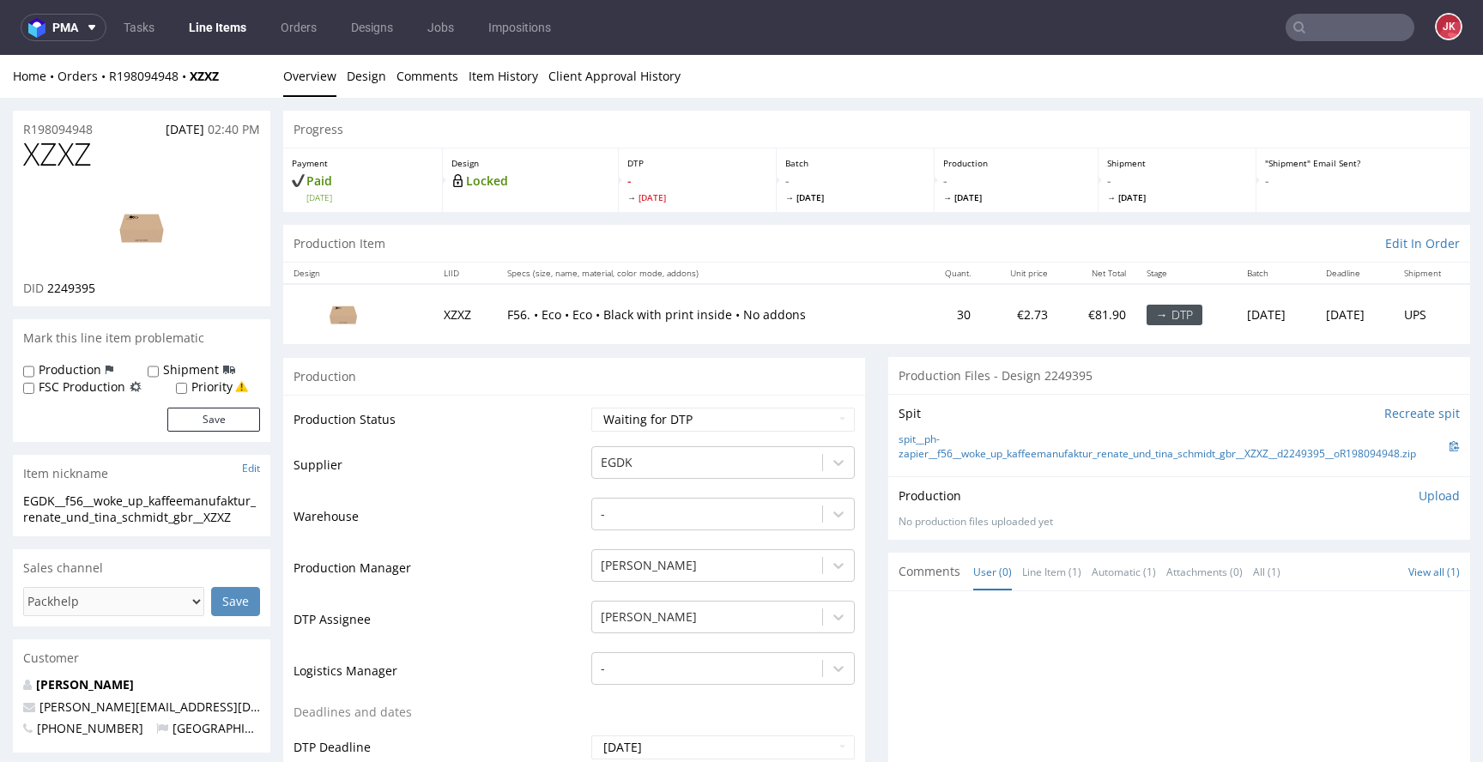
click at [559, 446] on td "Supplier" at bounding box center [441, 471] width 294 height 52
click at [565, 485] on td "Supplier" at bounding box center [441, 471] width 294 height 52
click at [631, 433] on td "Waiting for Artwork Waiting for Diecut Waiting for Mockup Waiting for DTP Waiti…" at bounding box center [721, 425] width 268 height 39
click at [641, 424] on select "Waiting for Artwork Waiting for Diecut Waiting for Mockup Waiting for DTP Waiti…" at bounding box center [723, 420] width 264 height 24
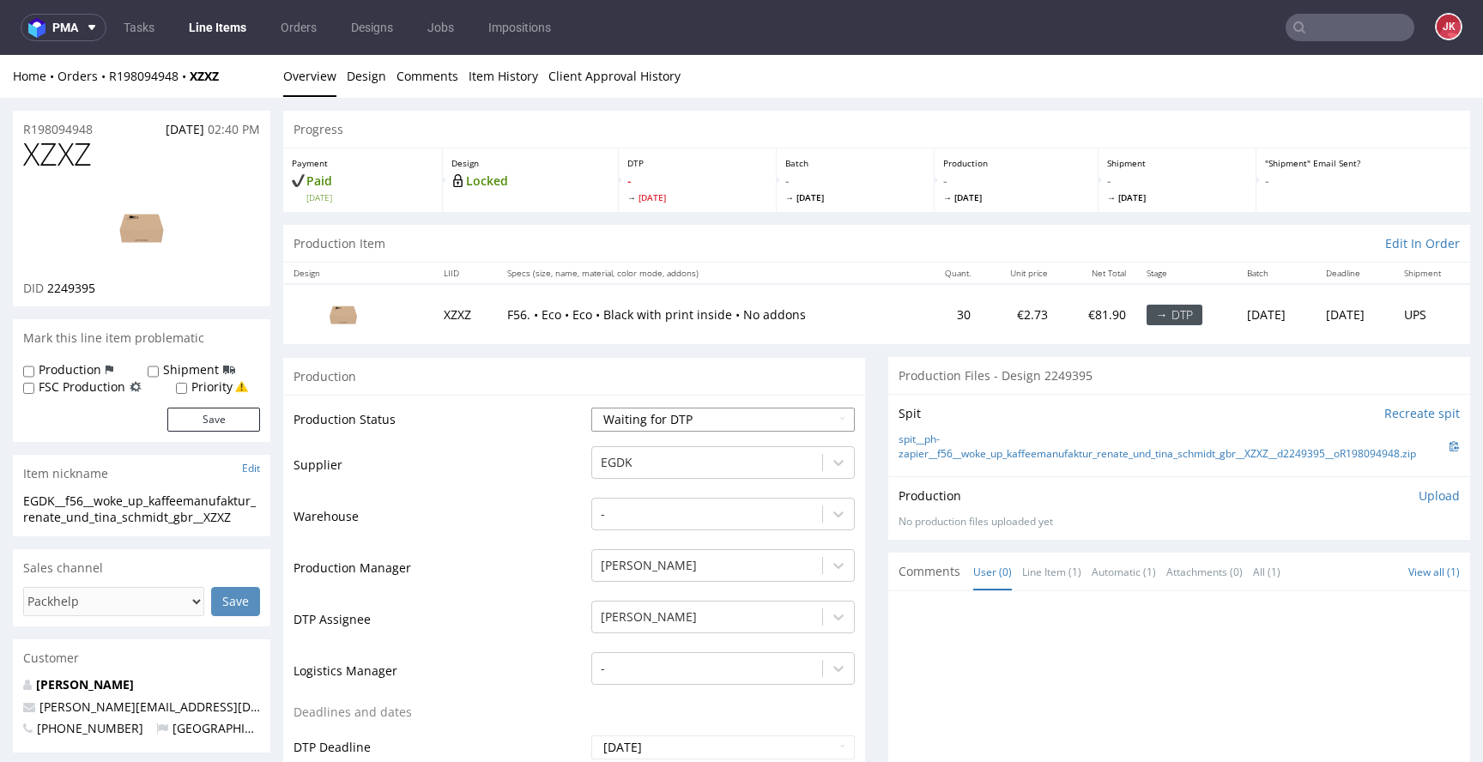
select select "dtp_in_process"
click at [591, 408] on select "Waiting for Artwork Waiting for Diecut Waiting for Mockup Waiting for DTP Waiti…" at bounding box center [723, 420] width 264 height 24
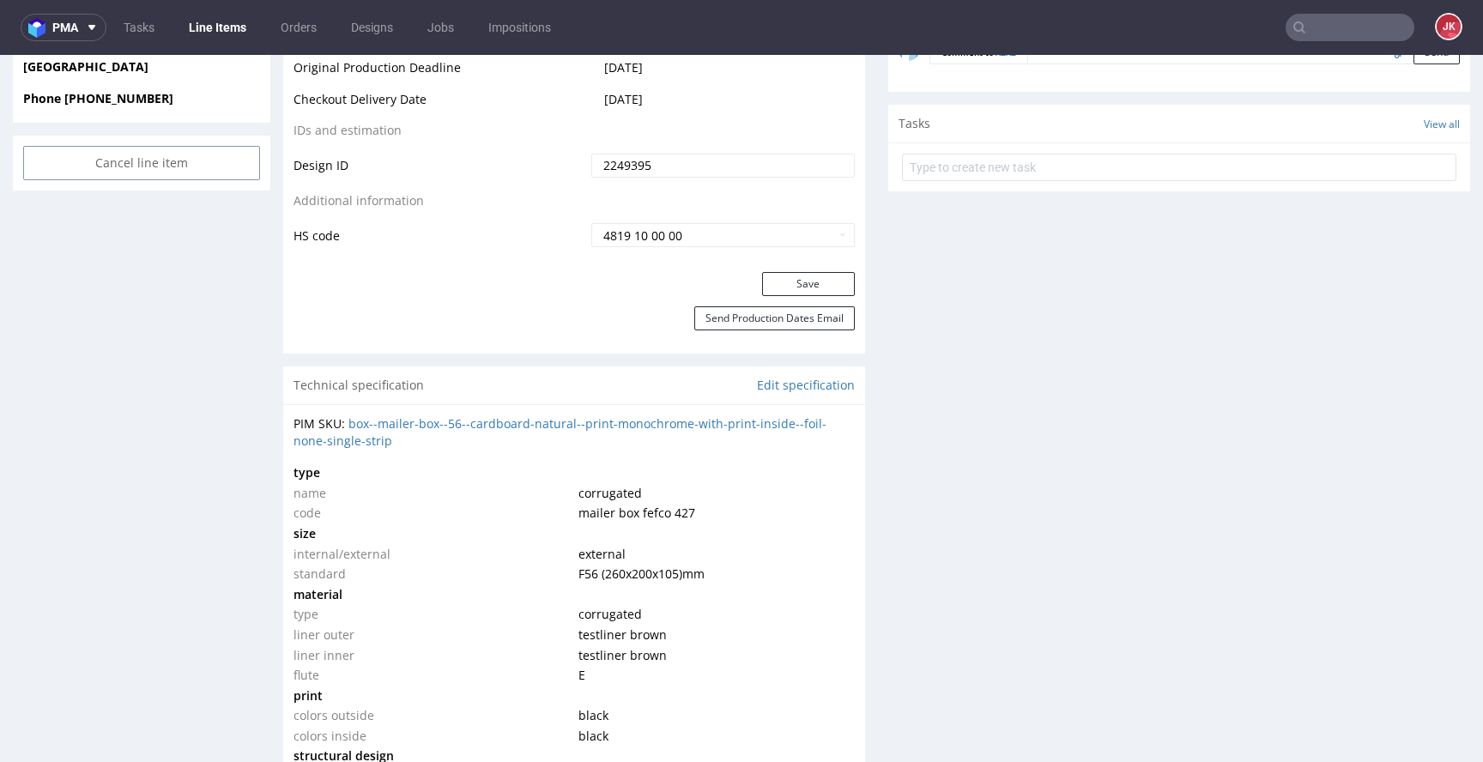
scroll to position [906, 0]
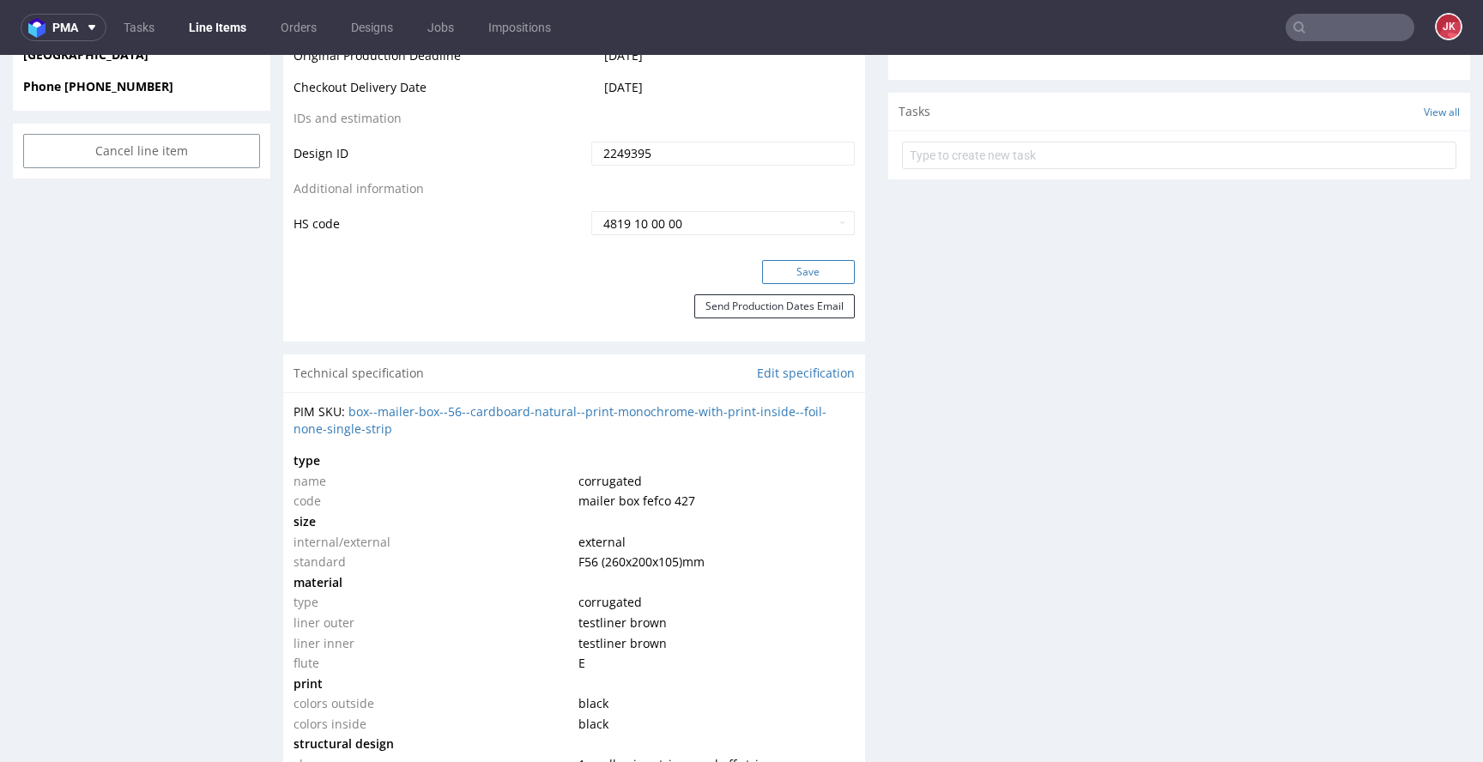
click at [780, 276] on button "Save" at bounding box center [808, 272] width 93 height 24
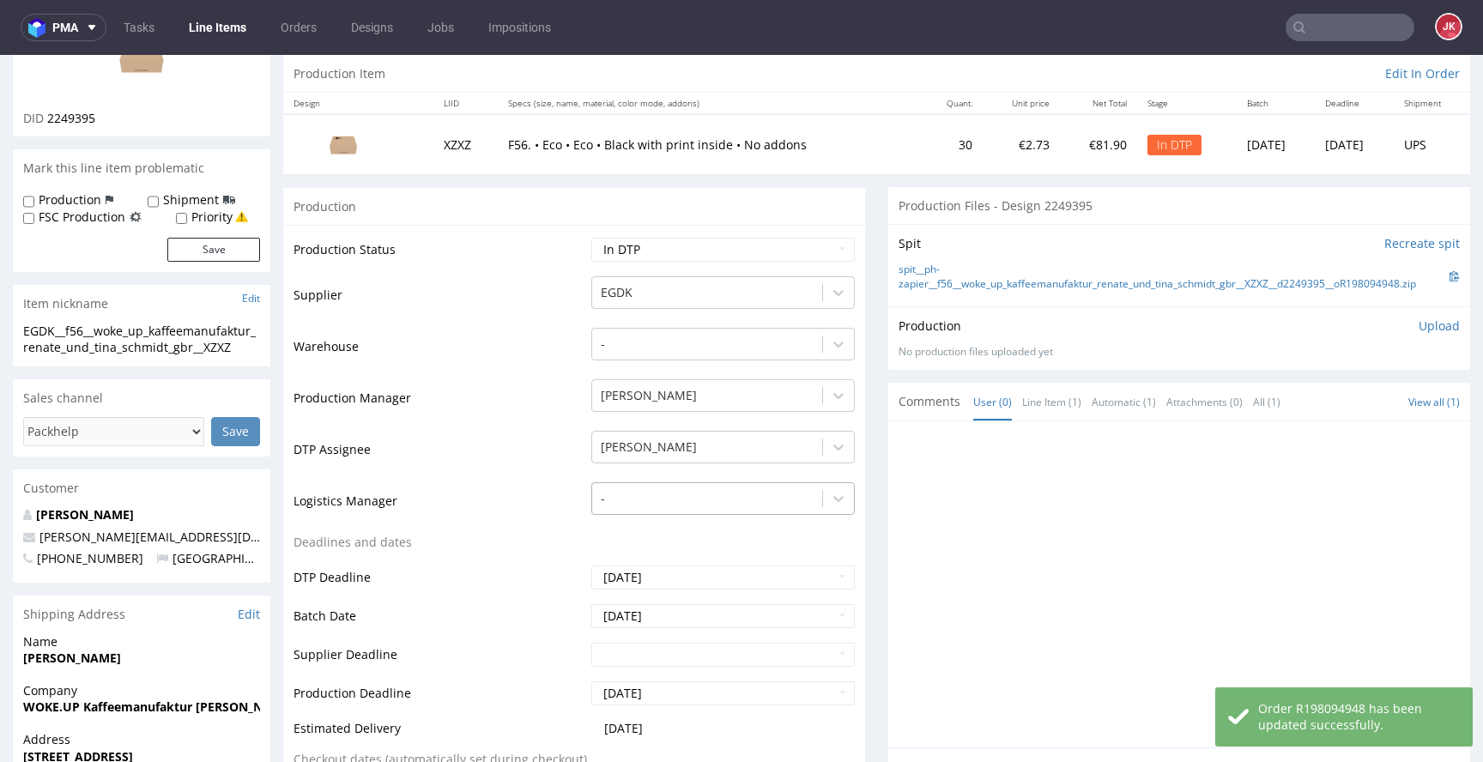
scroll to position [0, 0]
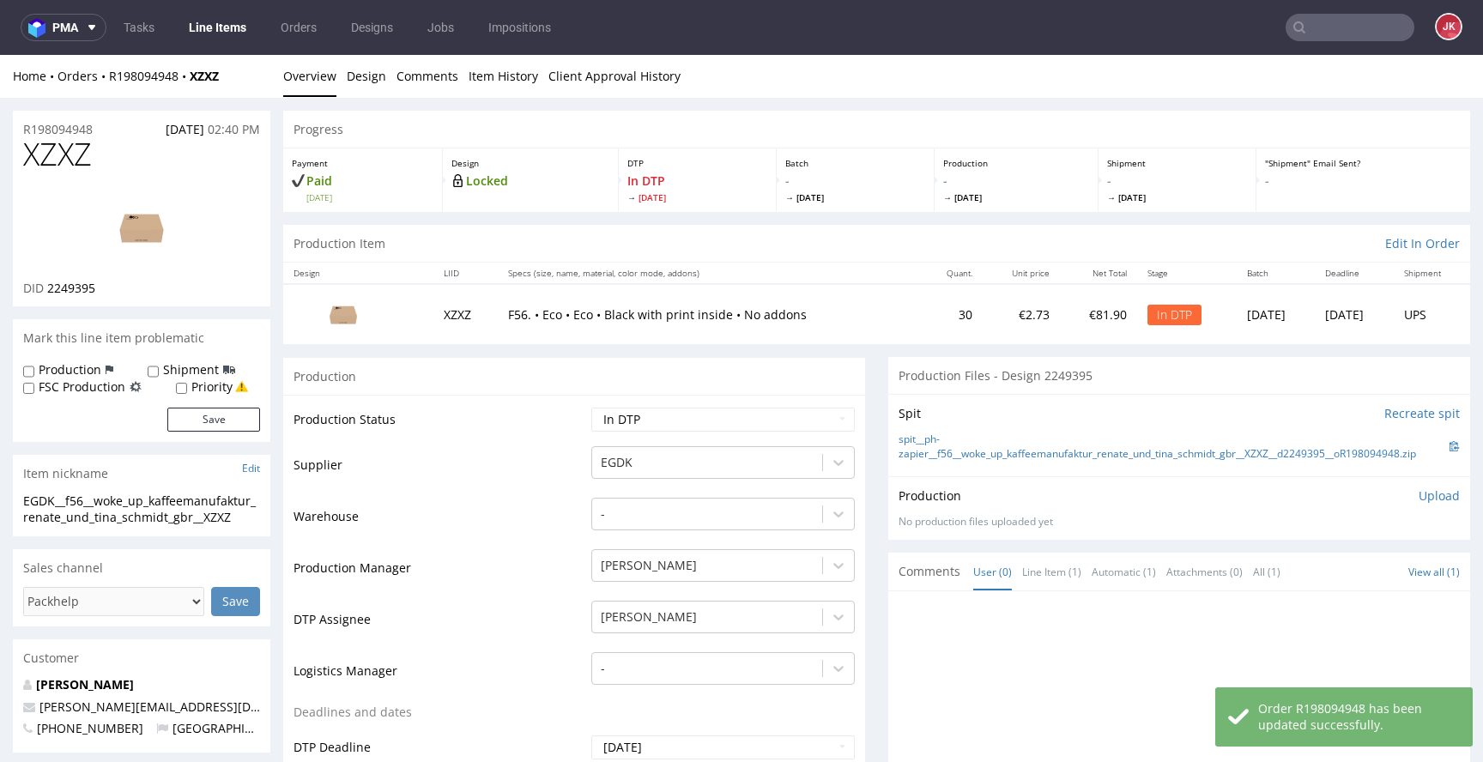
click at [69, 155] on span "XZXZ" at bounding box center [57, 154] width 69 height 34
copy span "XZXZ"
click at [537, 462] on td "Supplier" at bounding box center [441, 471] width 294 height 52
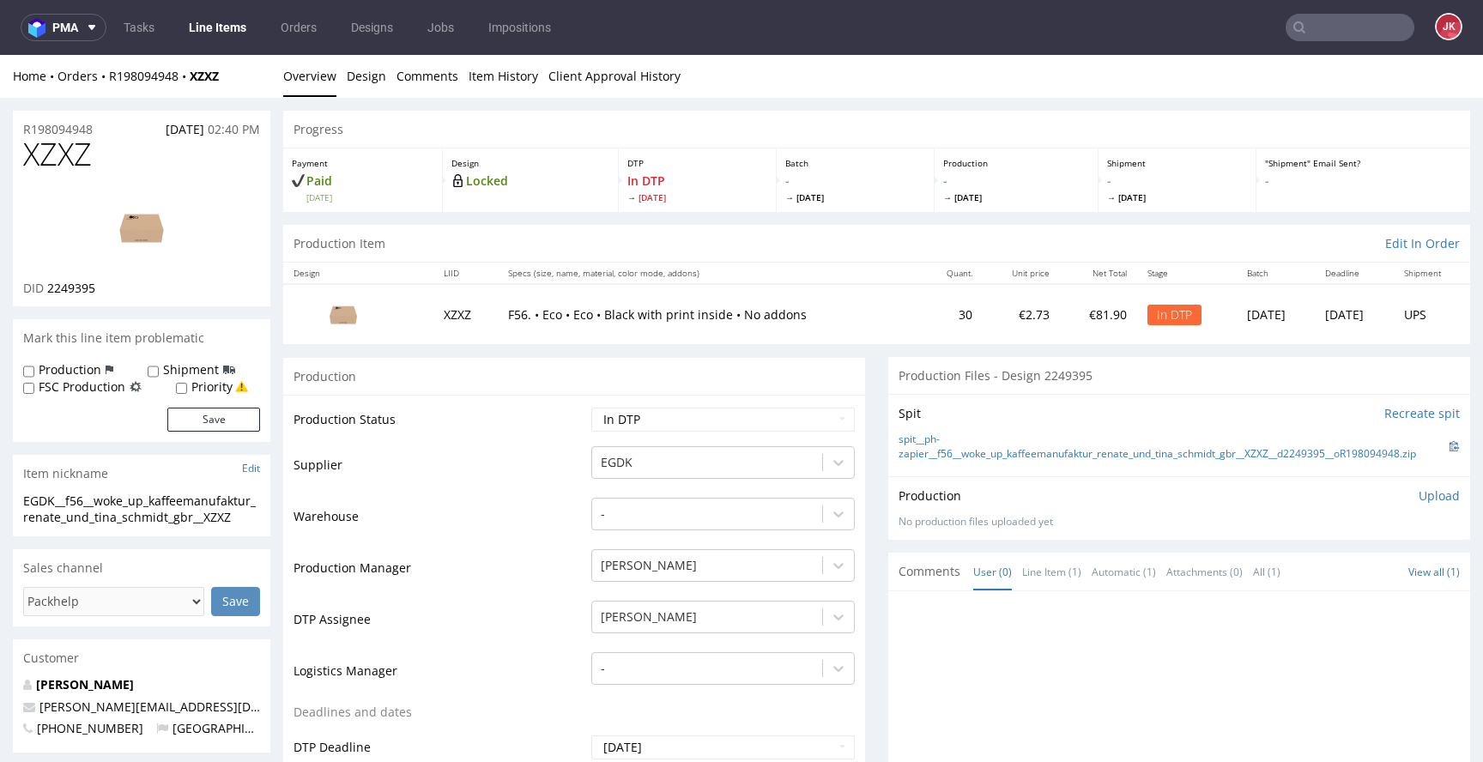
click at [75, 286] on span "2249395" at bounding box center [71, 288] width 48 height 16
copy span "2249395"
click at [545, 457] on td "Supplier" at bounding box center [441, 471] width 294 height 52
click at [207, 263] on img at bounding box center [141, 227] width 137 height 77
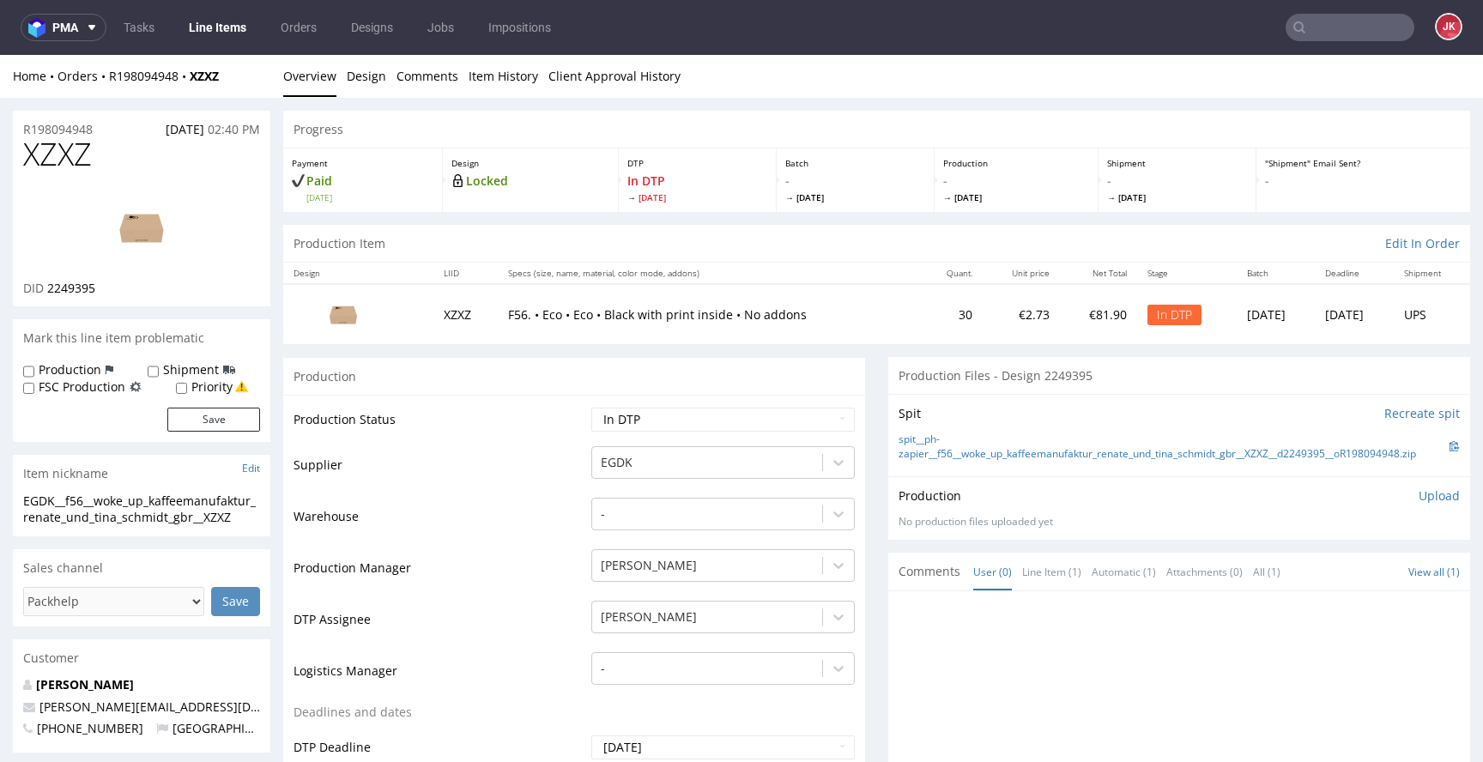
click at [52, 158] on span "XZXZ" at bounding box center [57, 154] width 69 height 34
copy span "XZXZ"
click at [537, 538] on td "Warehouse" at bounding box center [441, 522] width 294 height 52
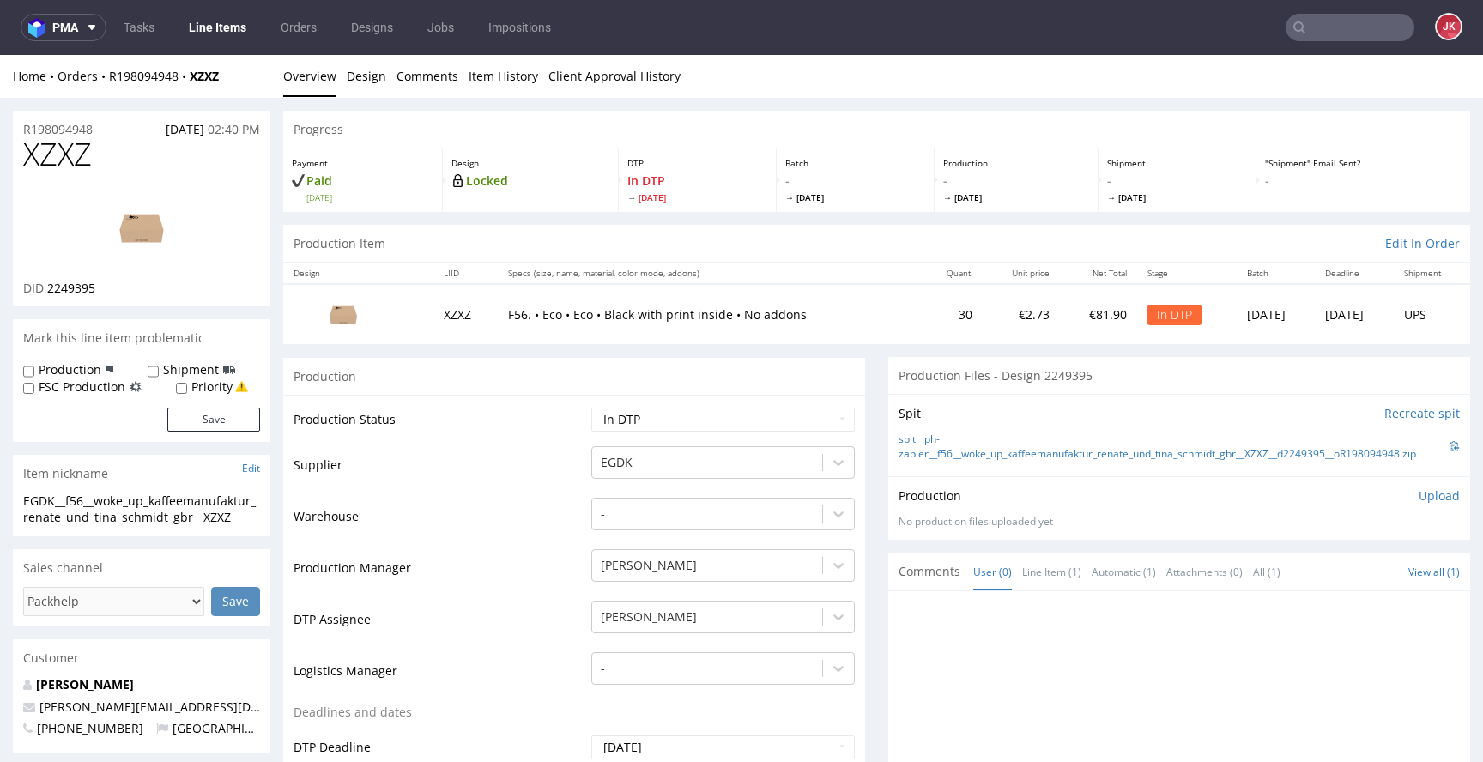
click at [50, 154] on span "XZXZ" at bounding box center [57, 154] width 69 height 34
copy span "XZXZ"
click at [500, 502] on td "Warehouse" at bounding box center [441, 522] width 294 height 52
drag, startPoint x: 167, startPoint y: 512, endPoint x: 0, endPoint y: 506, distance: 167.5
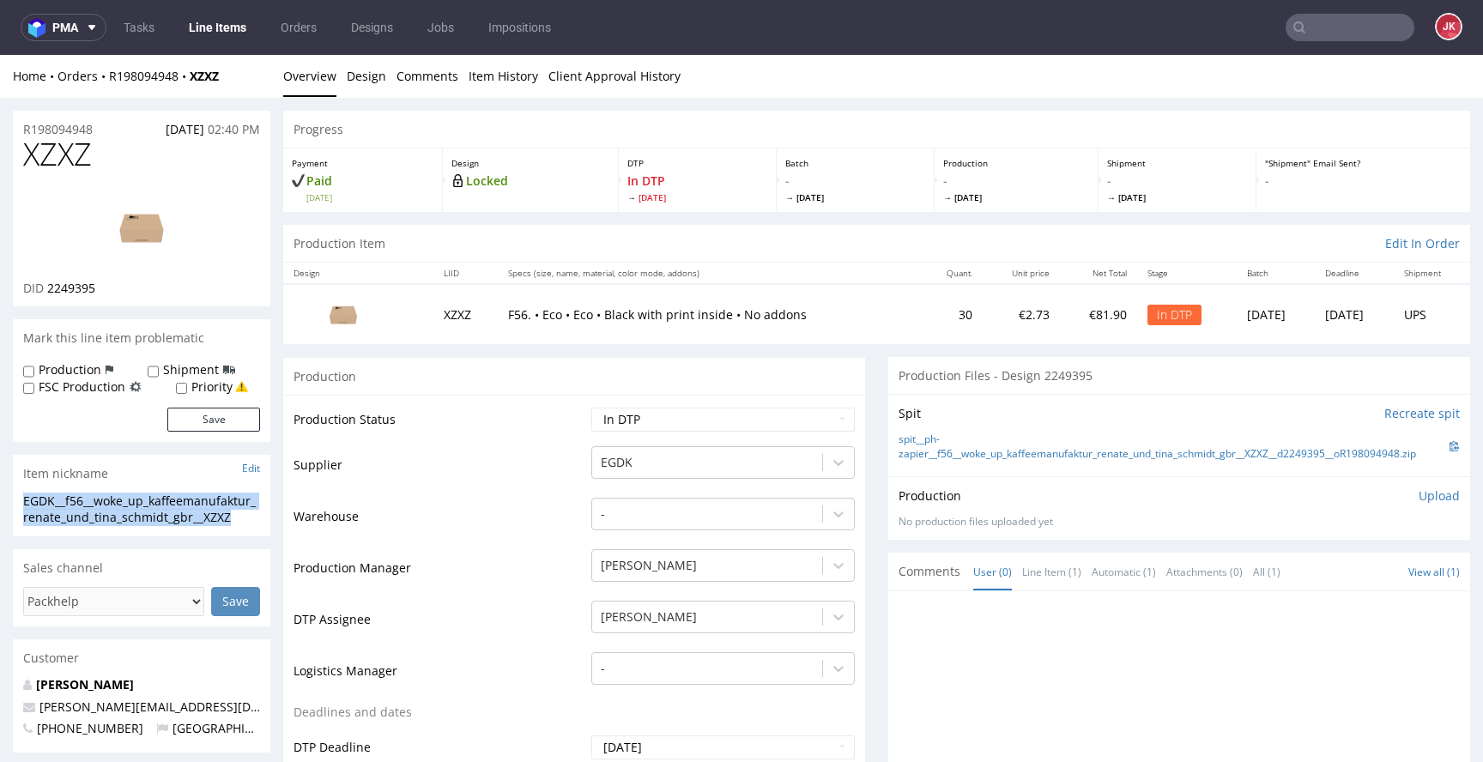
copy div "EGDK__f56__woke_up_kaffeemanufaktur_renate_und_tina_schmidt_gbr__XZXZ"
drag, startPoint x: 129, startPoint y: 132, endPoint x: 117, endPoint y: 130, distance: 12.1
click at [128, 132] on div "R198094948 18.08.2025 02:40 PM" at bounding box center [142, 124] width 258 height 27
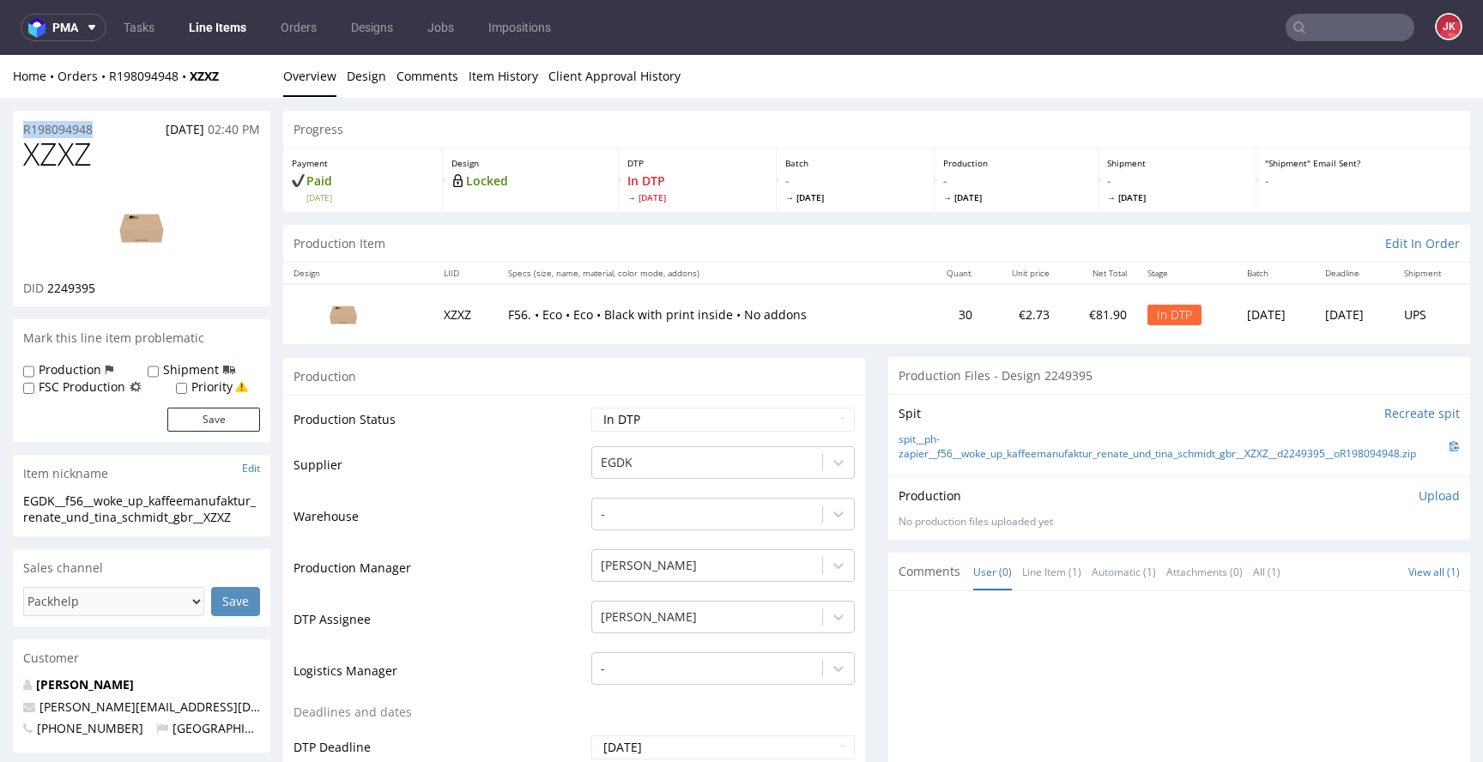
copy p "R198094948"
drag, startPoint x: 46, startPoint y: 290, endPoint x: 118, endPoint y: 288, distance: 71.3
click at [118, 288] on div "DID 2249395" at bounding box center [141, 288] width 237 height 17
copy span "2249395"
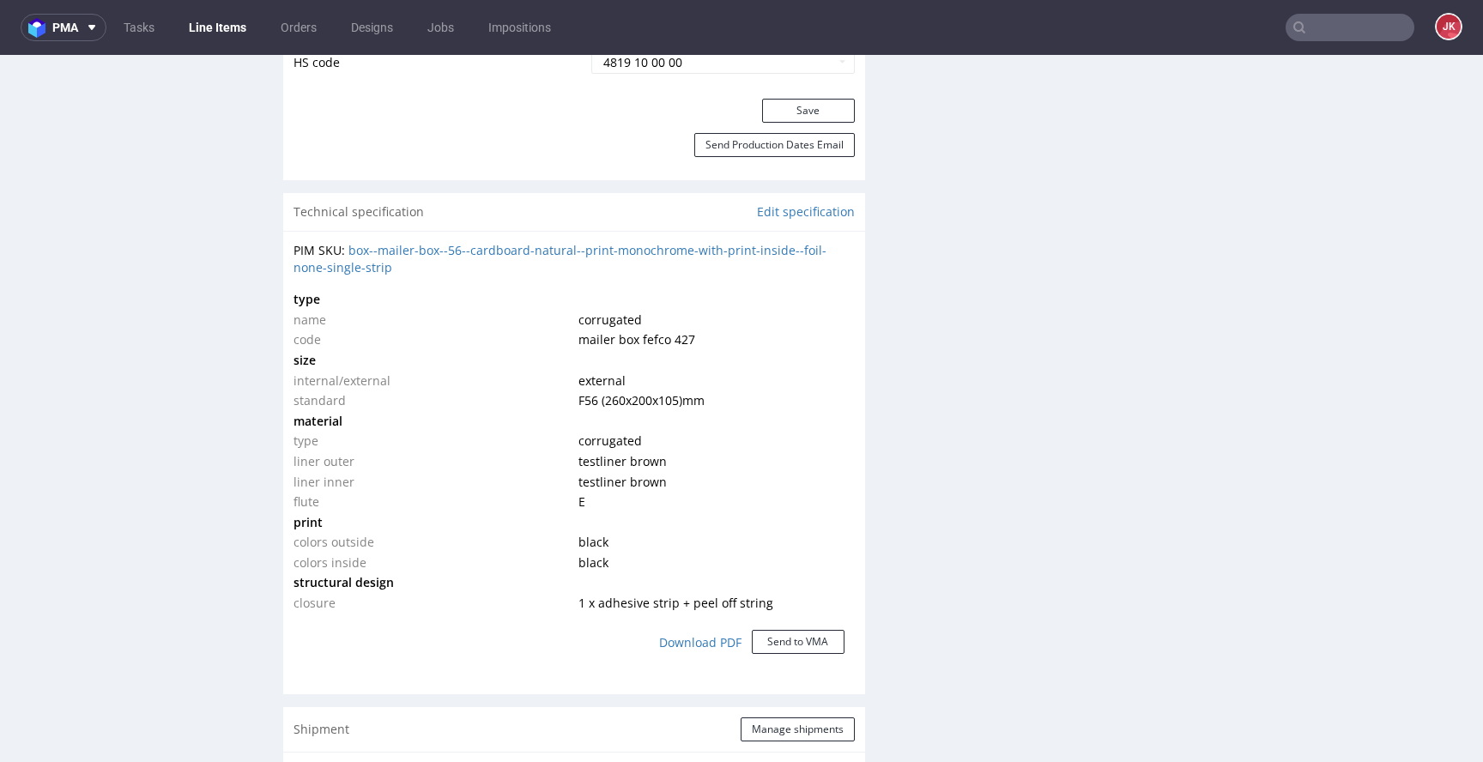
click at [553, 319] on td "name" at bounding box center [434, 320] width 281 height 21
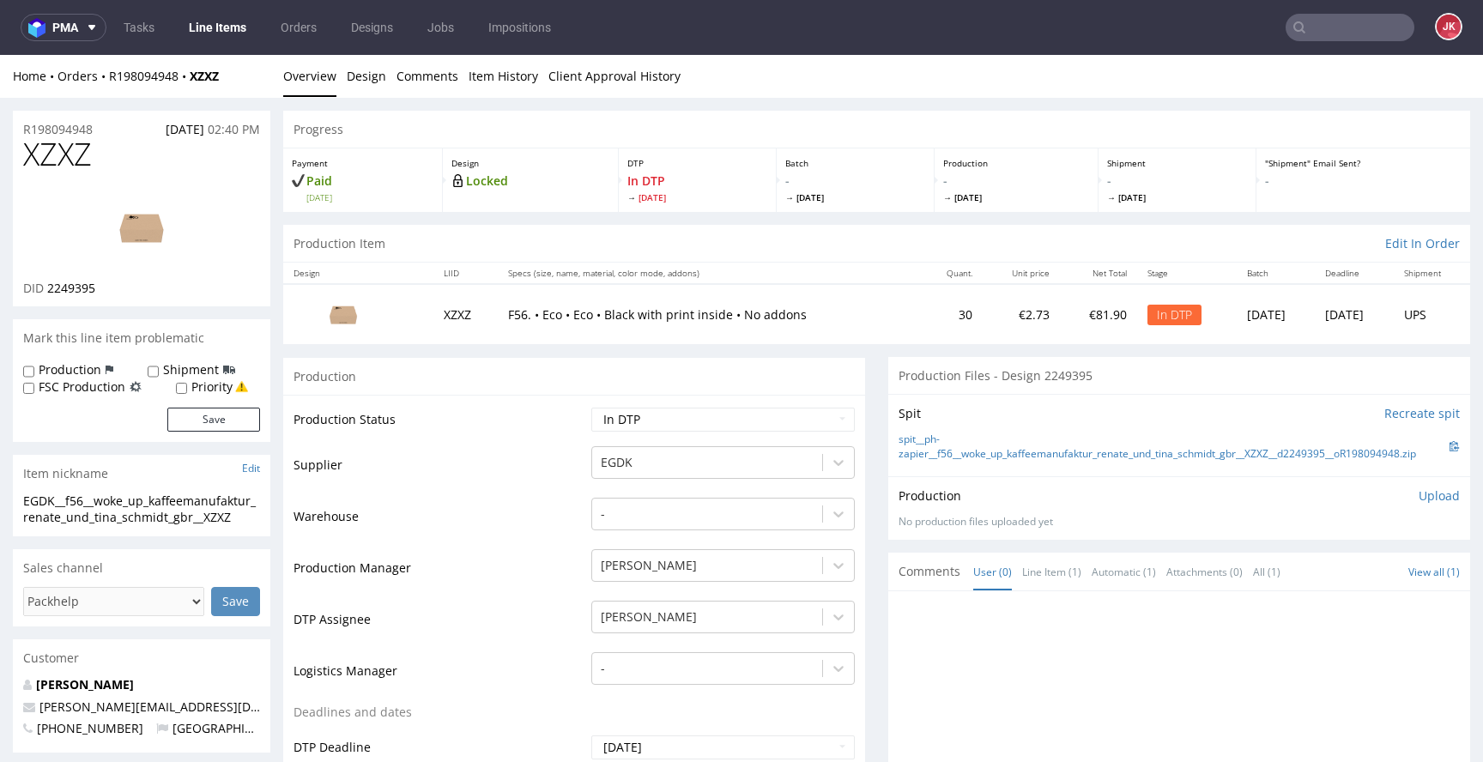
click at [1419, 505] on p "Upload" at bounding box center [1439, 496] width 41 height 17
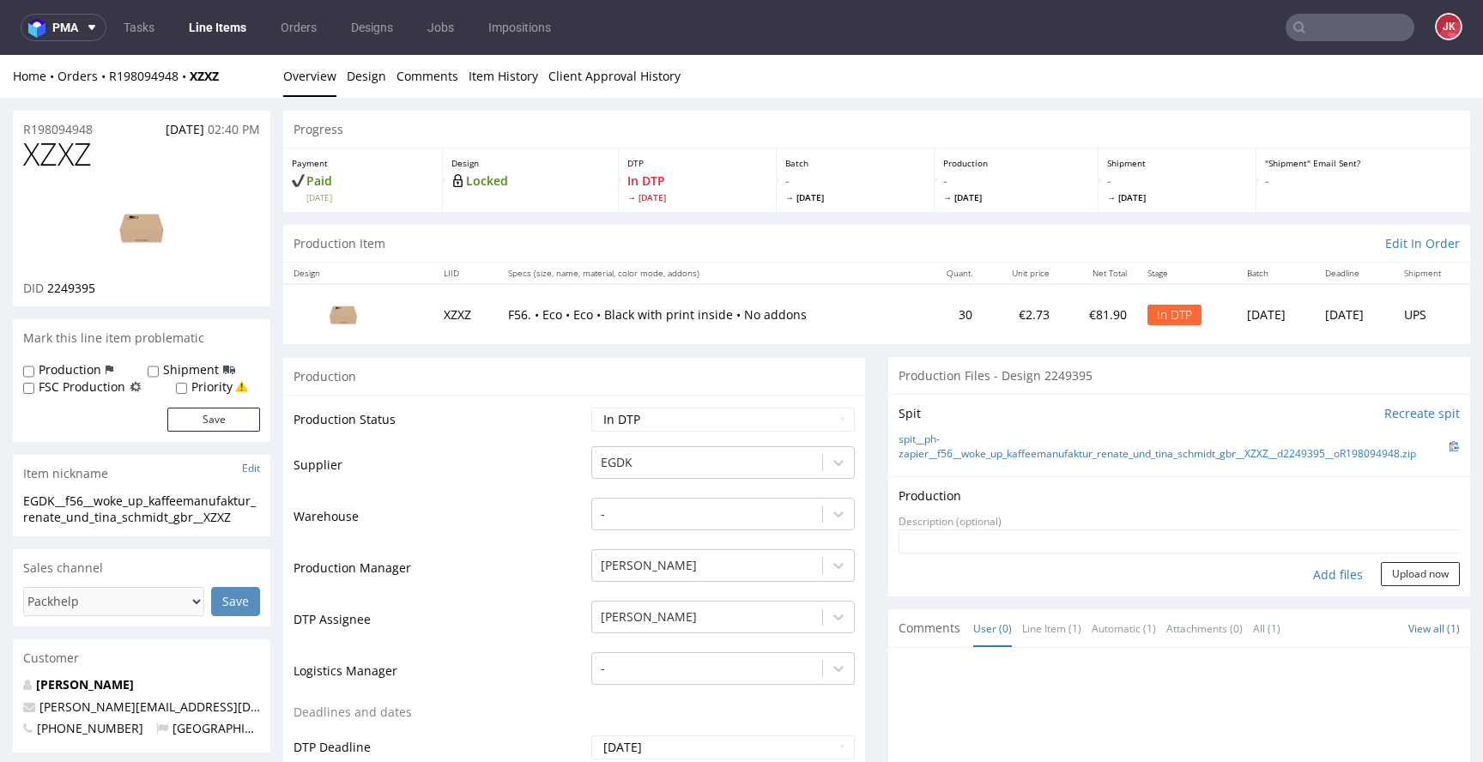
click at [1325, 588] on div "Add files" at bounding box center [1338, 575] width 86 height 26
type input "C:\fakepath\EGDK__f56__woke_up_kaffeemanufaktur_renate_und_tina_schmidt_gbr__XZ…"
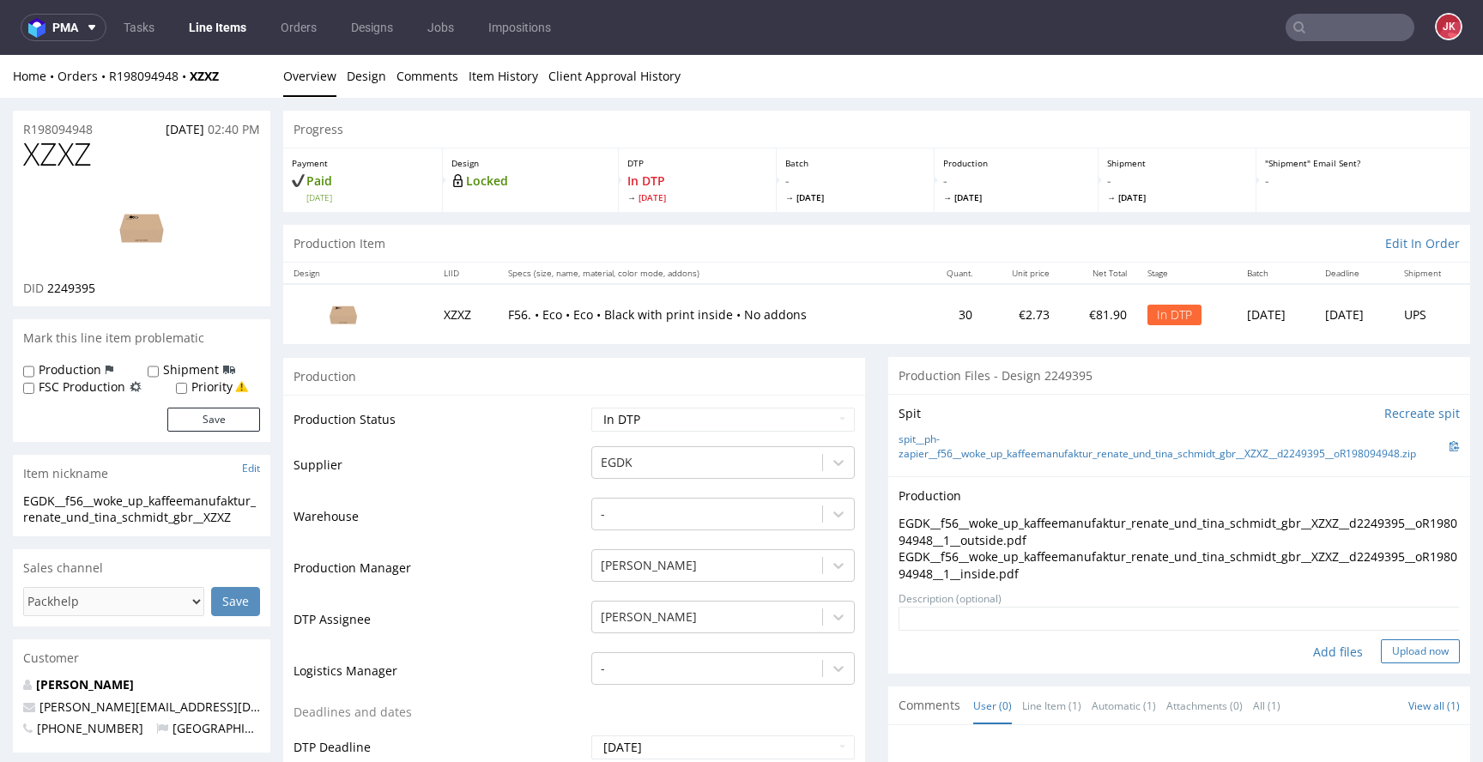
click at [1392, 663] on button "Upload now" at bounding box center [1420, 652] width 79 height 24
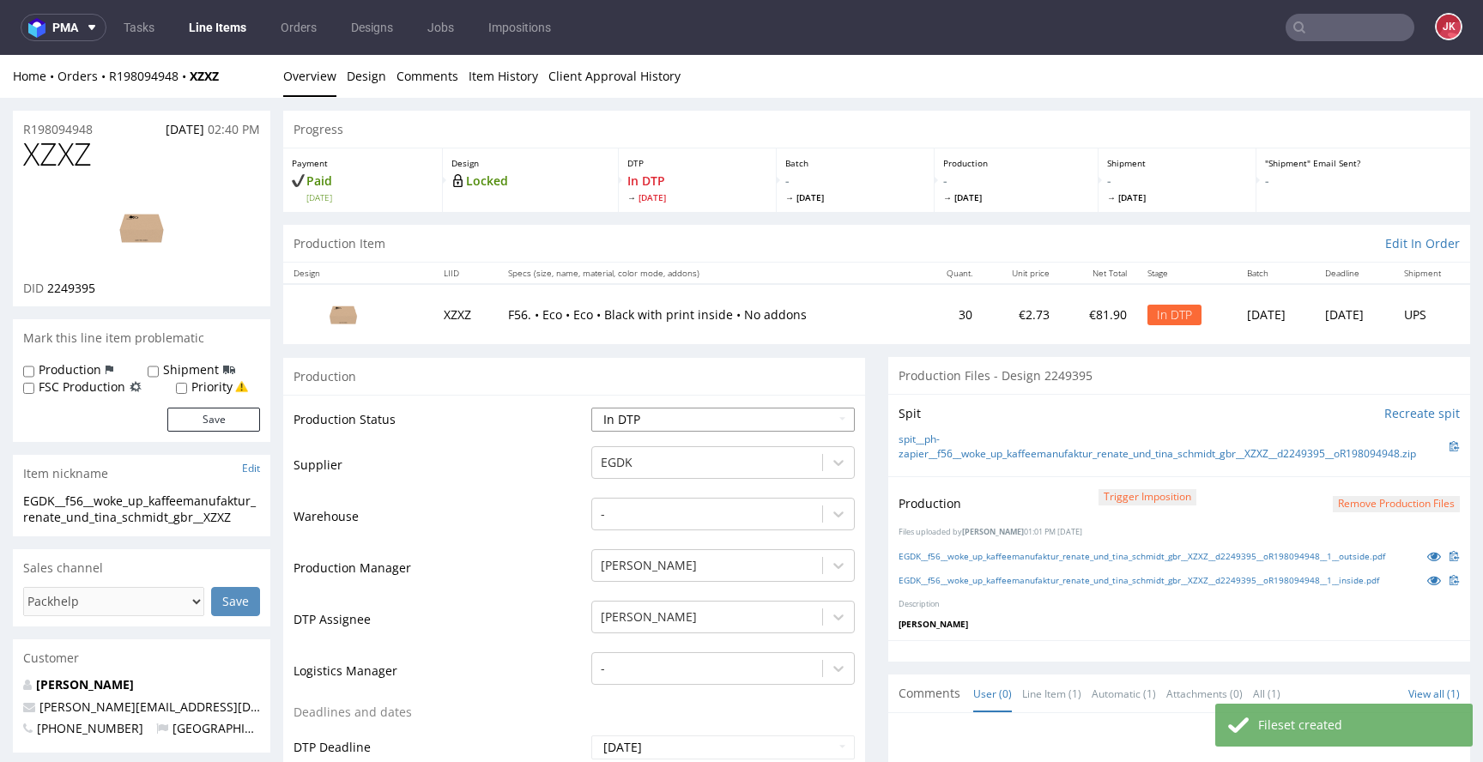
click at [809, 421] on select "Waiting for Artwork Waiting for Diecut Waiting for Mockup Waiting for DTP Waiti…" at bounding box center [723, 420] width 264 height 24
select select "dtp_production_ready"
click at [591, 408] on select "Waiting for Artwork Waiting for Diecut Waiting for Mockup Waiting for DTP Waiti…" at bounding box center [723, 420] width 264 height 24
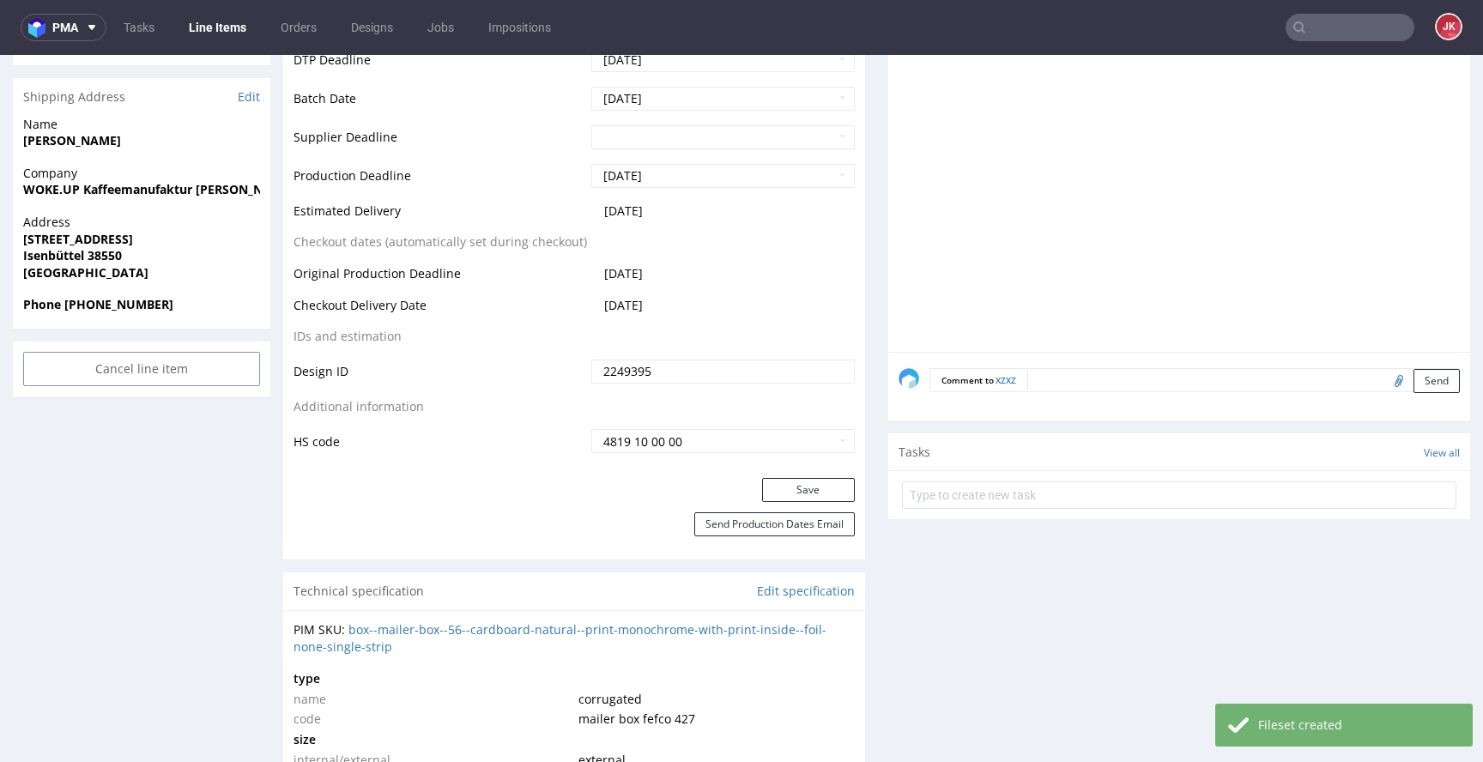
scroll to position [778, 0]
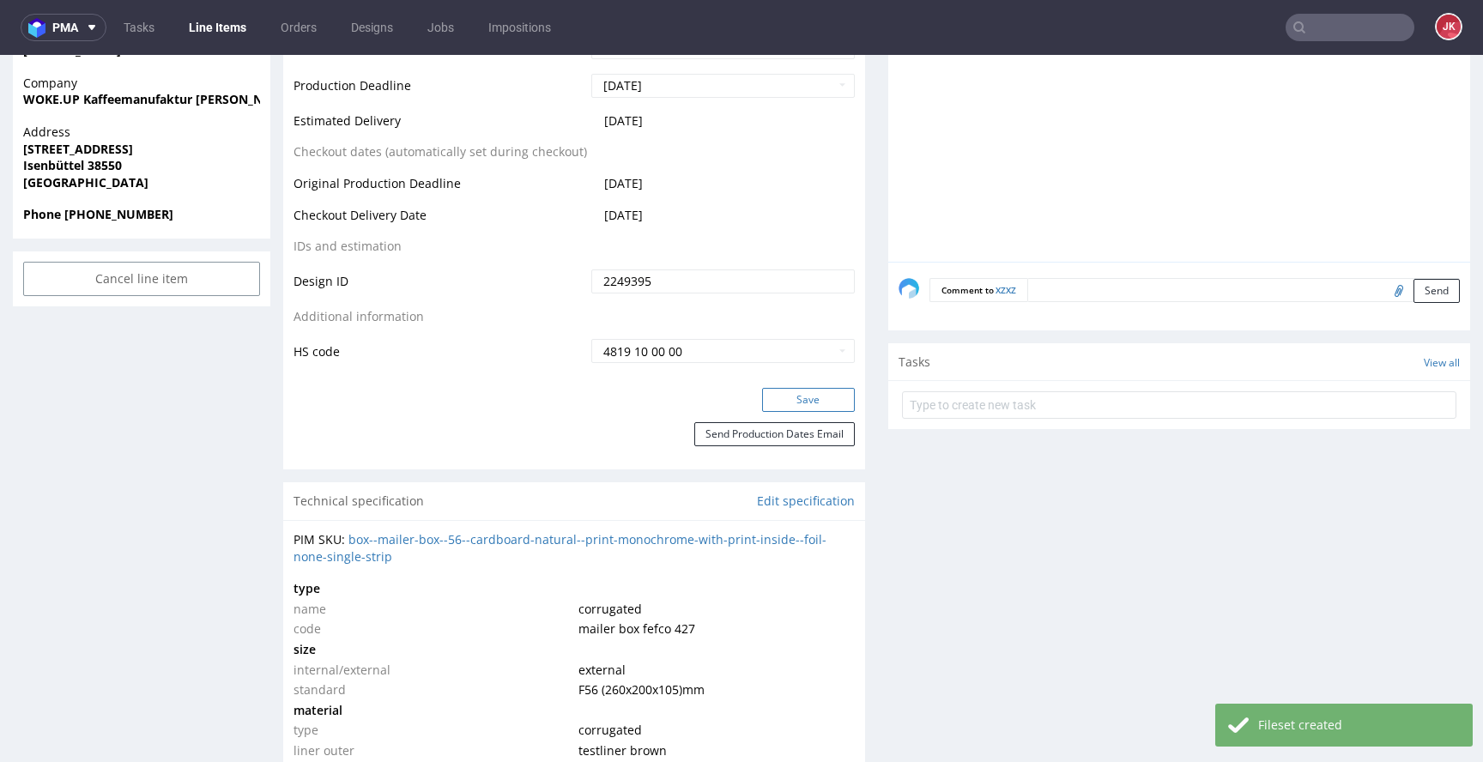
click at [809, 399] on button "Save" at bounding box center [808, 400] width 93 height 24
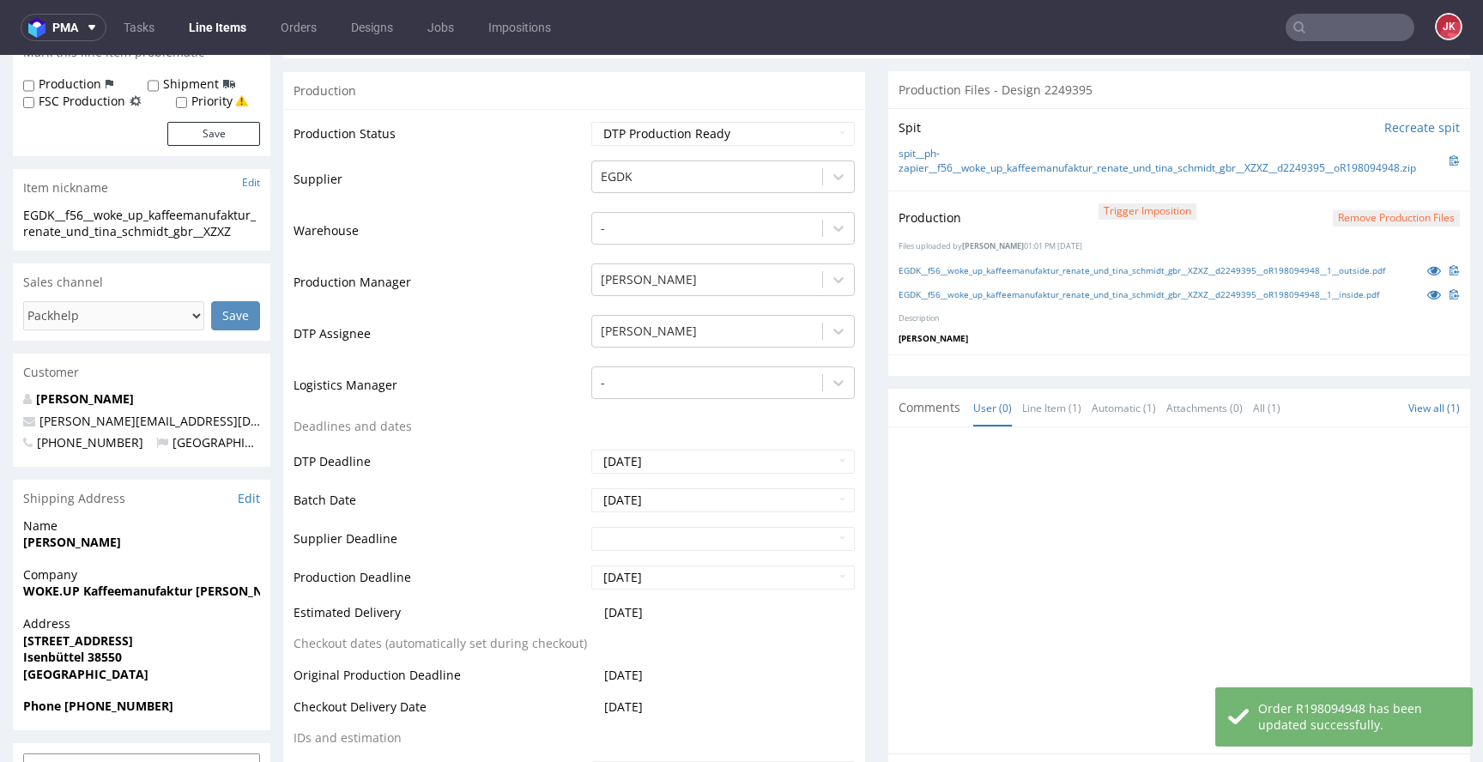
scroll to position [0, 0]
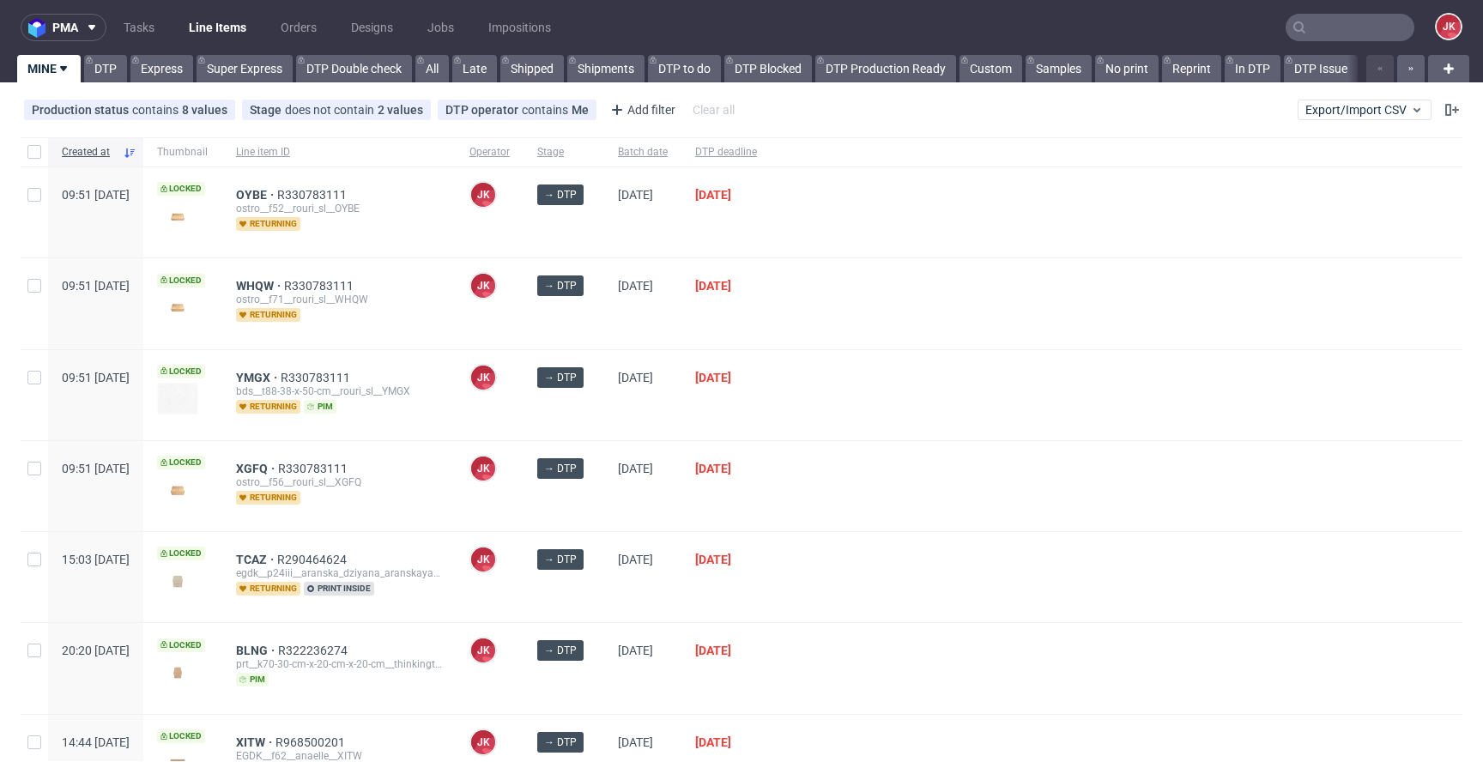
click at [861, 516] on div at bounding box center [1117, 486] width 692 height 90
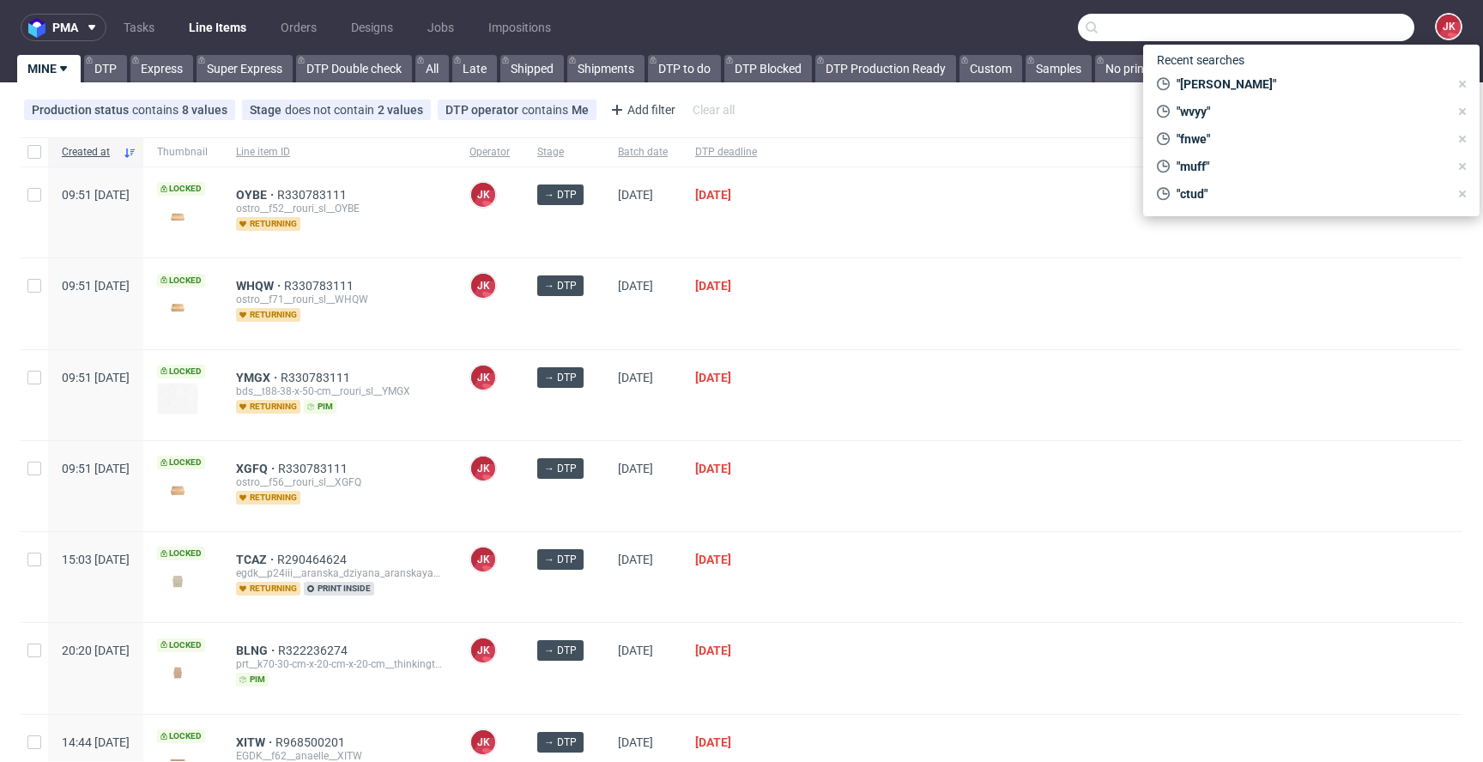
click at [1326, 28] on input "text" at bounding box center [1246, 27] width 336 height 27
paste input "XKVK"
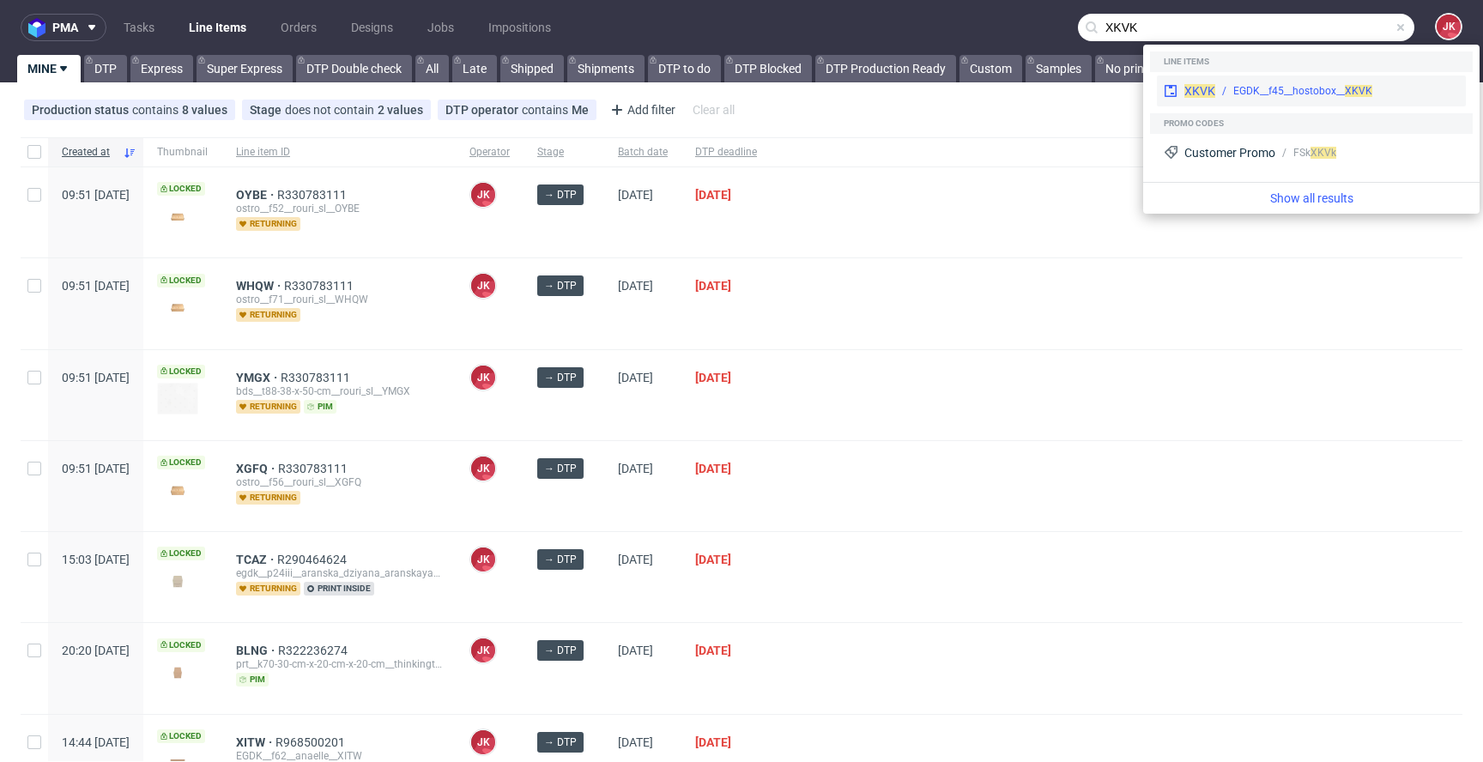
type input "XKVK"
click at [1229, 89] on div "EGDK__f45__hostobox__ XKVK" at bounding box center [1338, 90] width 244 height 15
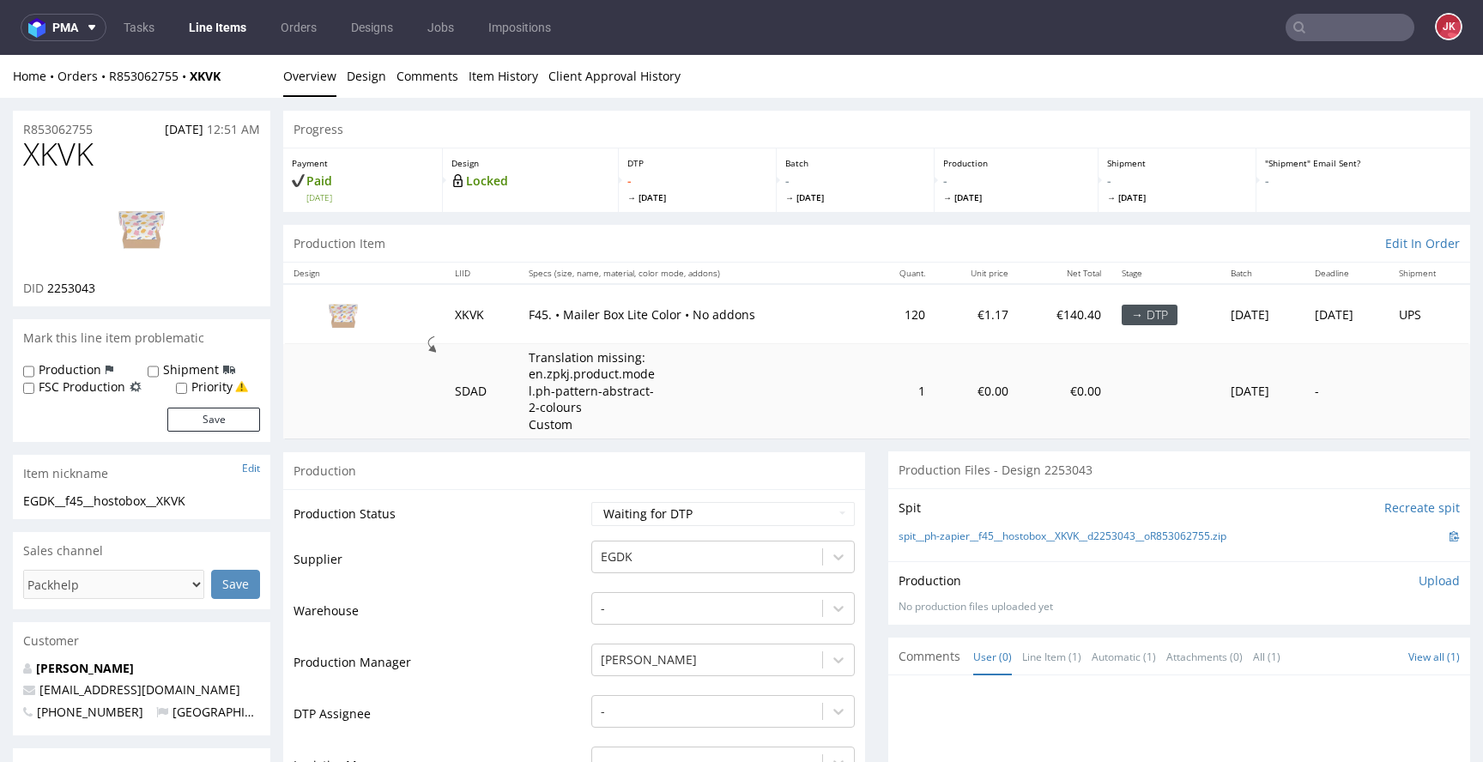
click at [361, 83] on link "Design" at bounding box center [366, 76] width 39 height 42
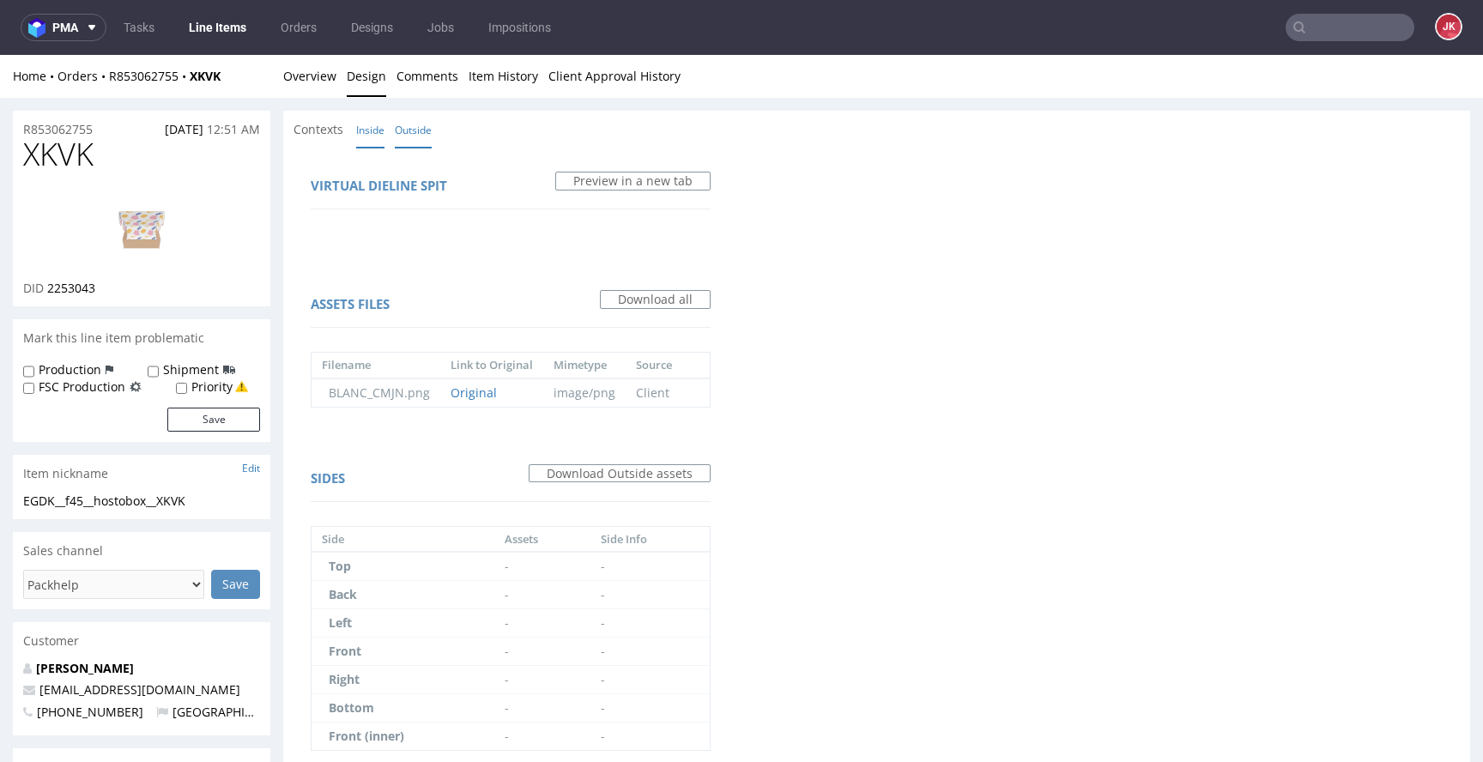
click at [373, 131] on link "Inside" at bounding box center [370, 130] width 28 height 37
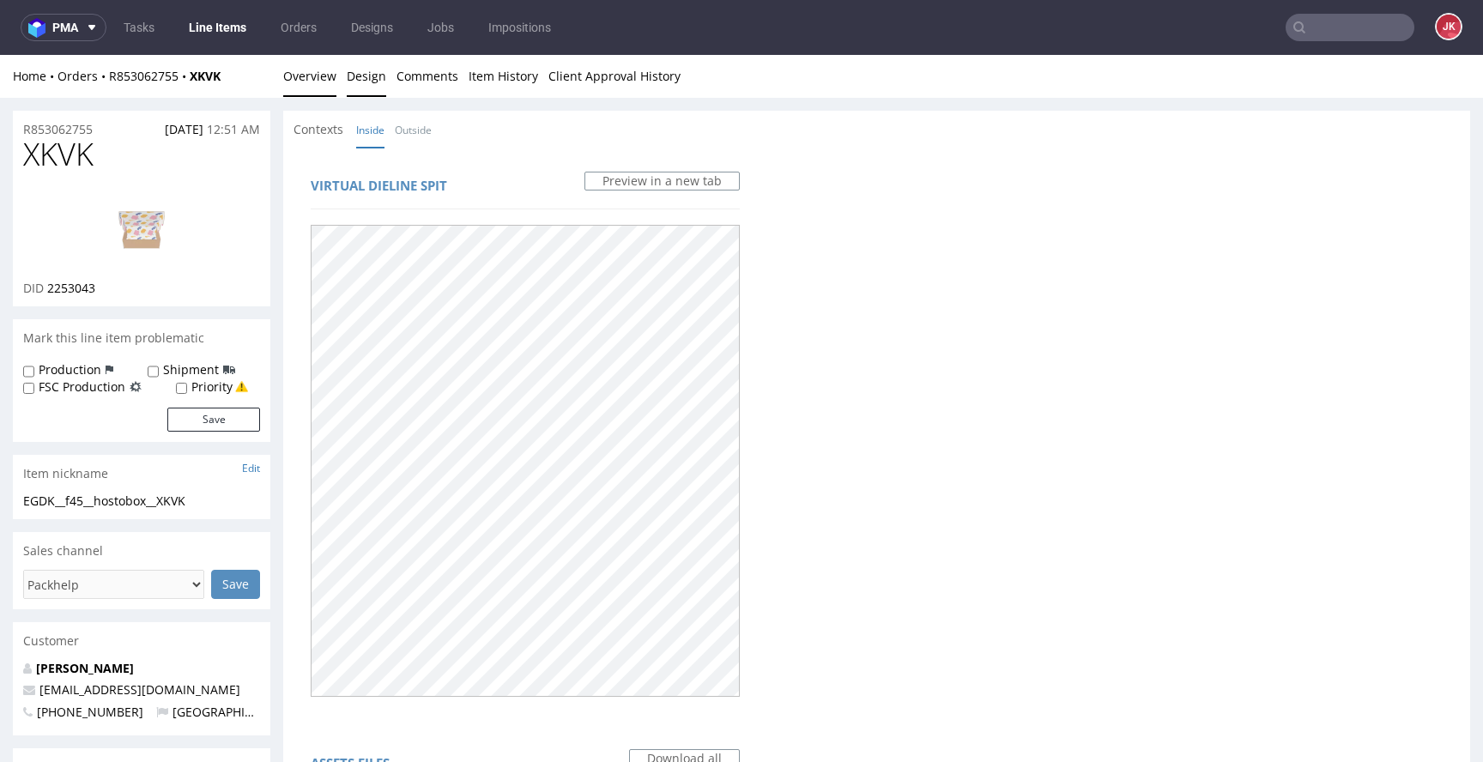
click at [308, 93] on link "Overview" at bounding box center [309, 76] width 53 height 42
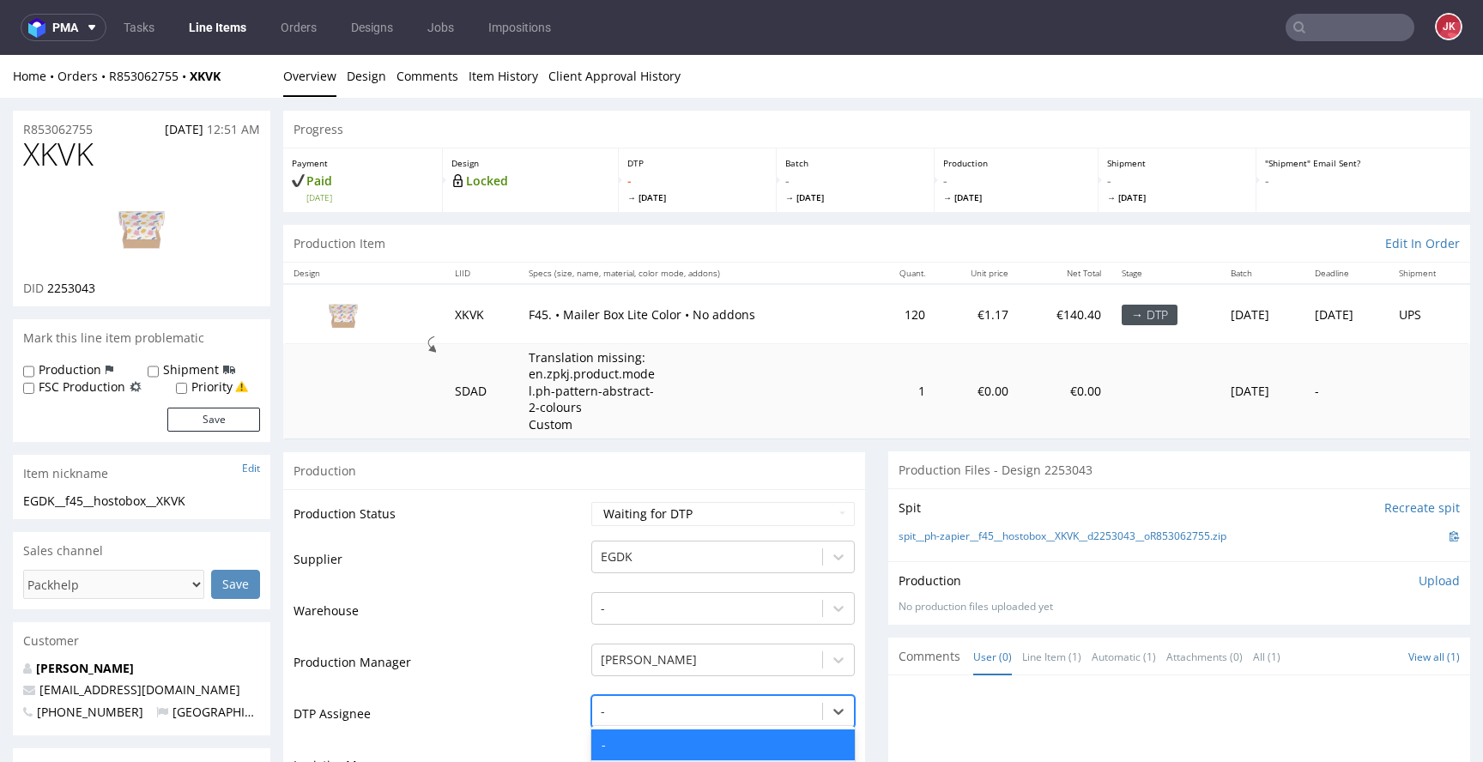
scroll to position [228, 0]
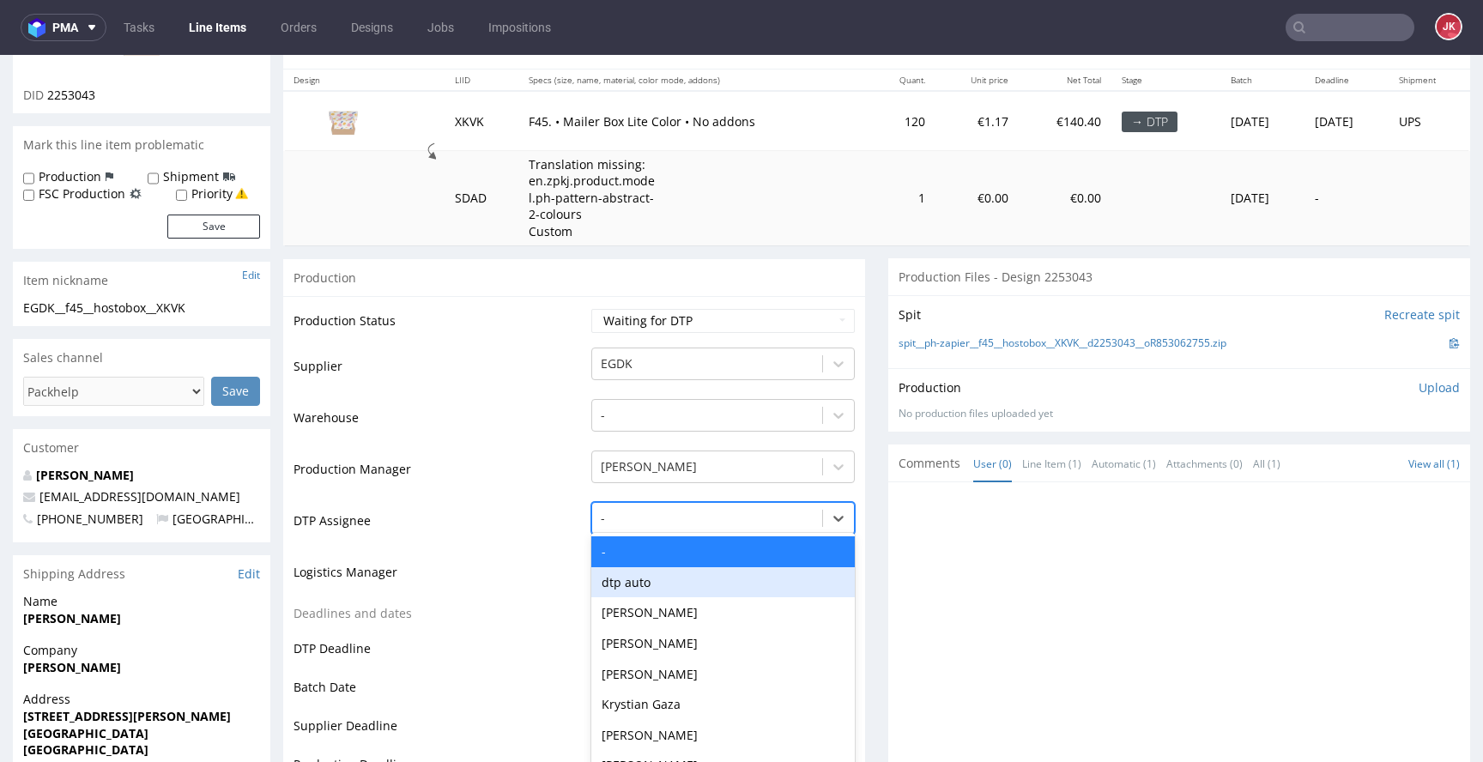
click at [638, 526] on div "dtp auto, 2 of 31. 31 results available. Use Up and Down to choose options, pre…" at bounding box center [723, 514] width 264 height 24
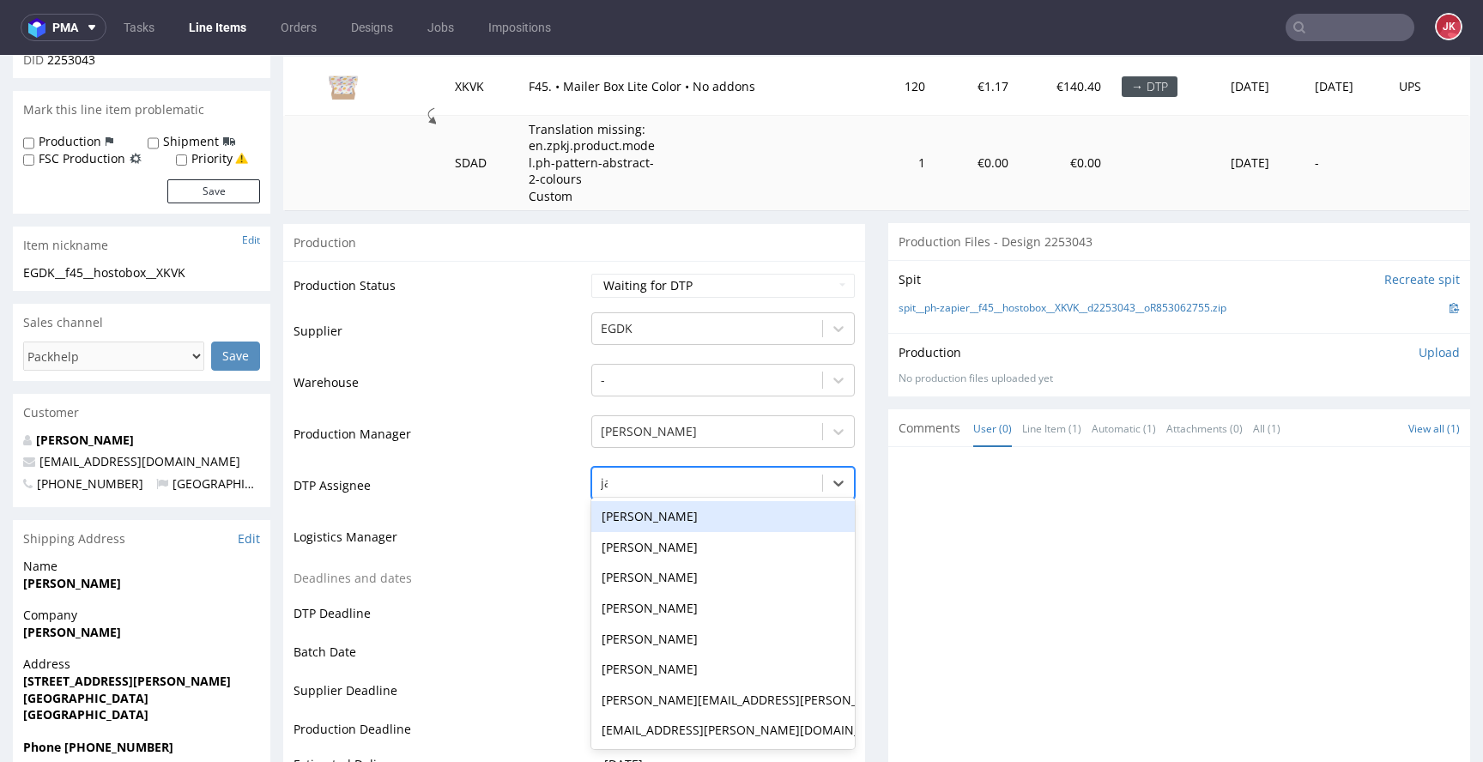
type input "jan"
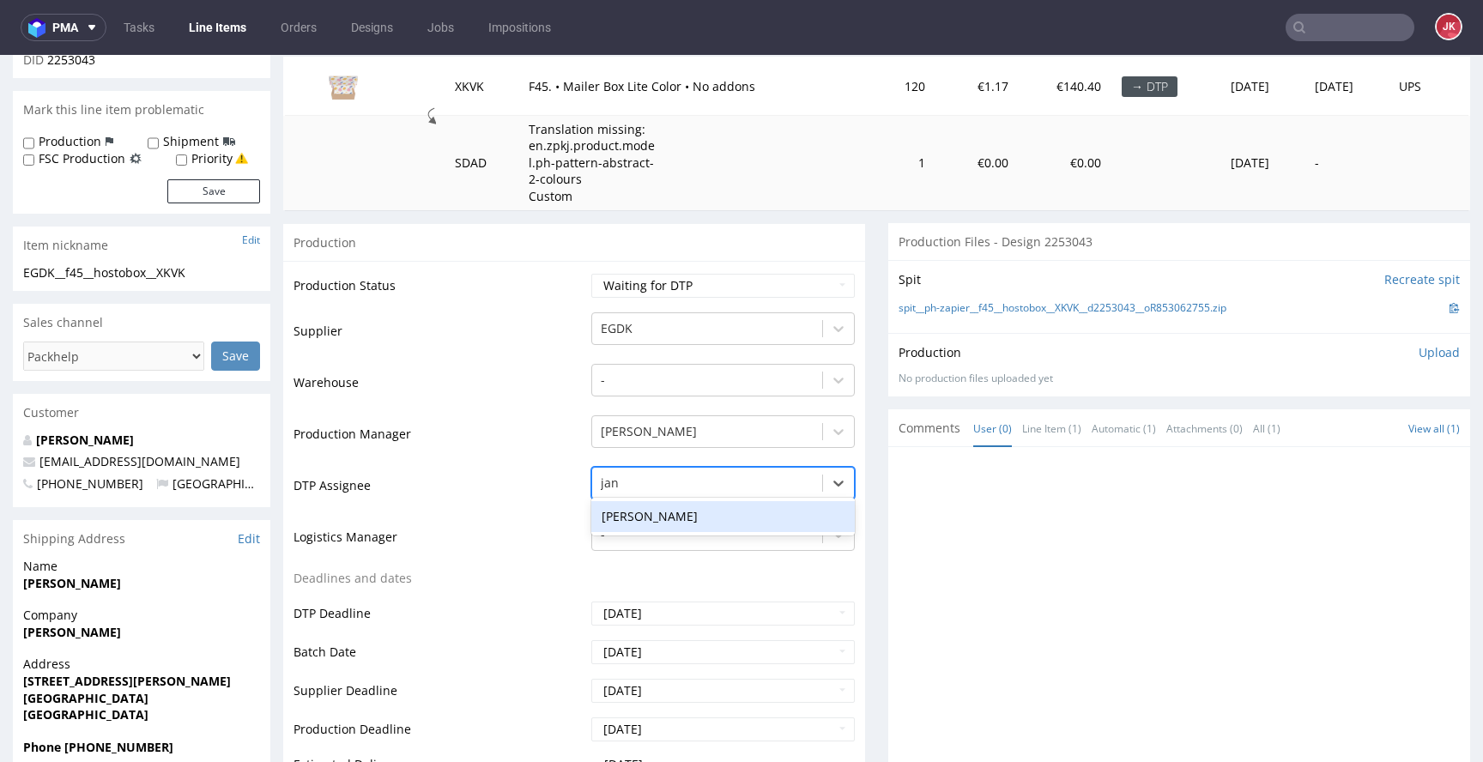
click at [713, 519] on div "[PERSON_NAME]" at bounding box center [723, 516] width 264 height 31
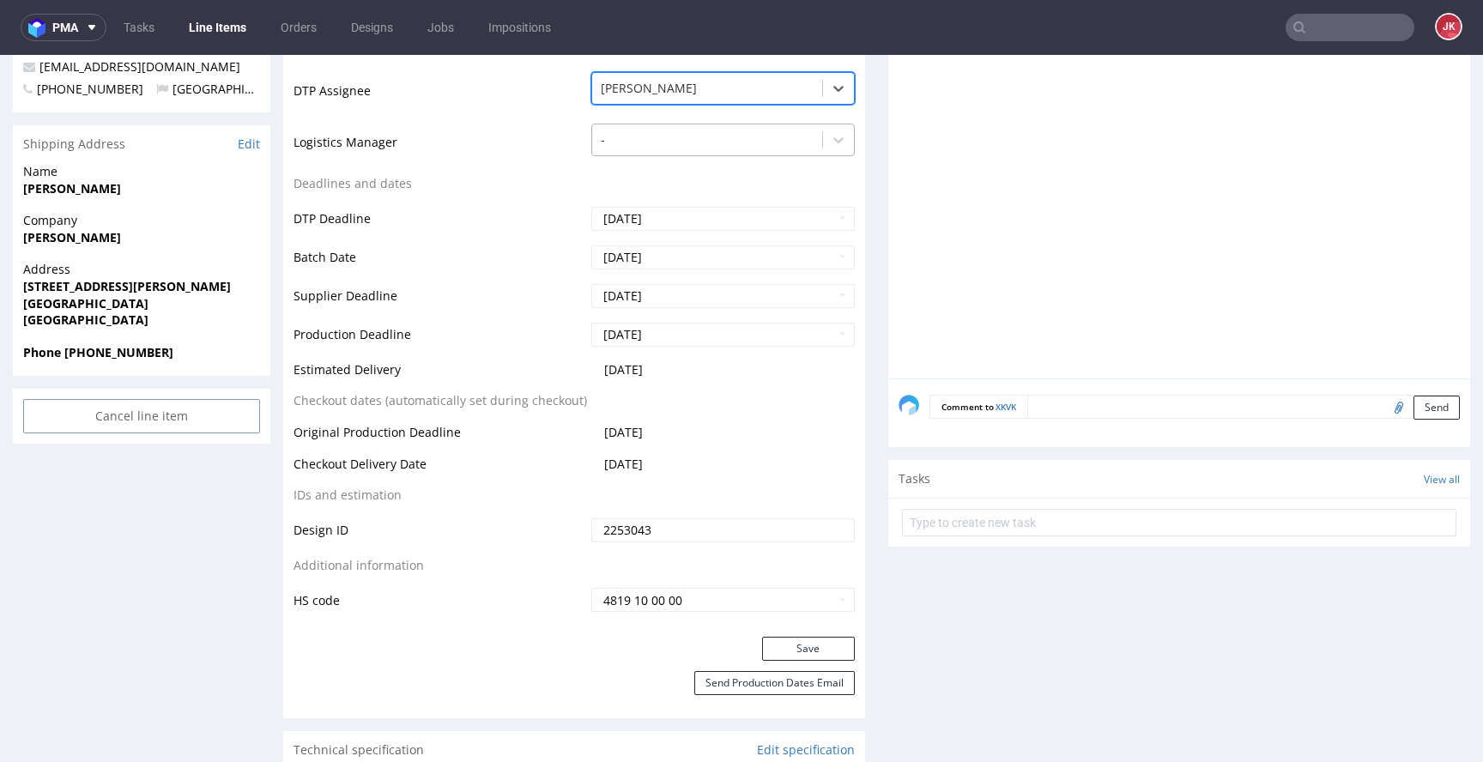
scroll to position [745, 0]
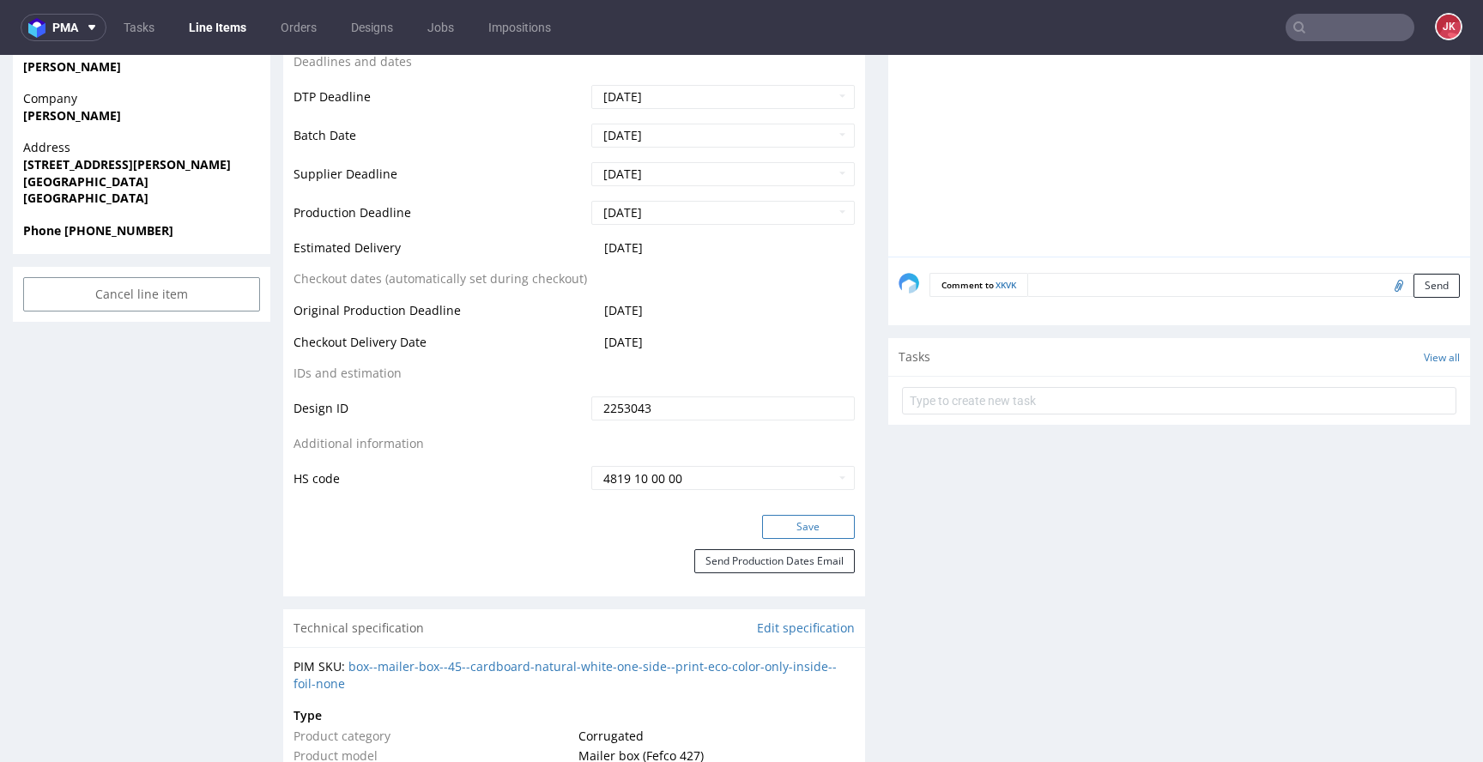
click at [768, 525] on button "Save" at bounding box center [808, 527] width 93 height 24
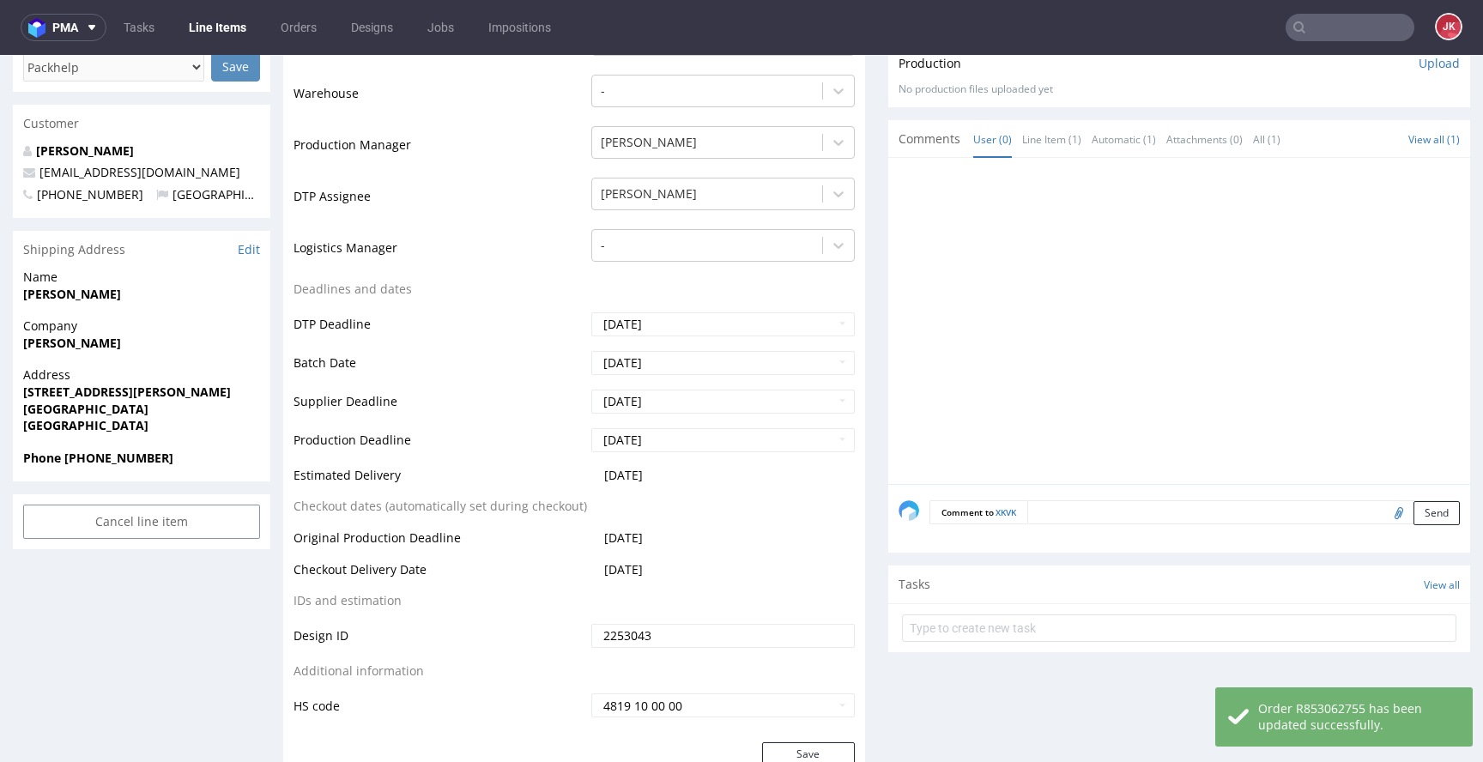
scroll to position [0, 0]
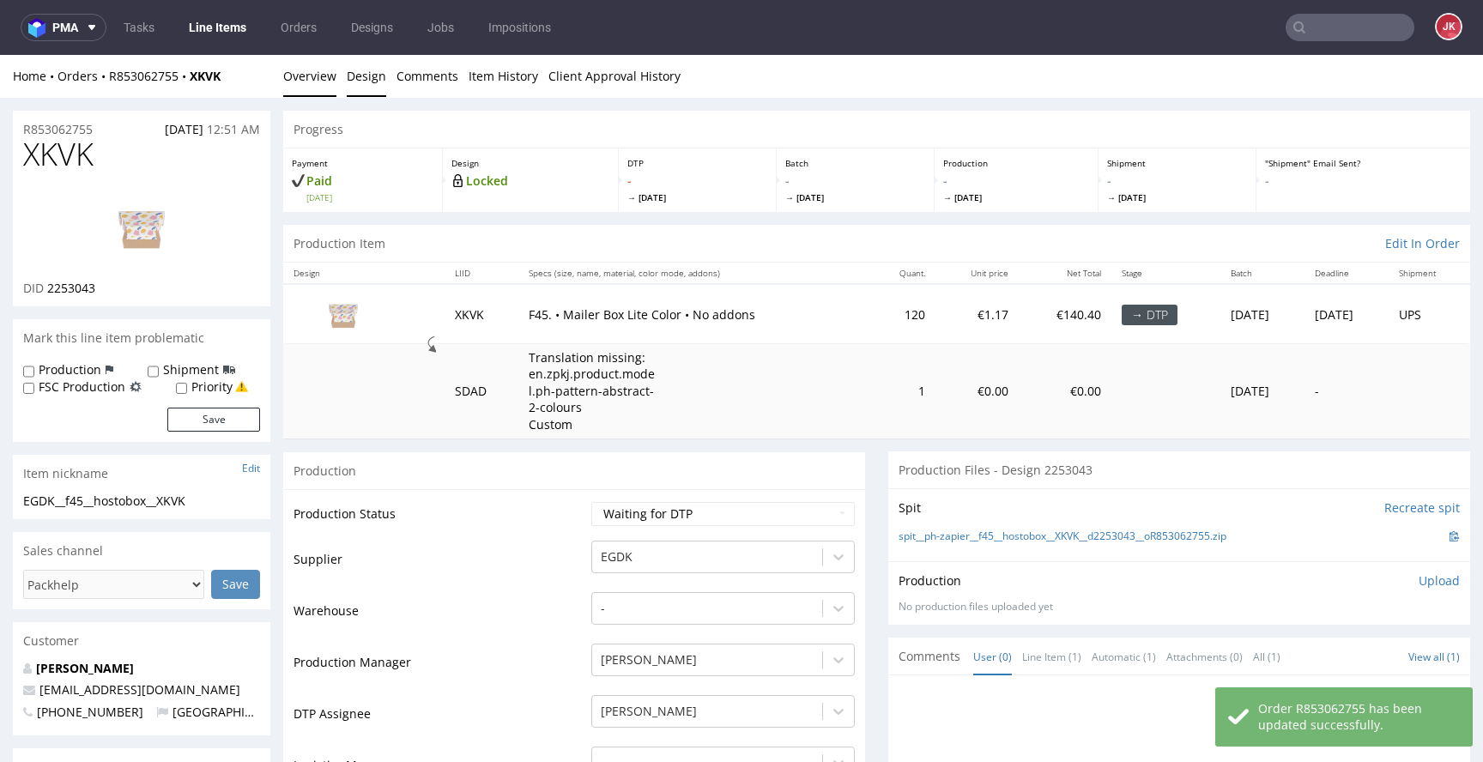
click at [363, 88] on link "Design" at bounding box center [366, 76] width 39 height 42
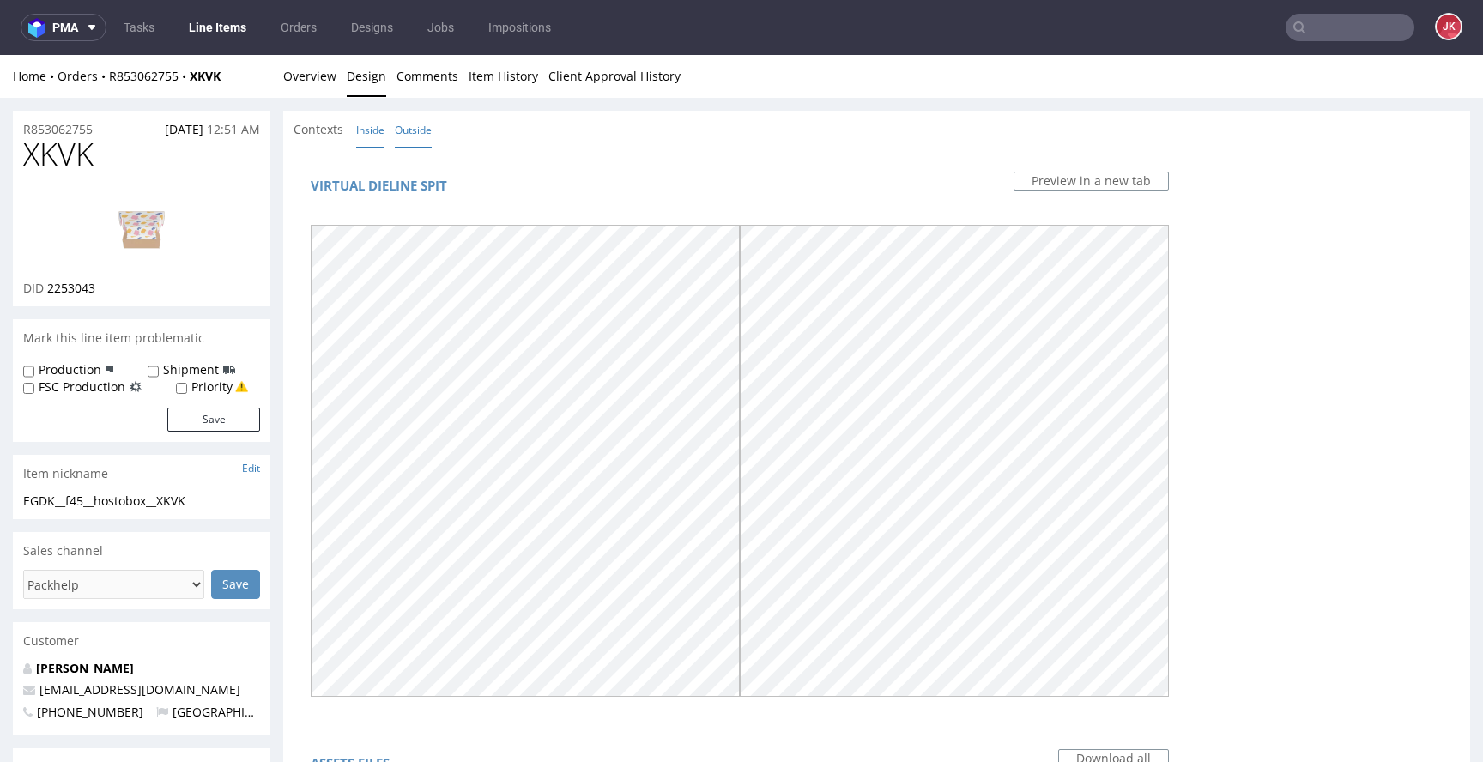
click at [374, 131] on link "Inside" at bounding box center [370, 130] width 28 height 37
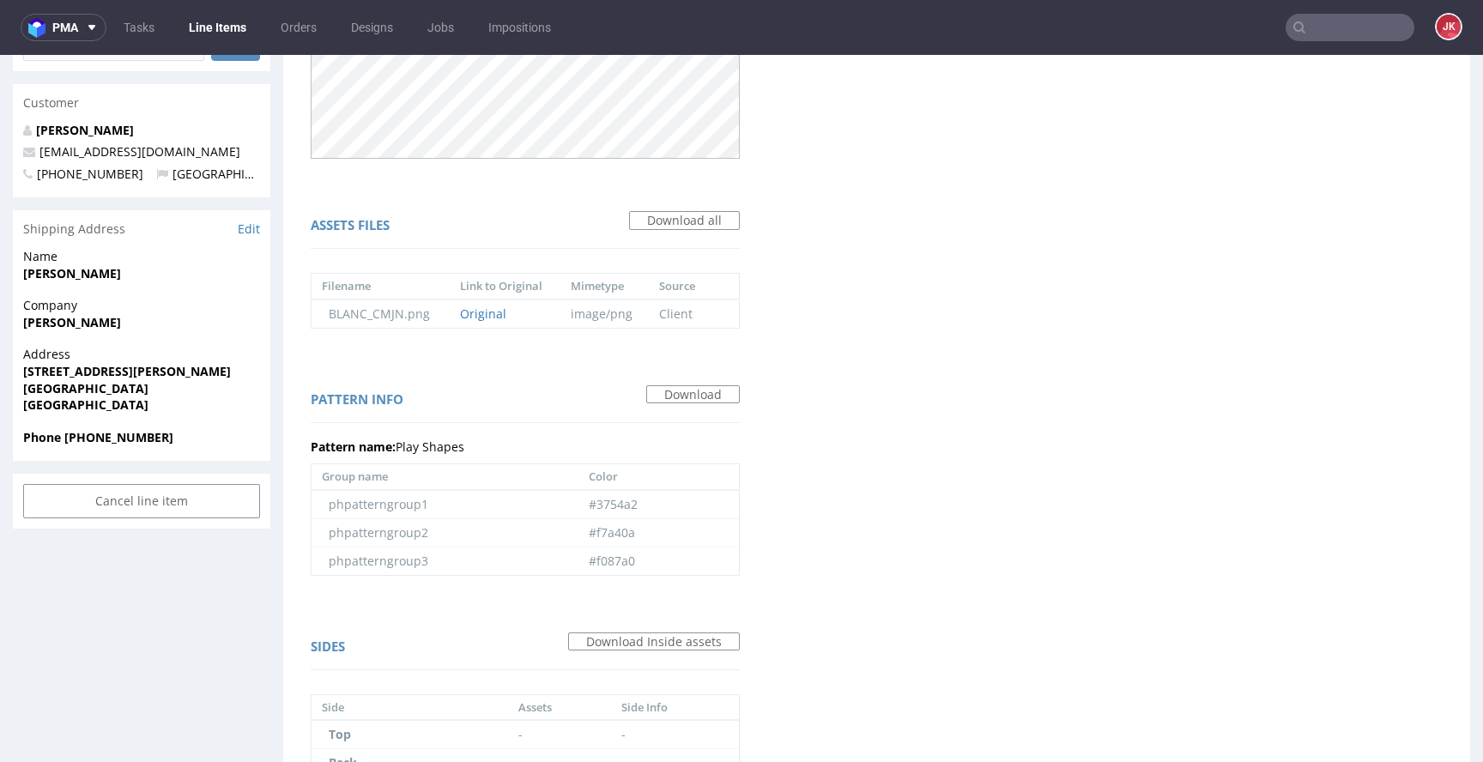
scroll to position [628, 0]
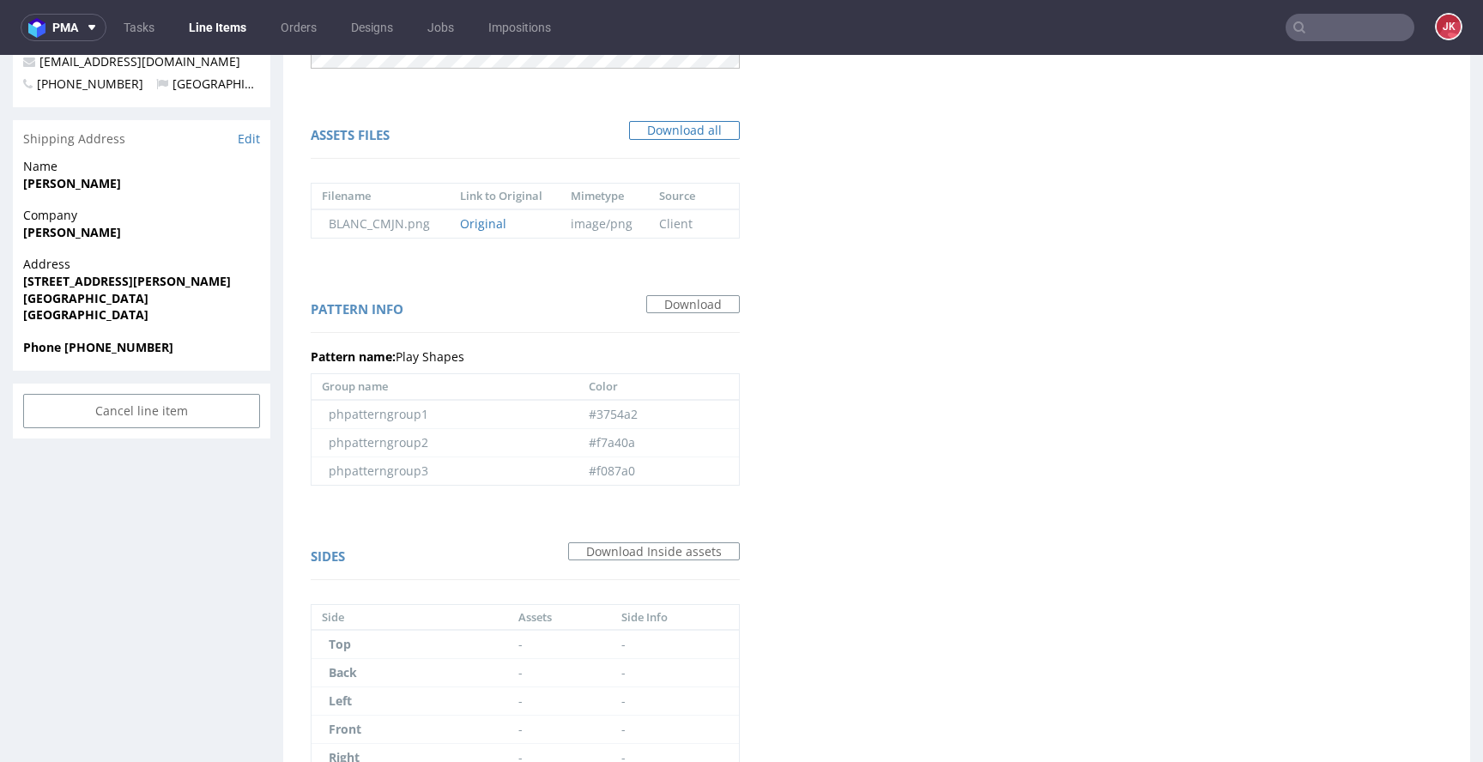
click at [682, 131] on link "Download all" at bounding box center [684, 130] width 111 height 19
click at [703, 312] on link "Download" at bounding box center [693, 304] width 94 height 19
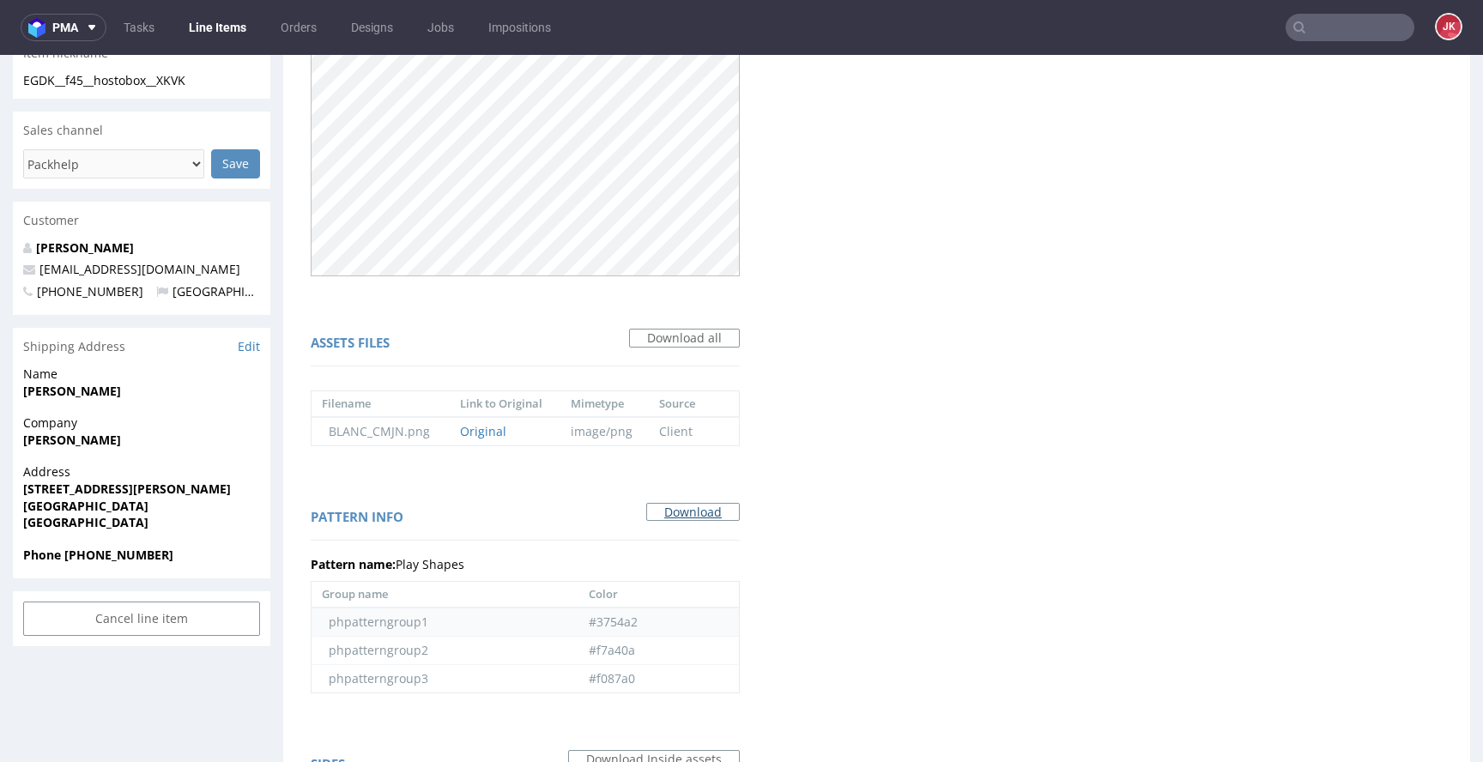
scroll to position [0, 0]
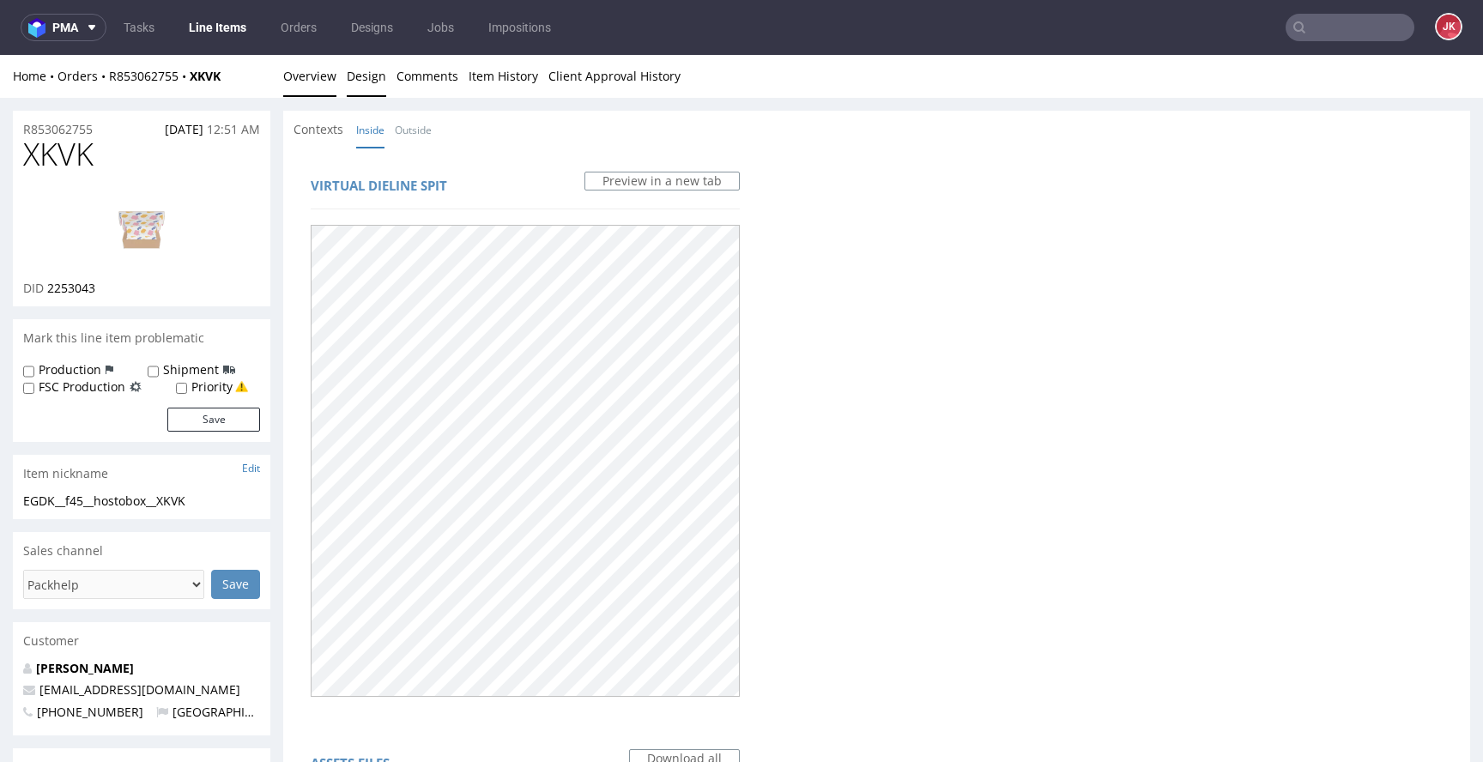
click at [306, 80] on link "Overview" at bounding box center [309, 76] width 53 height 42
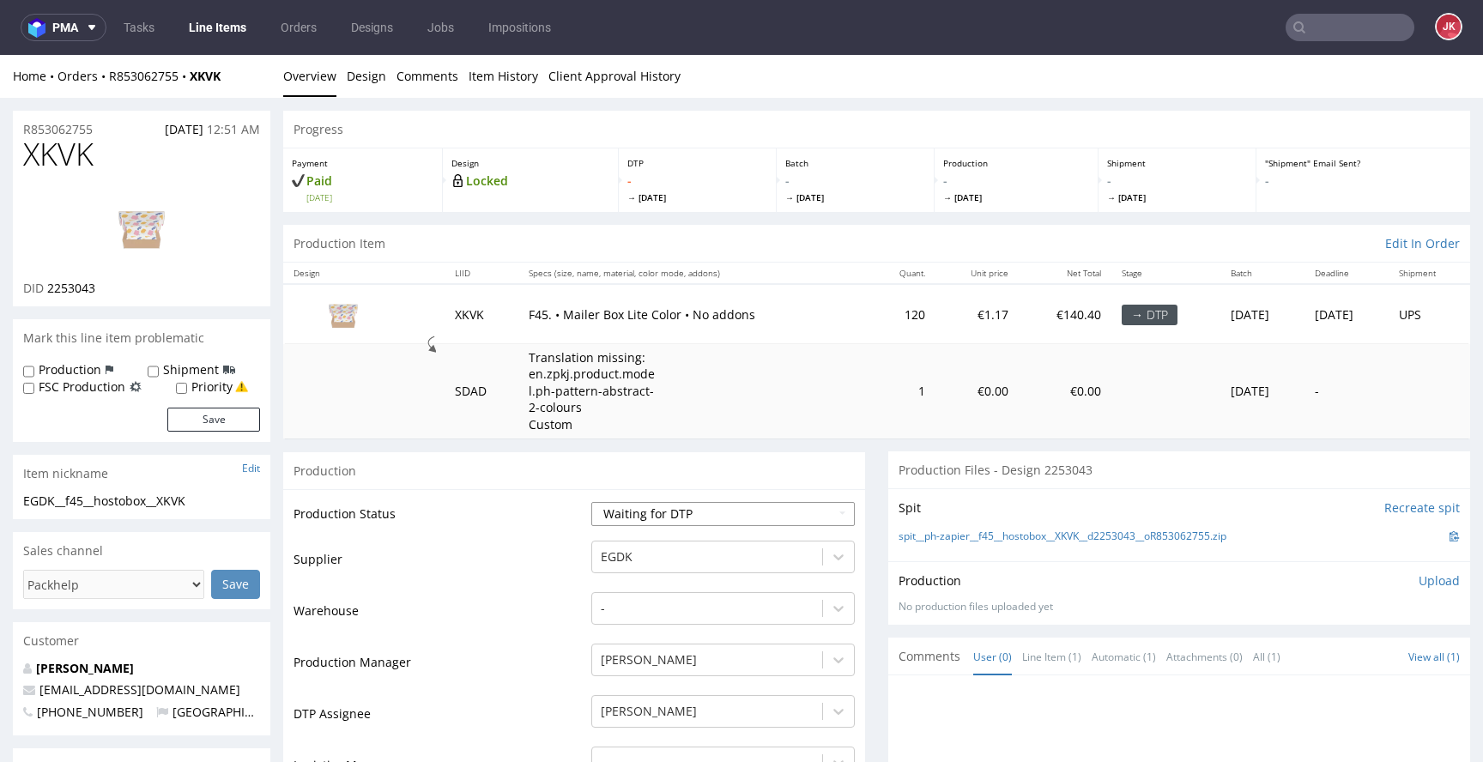
click at [616, 509] on select "Waiting for Artwork Waiting for Diecut Waiting for Mockup Waiting for DTP Waiti…" at bounding box center [723, 514] width 264 height 24
select select "dtp_in_process"
click at [591, 502] on select "Waiting for Artwork Waiting for Diecut Waiting for Mockup Waiting for DTP Waiti…" at bounding box center [723, 514] width 264 height 24
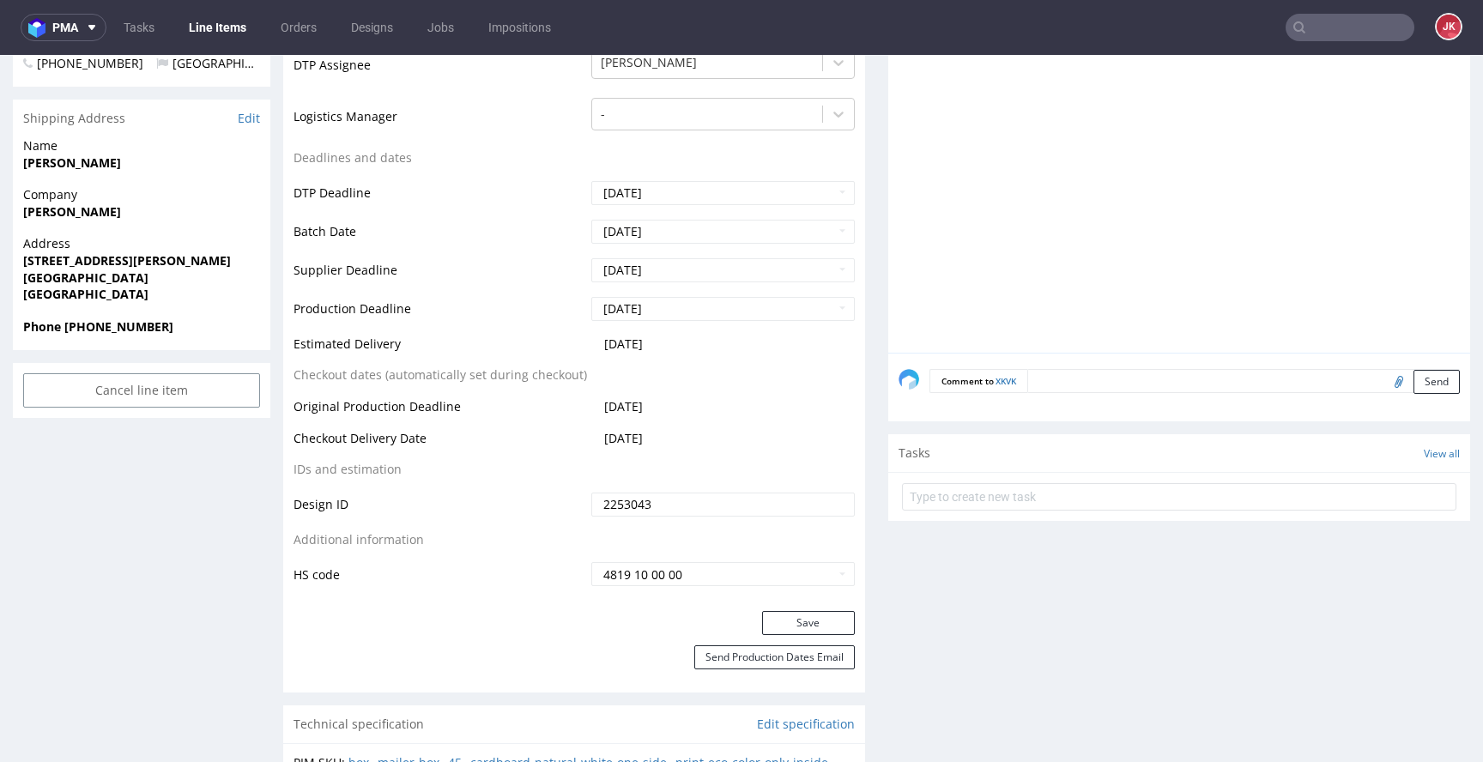
scroll to position [766, 0]
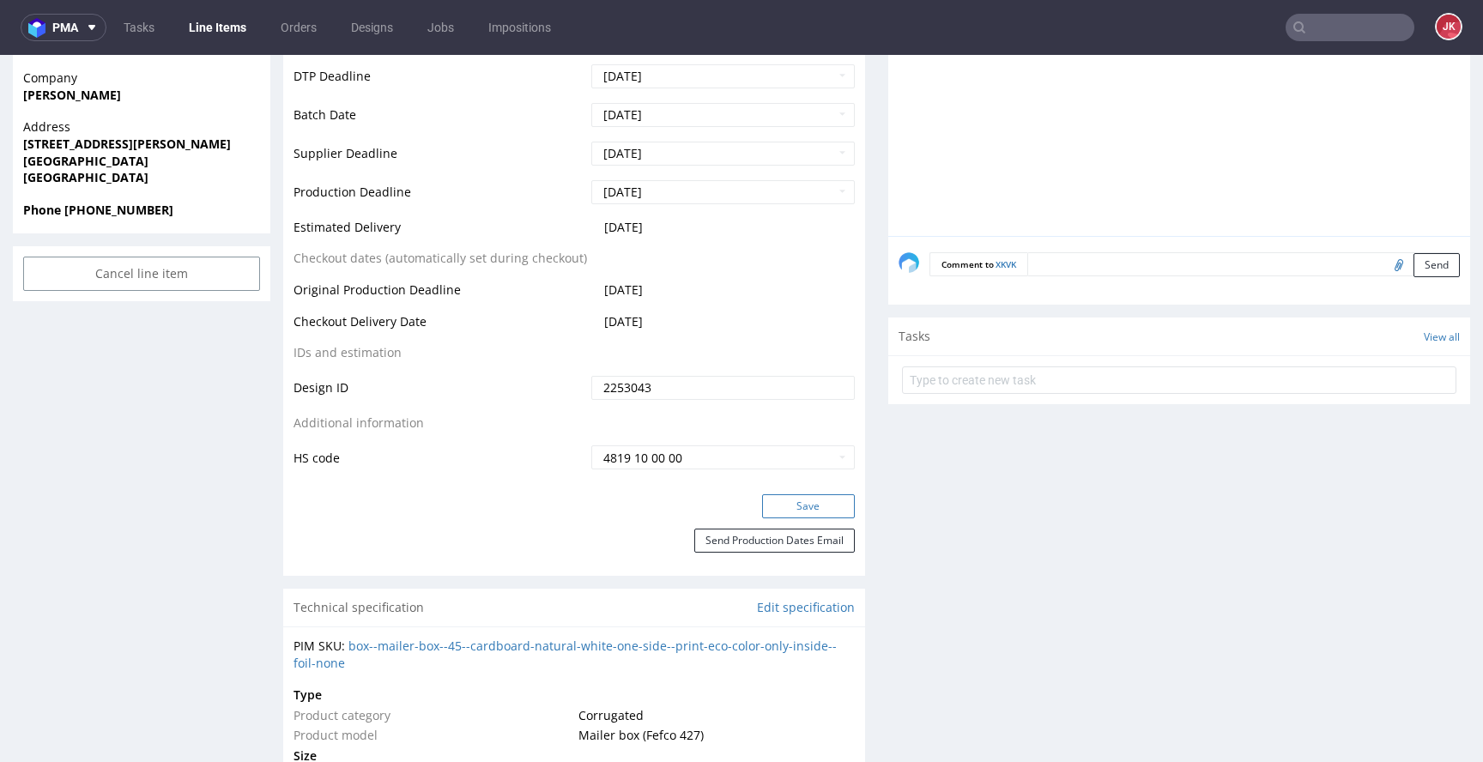
click at [771, 507] on button "Save" at bounding box center [808, 506] width 93 height 24
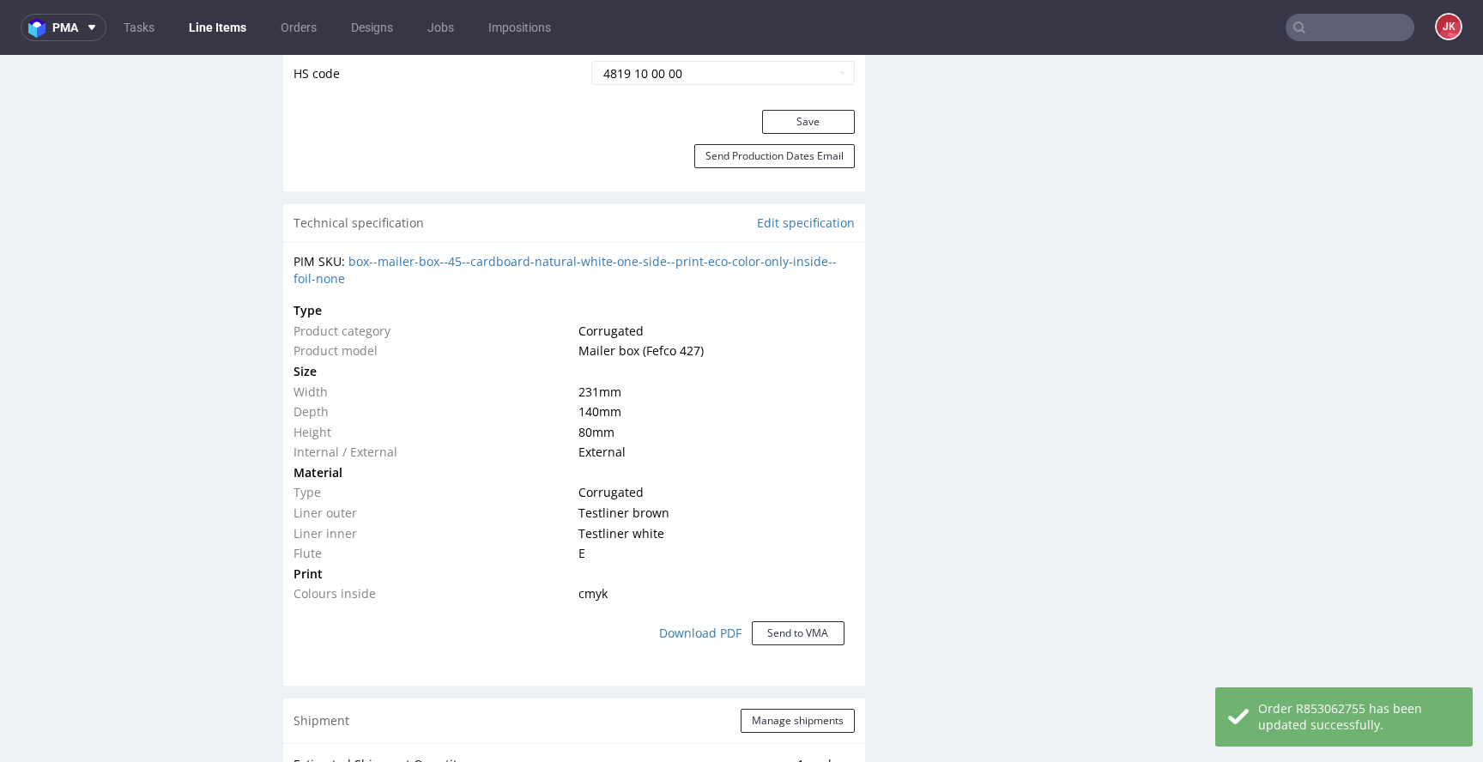
scroll to position [1189, 0]
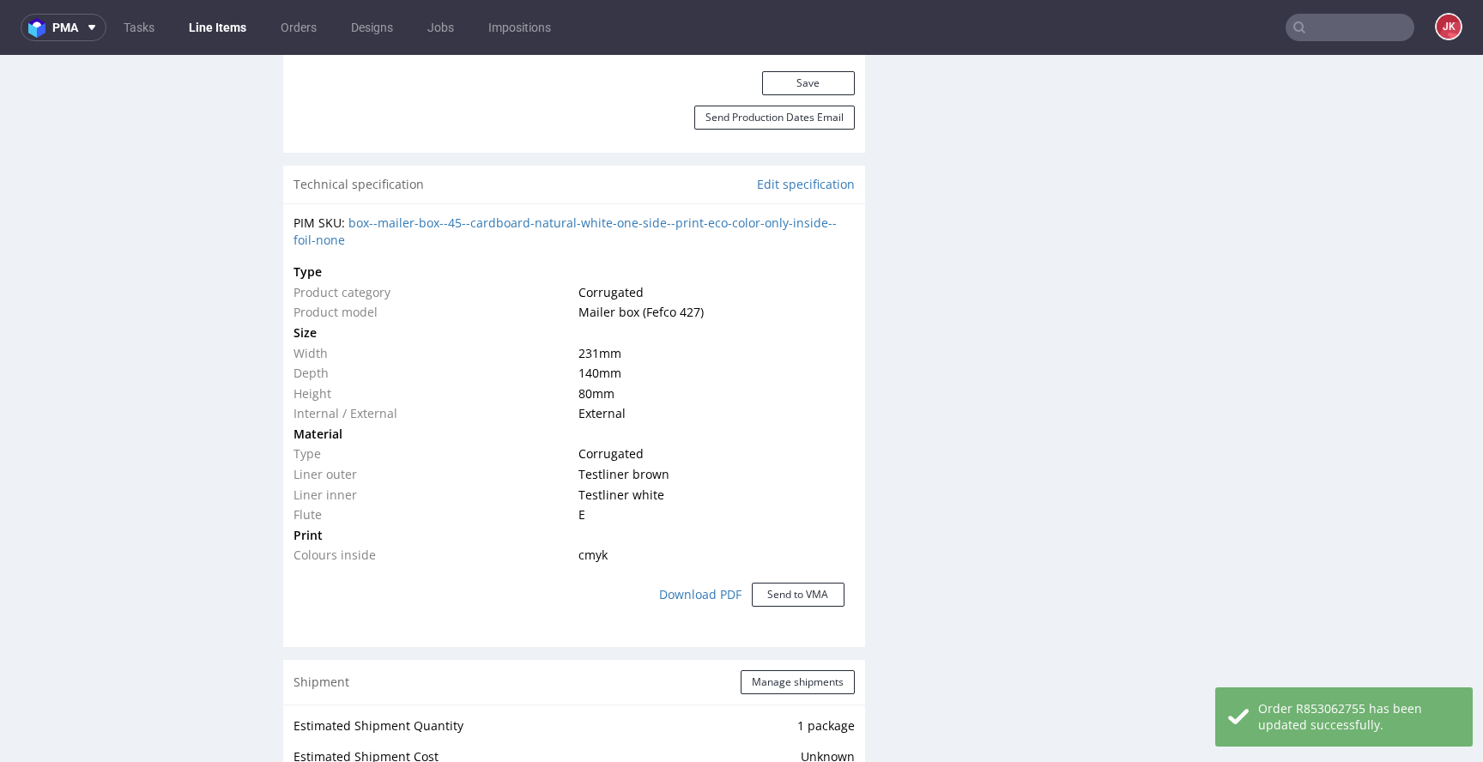
click at [549, 510] on td "Flute" at bounding box center [434, 515] width 281 height 21
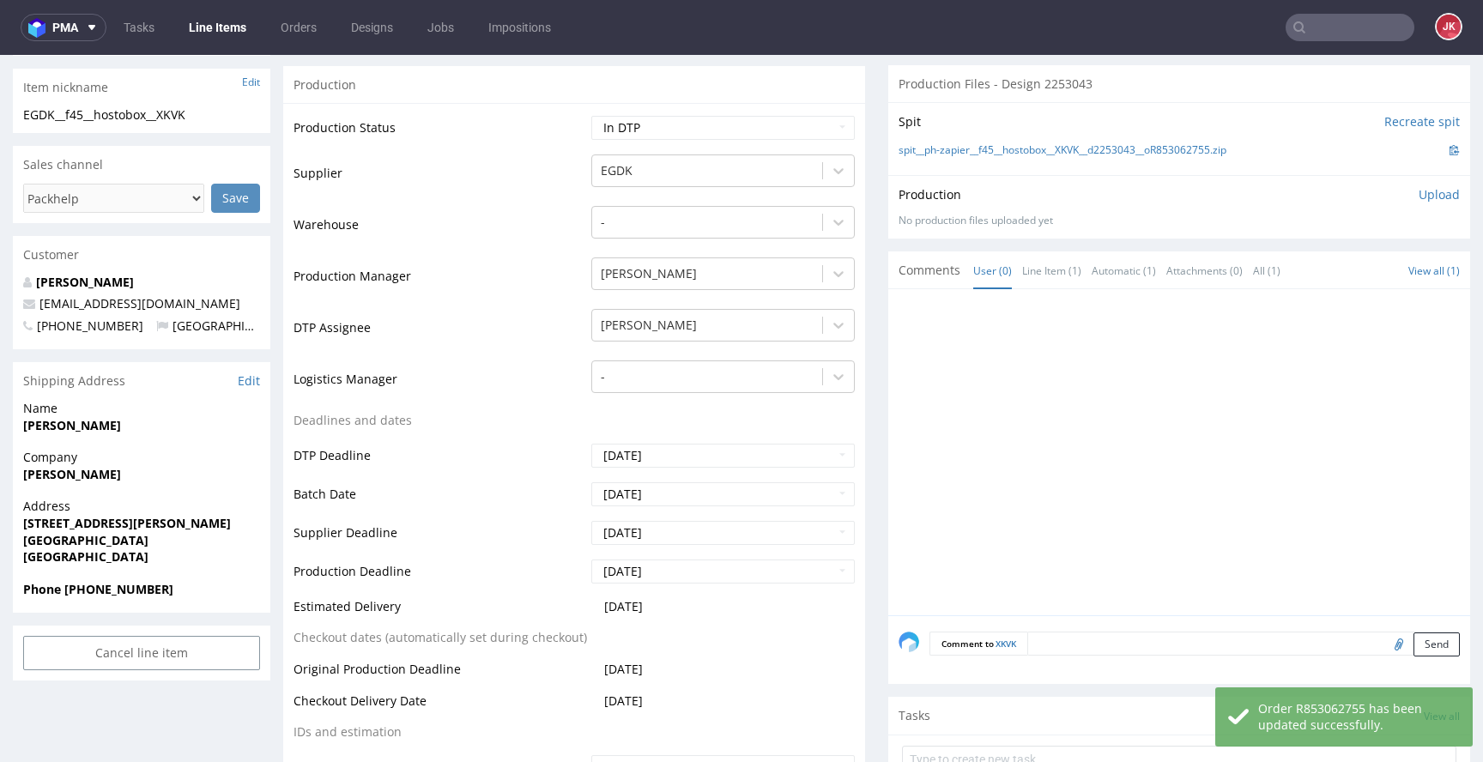
scroll to position [0, 0]
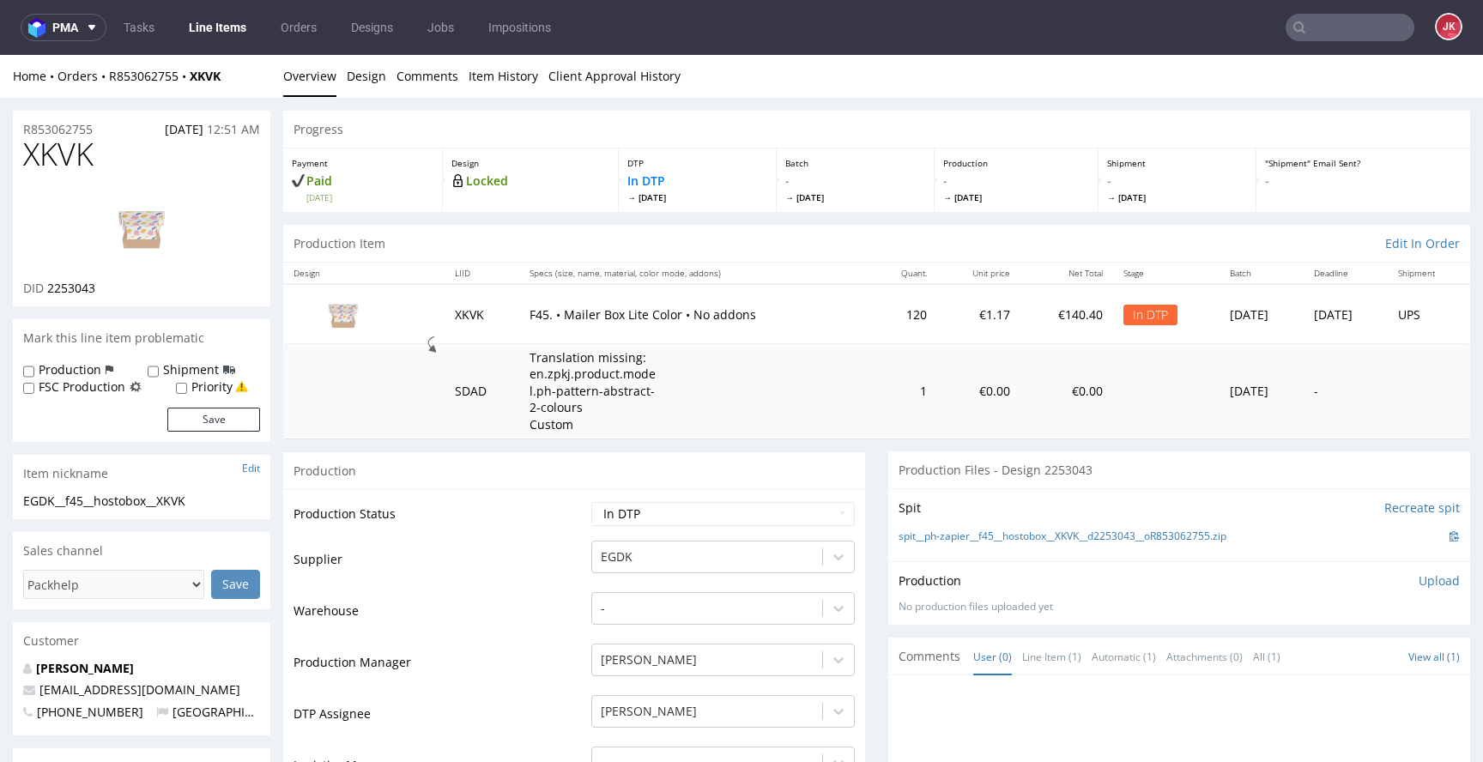
click at [168, 233] on img at bounding box center [141, 227] width 137 height 77
drag, startPoint x: 361, startPoint y: 120, endPoint x: 359, endPoint y: 100, distance: 20.8
click at [361, 118] on div "Progress" at bounding box center [876, 130] width 1187 height 38
click at [362, 85] on link "Design" at bounding box center [366, 76] width 39 height 42
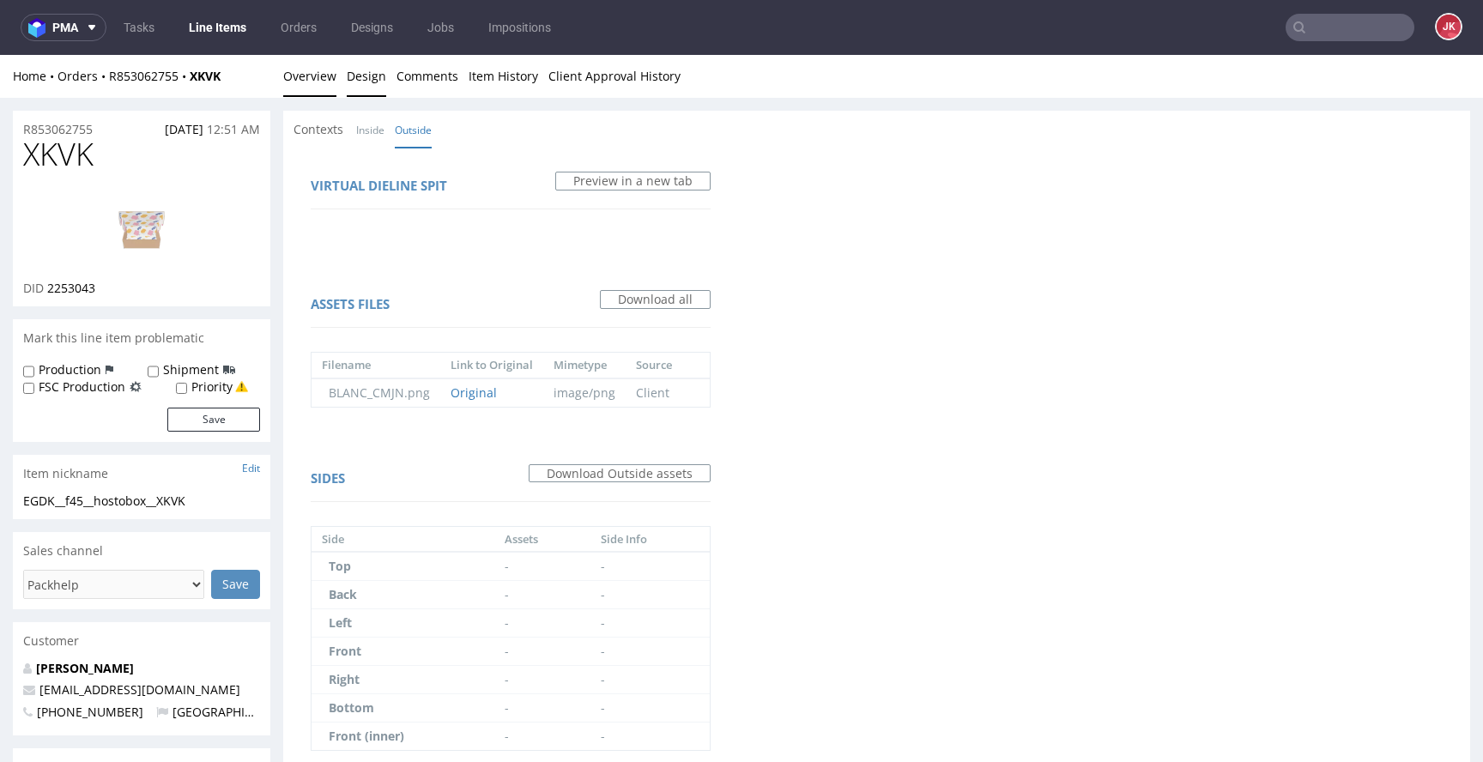
click at [306, 78] on link "Overview" at bounding box center [309, 76] width 53 height 42
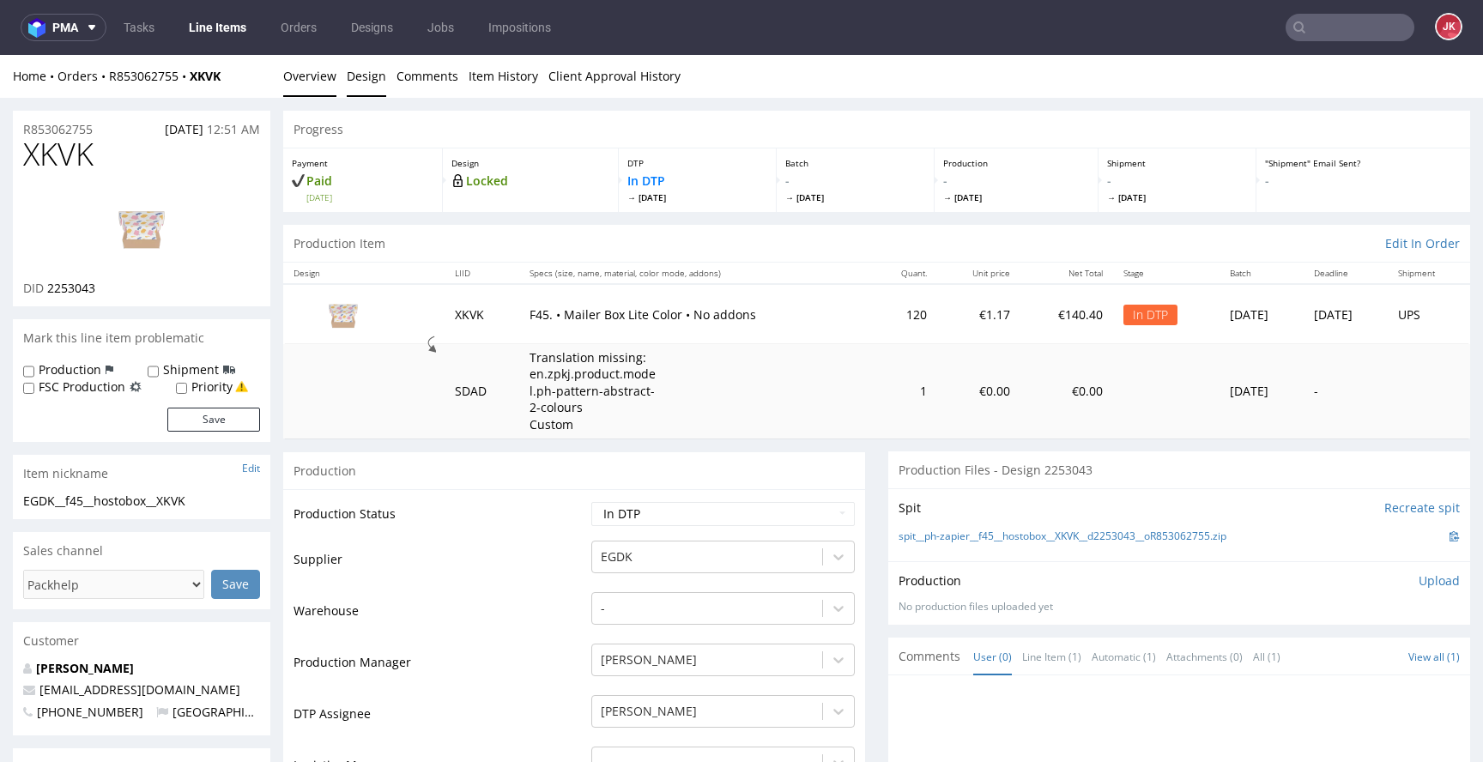
click at [361, 85] on link "Design" at bounding box center [366, 76] width 39 height 42
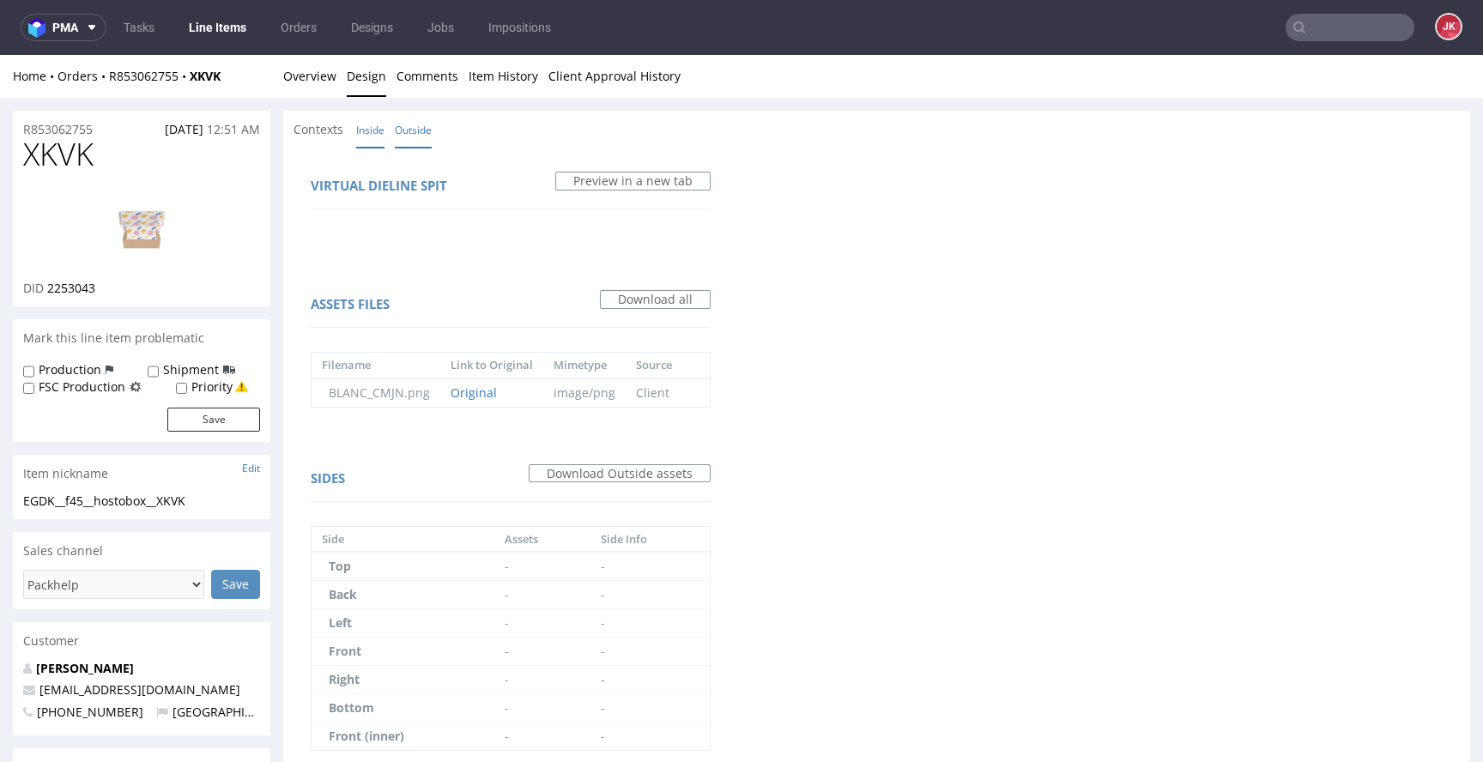
click at [370, 128] on link "Inside" at bounding box center [370, 130] width 28 height 37
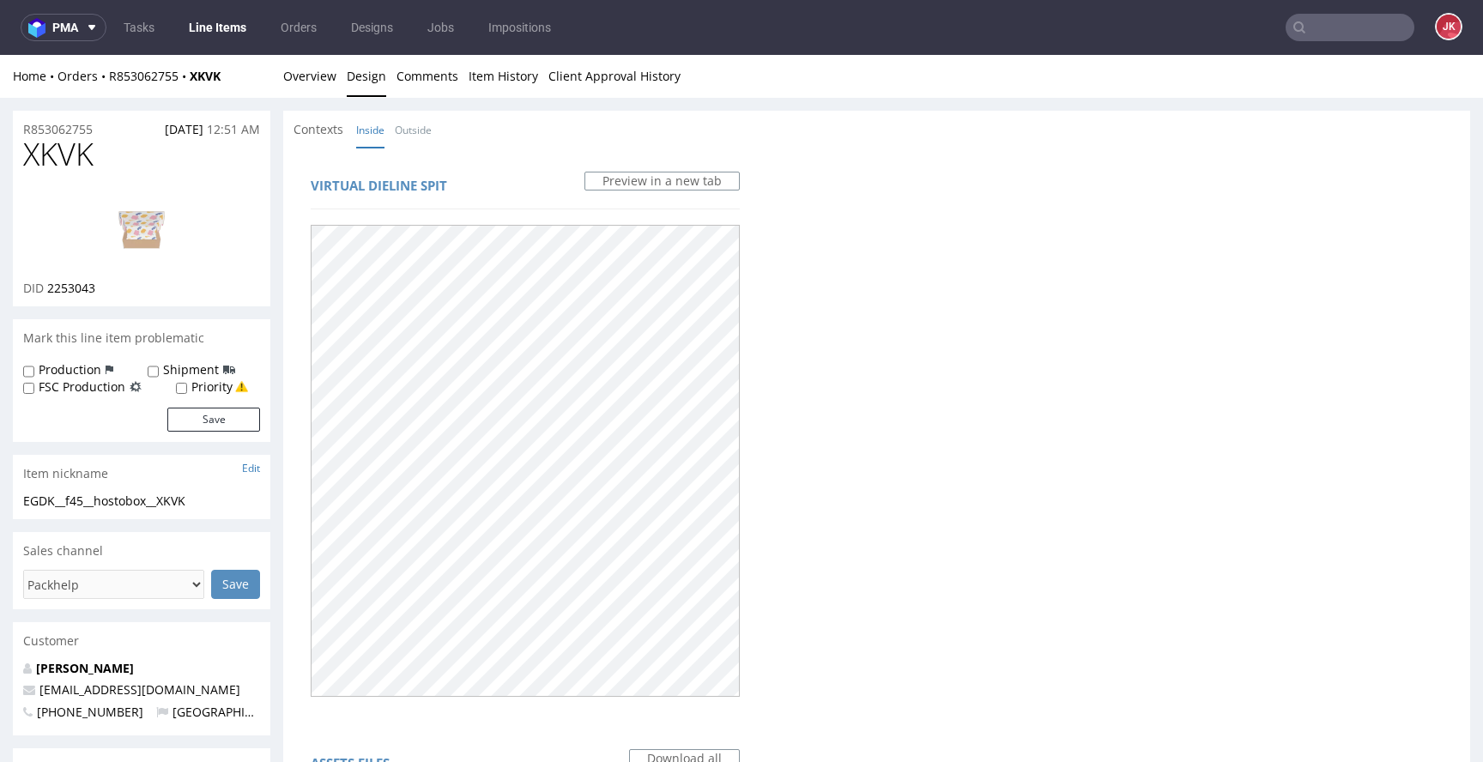
click at [60, 155] on span "XKVK" at bounding box center [58, 154] width 70 height 34
copy span "XKVK"
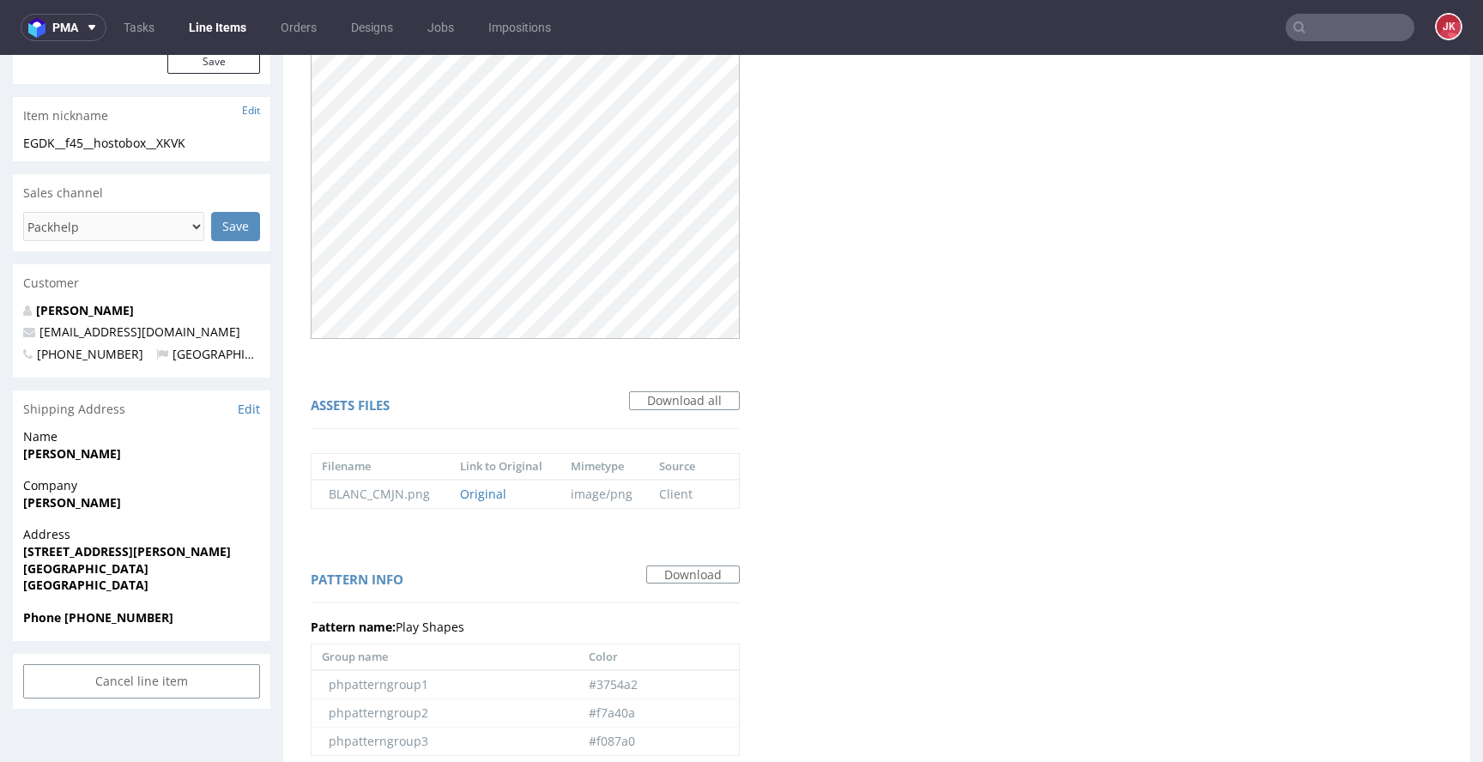
scroll to position [521, 0]
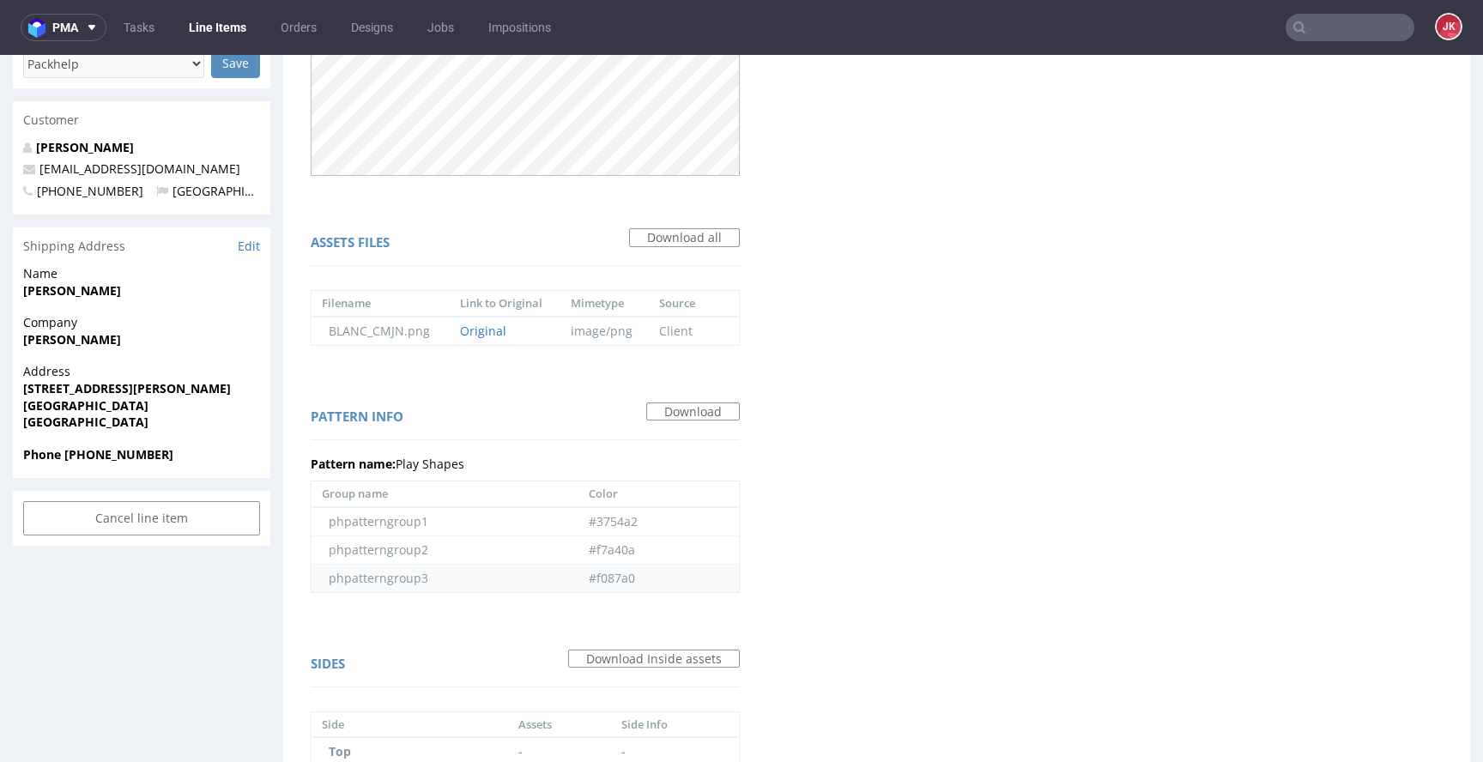
click at [615, 579] on td "#f087a0" at bounding box center [659, 578] width 161 height 28
copy td "f087a0"
click at [613, 550] on td "#f7a40a" at bounding box center [659, 550] width 161 height 28
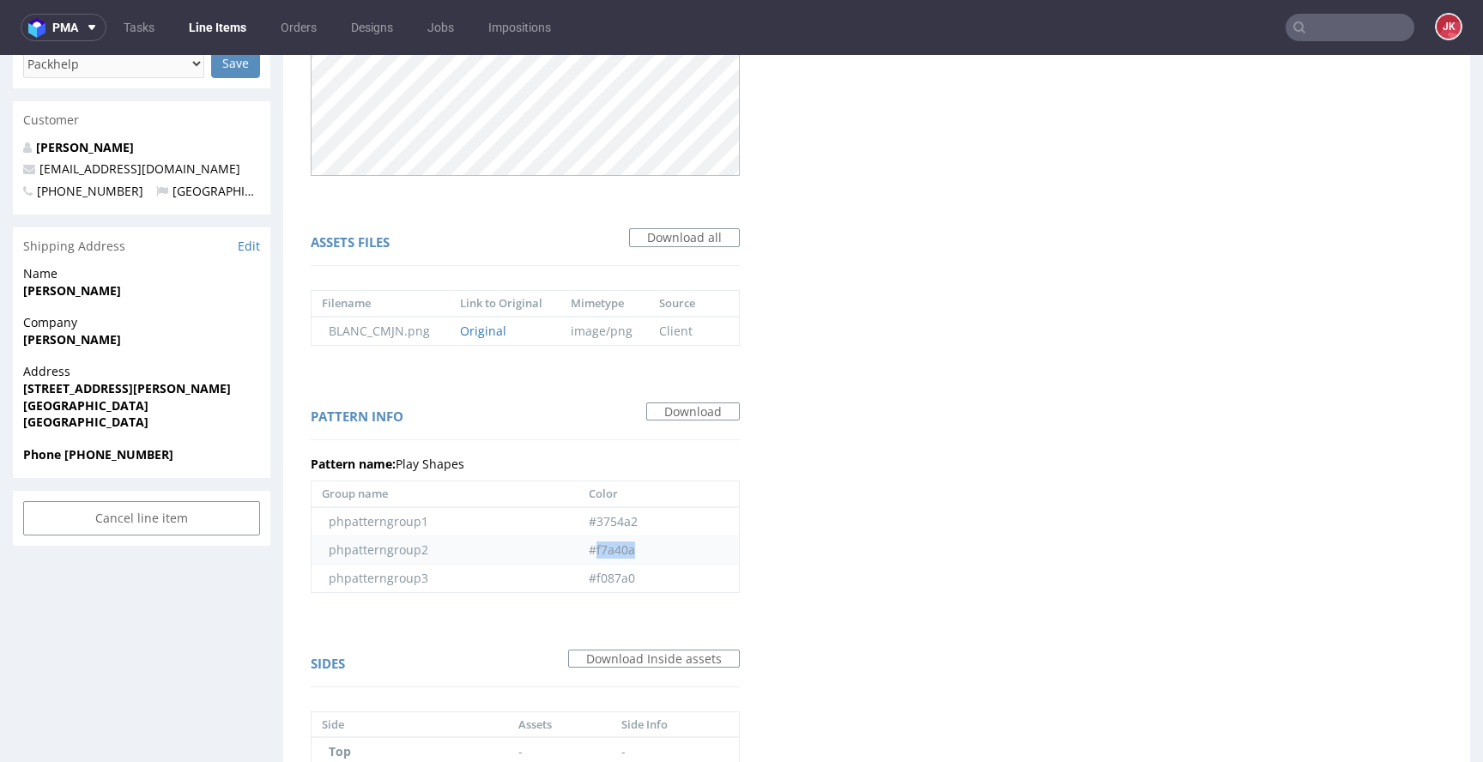
copy td "f7a40a"
click at [617, 518] on td "#3754a2" at bounding box center [659, 521] width 161 height 29
copy td "3754a2"
click at [822, 466] on div "Virtual dieline spit Preview in a new tab Assets files Download all Filename Li…" at bounding box center [876, 308] width 1187 height 1363
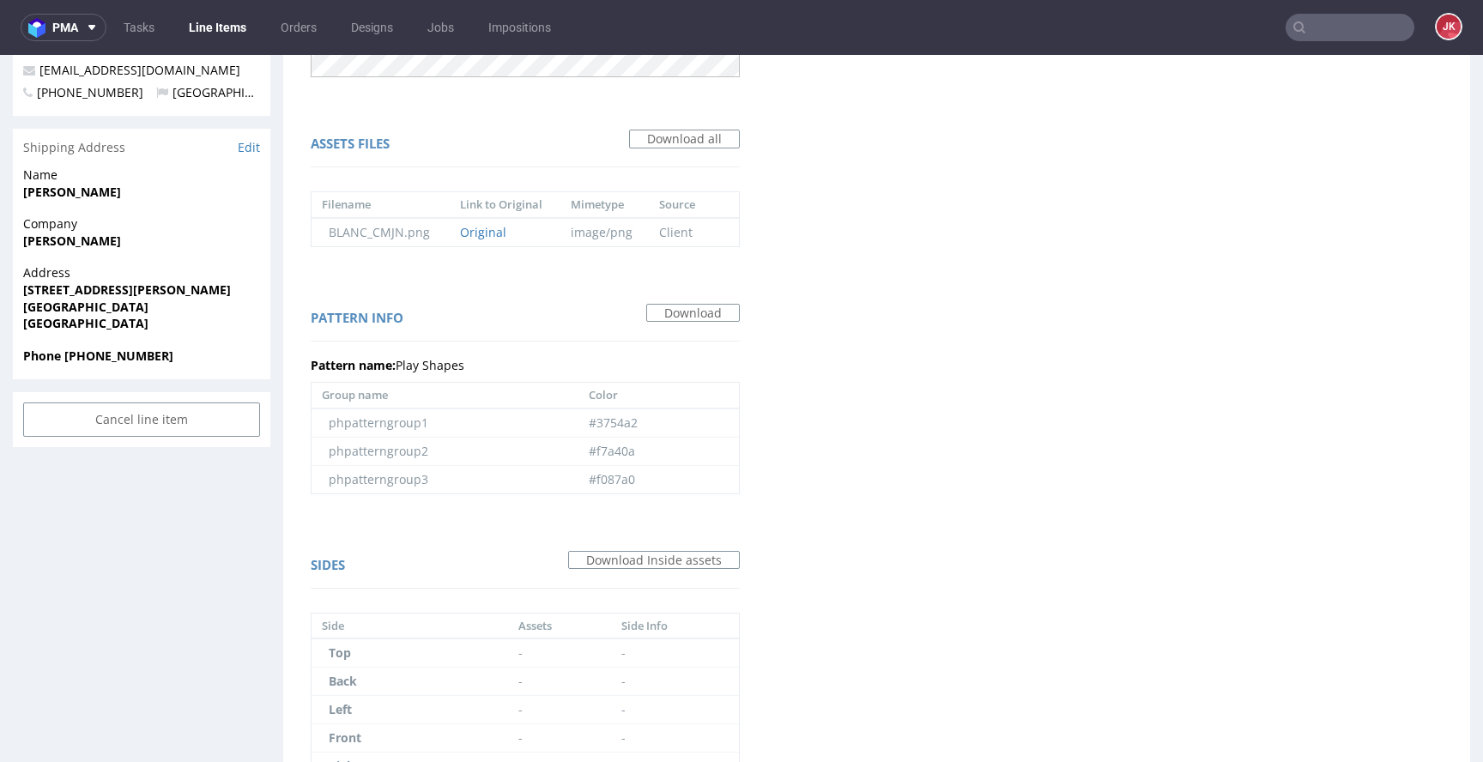
scroll to position [0, 0]
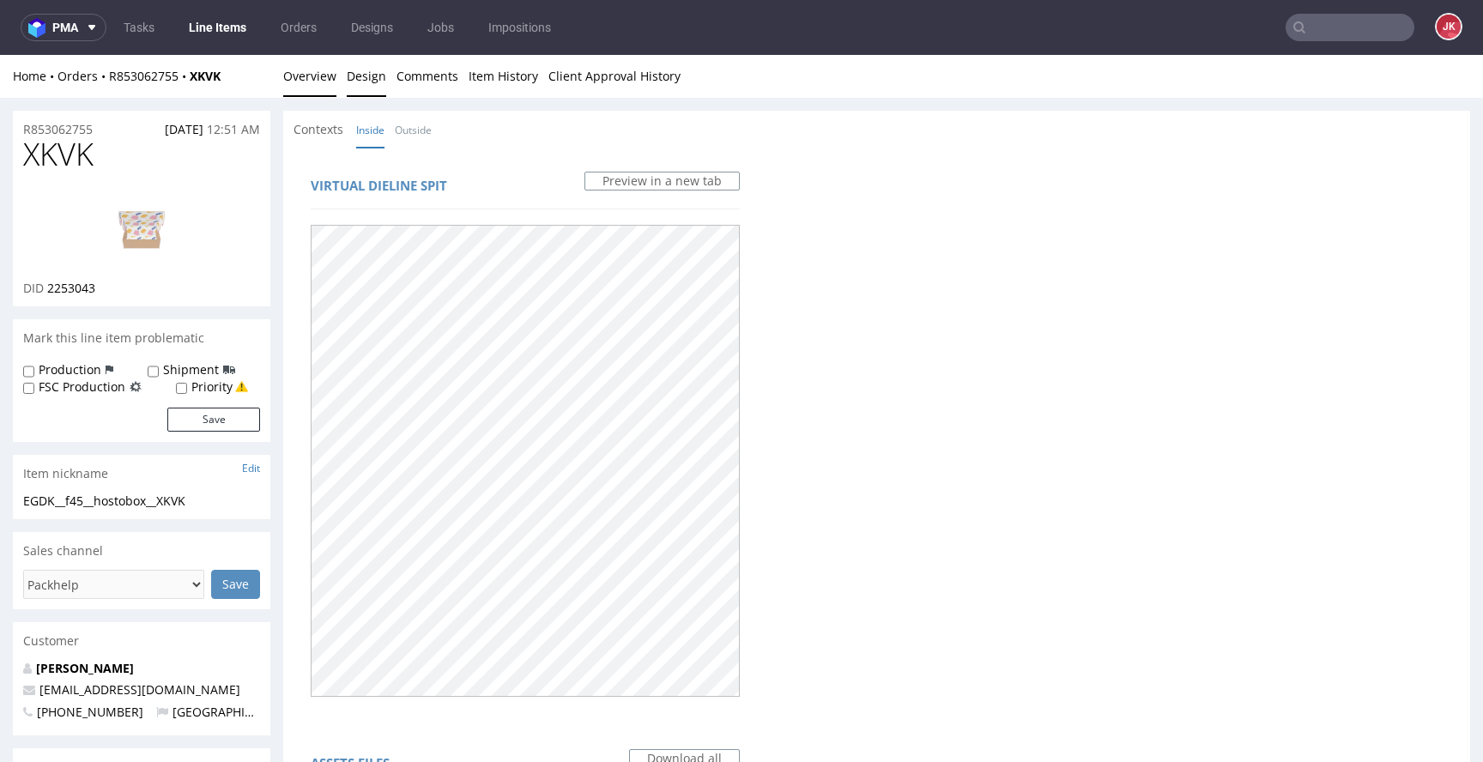
click at [293, 78] on link "Overview" at bounding box center [309, 76] width 53 height 42
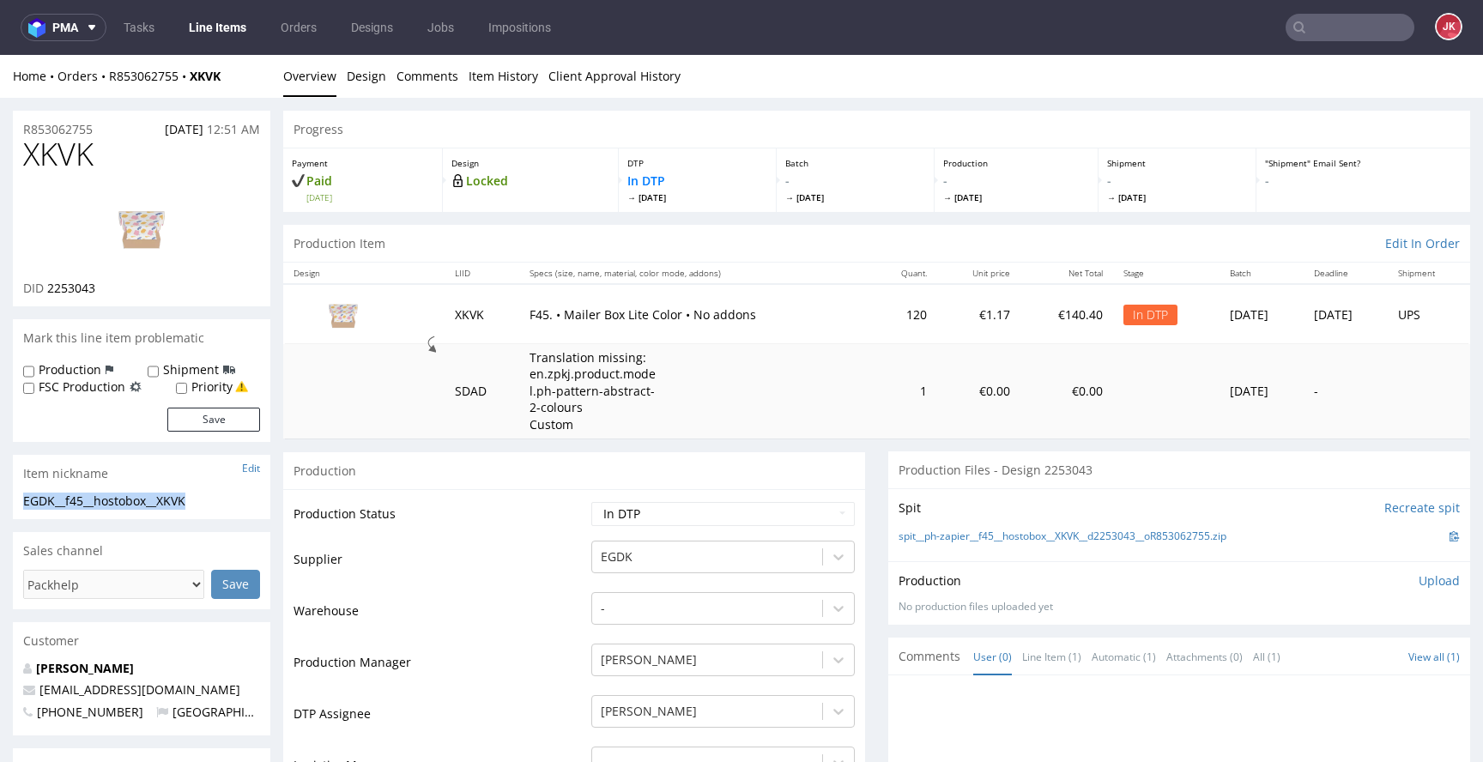
drag, startPoint x: 221, startPoint y: 497, endPoint x: 0, endPoint y: 500, distance: 221.5
copy div "EGDK__f45__hostobox__XKVK"
click at [110, 123] on div "R853062755 26.08.2025 12:51 AM" at bounding box center [142, 124] width 258 height 27
drag, startPoint x: 123, startPoint y: 126, endPoint x: 0, endPoint y: 130, distance: 122.8
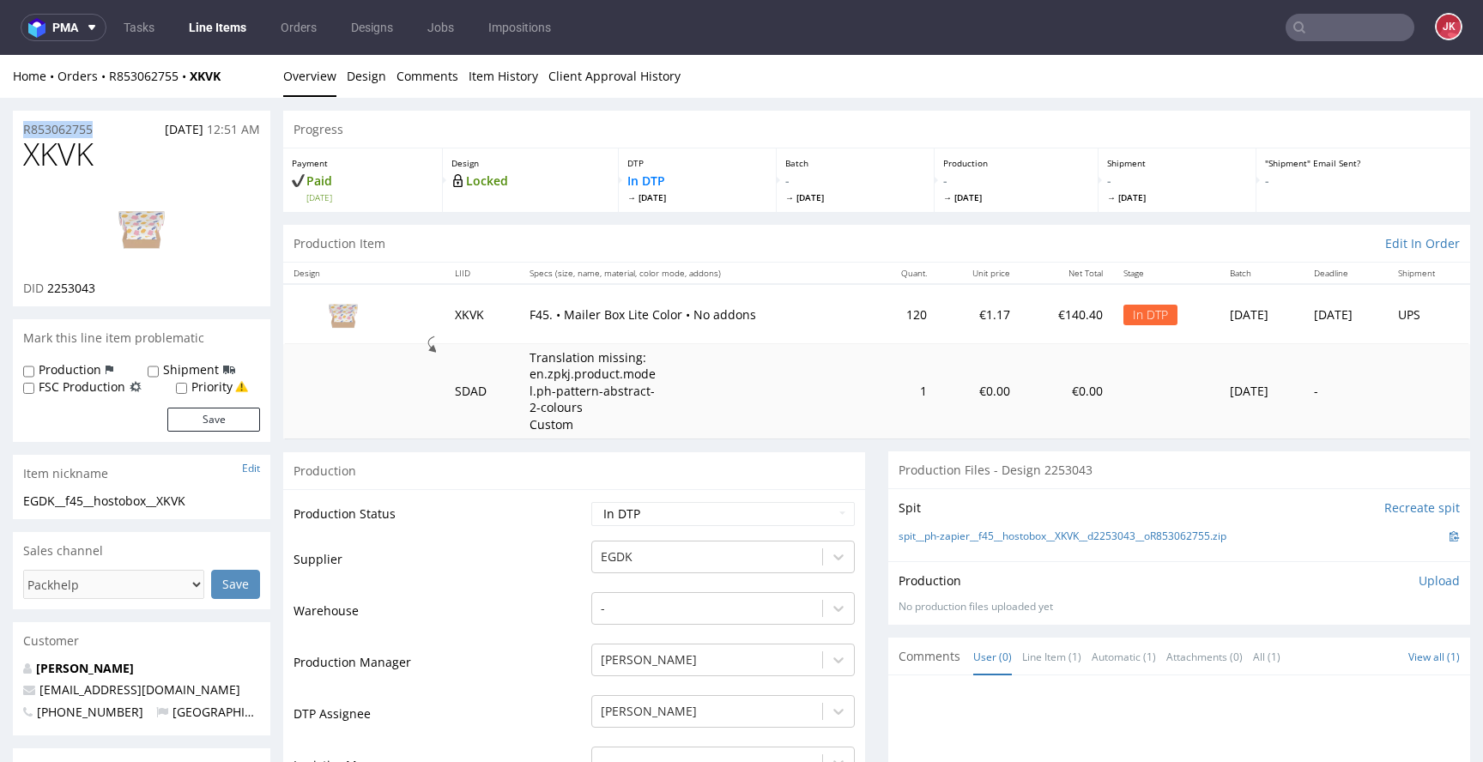
copy p "R853062755"
drag, startPoint x: 48, startPoint y: 292, endPoint x: 114, endPoint y: 291, distance: 66.1
click at [114, 291] on div "DID 2253043" at bounding box center [141, 288] width 237 height 17
copy span "2253043"
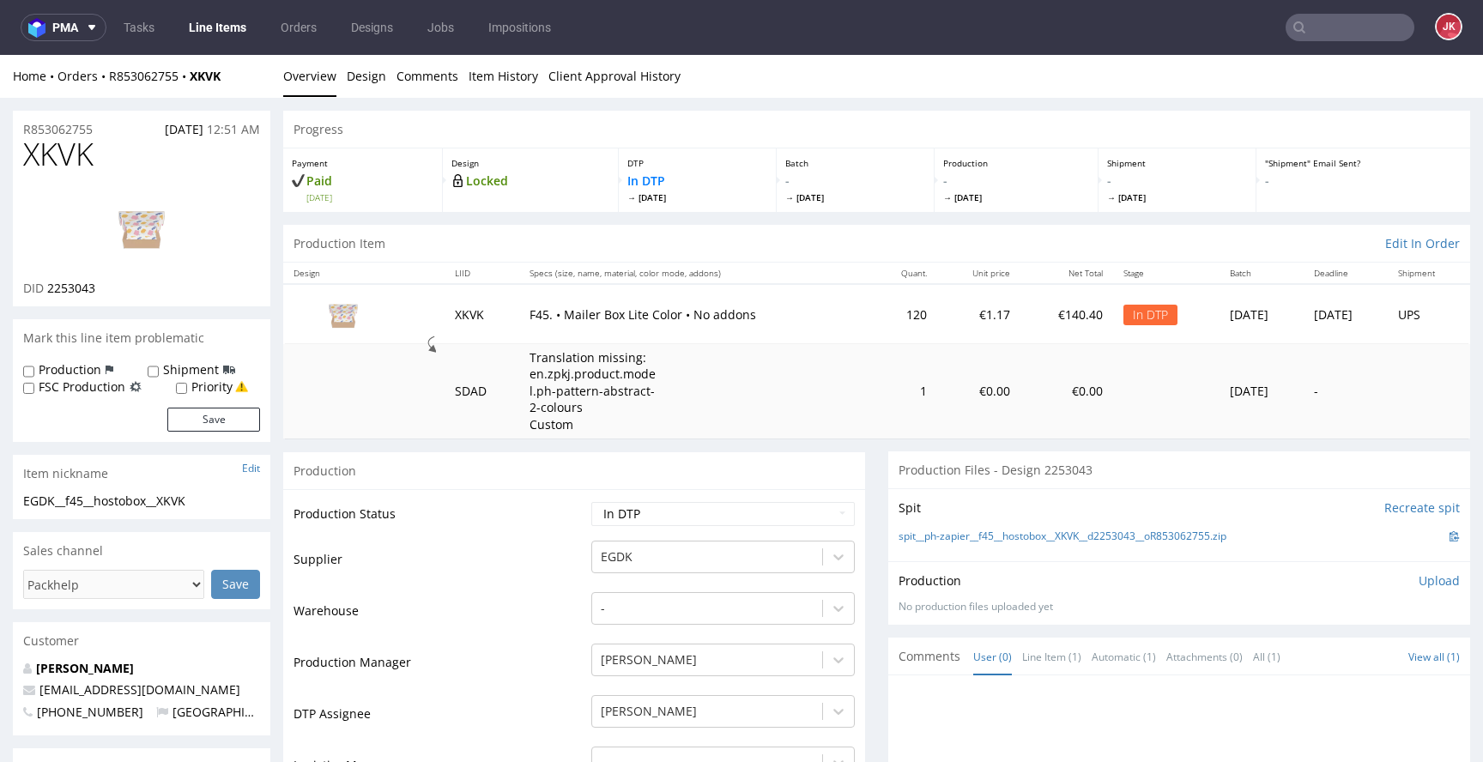
click at [1424, 578] on p "Upload" at bounding box center [1439, 581] width 41 height 17
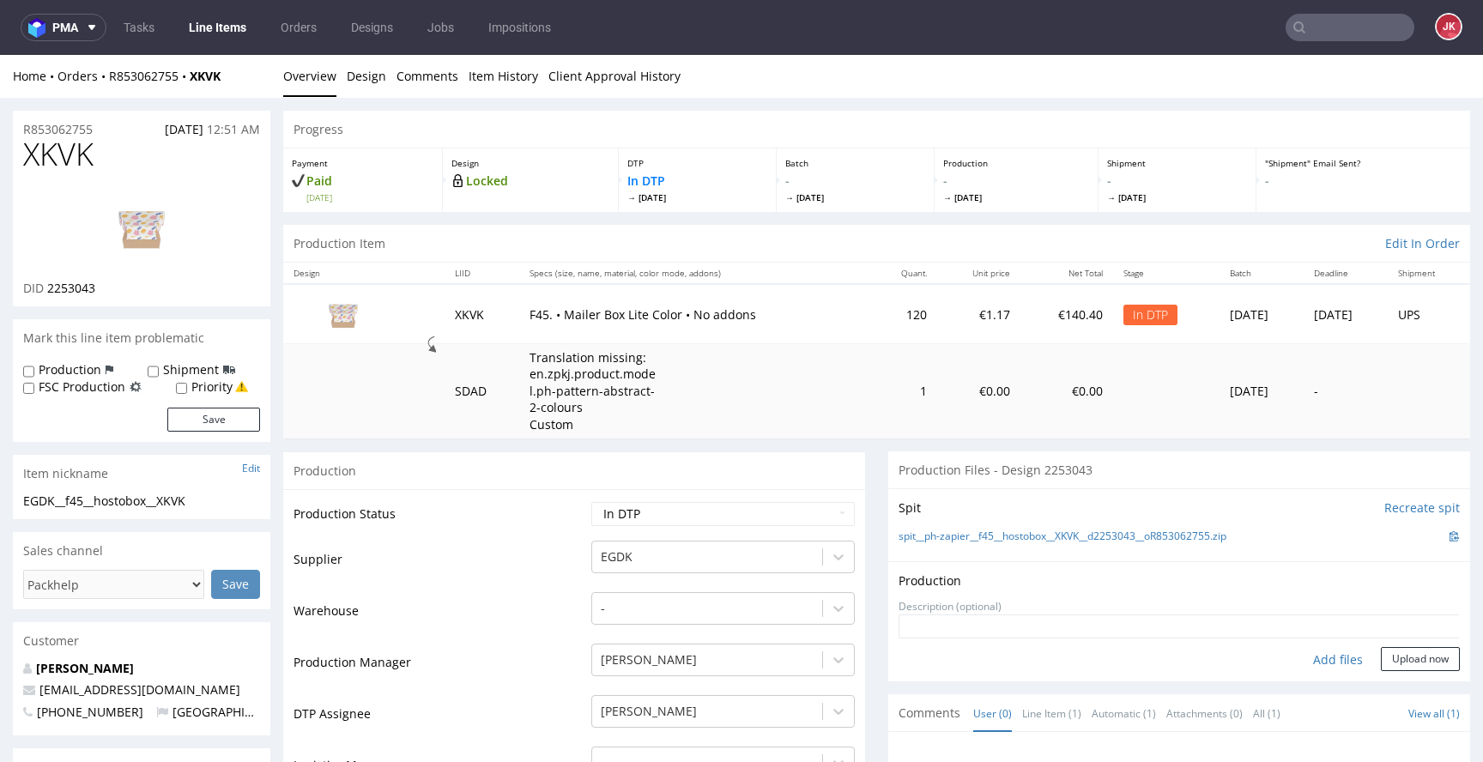
click at [1305, 657] on div "Add files" at bounding box center [1338, 660] width 86 height 26
type input "C:\fakepath\EGDK__f45__hostobox__XKVK__d2253043__oR853062755__2__inside.pdf"
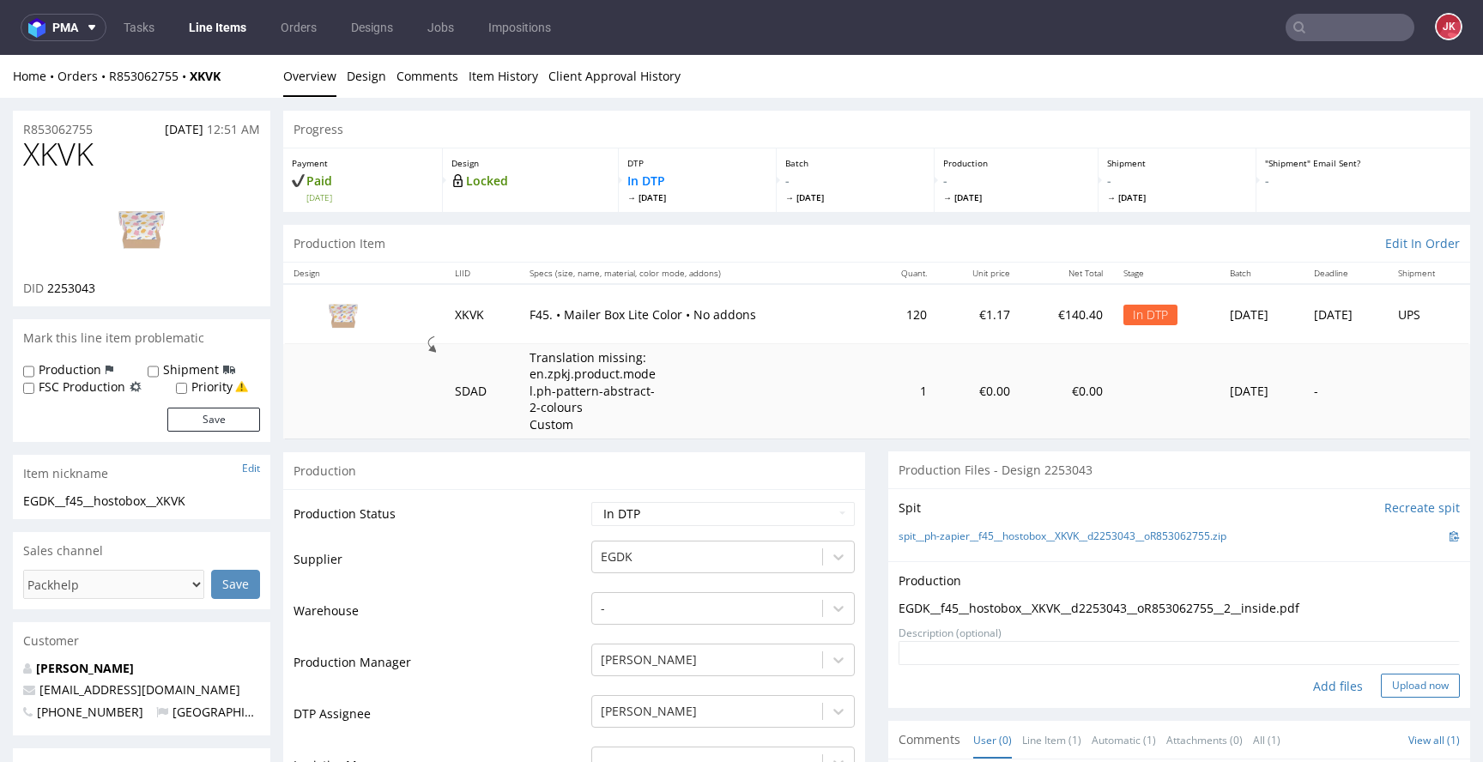
click at [1381, 689] on button "Upload now" at bounding box center [1420, 686] width 79 height 24
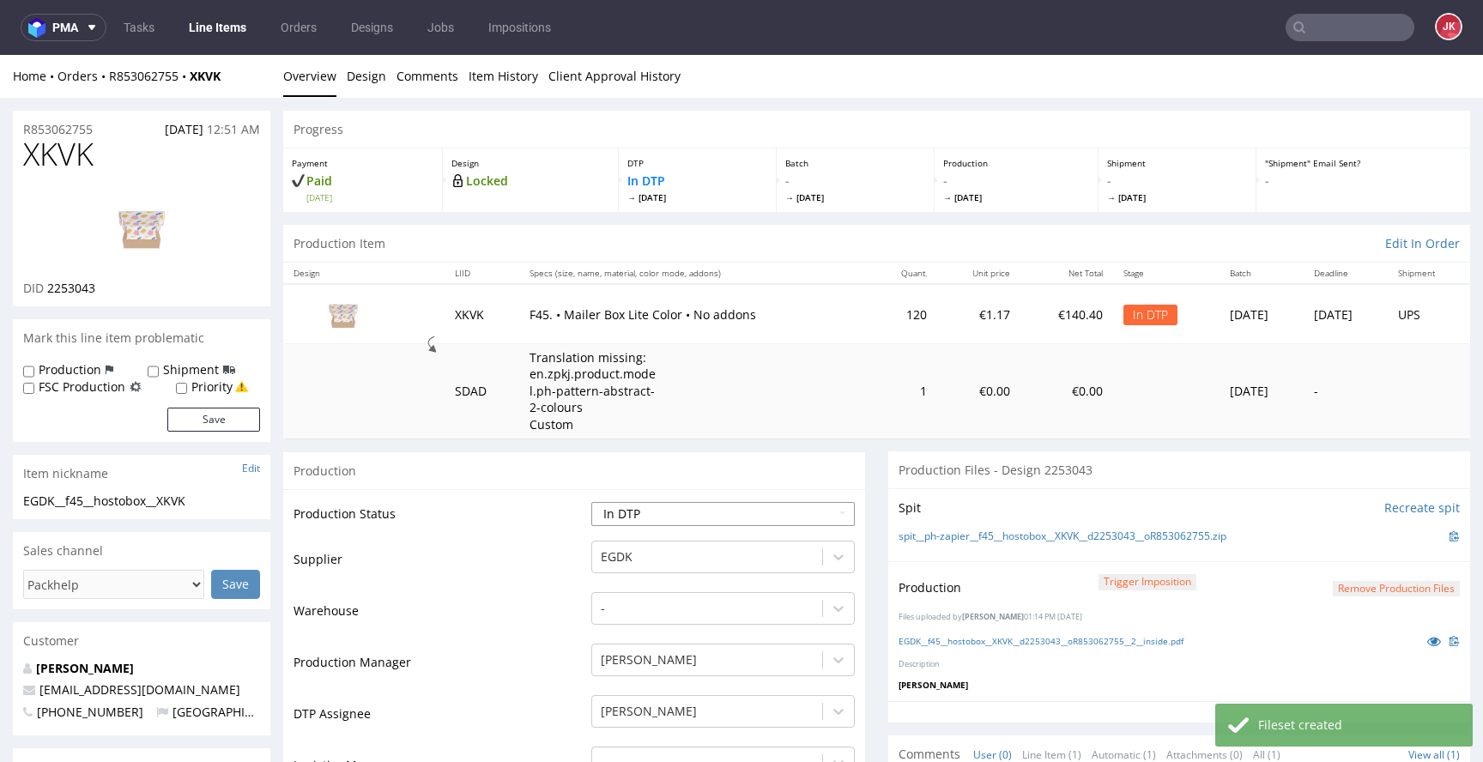
click at [666, 510] on select "Waiting for Artwork Waiting for Diecut Waiting for Mockup Waiting for DTP Waiti…" at bounding box center [723, 514] width 264 height 24
select select "dtp_production_ready"
click at [591, 502] on select "Waiting for Artwork Waiting for Diecut Waiting for Mockup Waiting for DTP Waiti…" at bounding box center [723, 514] width 264 height 24
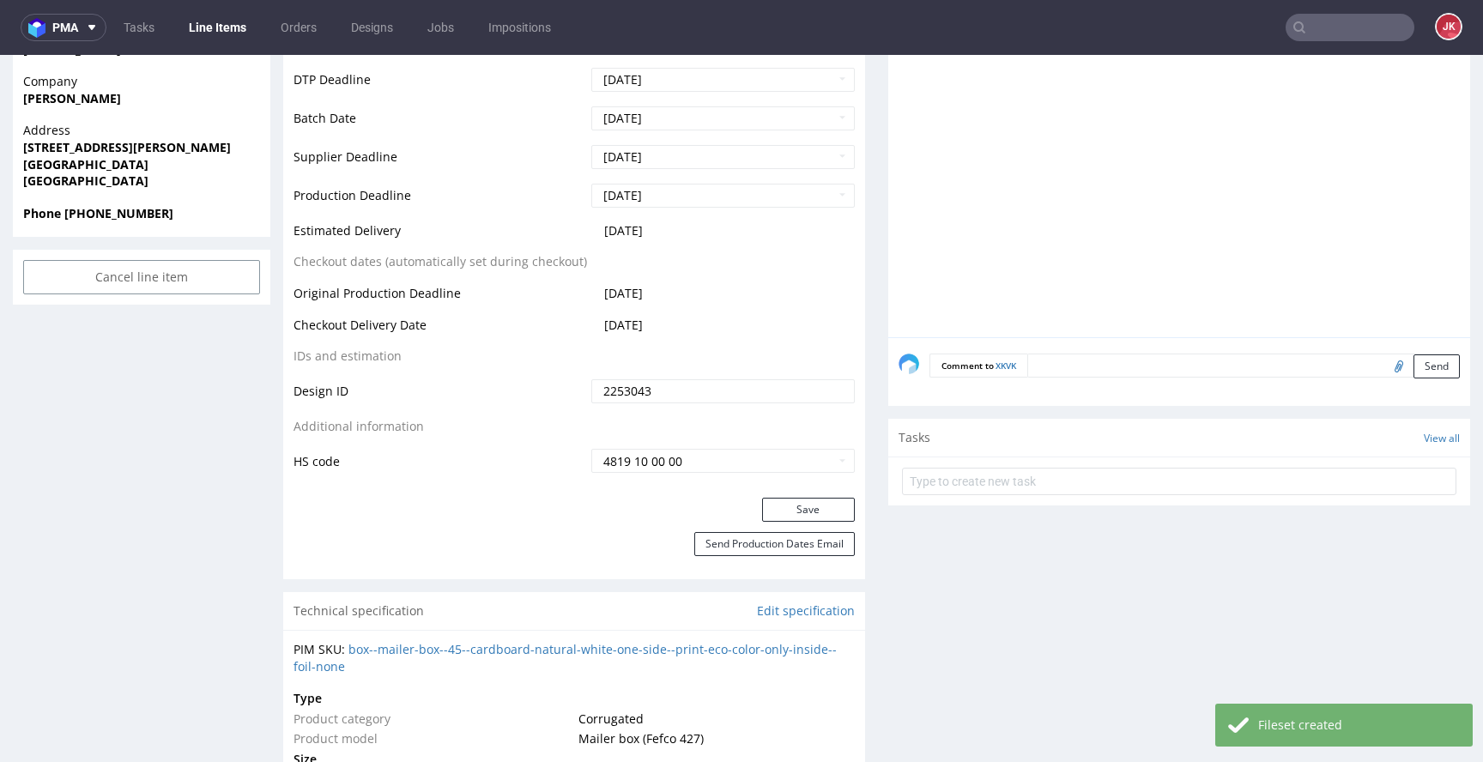
scroll to position [778, 0]
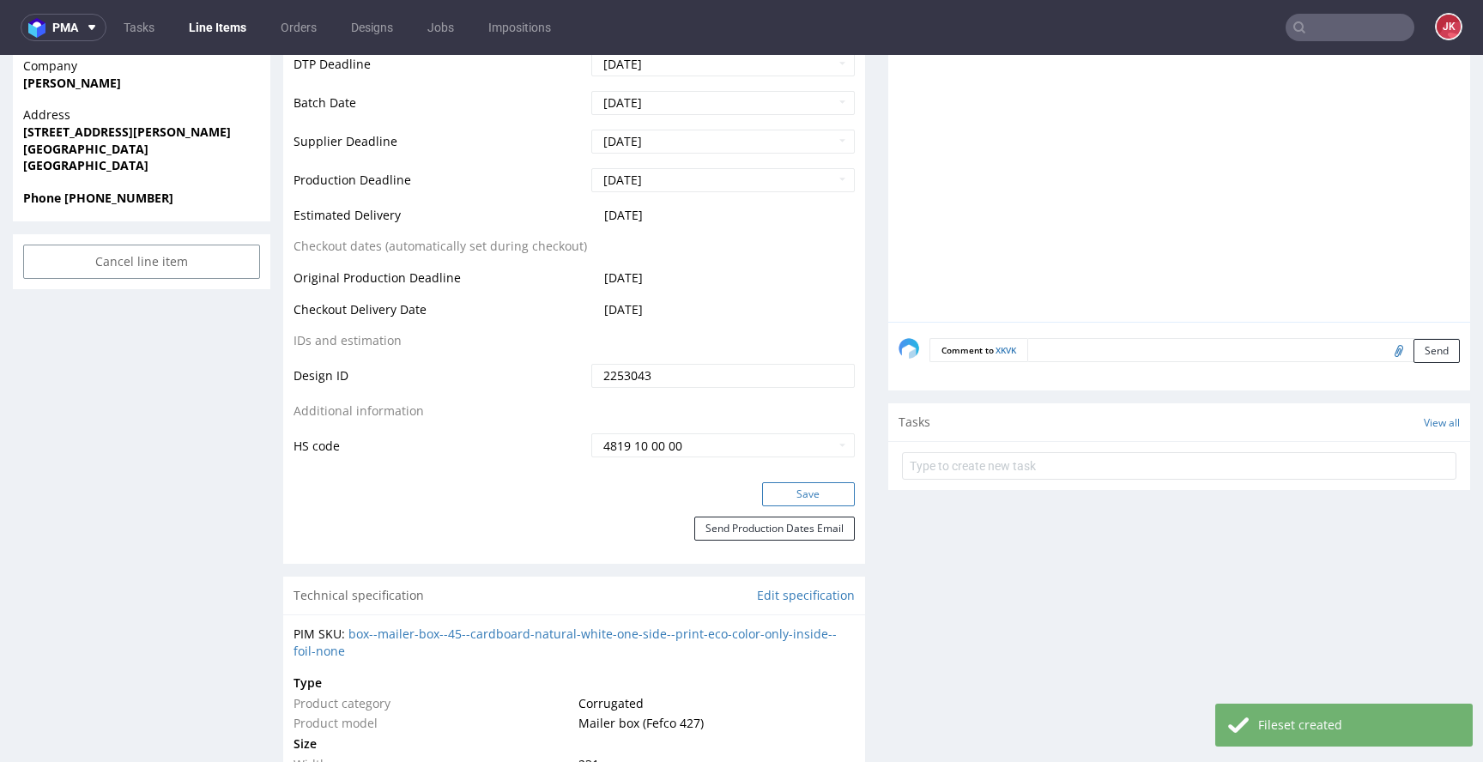
click at [780, 492] on button "Save" at bounding box center [808, 494] width 93 height 24
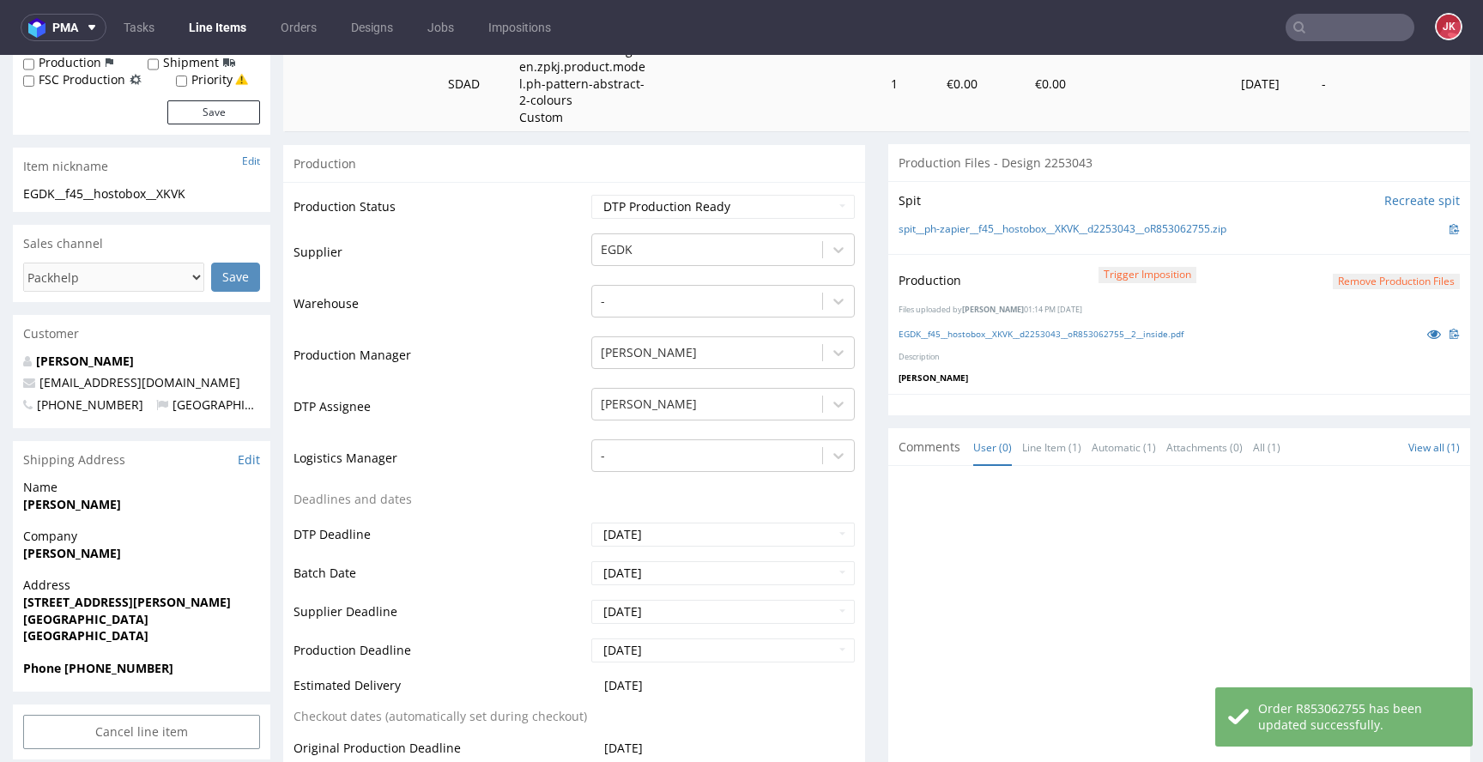
scroll to position [0, 0]
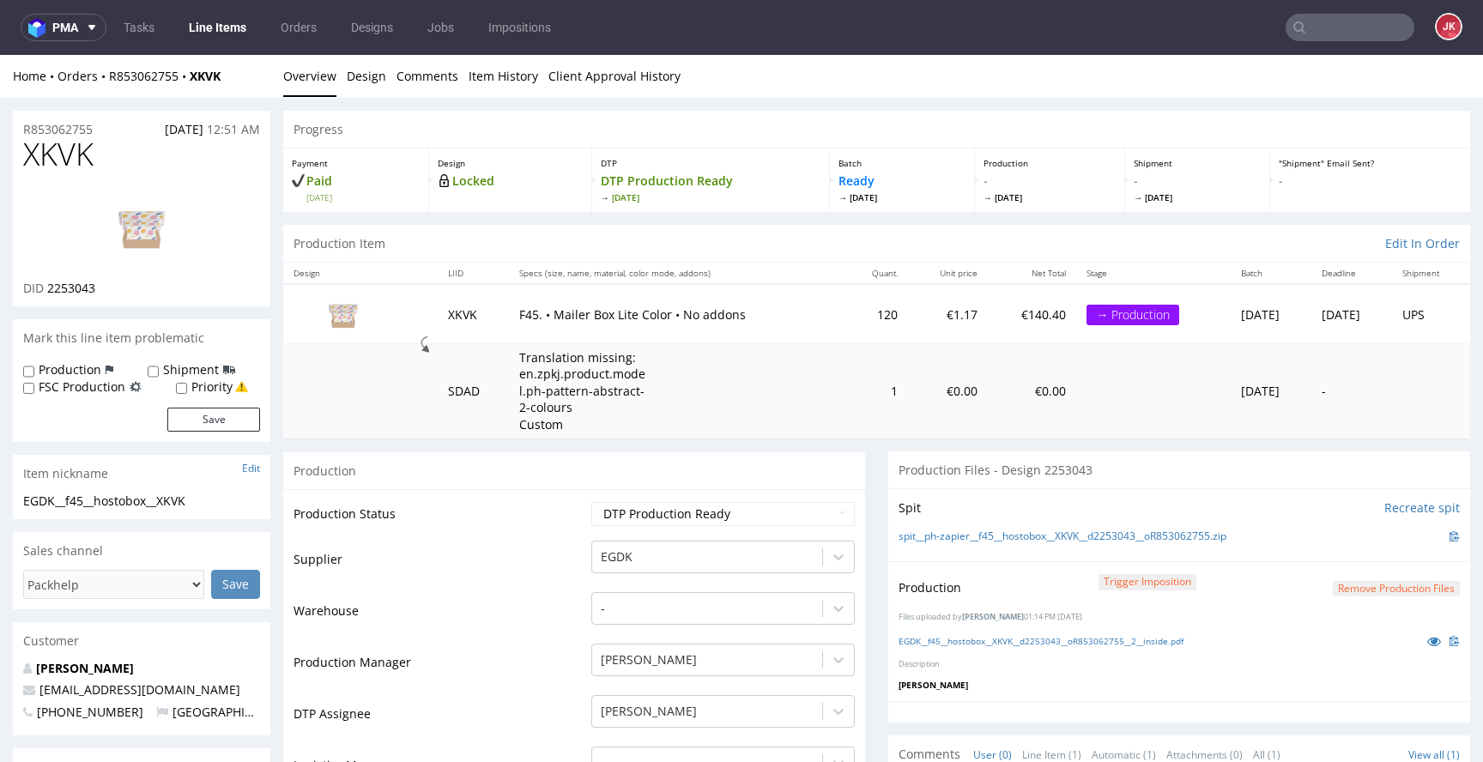
click at [232, 31] on link "Line Items" at bounding box center [218, 27] width 78 height 27
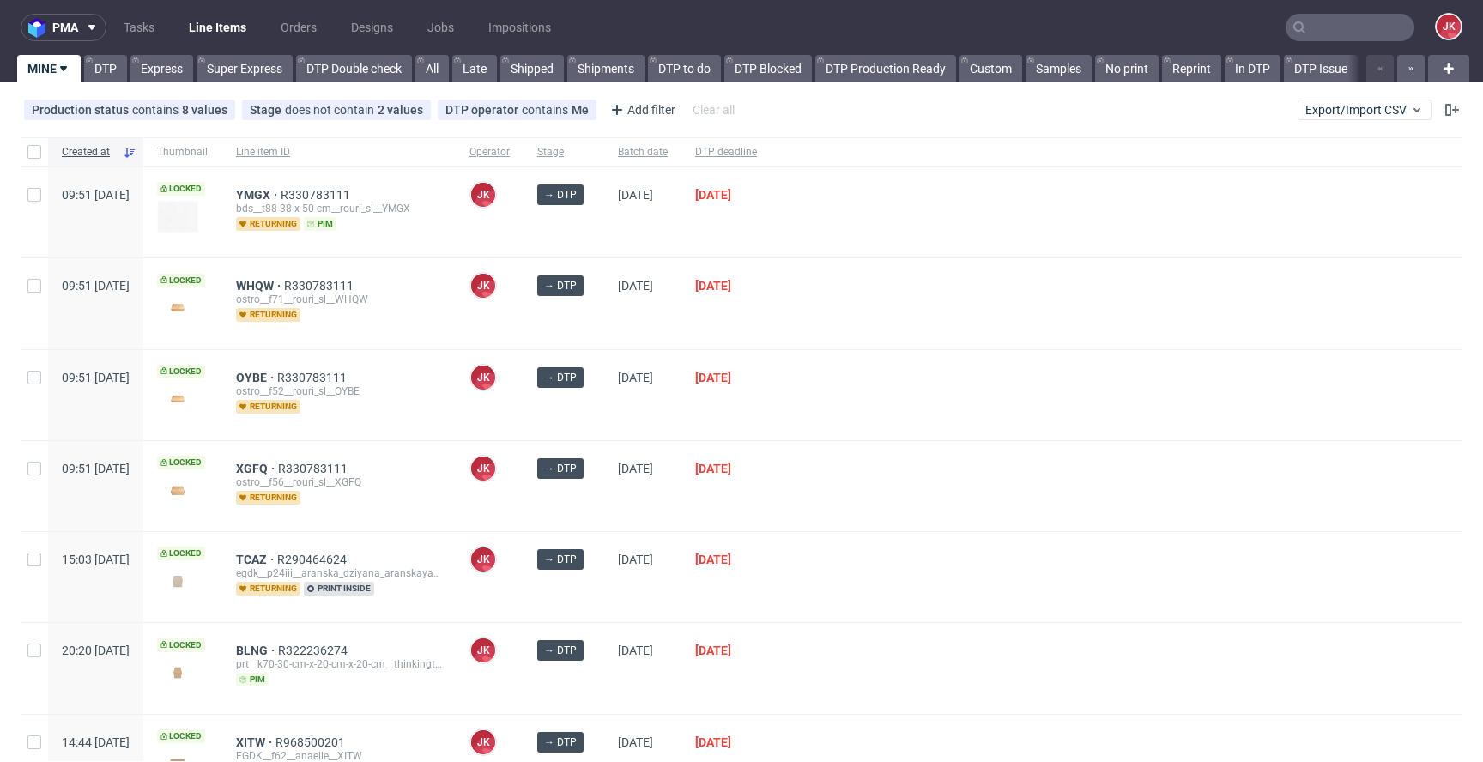
click at [604, 520] on div "→ DTP" at bounding box center [564, 486] width 81 height 90
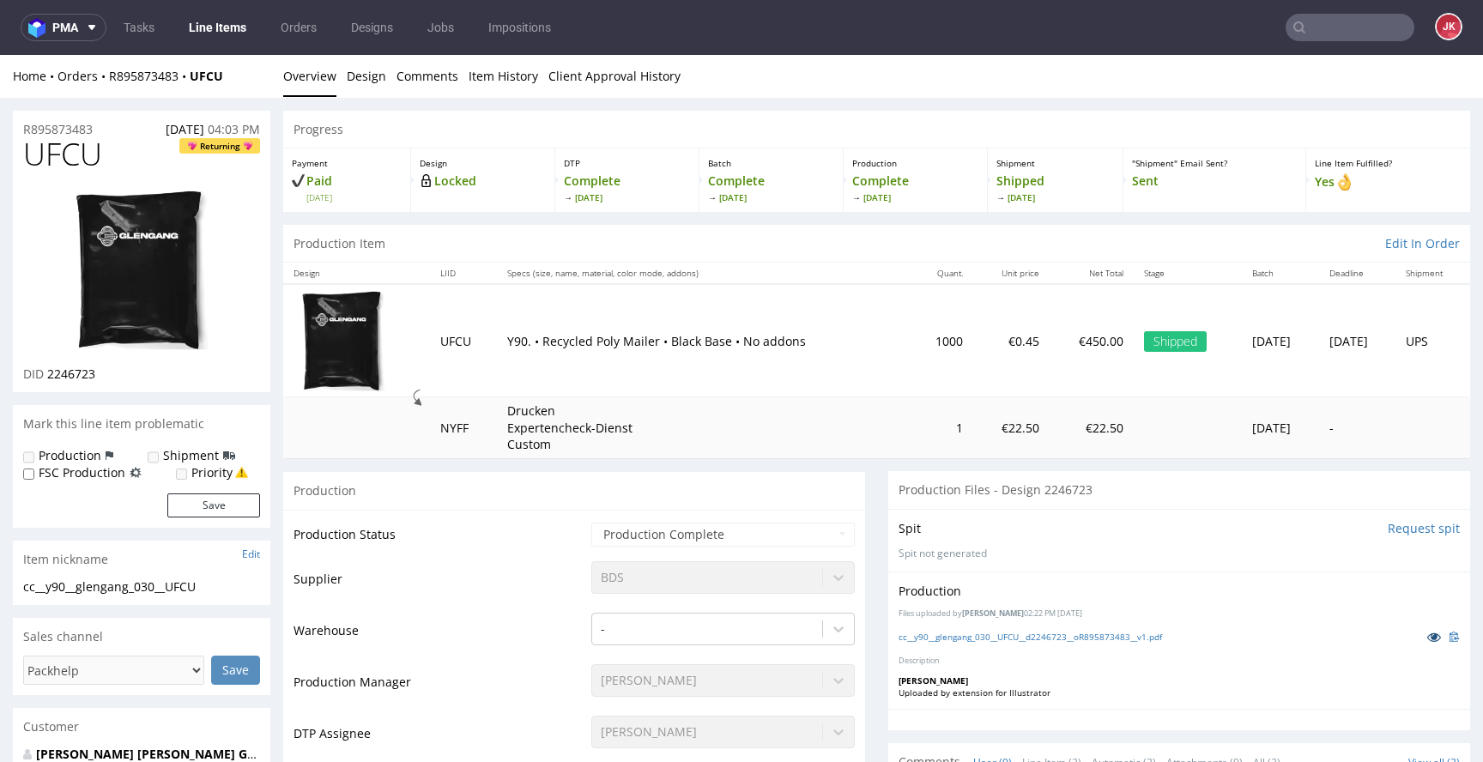
click at [1428, 640] on icon at bounding box center [1435, 637] width 14 height 12
click at [1428, 636] on icon at bounding box center [1435, 637] width 14 height 12
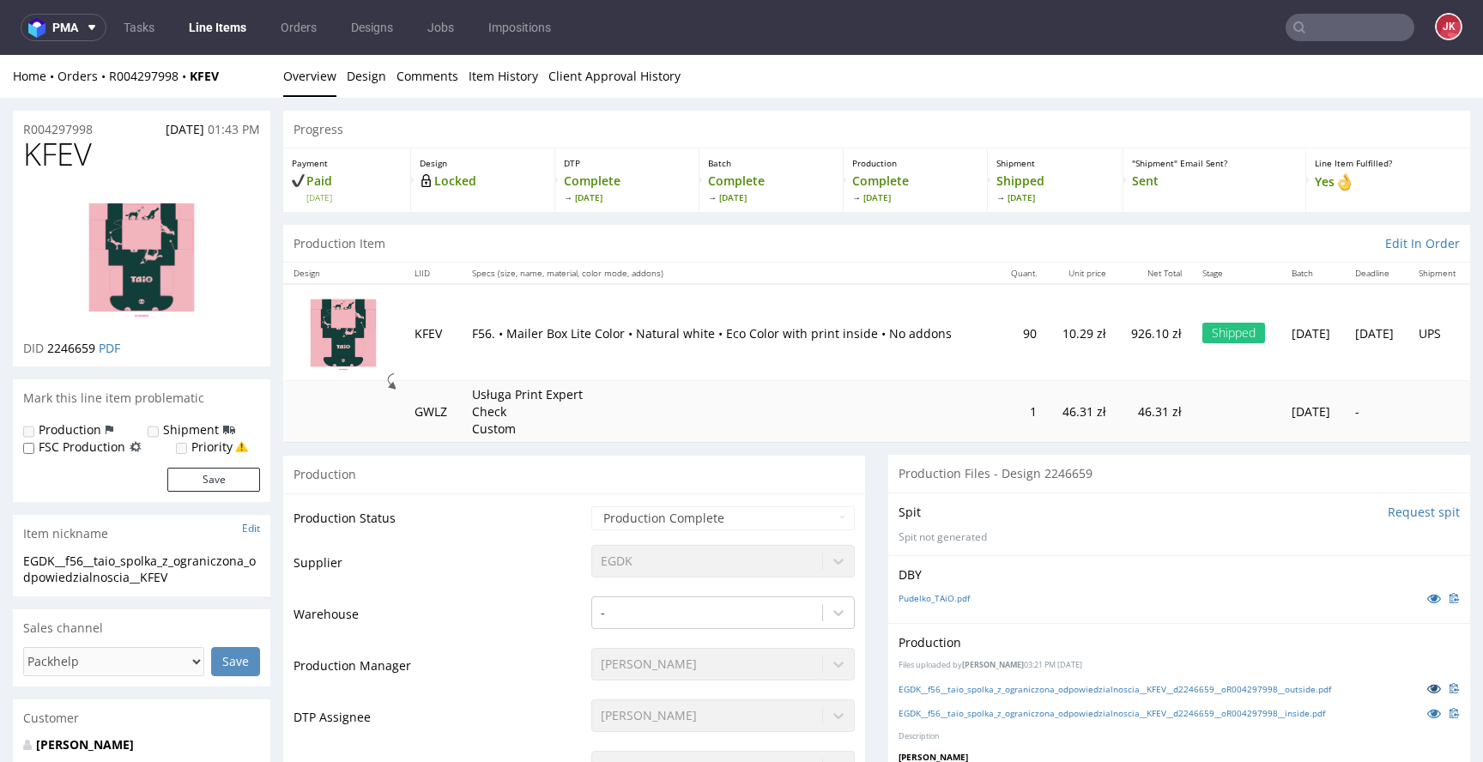
click at [1428, 688] on icon at bounding box center [1435, 688] width 14 height 12
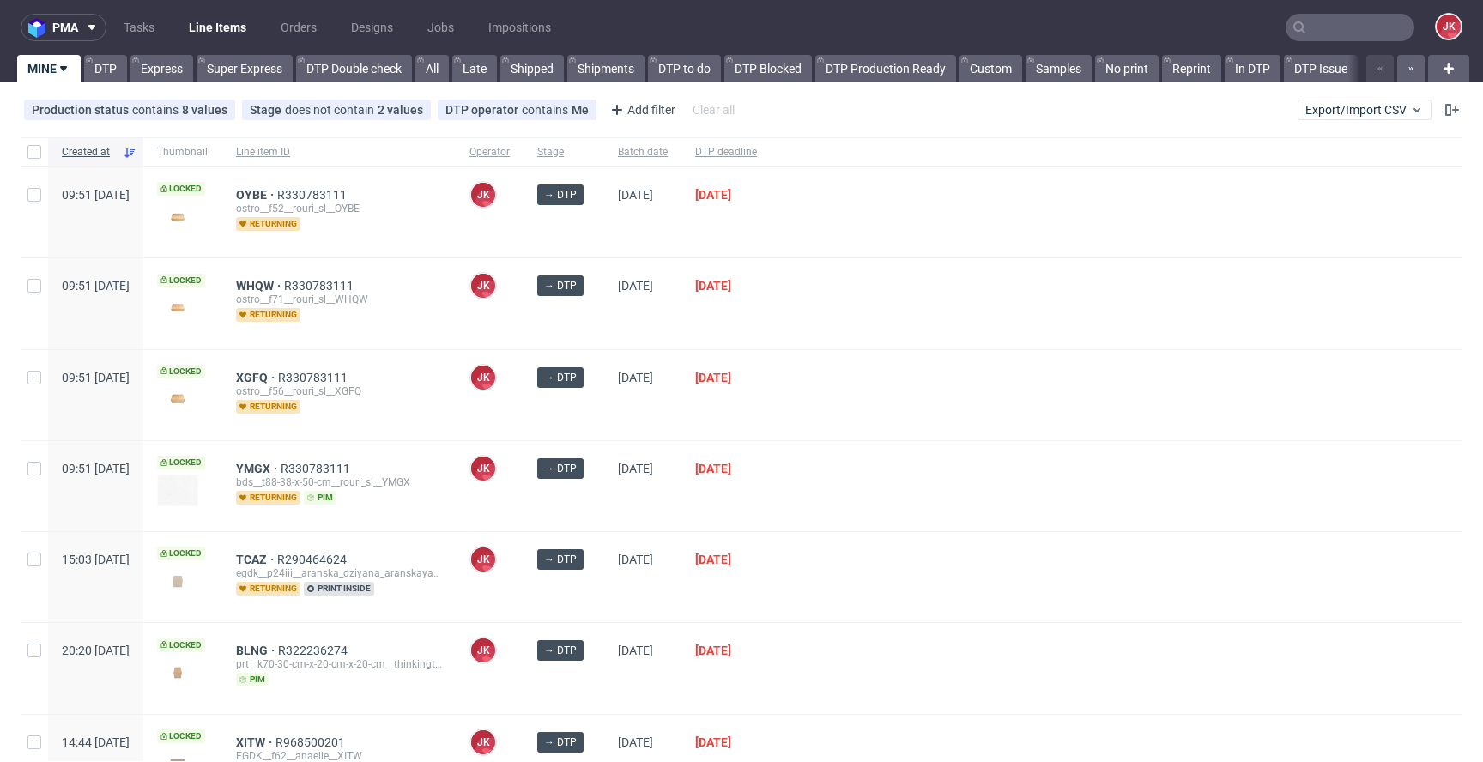
scroll to position [920, 0]
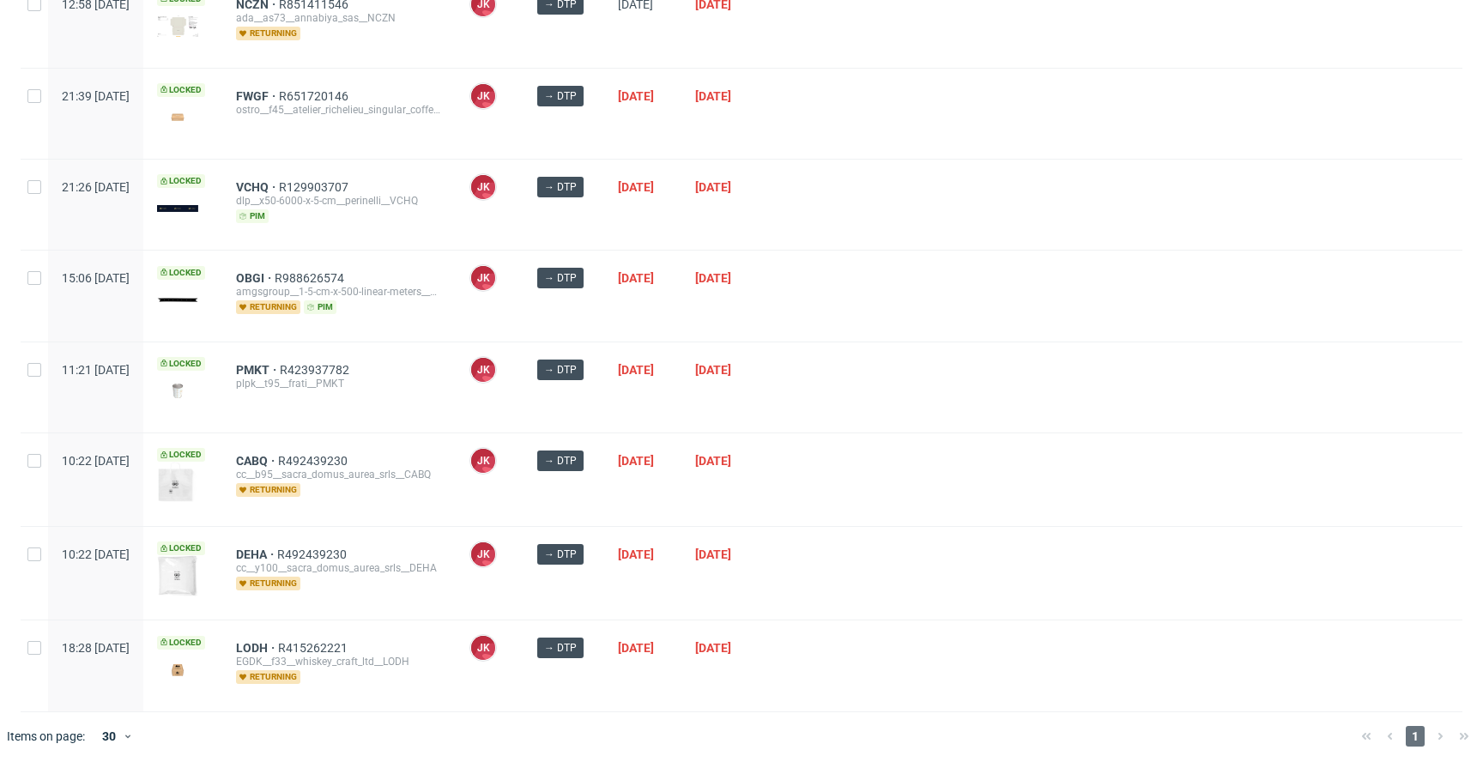
click at [604, 483] on div "→ DTP" at bounding box center [564, 479] width 81 height 93
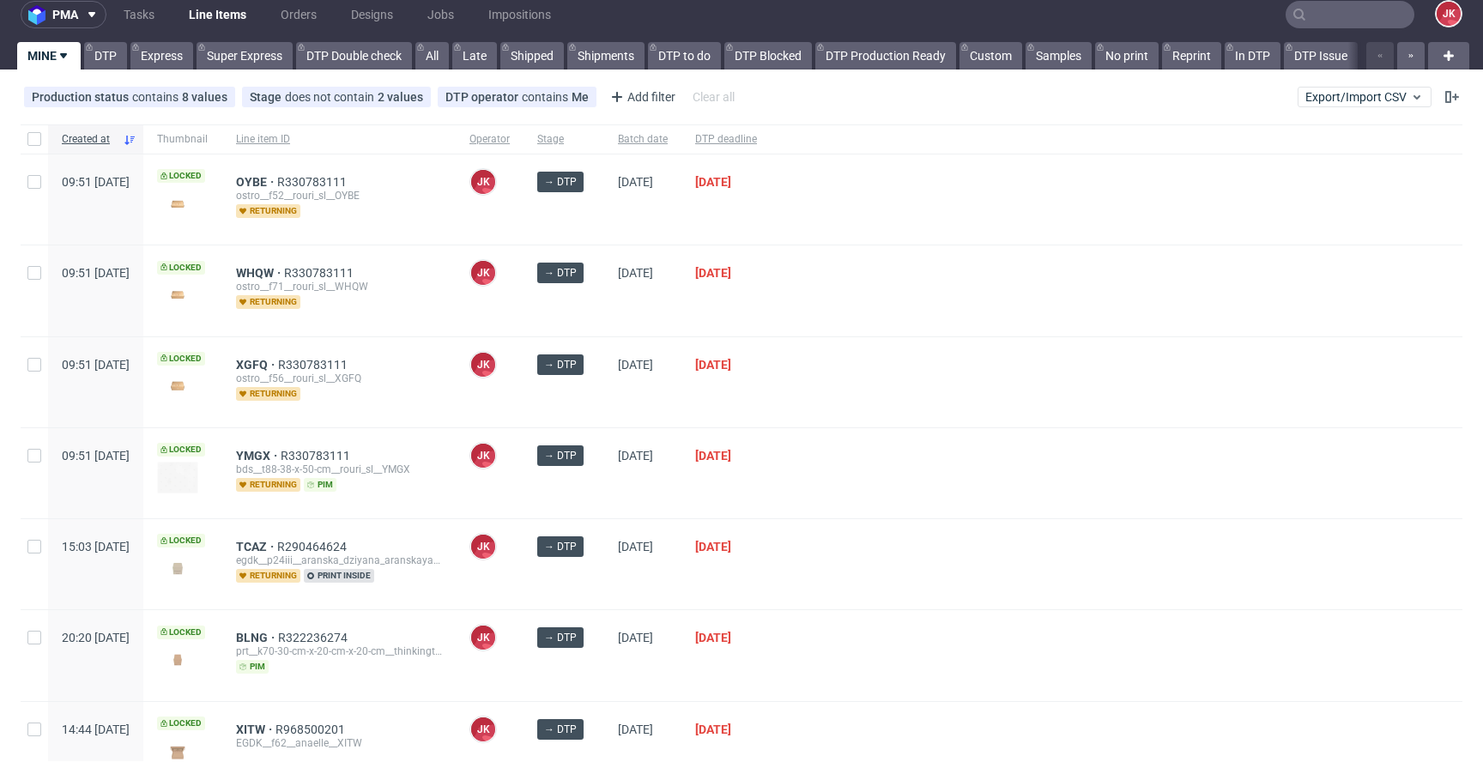
scroll to position [0, 0]
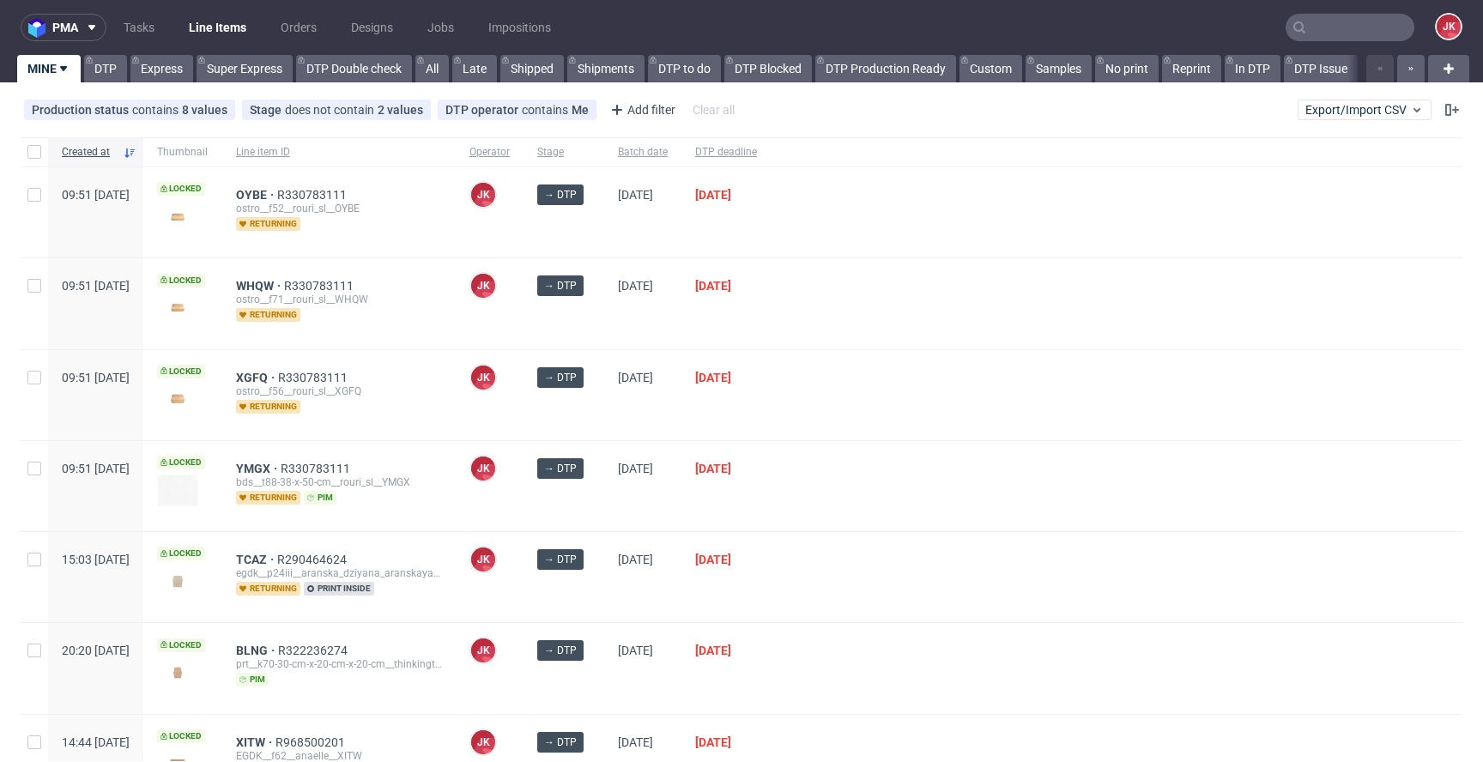
click at [950, 367] on div at bounding box center [1117, 395] width 692 height 90
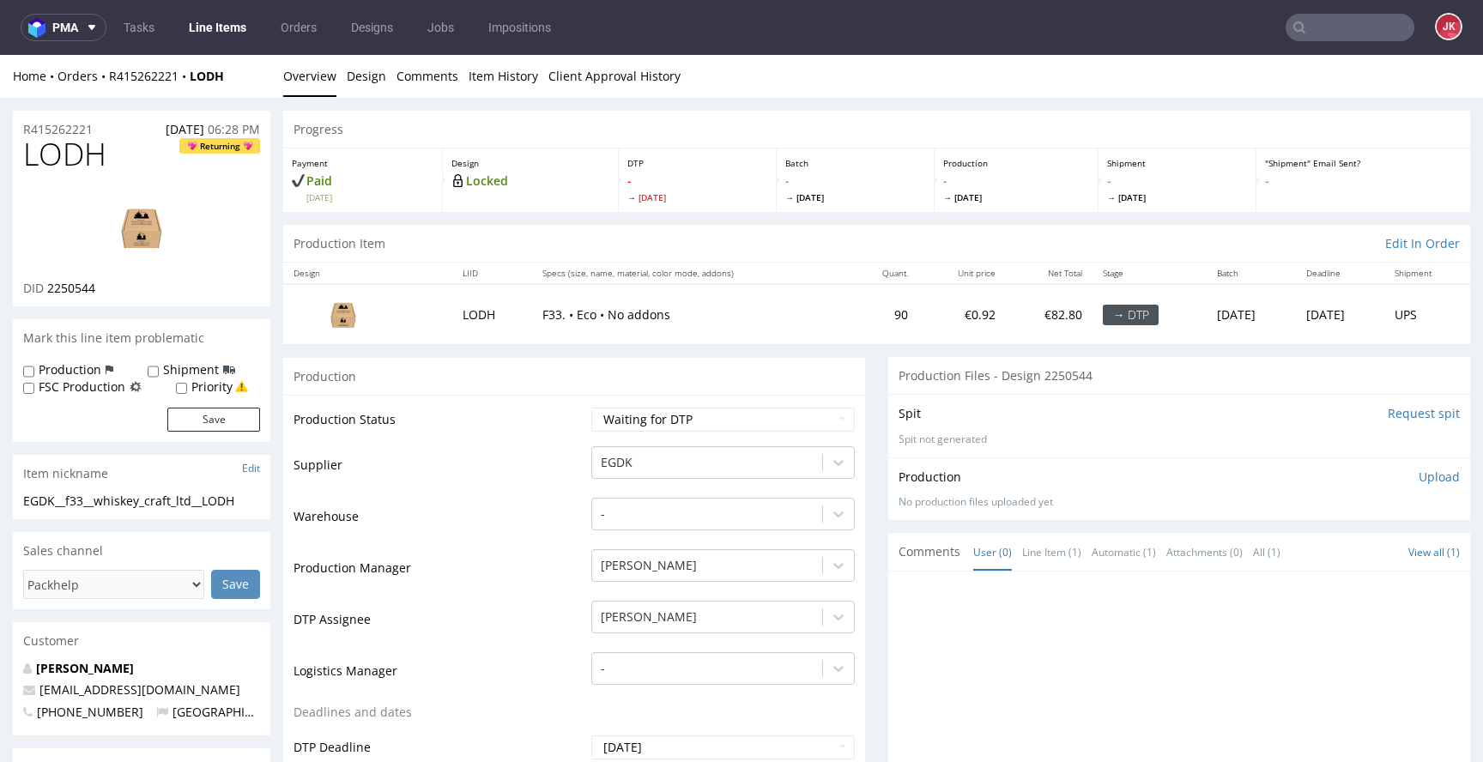
click at [1388, 418] on input "Request spit" at bounding box center [1424, 413] width 72 height 17
click at [363, 76] on link "Design" at bounding box center [366, 76] width 39 height 42
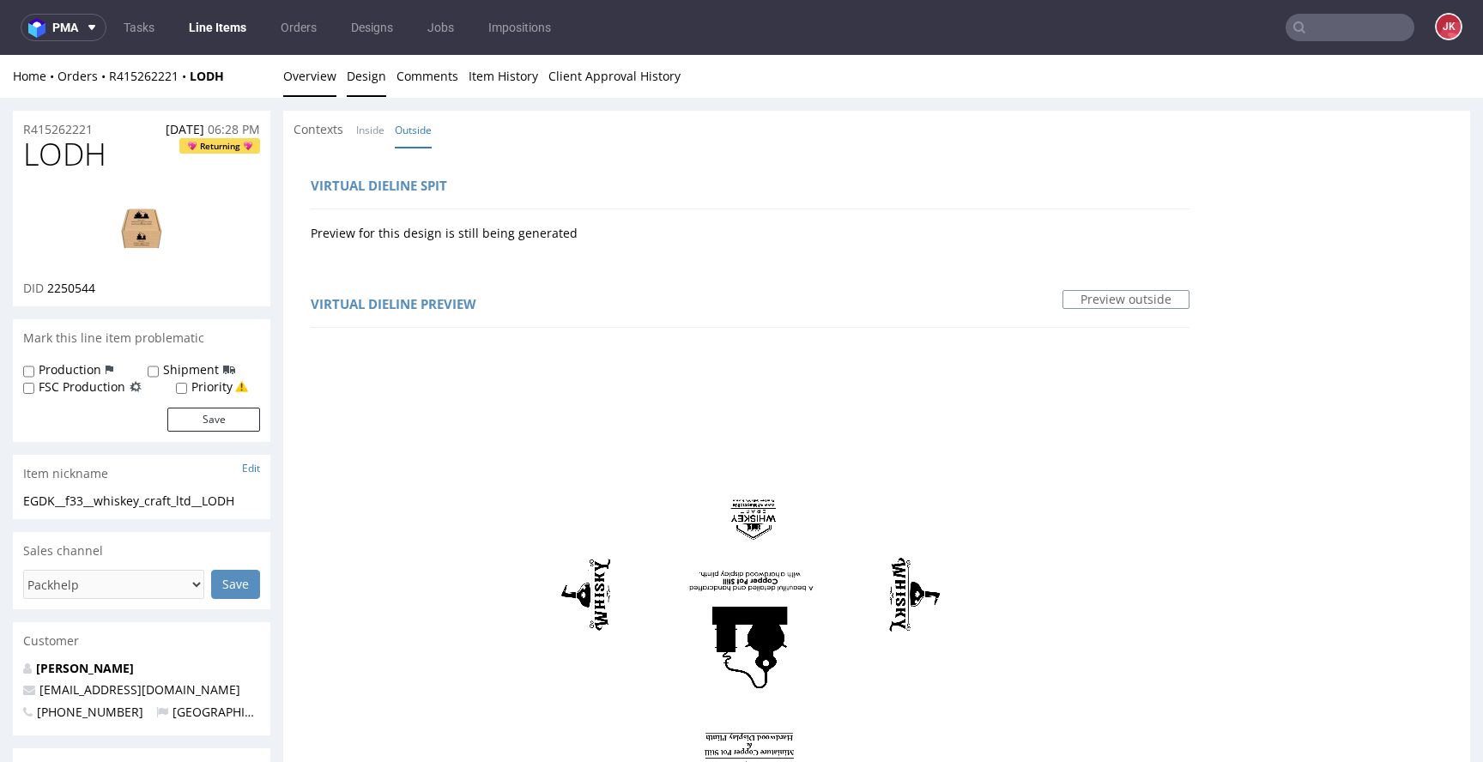
click at [302, 79] on link "Overview" at bounding box center [309, 76] width 53 height 42
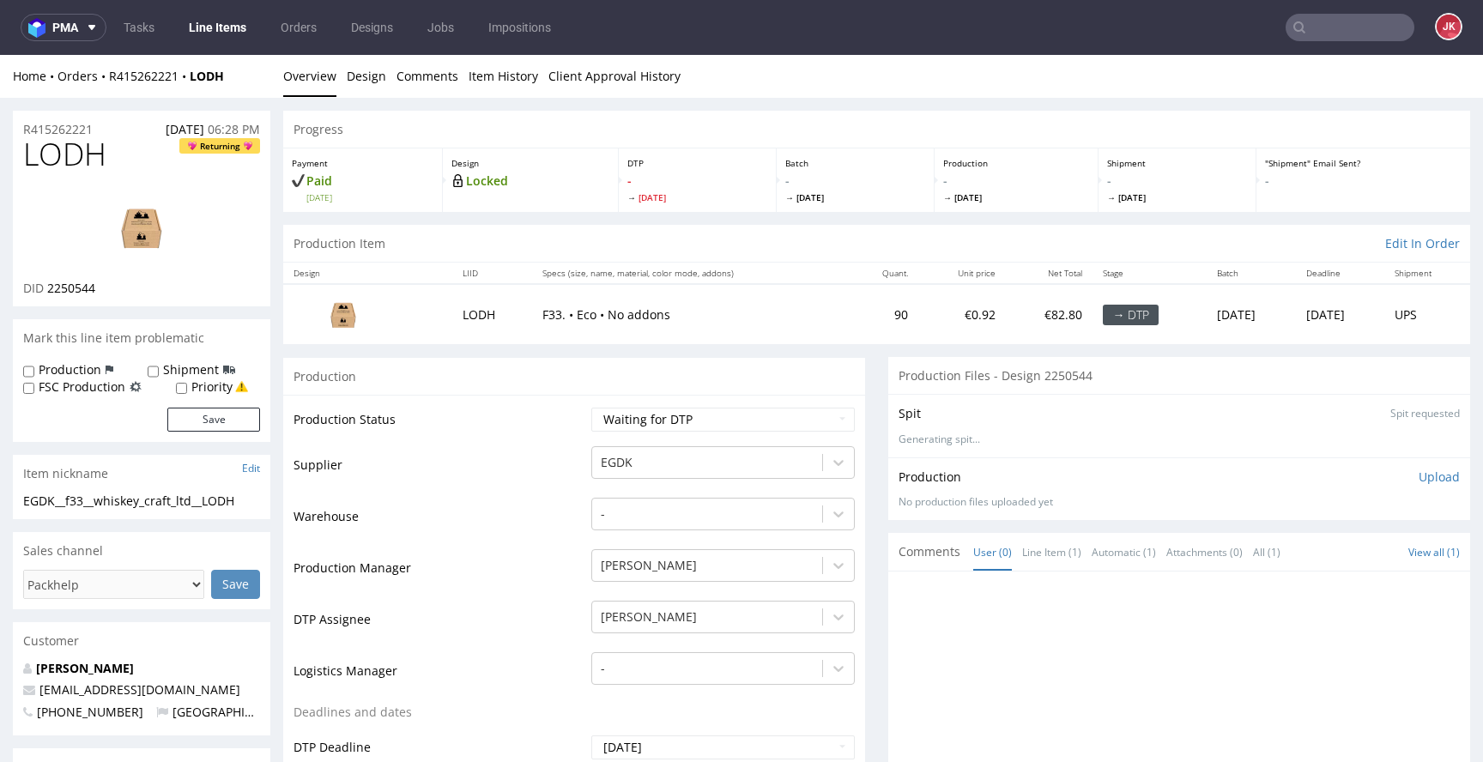
click at [384, 85] on div "Home Orders R415262221 LODH Overview Design Comments Item History Client Approv…" at bounding box center [741, 76] width 1483 height 43
click at [365, 84] on link "Design" at bounding box center [366, 76] width 39 height 42
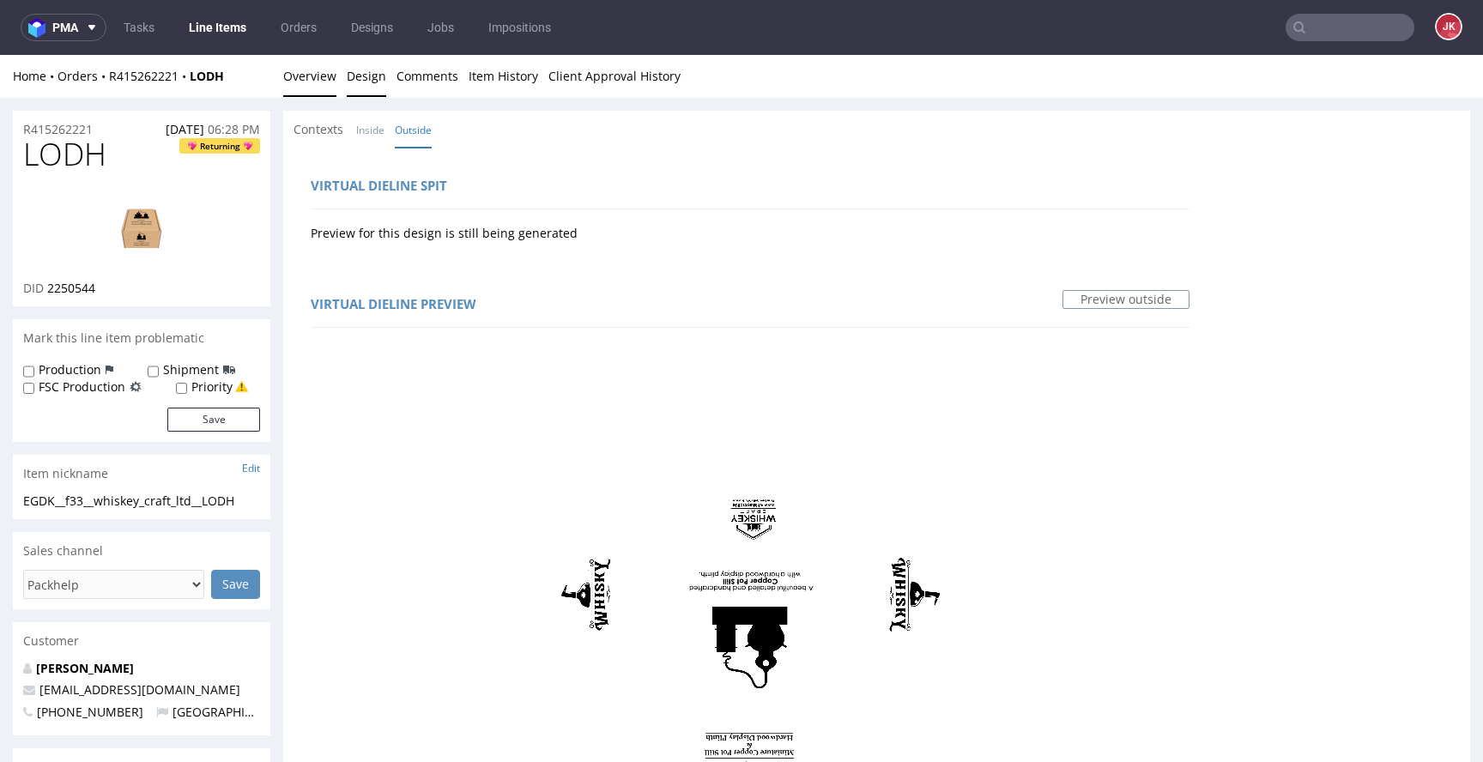
click at [307, 74] on link "Overview" at bounding box center [309, 76] width 53 height 42
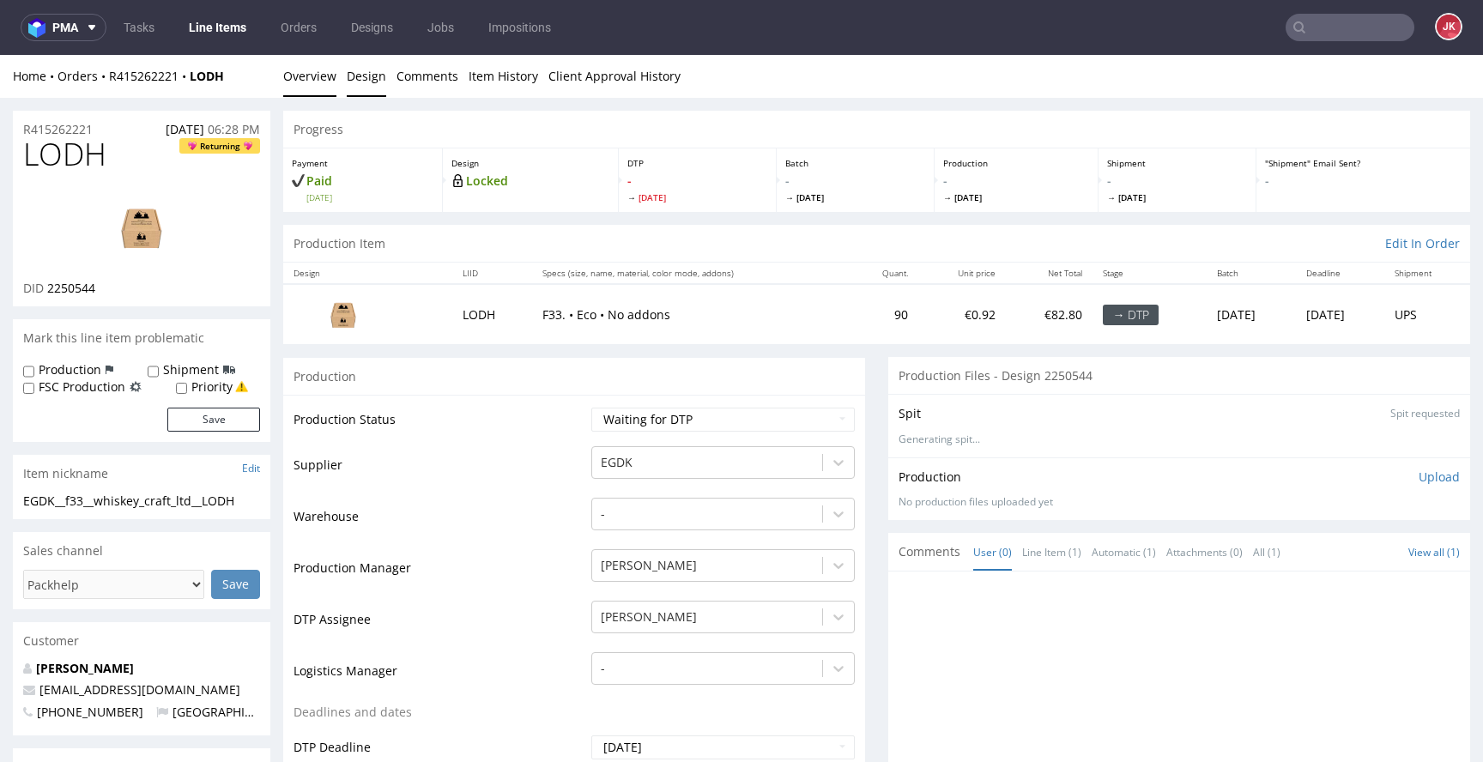
click at [358, 83] on link "Design" at bounding box center [366, 76] width 39 height 42
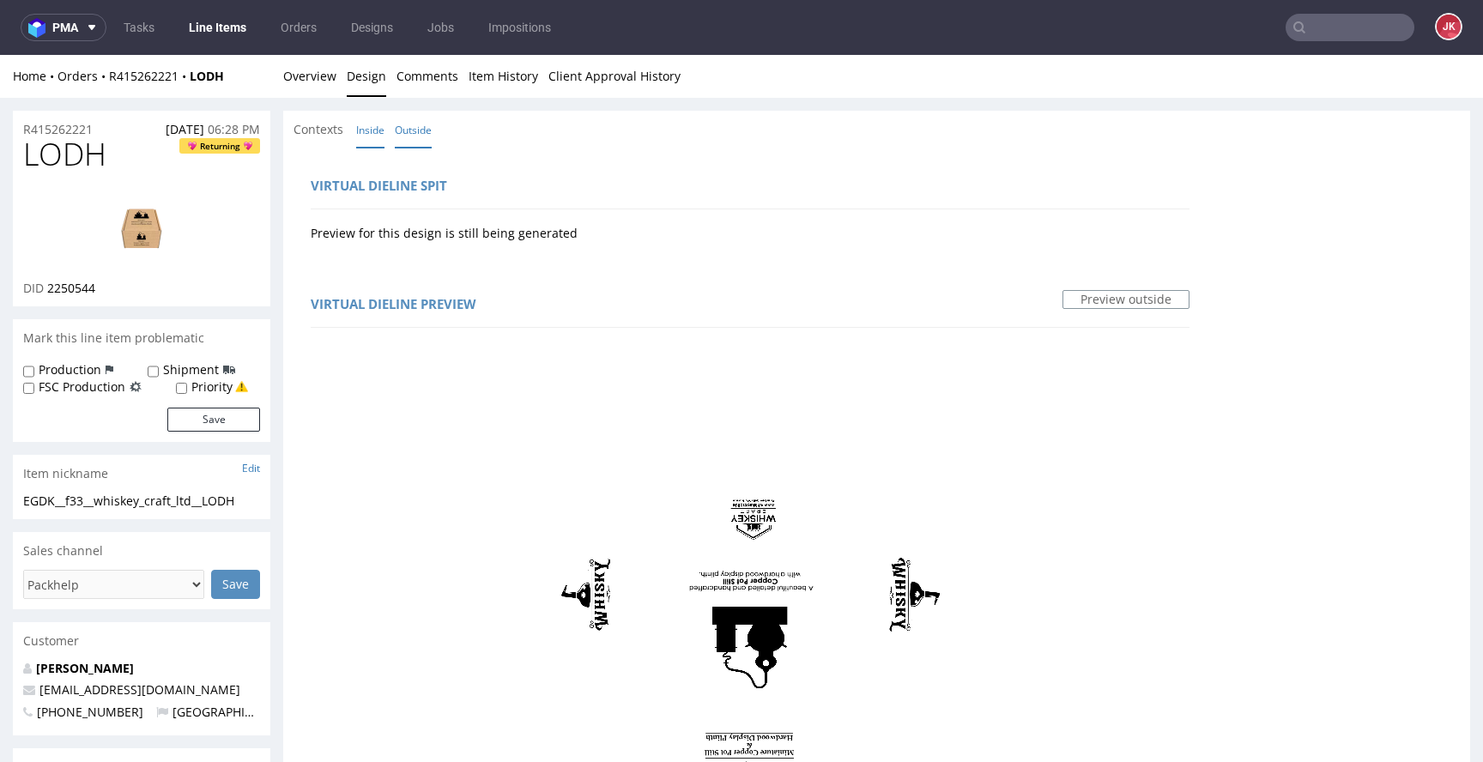
click at [365, 131] on link "Inside" at bounding box center [370, 130] width 28 height 37
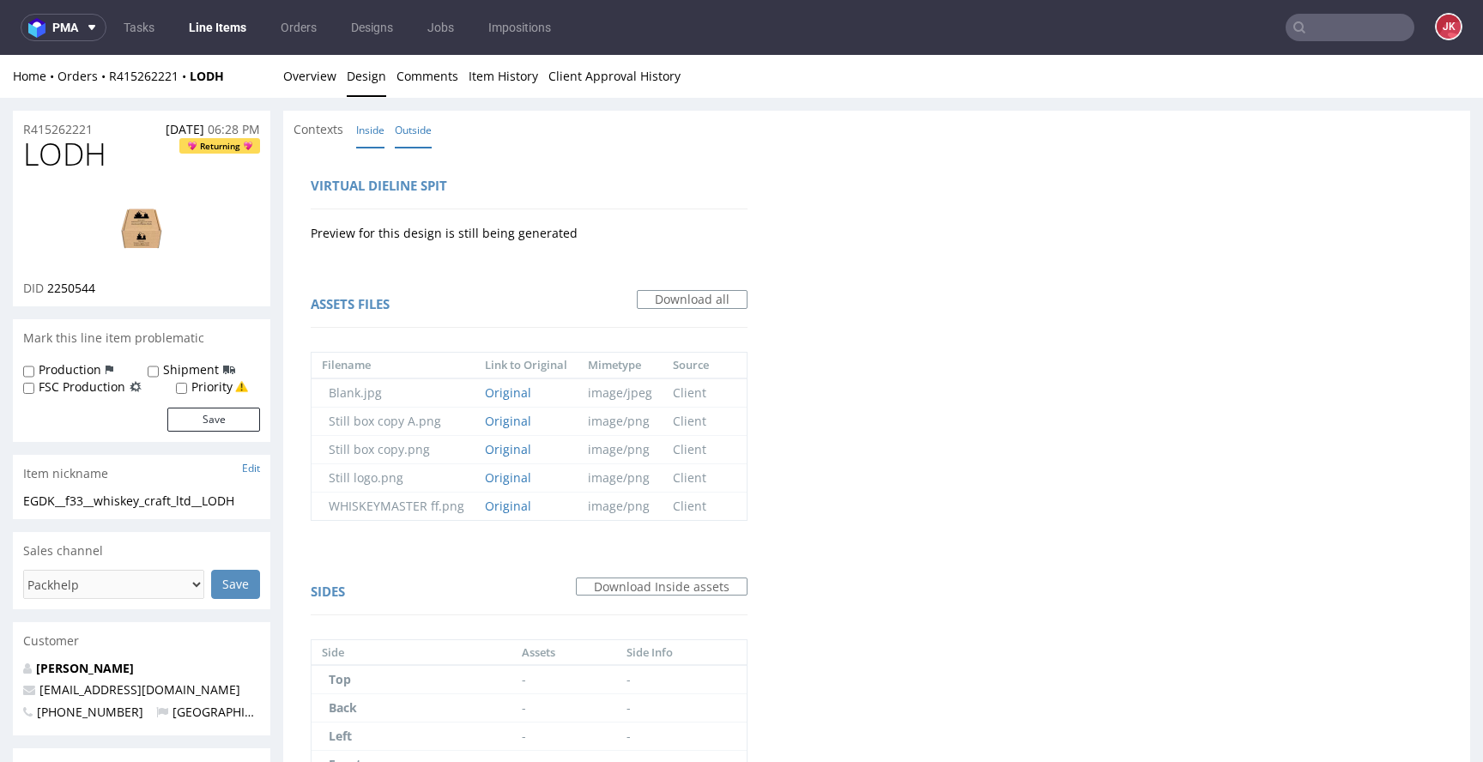
click at [423, 135] on link "Outside" at bounding box center [413, 130] width 37 height 37
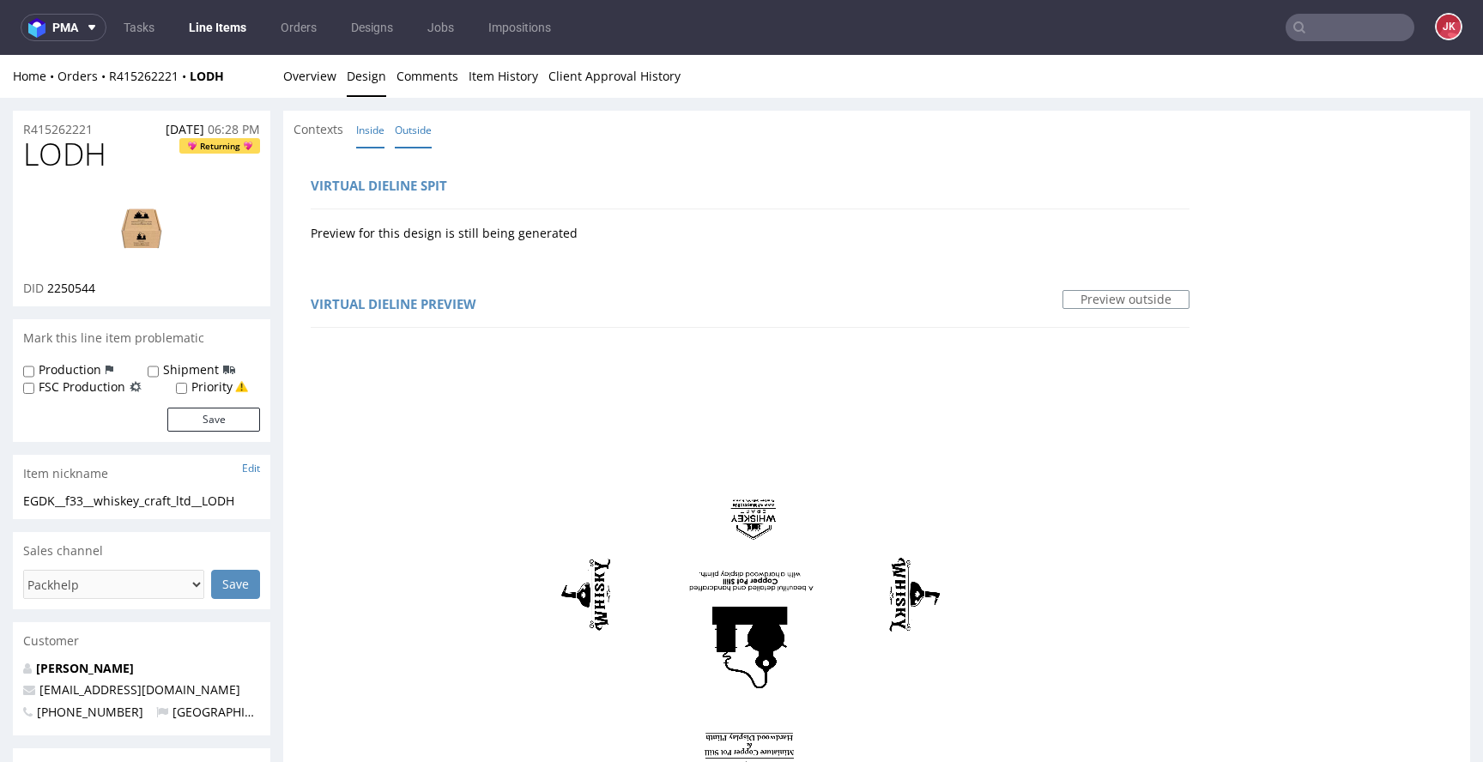
click at [367, 137] on link "Inside" at bounding box center [370, 130] width 28 height 37
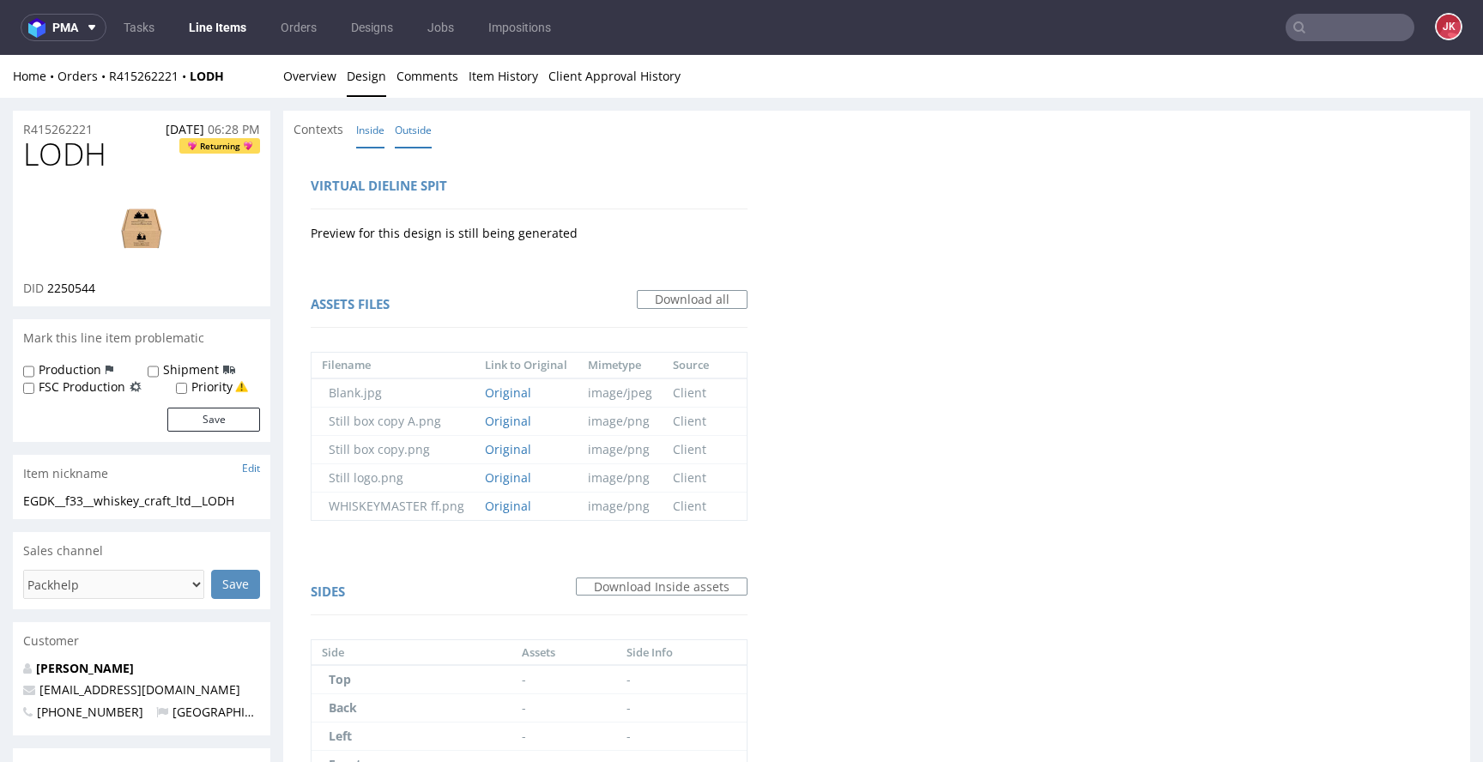
click at [421, 141] on link "Outside" at bounding box center [413, 130] width 37 height 37
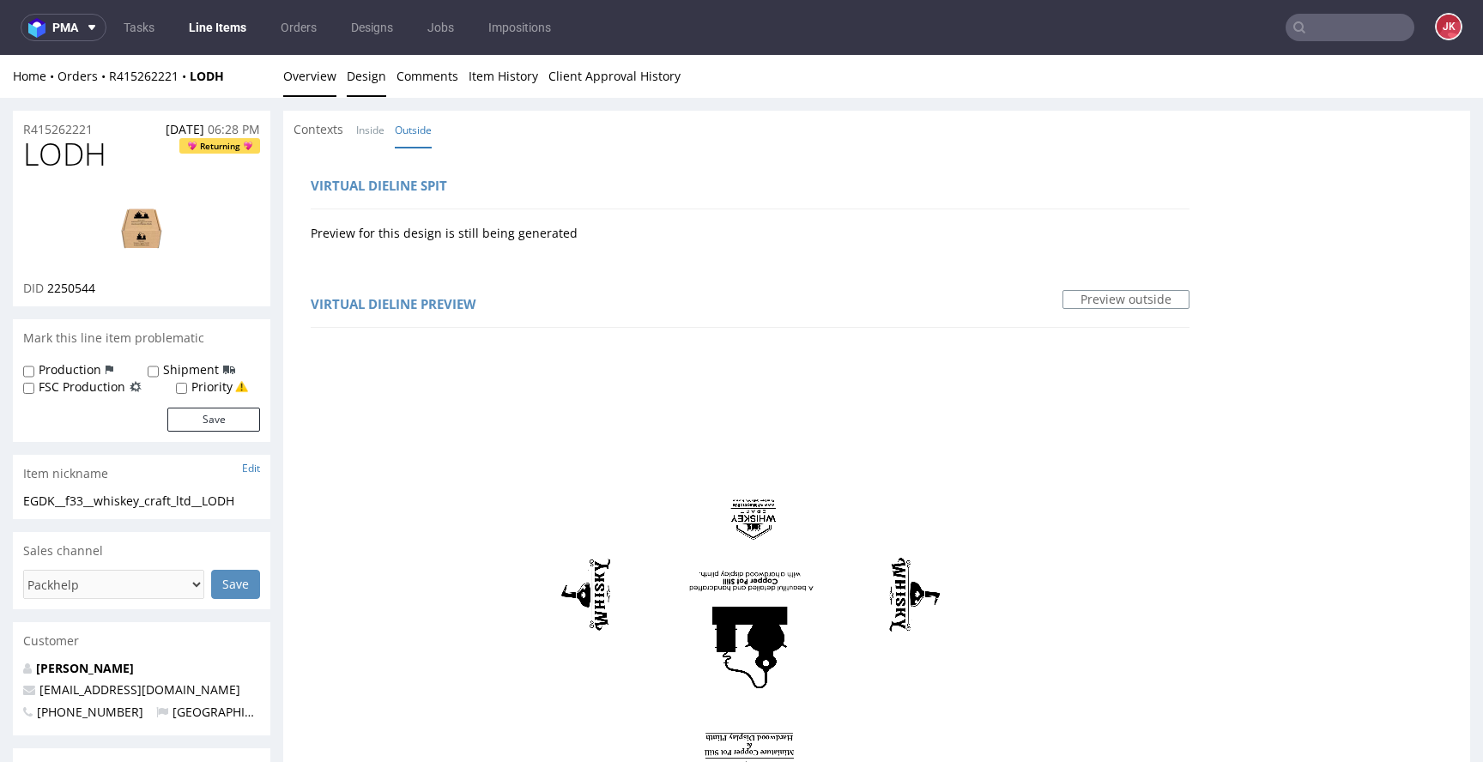
click at [305, 66] on link "Overview" at bounding box center [309, 76] width 53 height 42
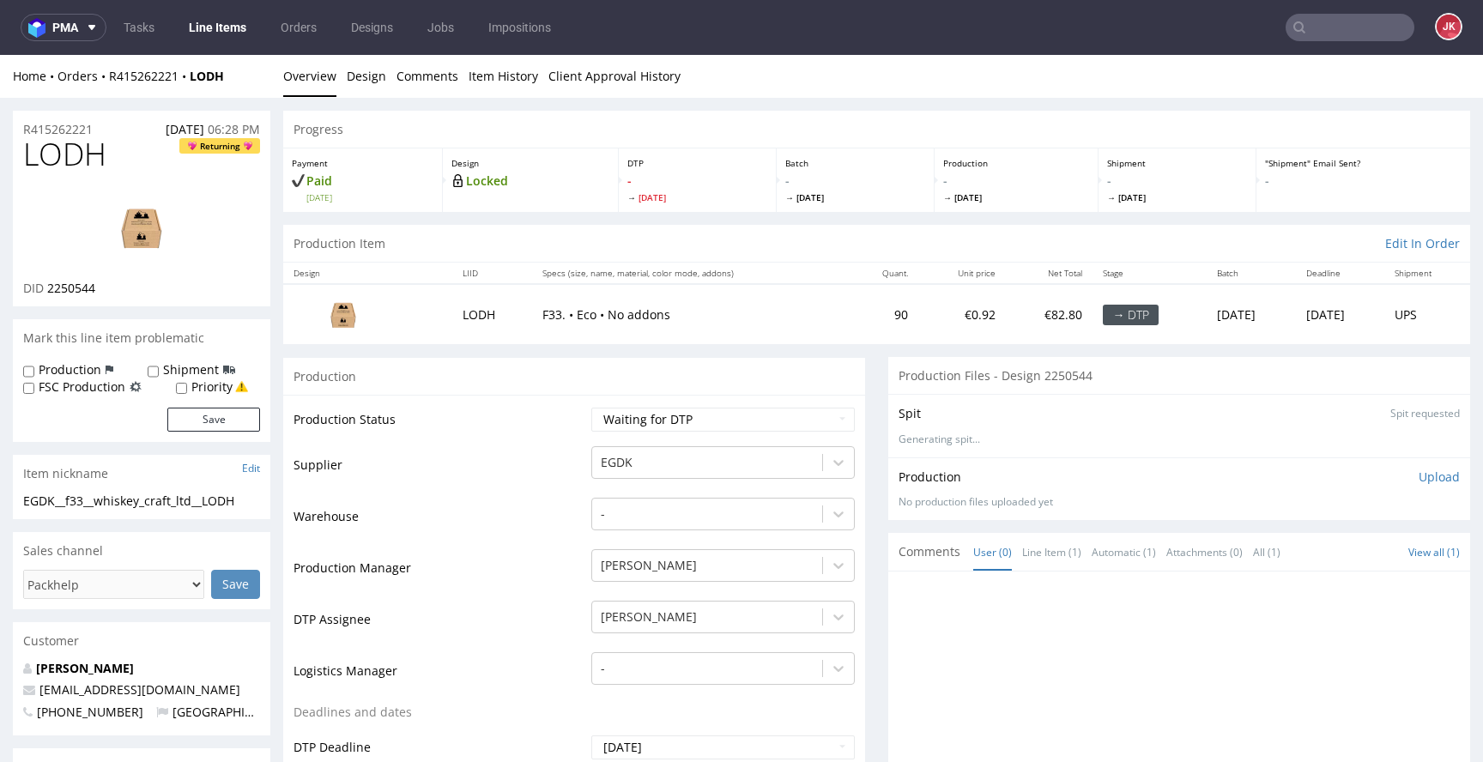
click at [161, 258] on img at bounding box center [141, 227] width 137 height 77
click at [547, 480] on td "Supplier" at bounding box center [441, 471] width 294 height 52
click at [52, 159] on span "LODH" at bounding box center [64, 154] width 83 height 34
copy span "LODH"
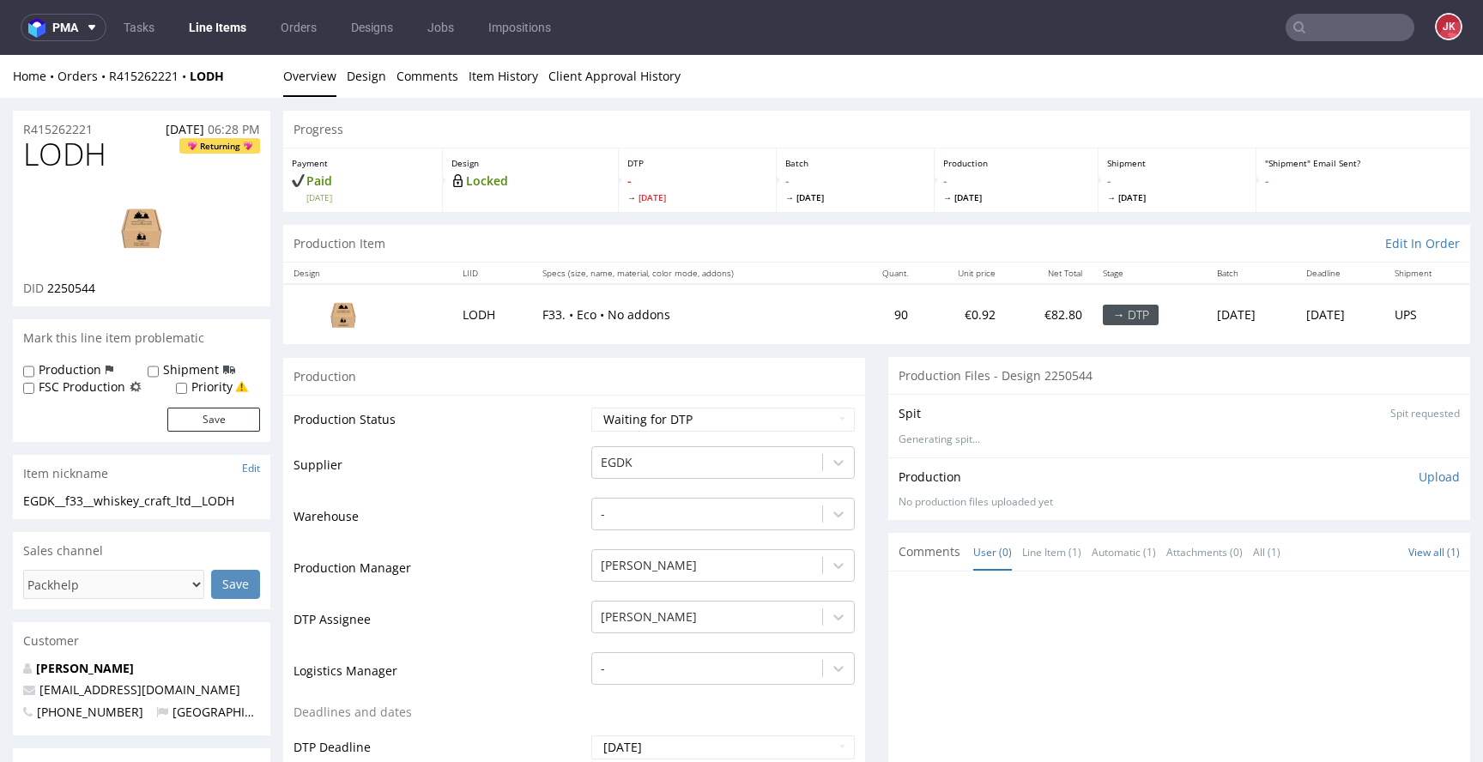
click at [67, 288] on span "2250544" at bounding box center [71, 288] width 48 height 16
copy span "2250544"
click at [462, 456] on td "Supplier" at bounding box center [441, 471] width 294 height 52
click at [151, 240] on img at bounding box center [141, 227] width 137 height 77
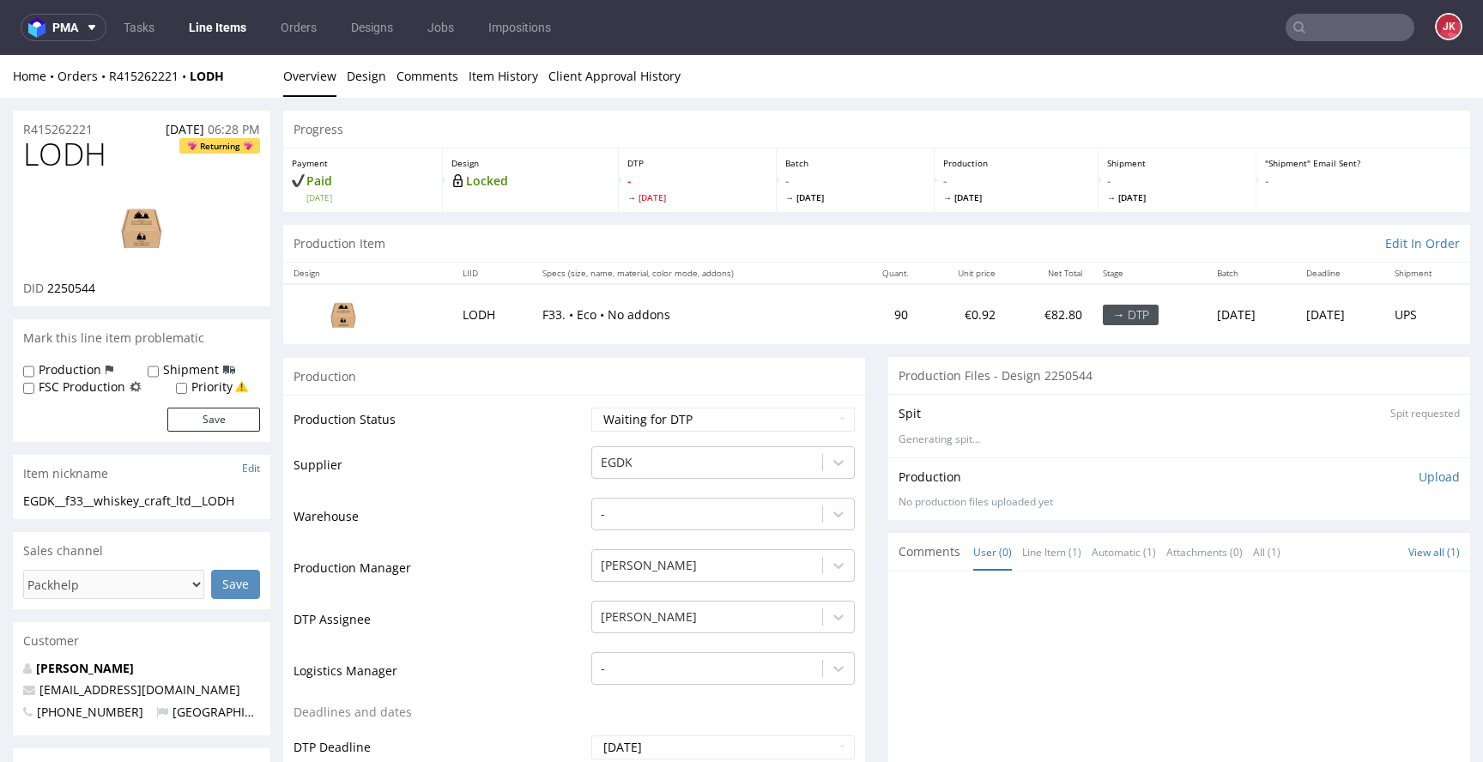
click at [534, 472] on td "Supplier" at bounding box center [441, 471] width 294 height 52
click at [56, 160] on span "LODH" at bounding box center [64, 154] width 83 height 34
copy span "LODH"
click at [370, 509] on td "Warehouse" at bounding box center [441, 522] width 294 height 52
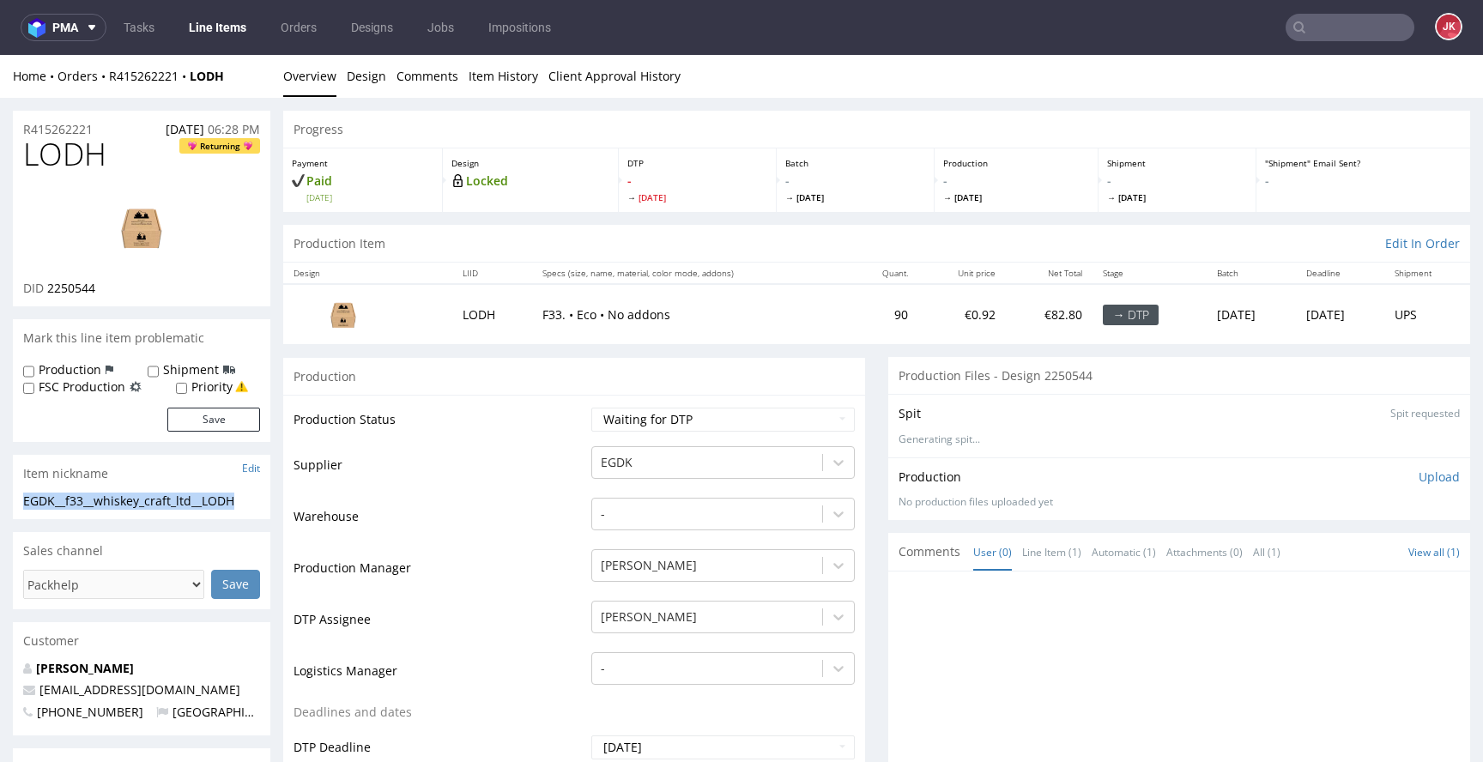
drag, startPoint x: 77, startPoint y: 502, endPoint x: 0, endPoint y: 502, distance: 77.3
copy div "EGDK__f33__whiskey_craft_ltd__LODH"
copy p "R415262221"
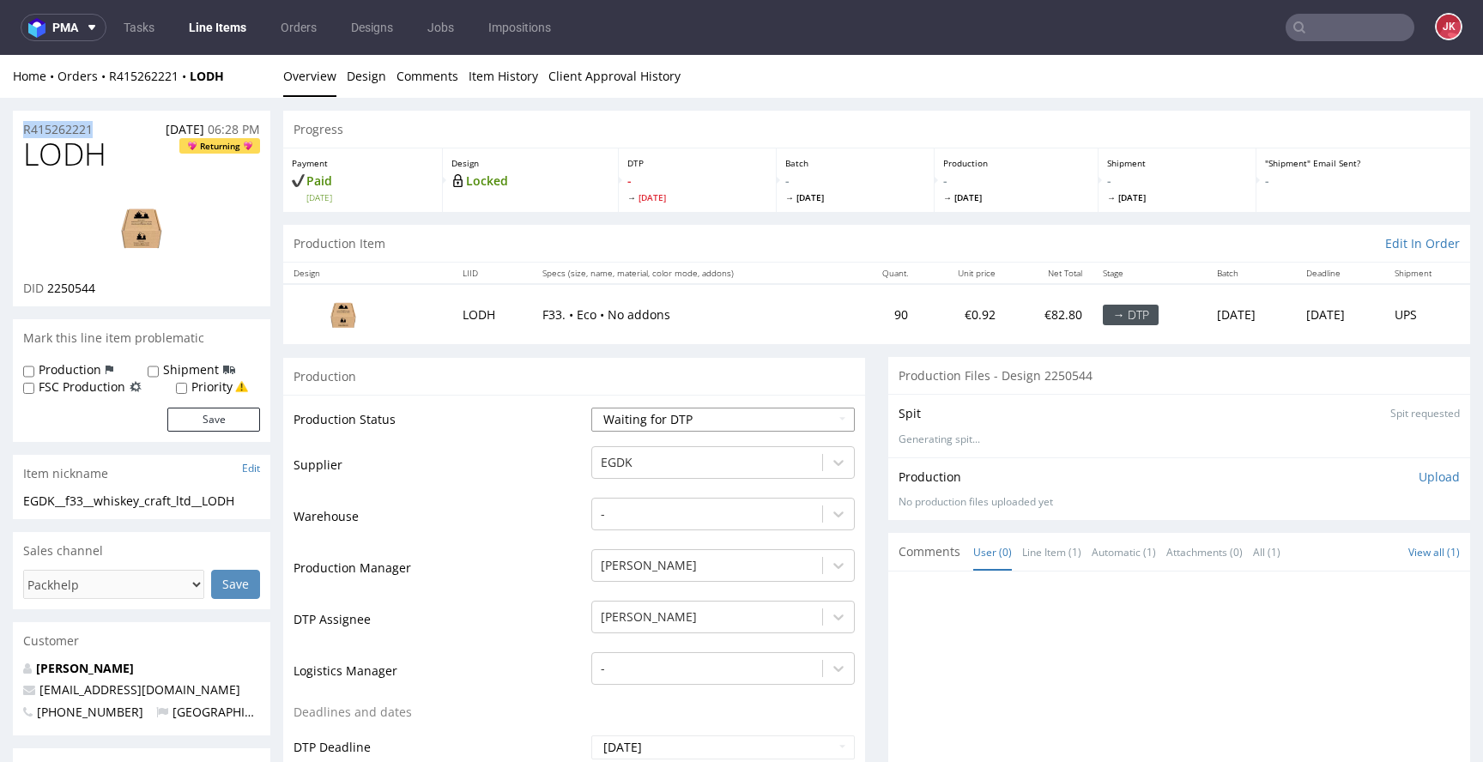
click at [734, 419] on select "Waiting for Artwork Waiting for Diecut Waiting for Mockup Waiting for DTP Waiti…" at bounding box center [723, 420] width 264 height 24
select select "dtp_in_process"
click at [591, 408] on select "Waiting for Artwork Waiting for Diecut Waiting for Mockup Waiting for DTP Waiti…" at bounding box center [723, 420] width 264 height 24
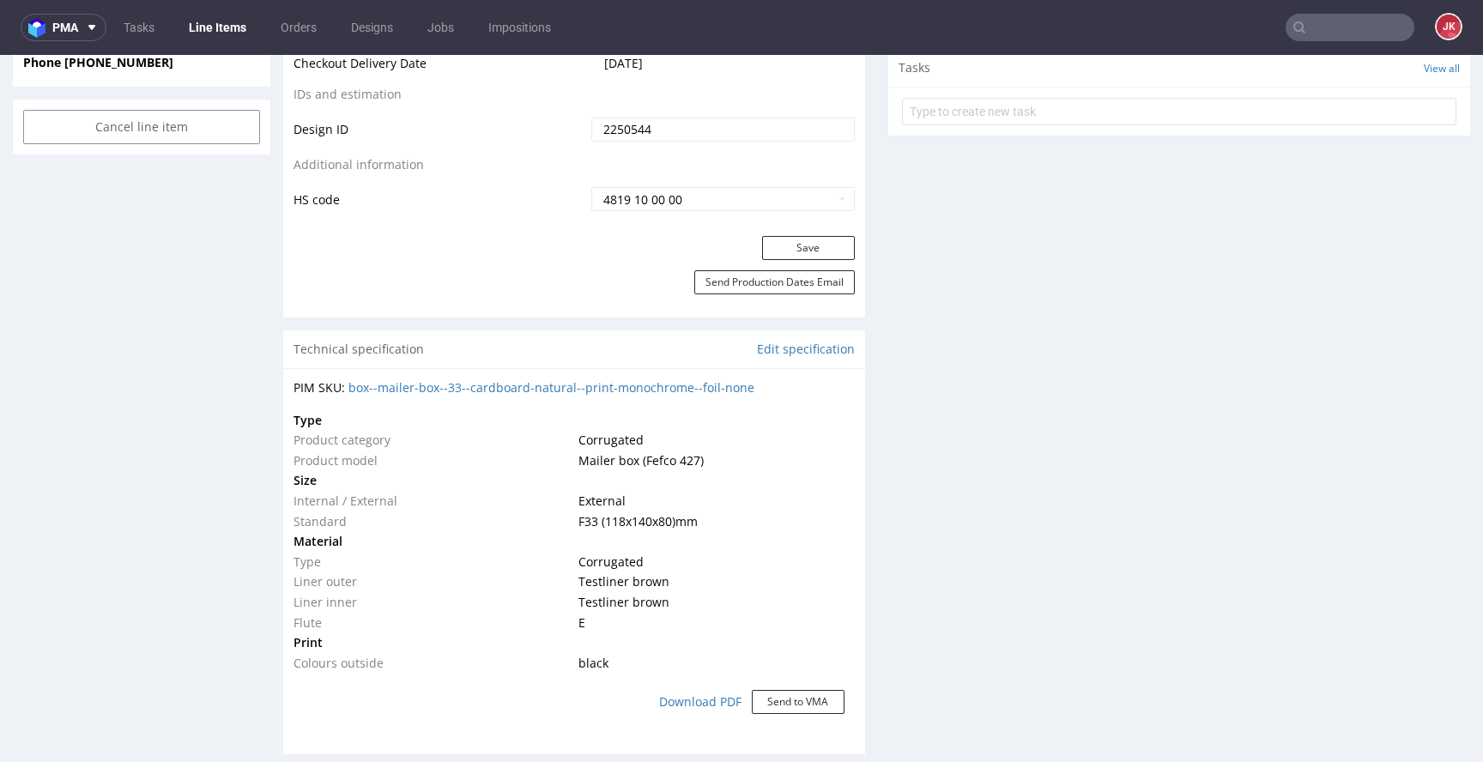
scroll to position [967, 0]
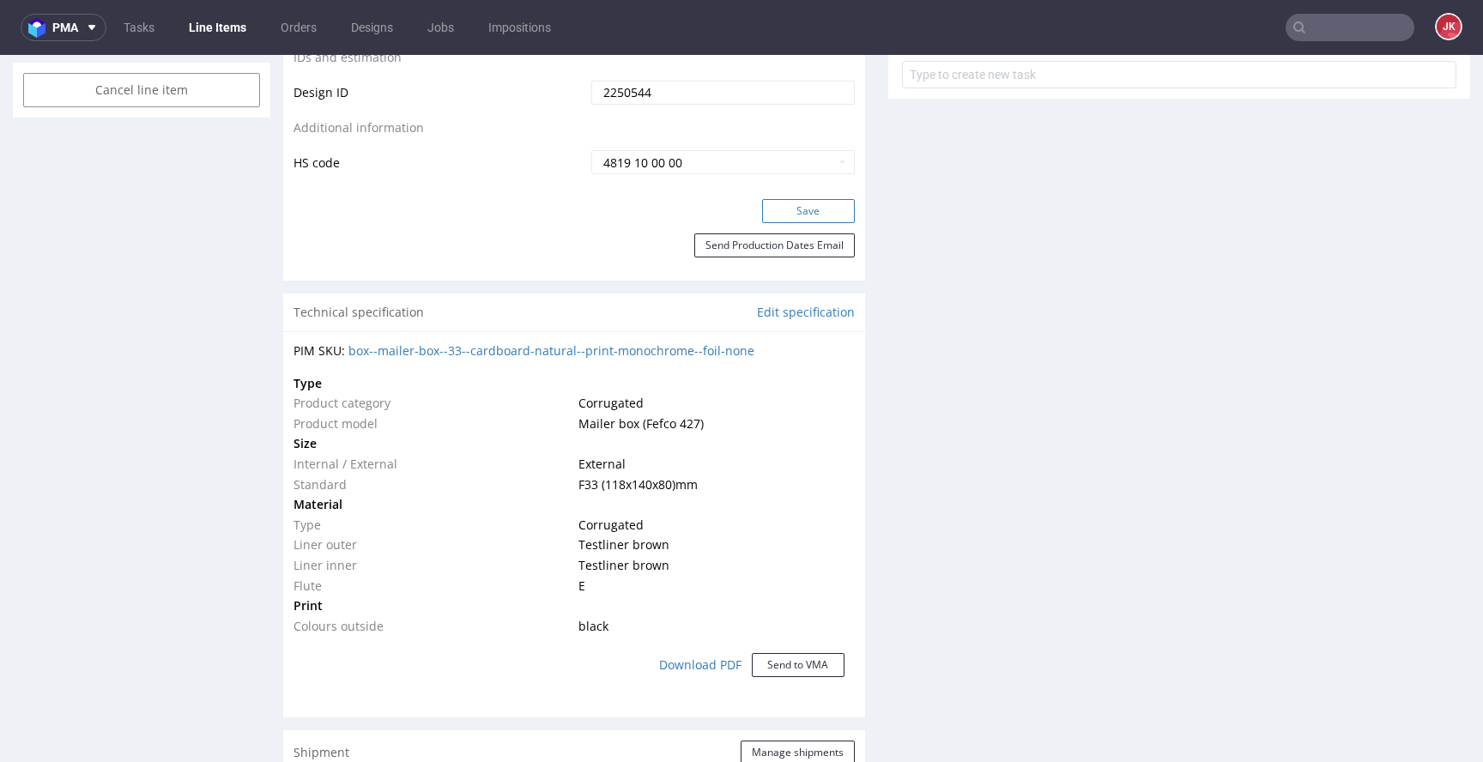
click at [819, 212] on button "Save" at bounding box center [808, 211] width 93 height 24
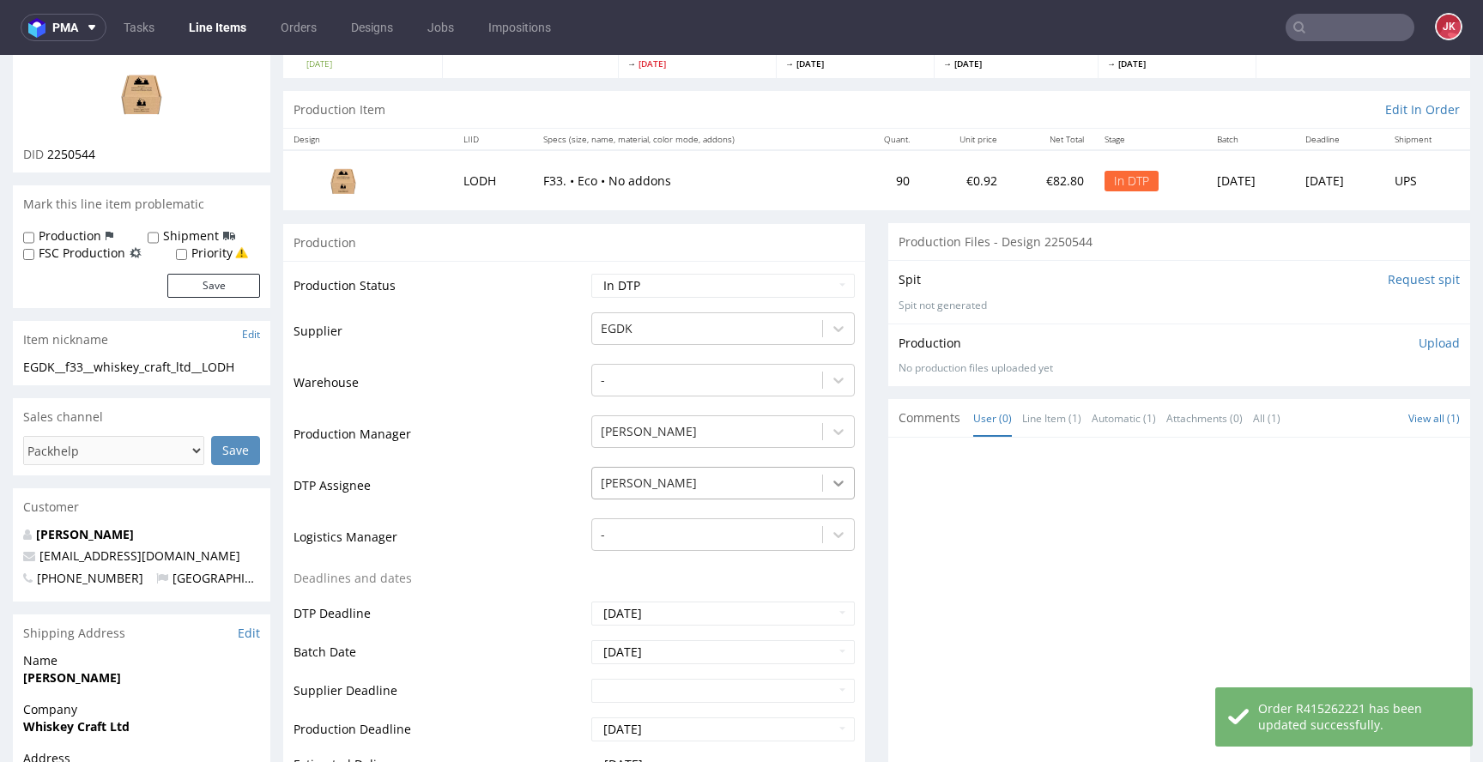
scroll to position [0, 0]
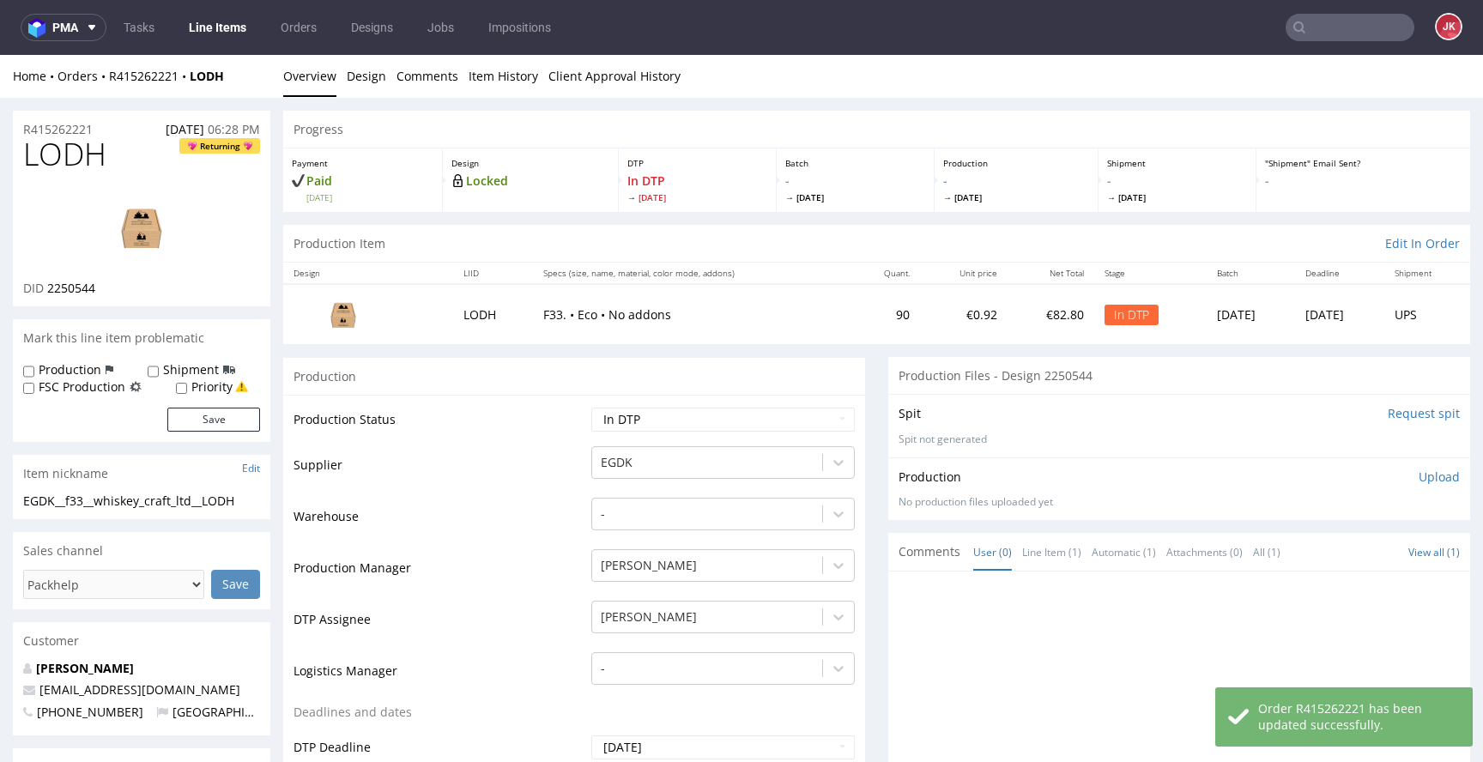
click at [1438, 476] on div "Production Upload No production files uploaded yet Description (optional) Add f…" at bounding box center [1179, 489] width 582 height 63
click at [1419, 476] on p "Upload" at bounding box center [1439, 477] width 41 height 17
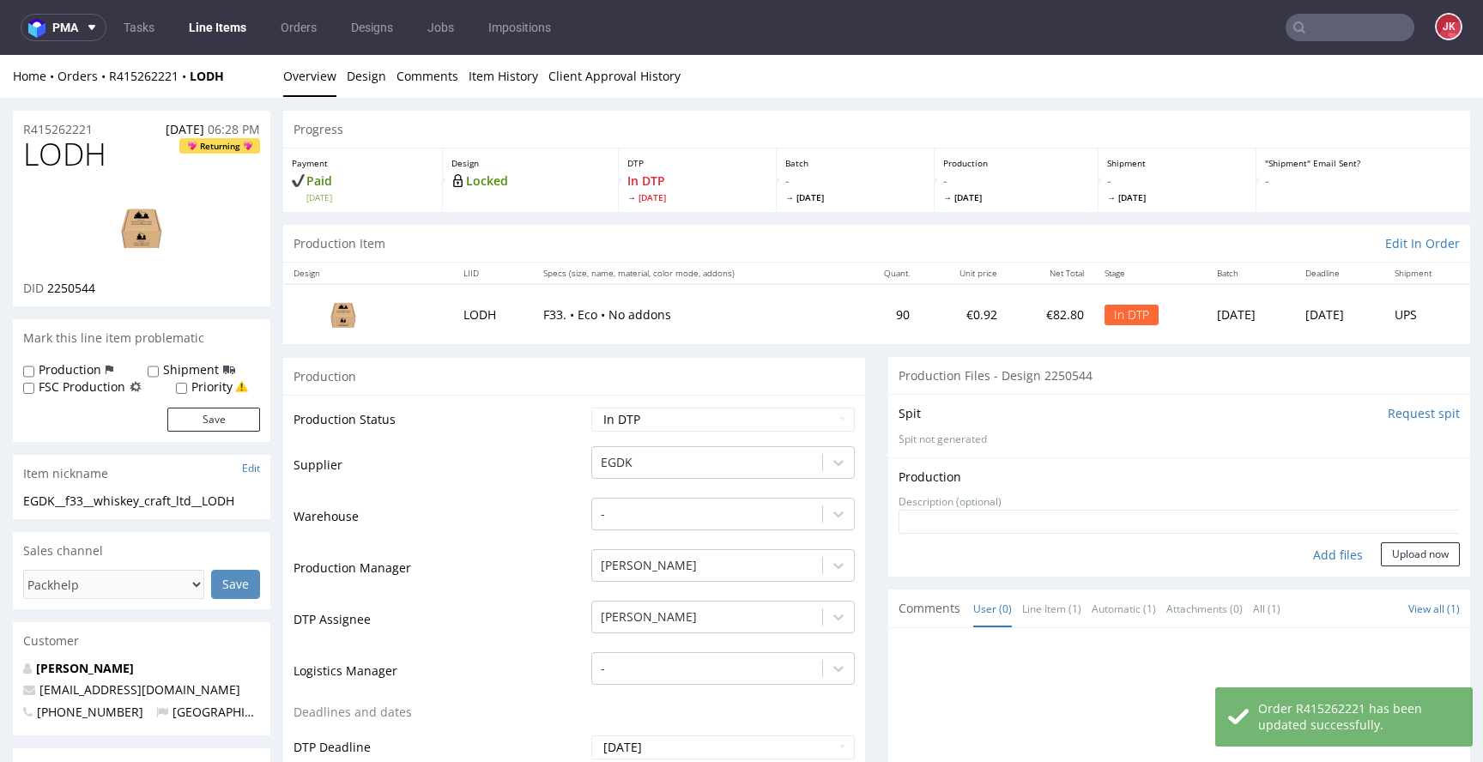
click at [1317, 558] on div "Add files" at bounding box center [1338, 556] width 86 height 26
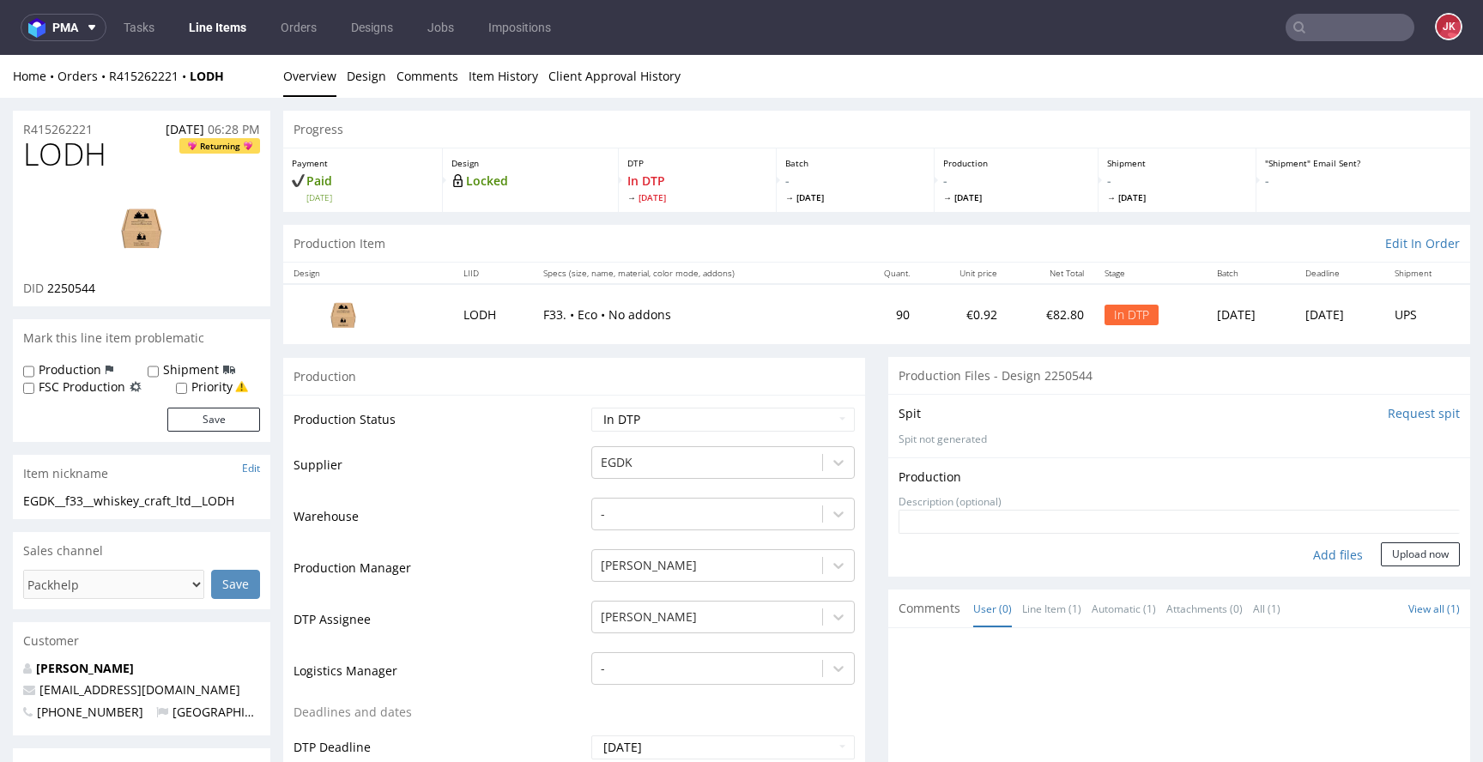
type input "C:\fakepath\EGDK__f33__whiskey_craft_ltd__LODH__d2250544__oR415262221__outside.…"
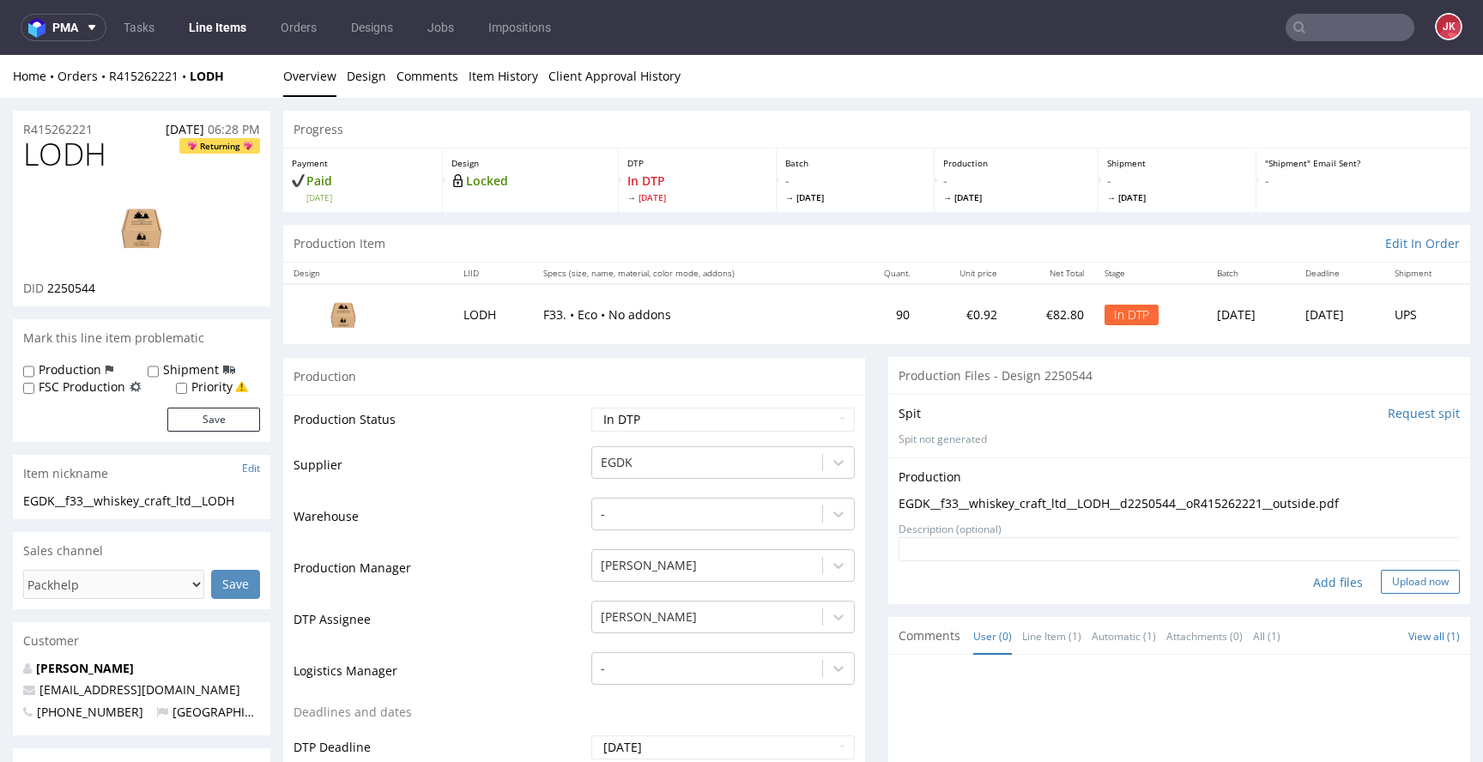
click at [1381, 578] on button "Upload now" at bounding box center [1420, 582] width 79 height 24
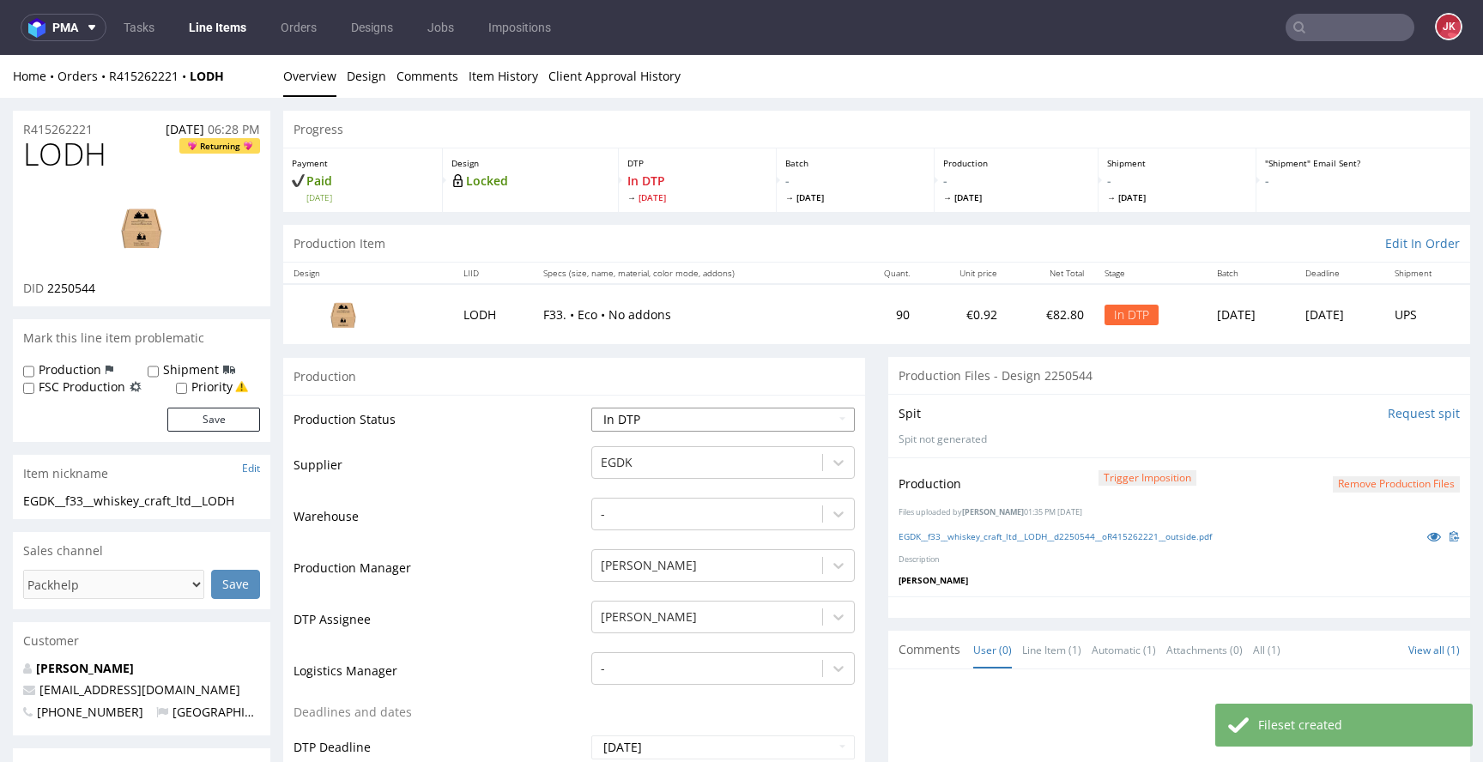
click at [719, 415] on select "Waiting for Artwork Waiting for Diecut Waiting for Mockup Waiting for DTP Waiti…" at bounding box center [723, 420] width 264 height 24
select select "dtp_production_ready"
click at [591, 408] on select "Waiting for Artwork Waiting for Diecut Waiting for Mockup Waiting for DTP Waiti…" at bounding box center [723, 420] width 264 height 24
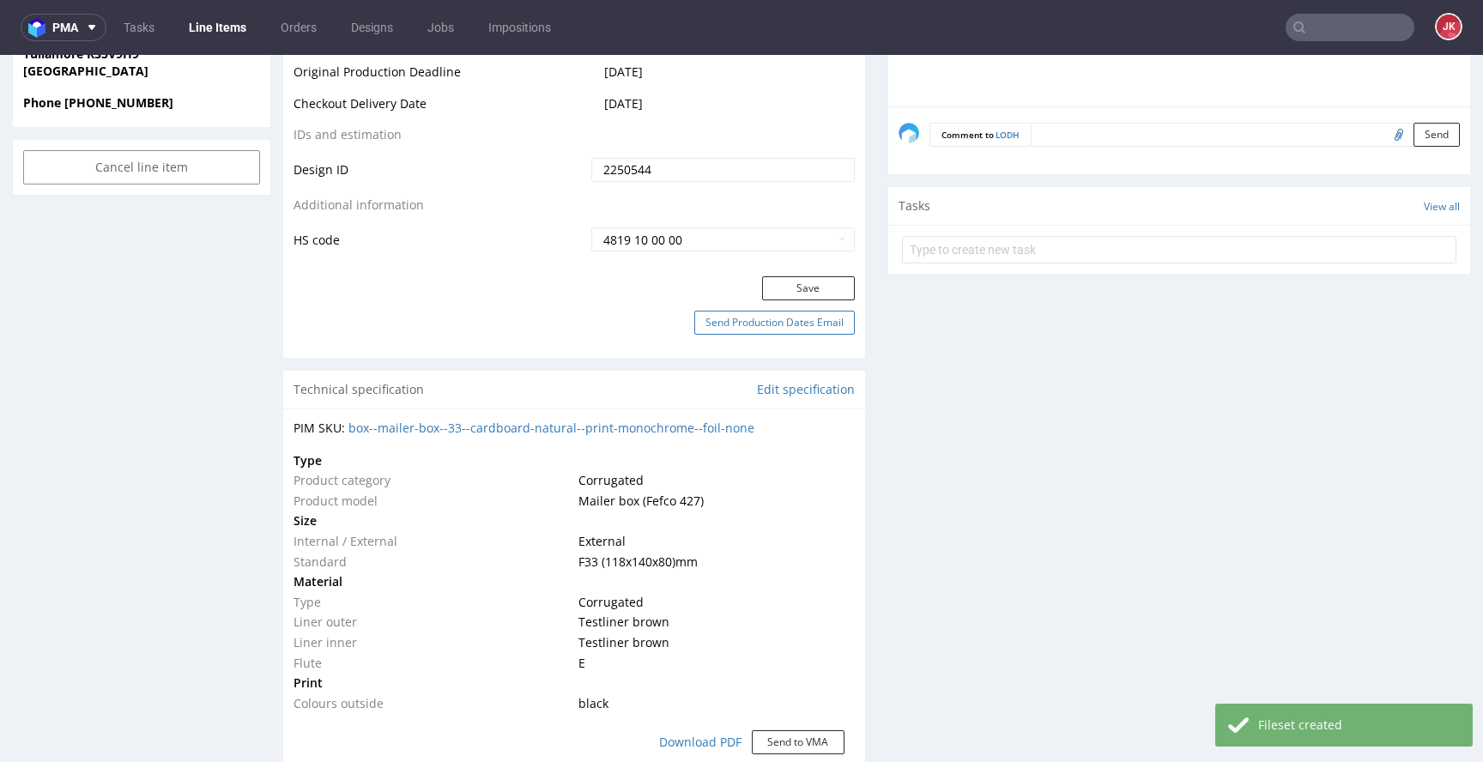
scroll to position [895, 0]
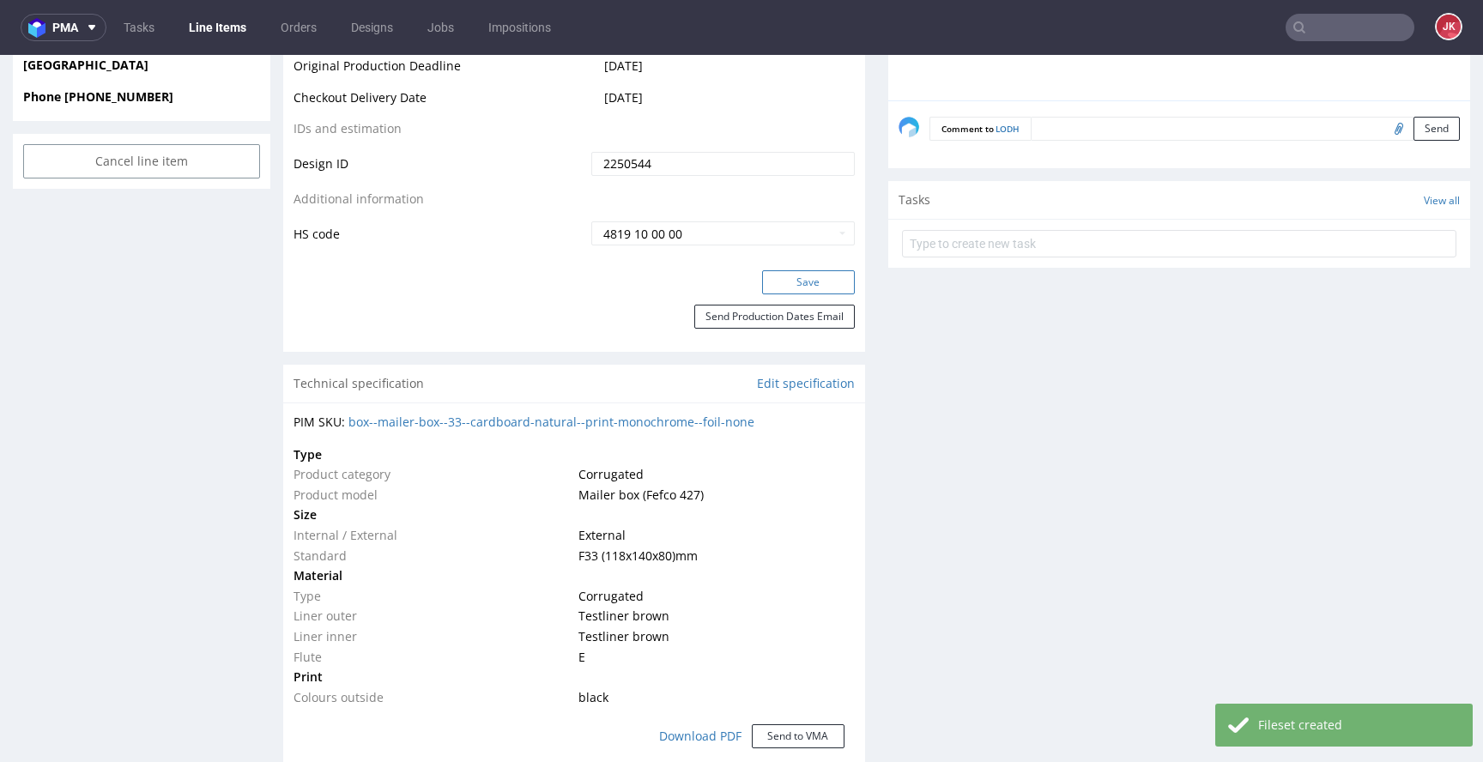
click at [791, 290] on button "Save" at bounding box center [808, 282] width 93 height 24
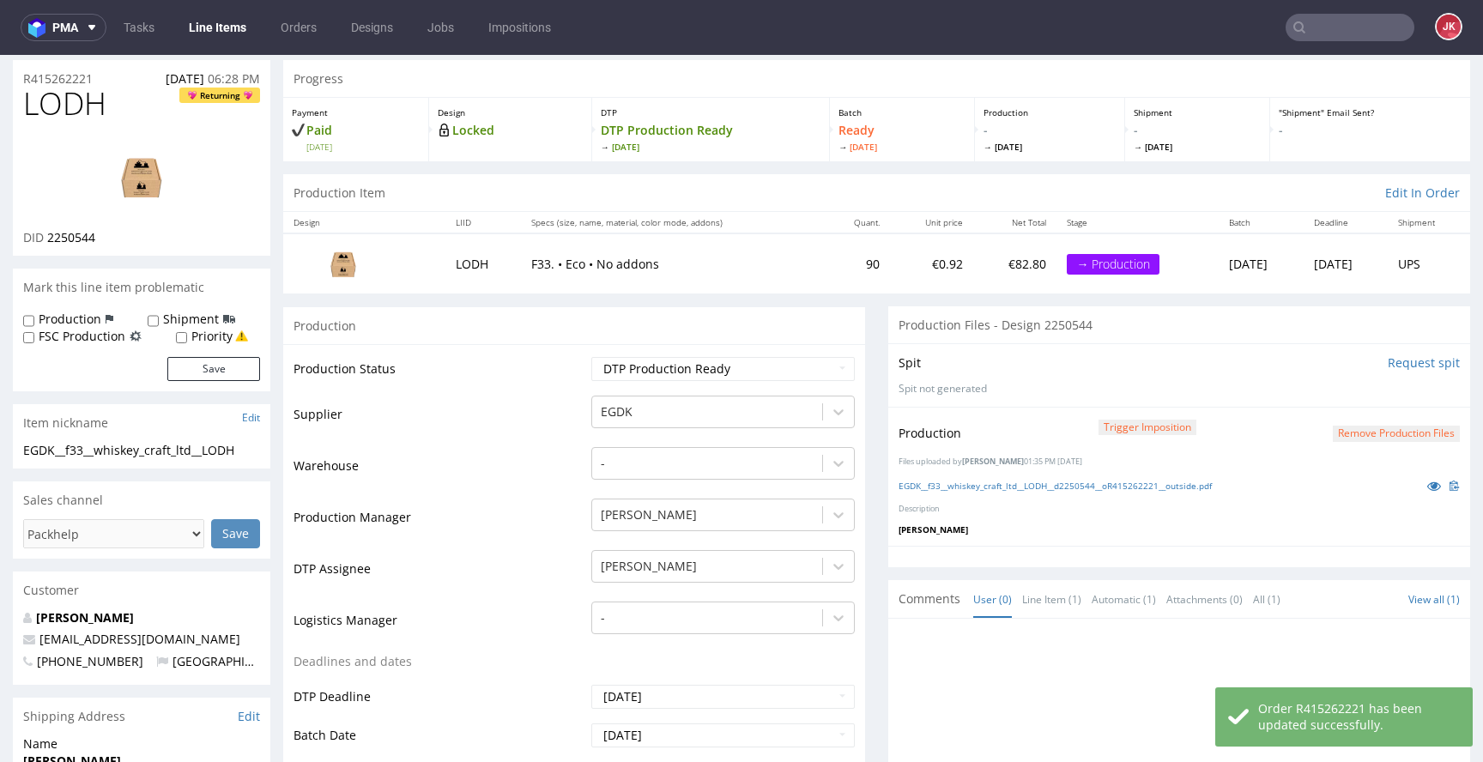
scroll to position [0, 0]
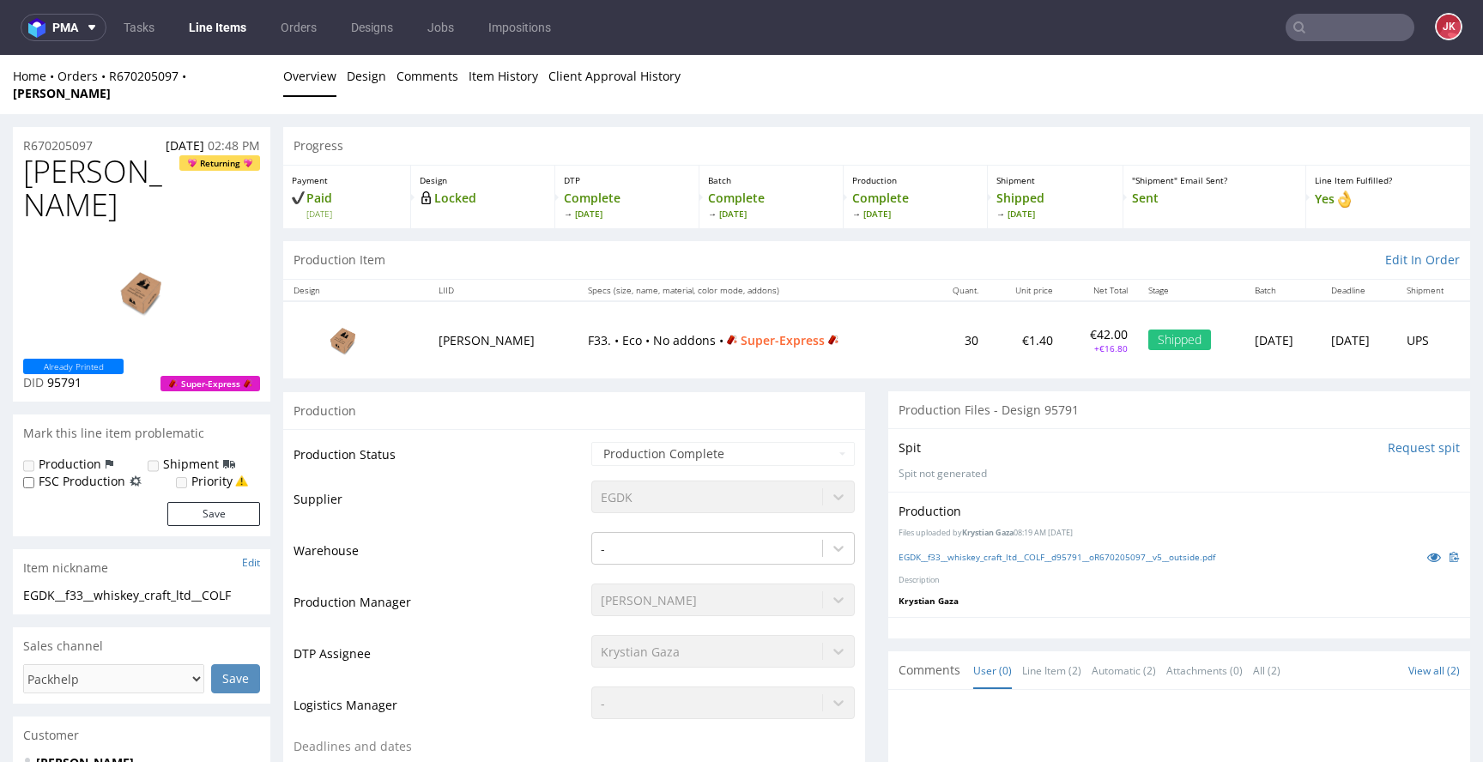
click at [148, 244] on img at bounding box center [141, 292] width 137 height 106
click at [1428, 551] on icon at bounding box center [1435, 557] width 14 height 12
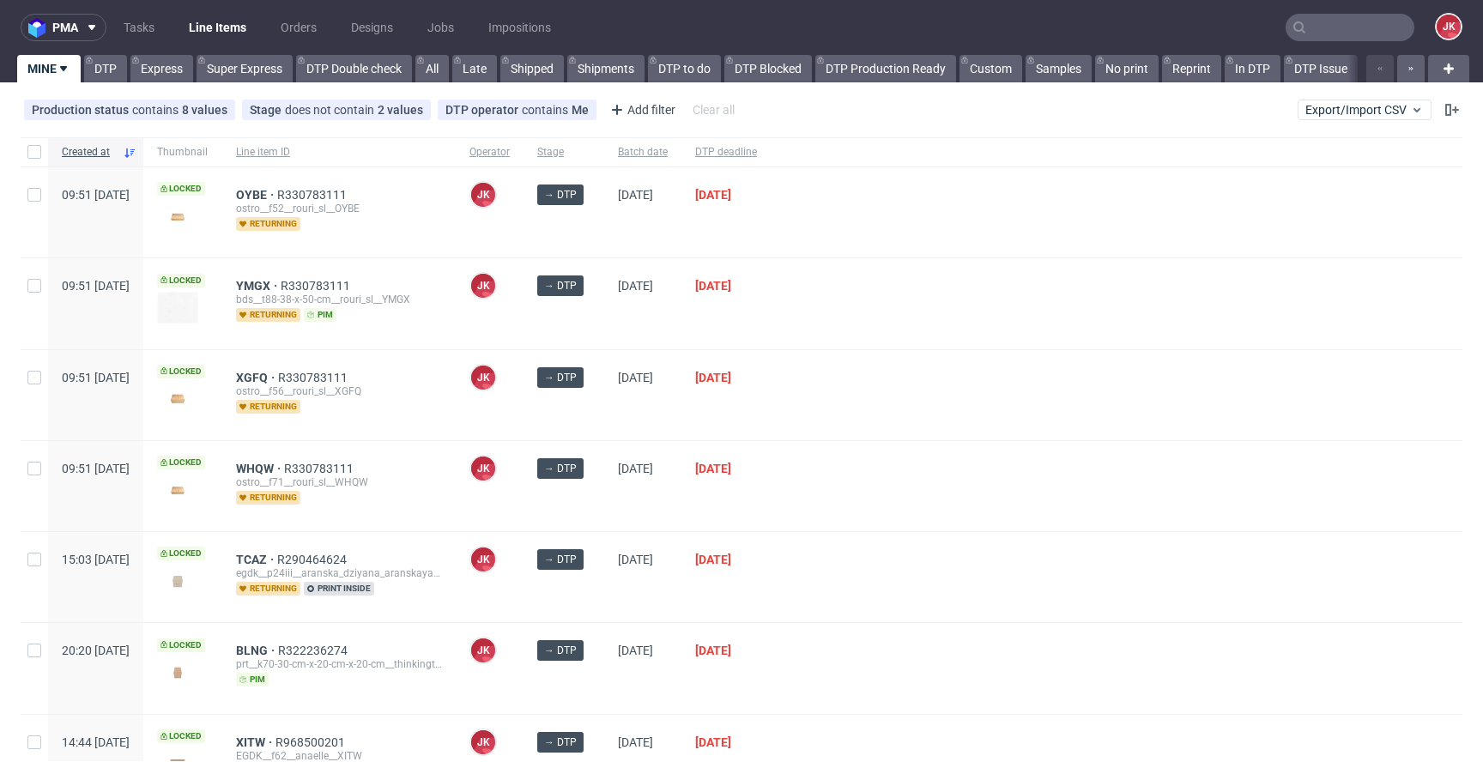
click at [935, 448] on div at bounding box center [1117, 486] width 692 height 90
click at [771, 442] on div "[DATE]" at bounding box center [726, 486] width 89 height 90
click at [604, 502] on div "→ DTP" at bounding box center [564, 486] width 81 height 90
click at [604, 528] on div "→ DTP" at bounding box center [564, 486] width 81 height 90
